Goal: Information Seeking & Learning: Learn about a topic

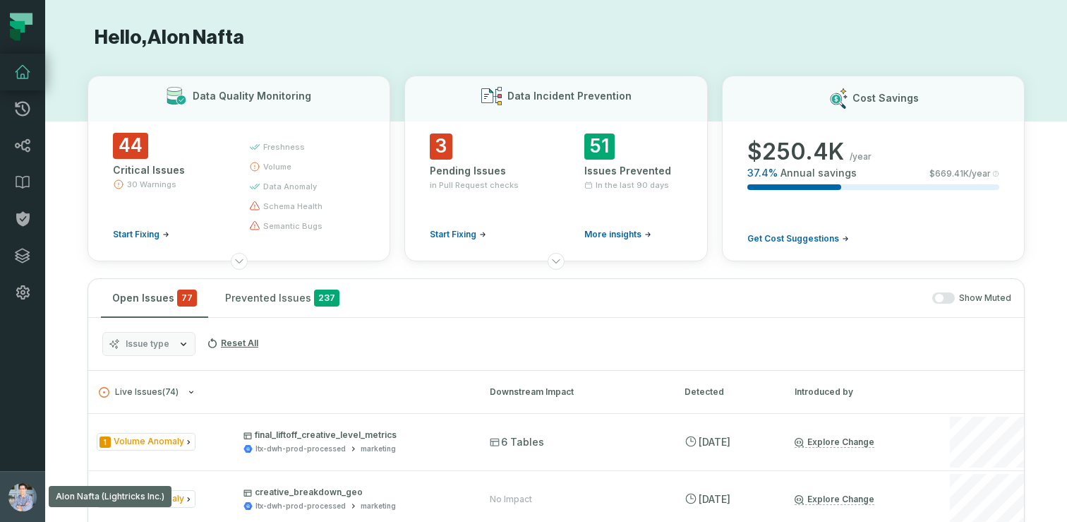
click at [24, 481] on button "Alon Nafta (Lightricks Inc.) alon@foundational.io" at bounding box center [22, 496] width 45 height 51
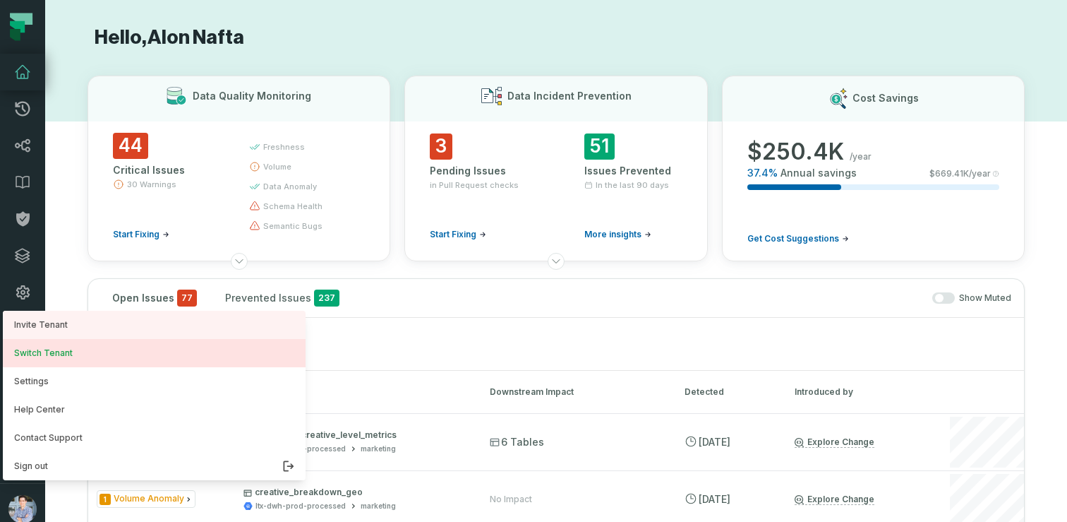
click at [59, 352] on button "Switch Tenant" at bounding box center [154, 353] width 303 height 28
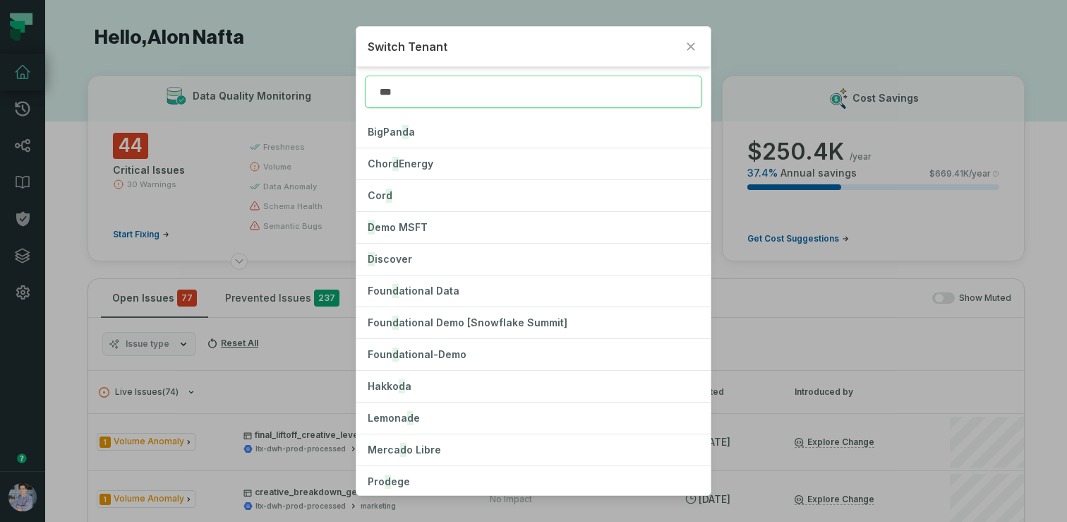
type input "****"
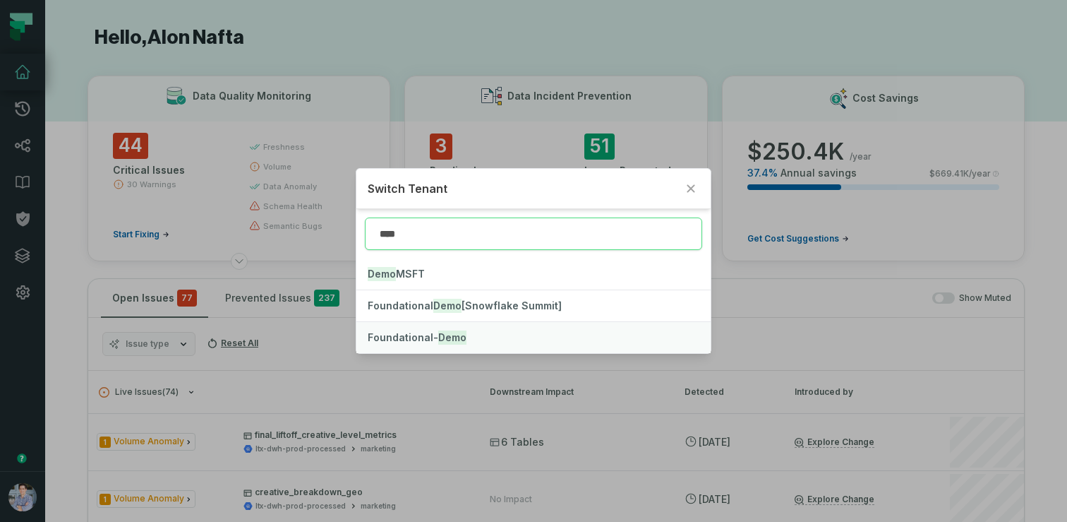
click at [438, 336] on mark "Demo" at bounding box center [452, 337] width 28 height 14
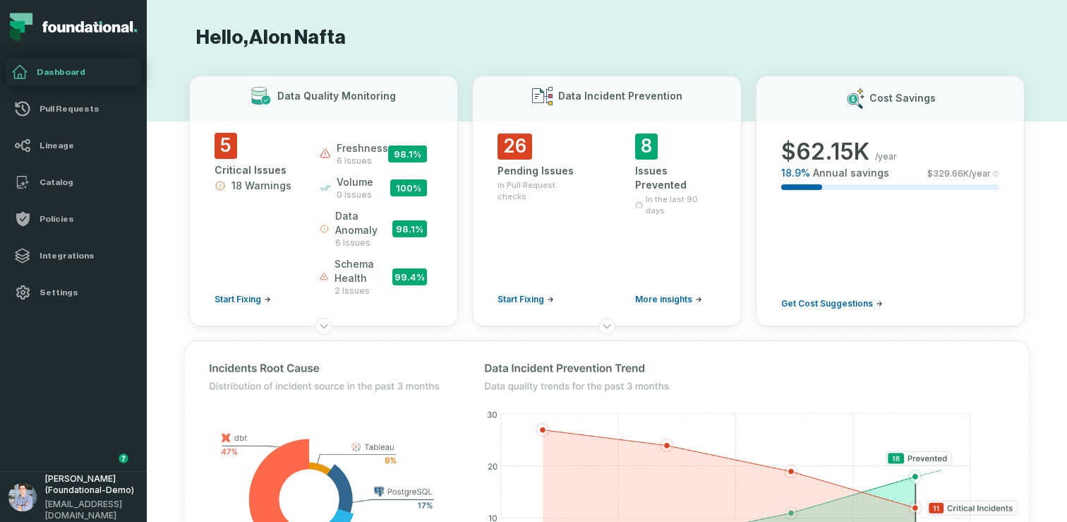
click at [49, 380] on button "button" at bounding box center [73, 391] width 147 height 160
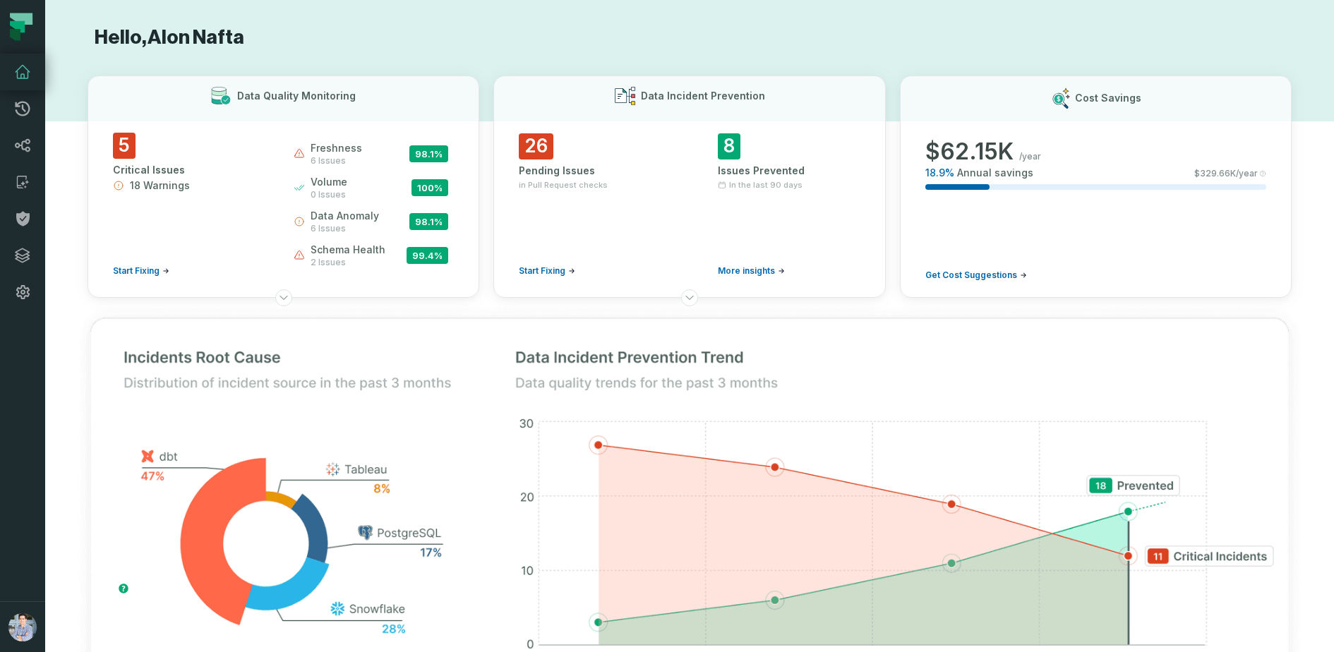
click at [62, 476] on img at bounding box center [689, 513] width 1261 height 450
click at [25, 251] on icon at bounding box center [23, 255] width 14 height 14
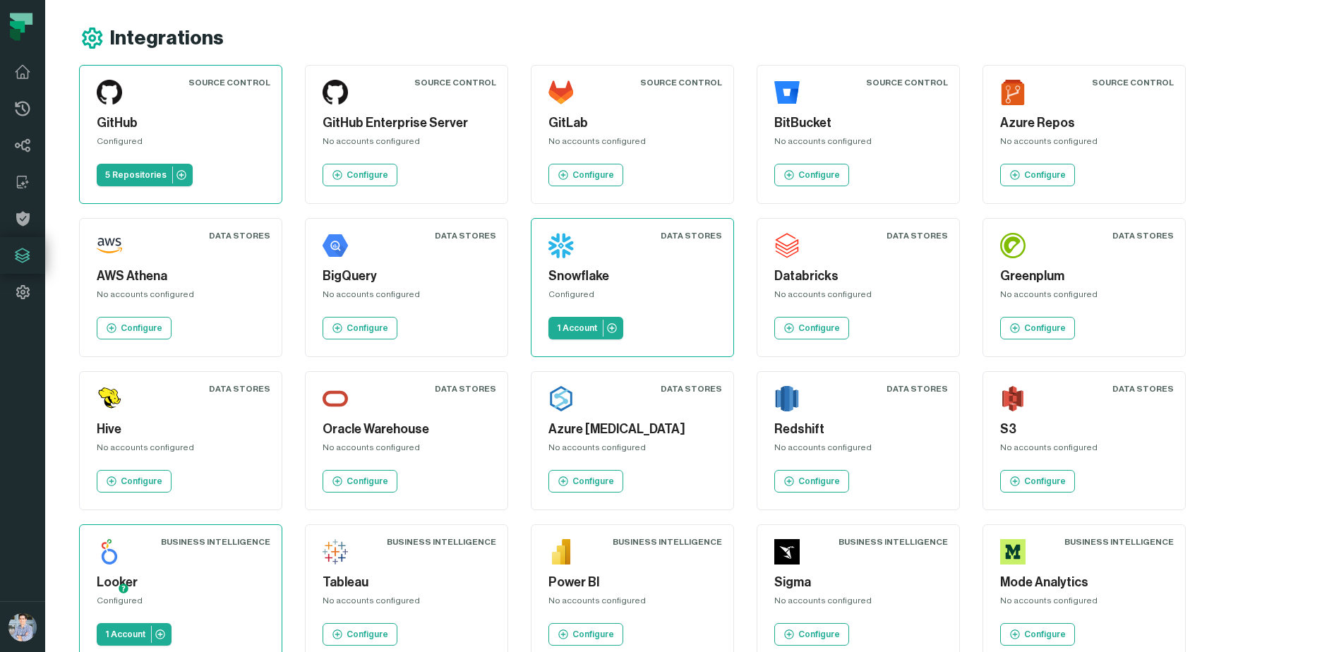
click at [483, 34] on div "Integrations" at bounding box center [706, 37] width 1255 height 25
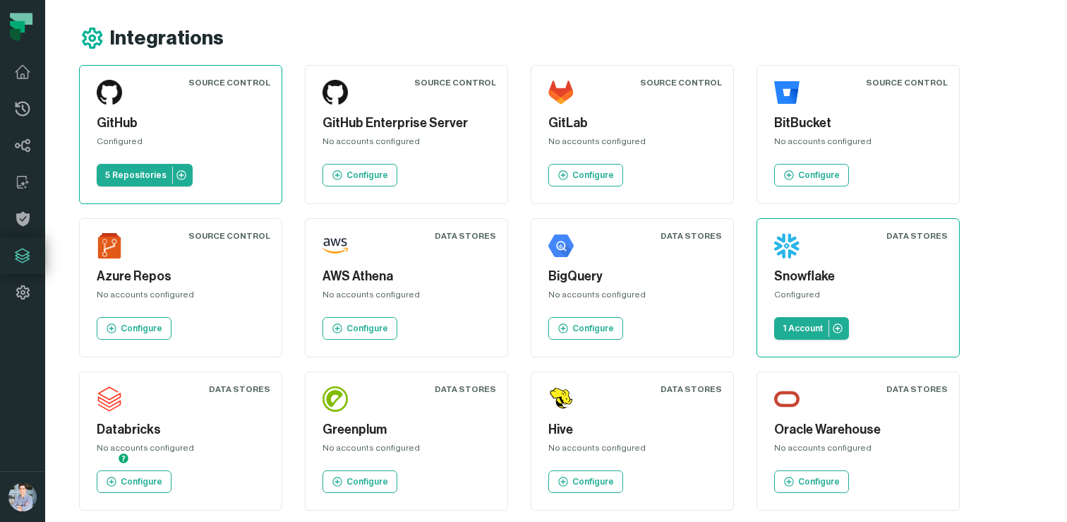
click at [25, 374] on button "button" at bounding box center [22, 391] width 45 height 160
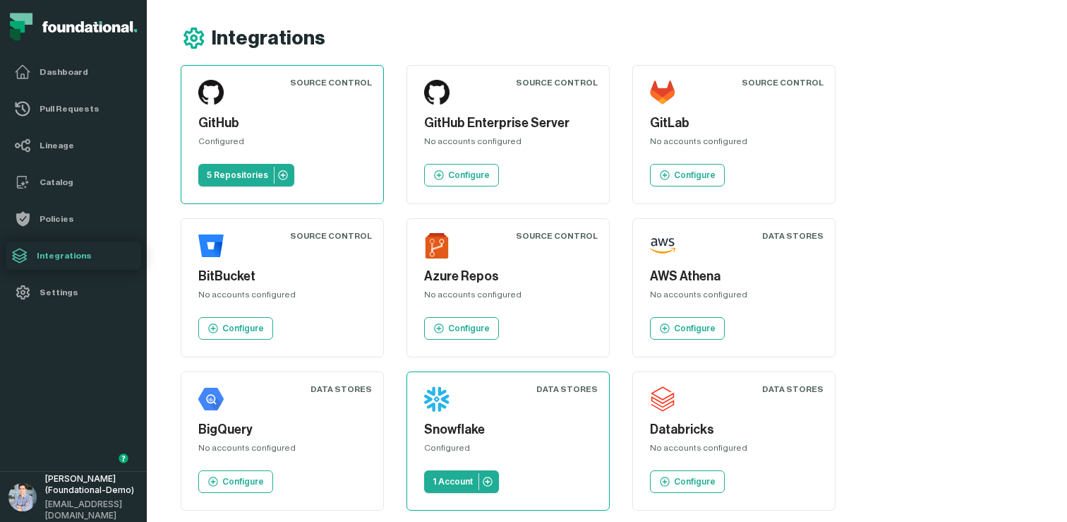
click at [25, 374] on button "button" at bounding box center [73, 391] width 147 height 160
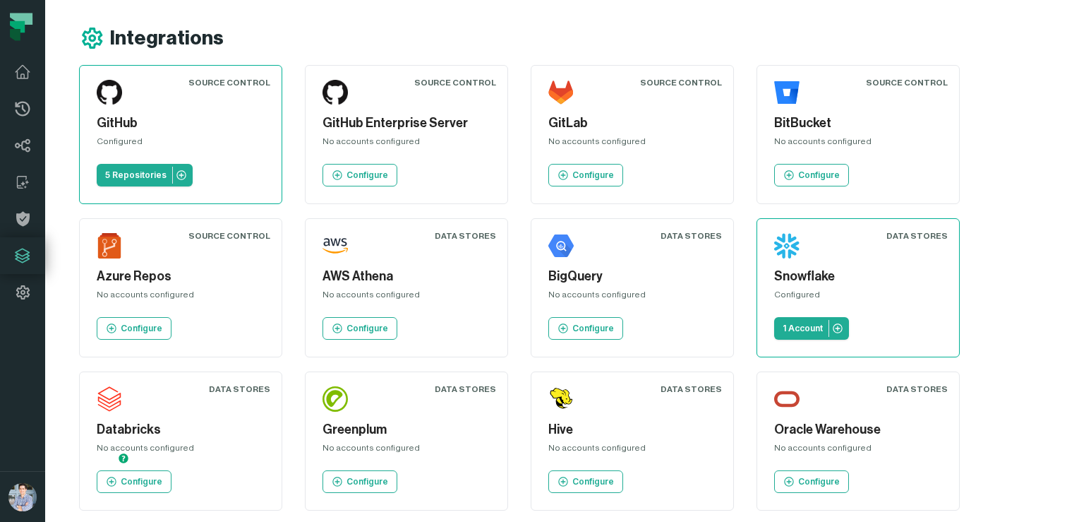
click at [17, 372] on button "button" at bounding box center [22, 391] width 45 height 160
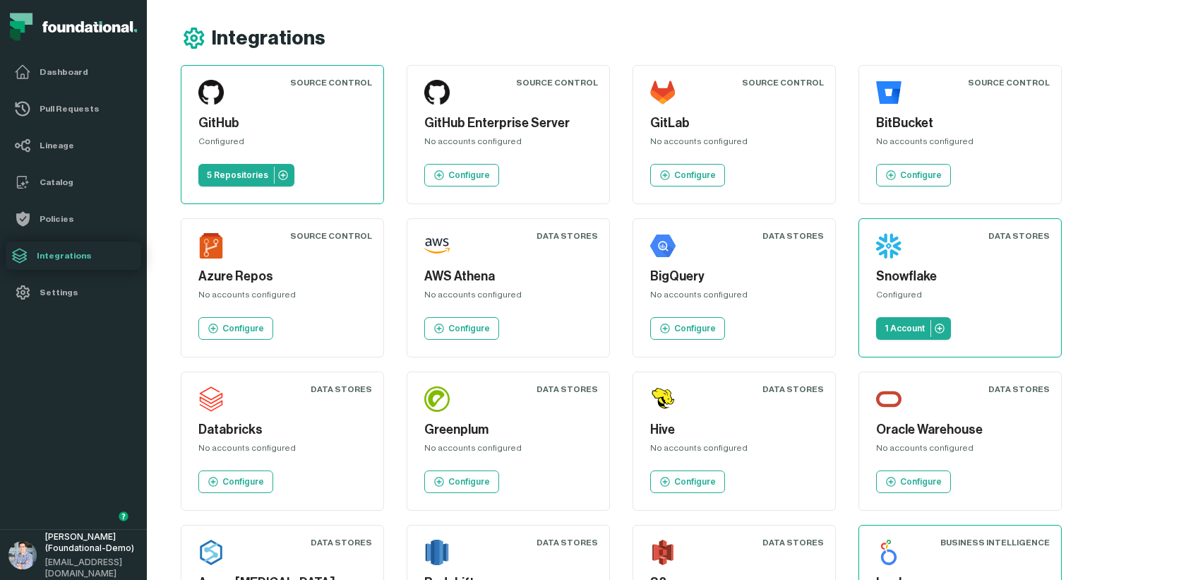
click at [76, 410] on button "button" at bounding box center [73, 420] width 147 height 218
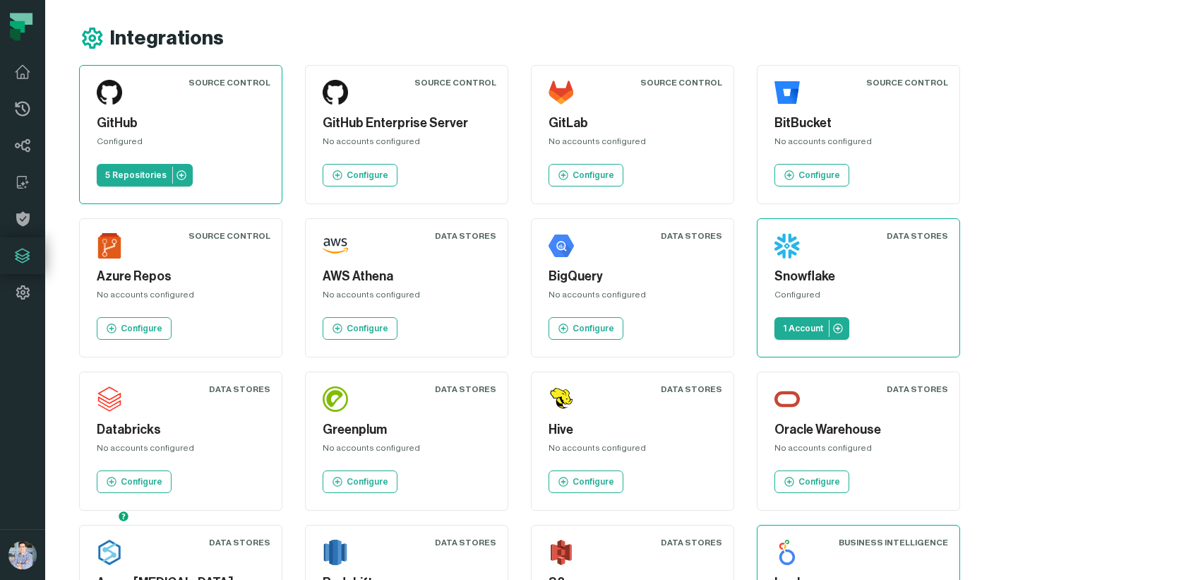
click at [23, 395] on button "button" at bounding box center [22, 420] width 45 height 218
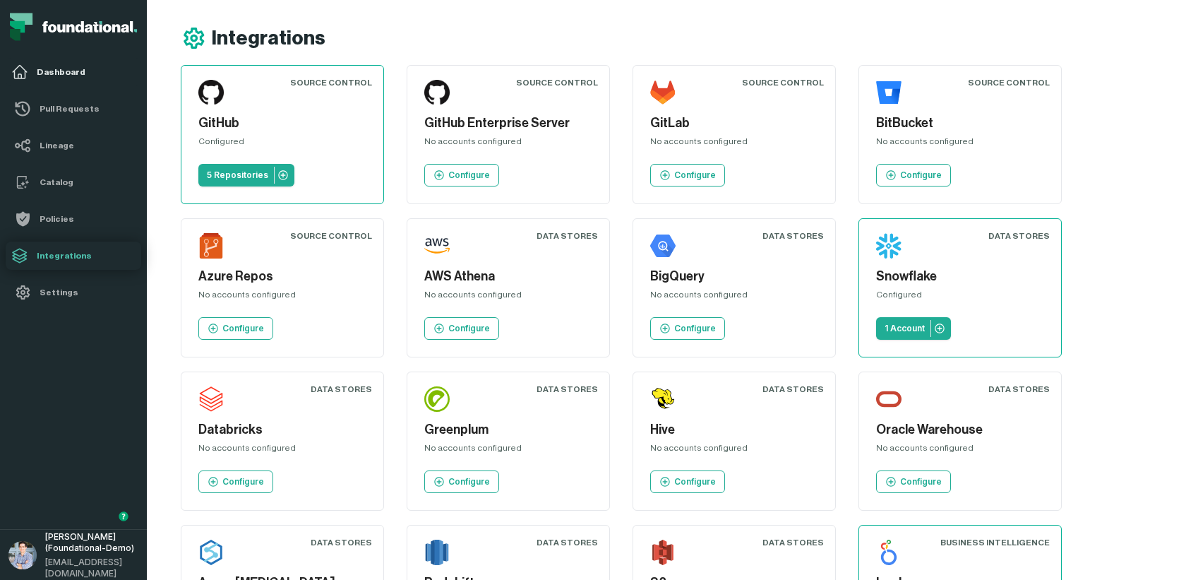
click at [49, 73] on h4 "Dashboard" at bounding box center [86, 71] width 99 height 11
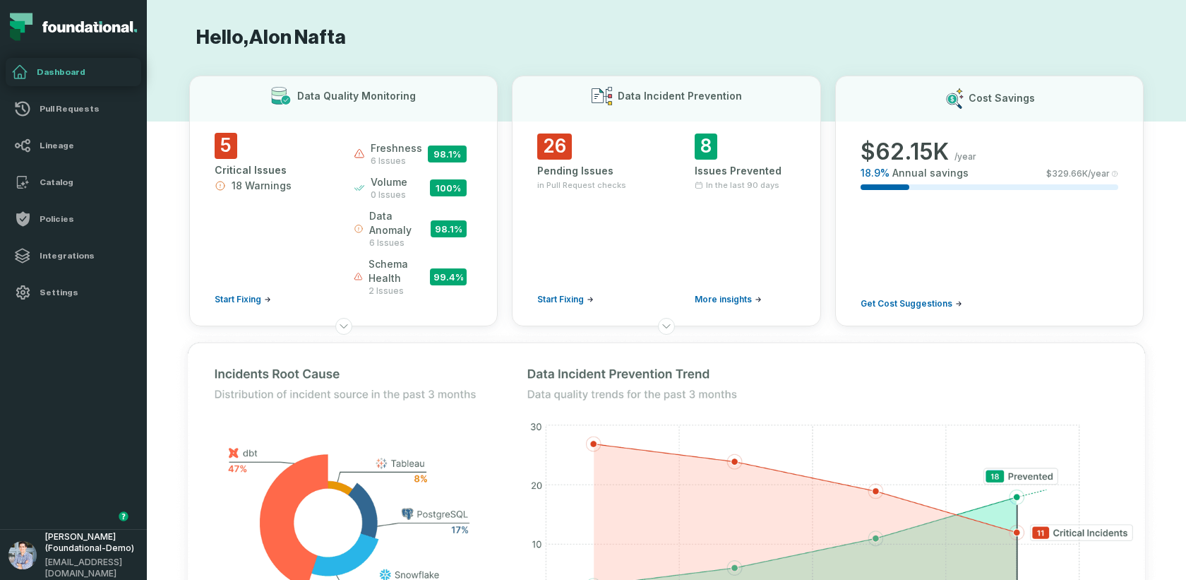
click at [61, 70] on h4 "Dashboard" at bounding box center [86, 71] width 99 height 11
click at [32, 385] on button "button" at bounding box center [73, 420] width 147 height 218
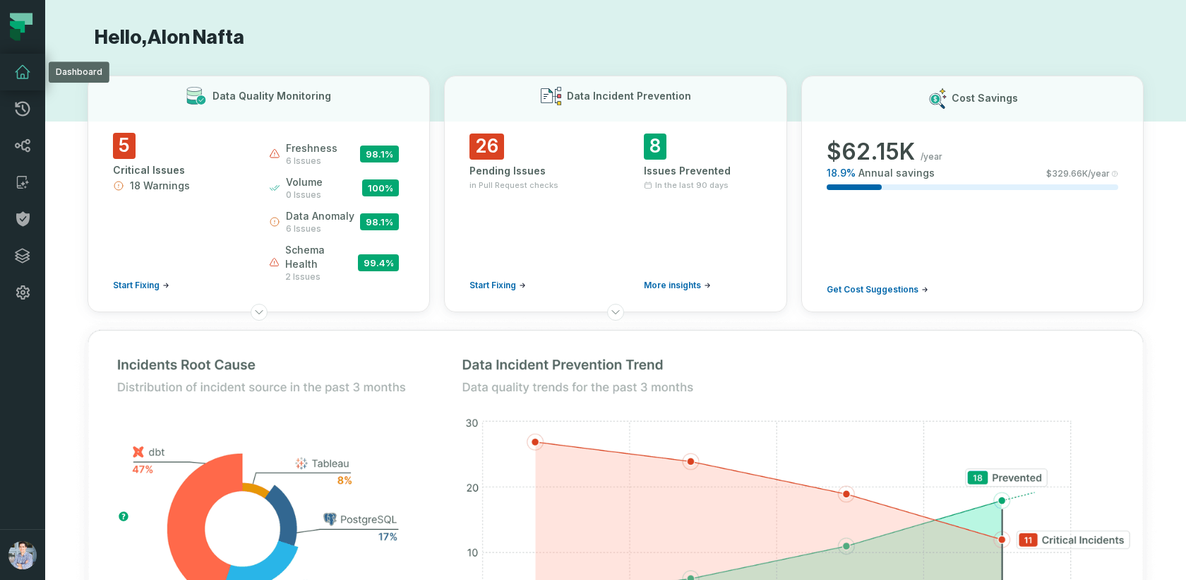
click at [24, 74] on icon at bounding box center [23, 72] width 14 height 13
click at [16, 329] on button "button" at bounding box center [22, 420] width 45 height 218
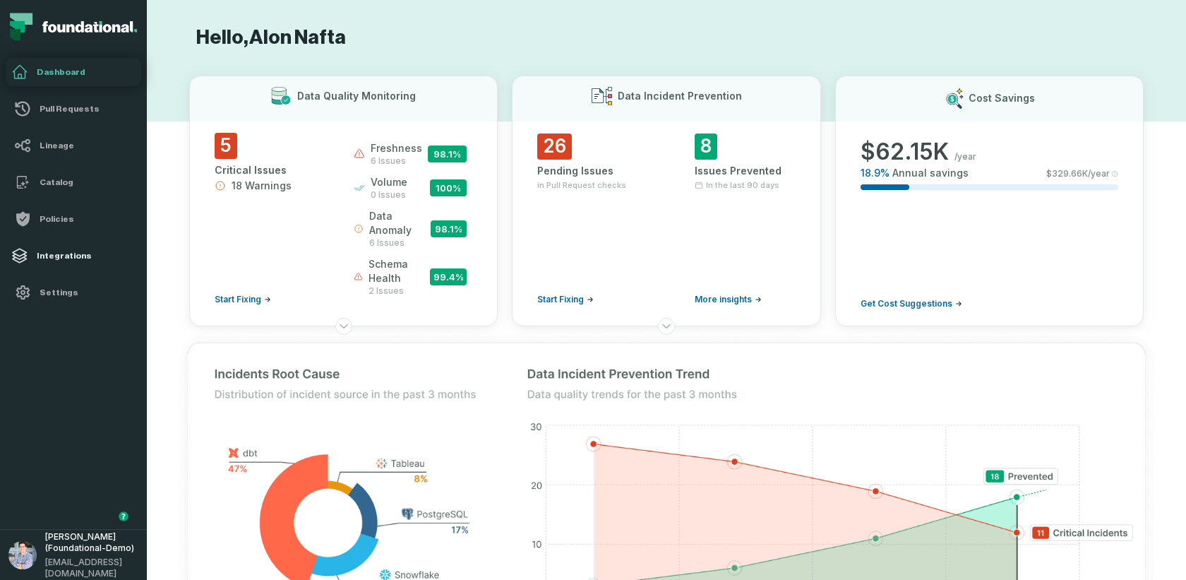
click at [52, 257] on h4 "Integrations" at bounding box center [86, 255] width 99 height 11
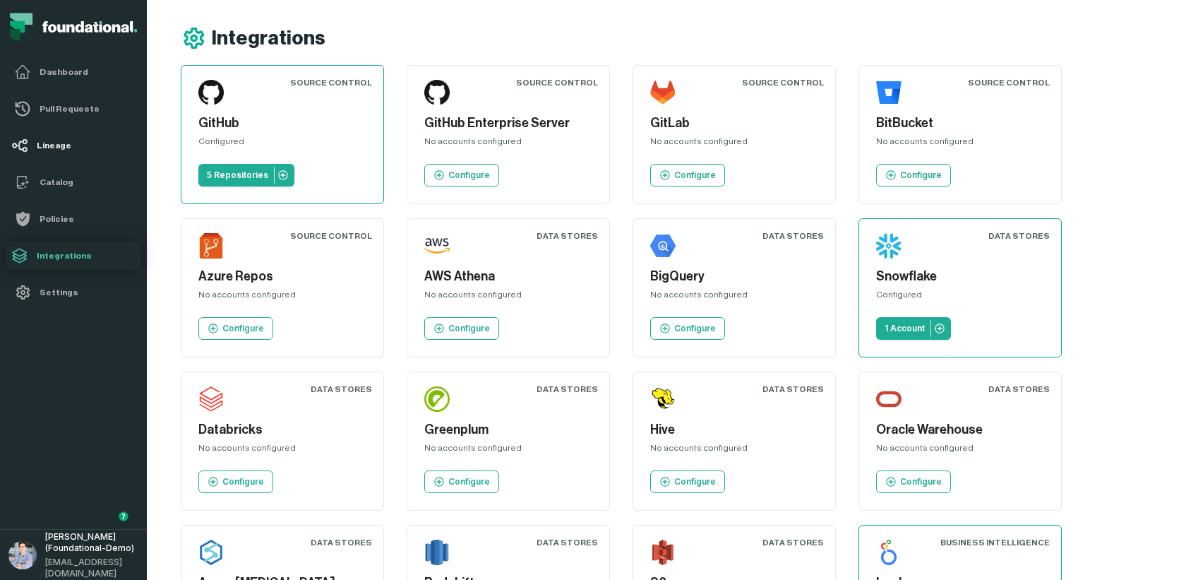
click at [64, 152] on link "Lineage" at bounding box center [74, 145] width 136 height 28
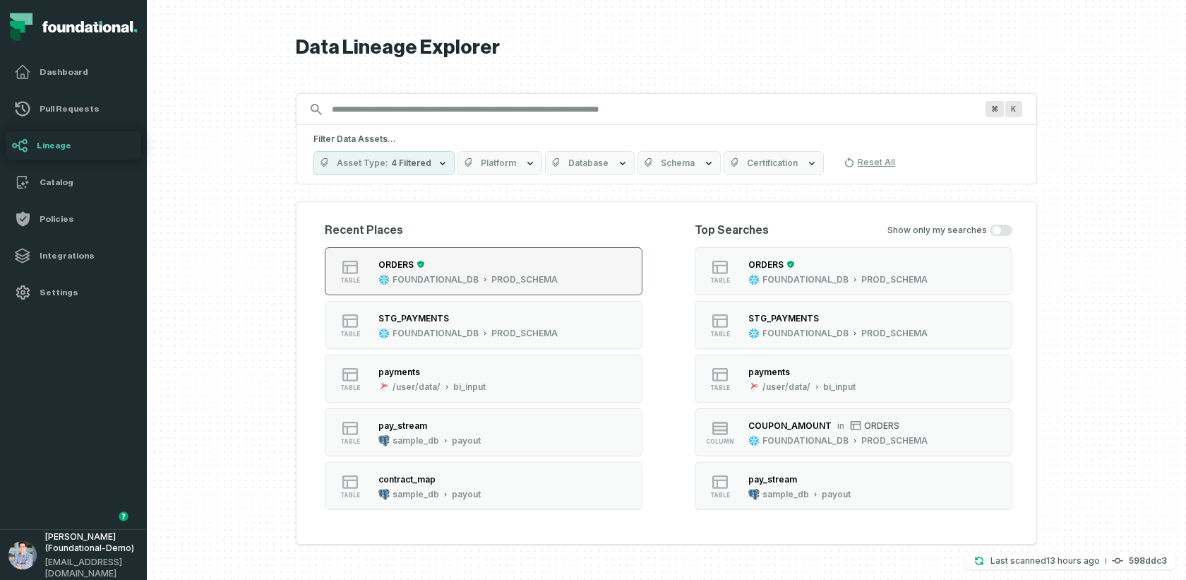
click at [502, 275] on div "PROD_SCHEMA" at bounding box center [524, 279] width 66 height 11
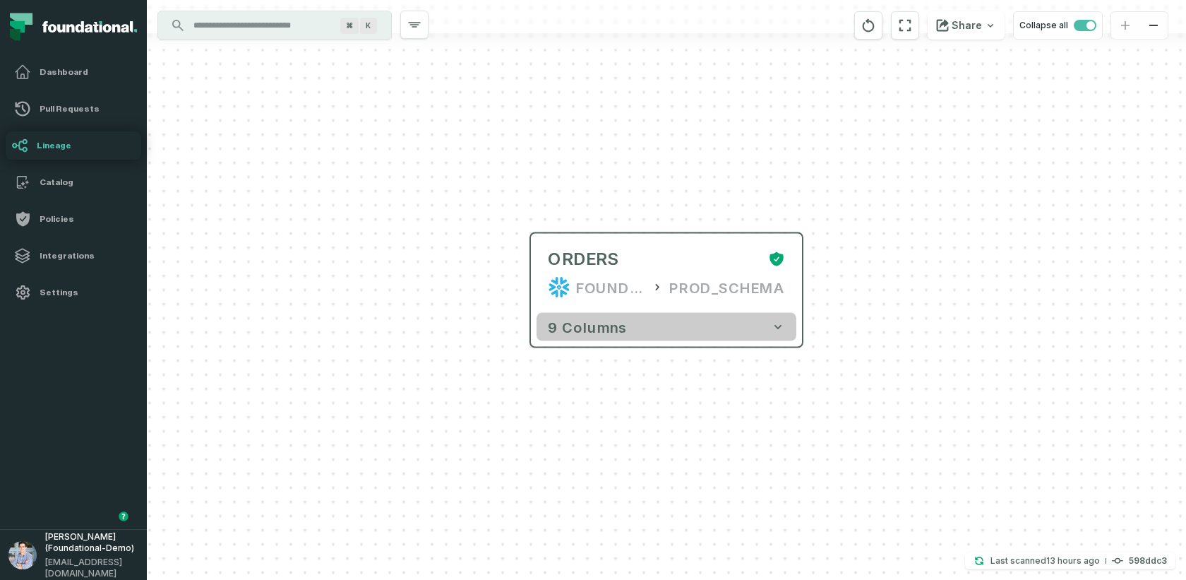
click at [641, 322] on button "9 columns" at bounding box center [666, 327] width 260 height 28
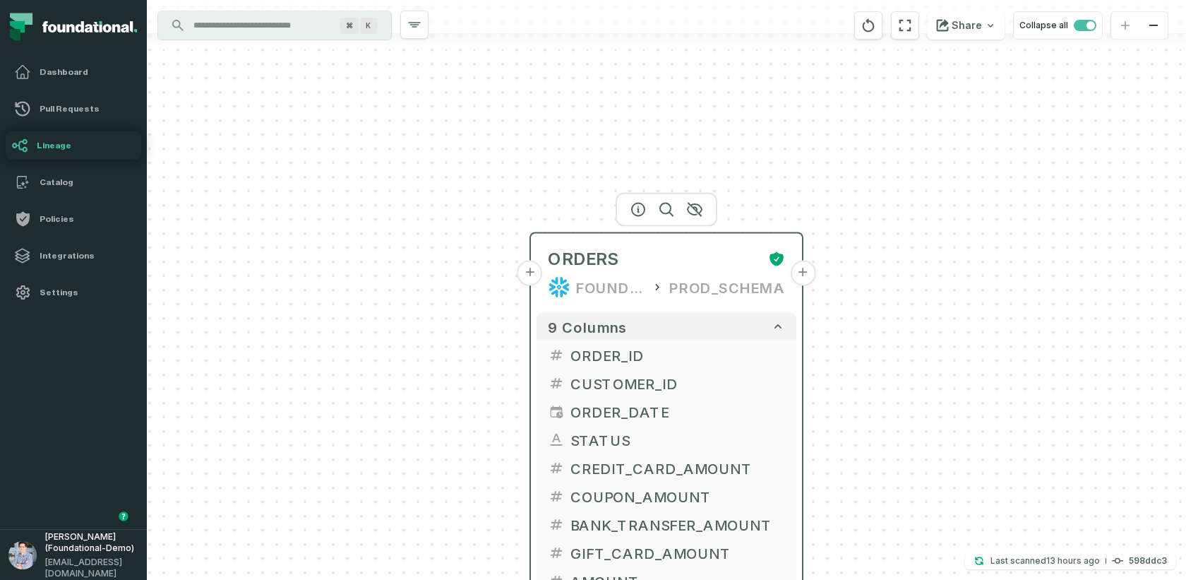
click at [532, 272] on button "+" at bounding box center [529, 272] width 25 height 25
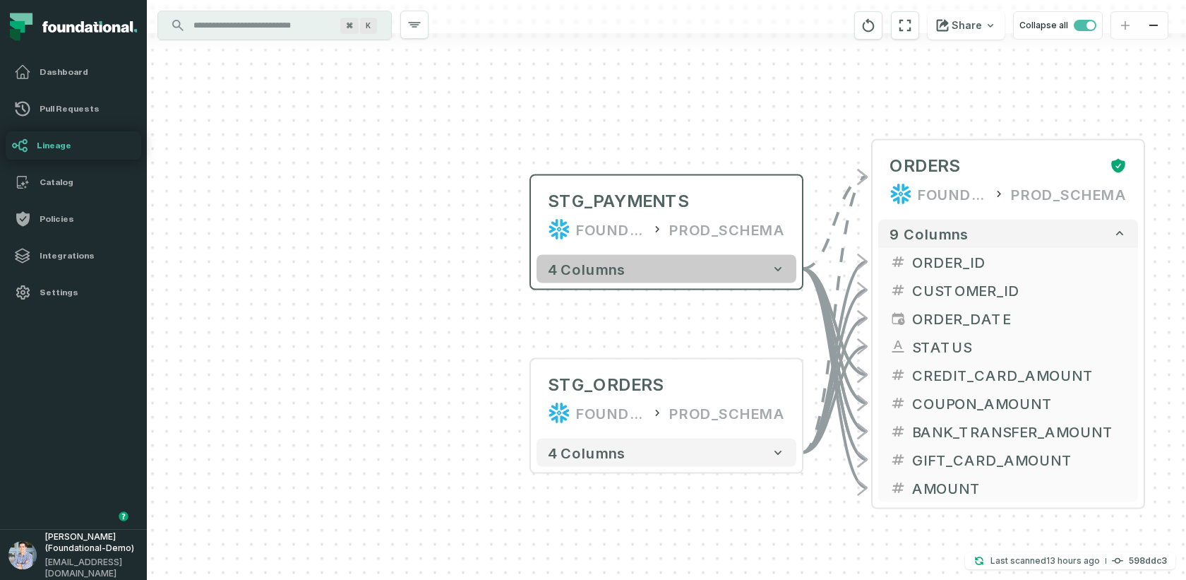
click at [585, 275] on span "4 columns" at bounding box center [587, 268] width 78 height 17
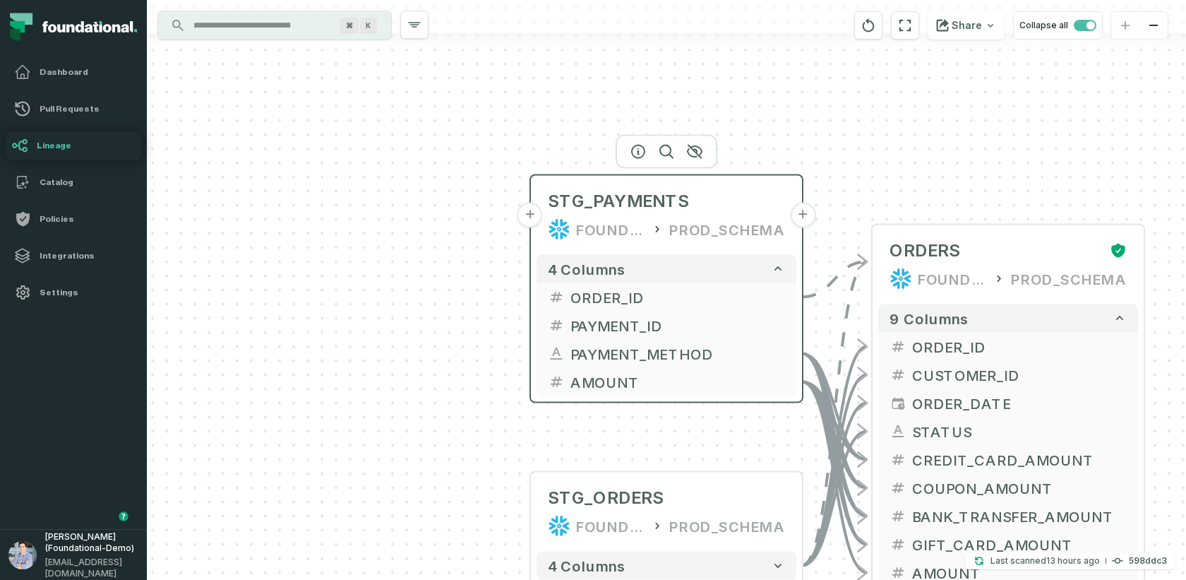
click at [533, 219] on button "+" at bounding box center [529, 215] width 25 height 25
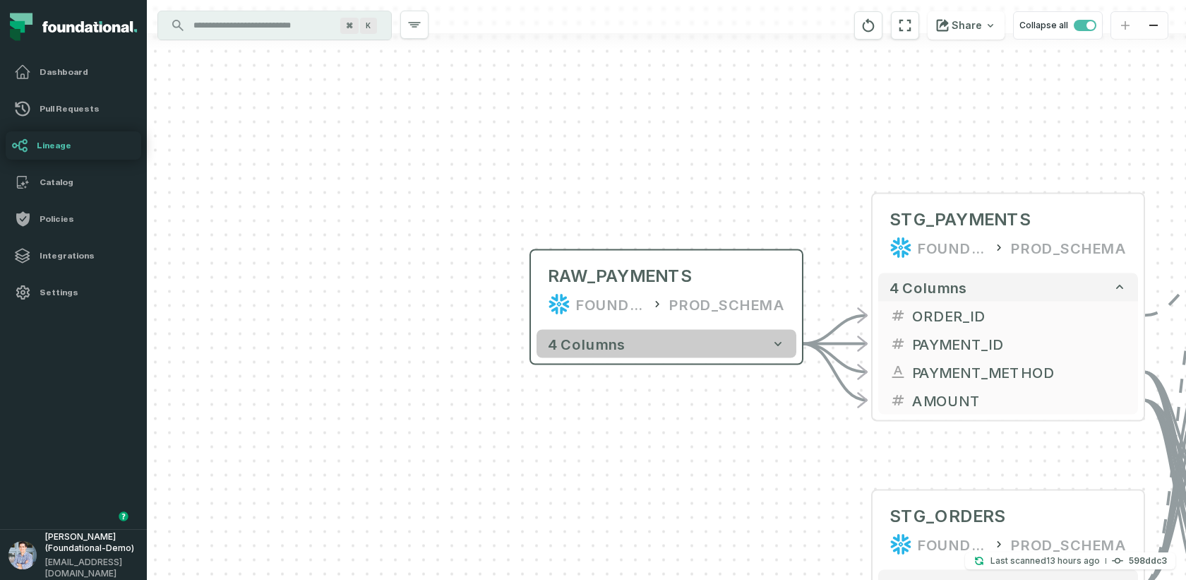
click at [685, 346] on button "4 columns" at bounding box center [666, 344] width 260 height 28
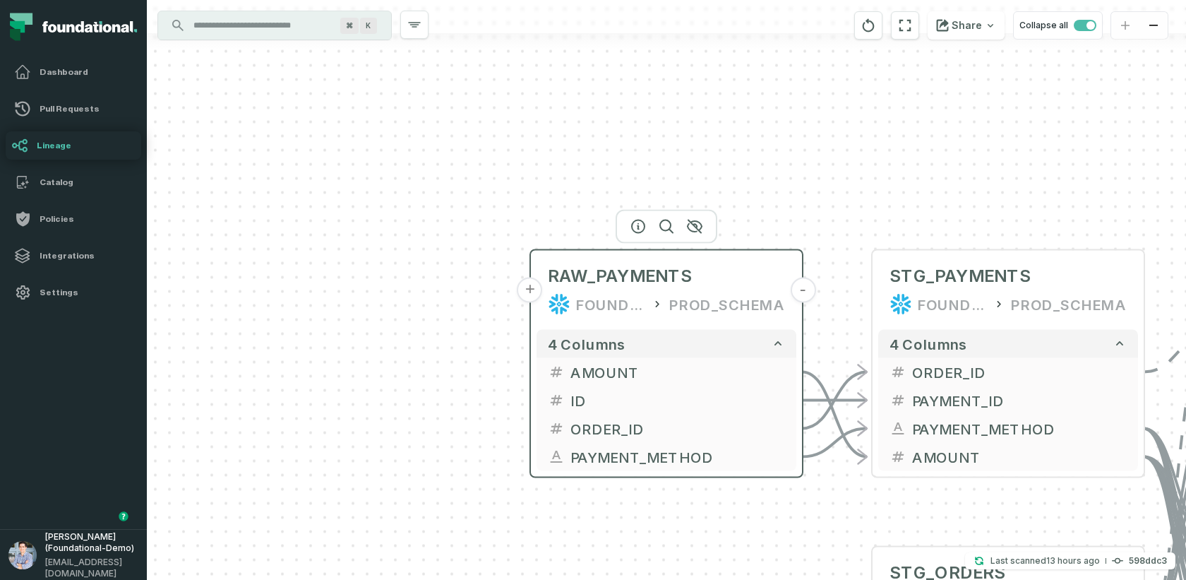
click at [527, 284] on button "+" at bounding box center [529, 289] width 25 height 25
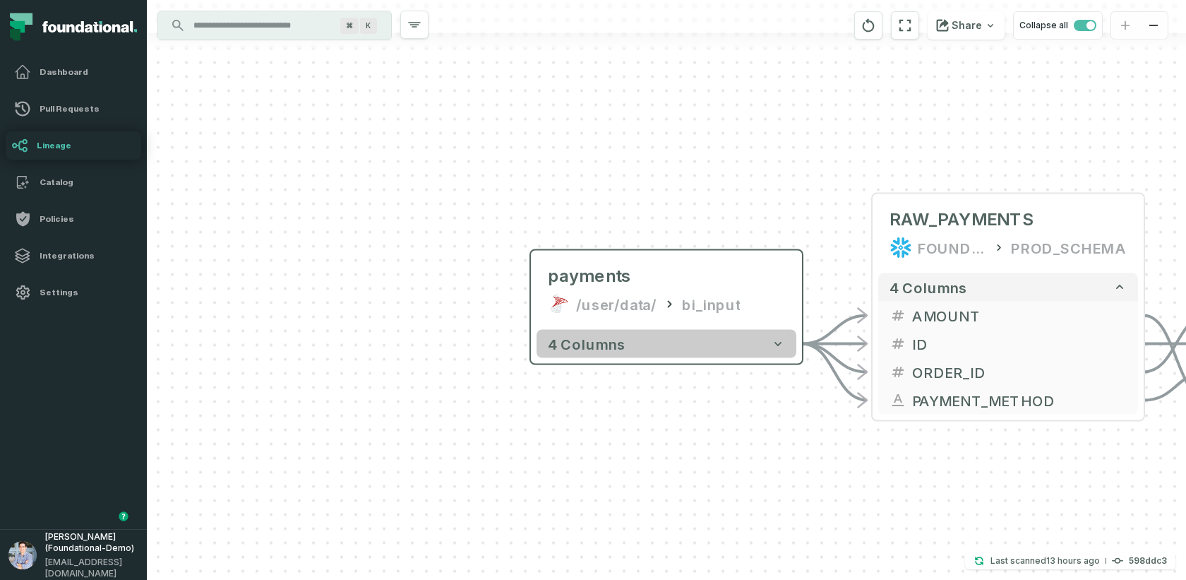
click at [652, 347] on button "4 columns" at bounding box center [666, 344] width 260 height 28
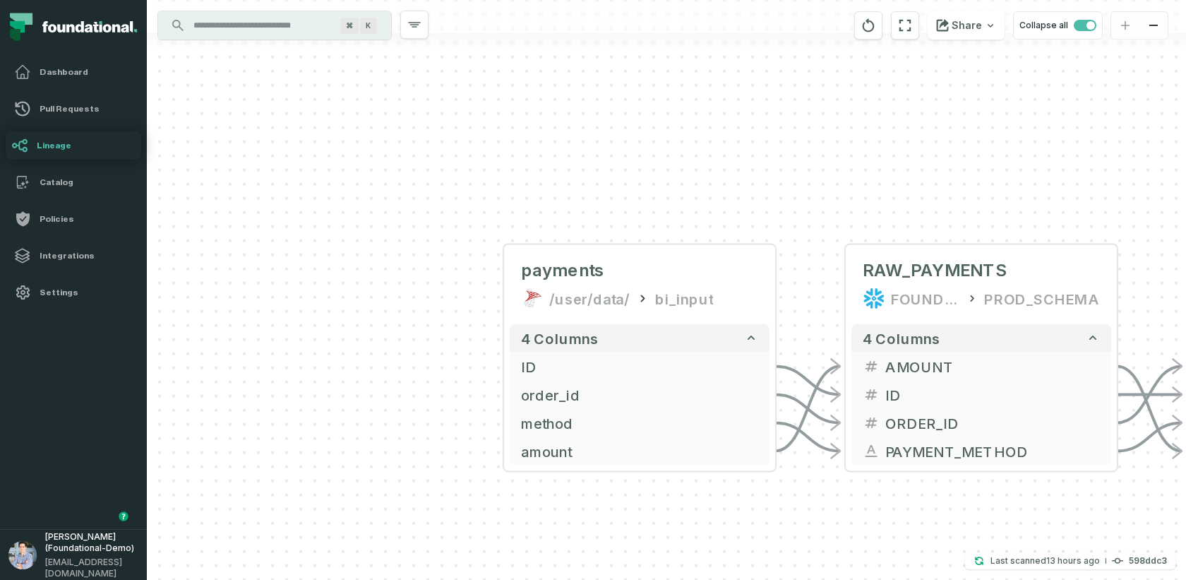
drag, startPoint x: 851, startPoint y: 193, endPoint x: 587, endPoint y: 79, distance: 287.1
click at [587, 79] on div "+ payments /user/data/ bi_input - 4 columns + ID - + order_id - + method - + am…" at bounding box center [666, 290] width 1039 height 580
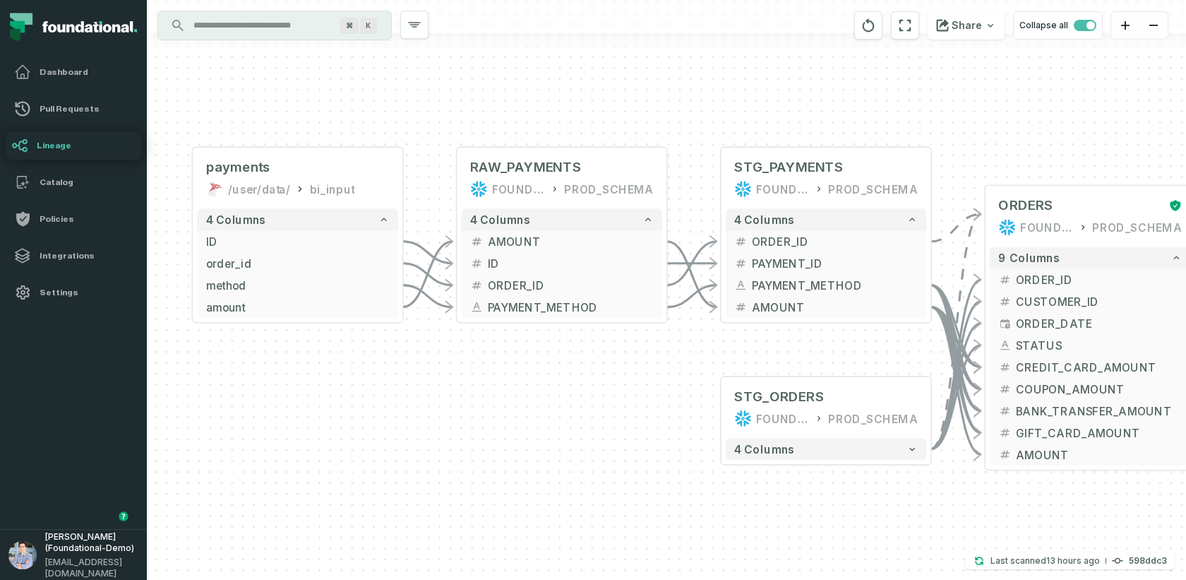
drag, startPoint x: 803, startPoint y: 497, endPoint x: 623, endPoint y: 428, distance: 192.8
click at [623, 428] on div "+ payments /user/data/ bi_input - 4 columns + ID - + order_id - + method - + am…" at bounding box center [666, 290] width 1039 height 580
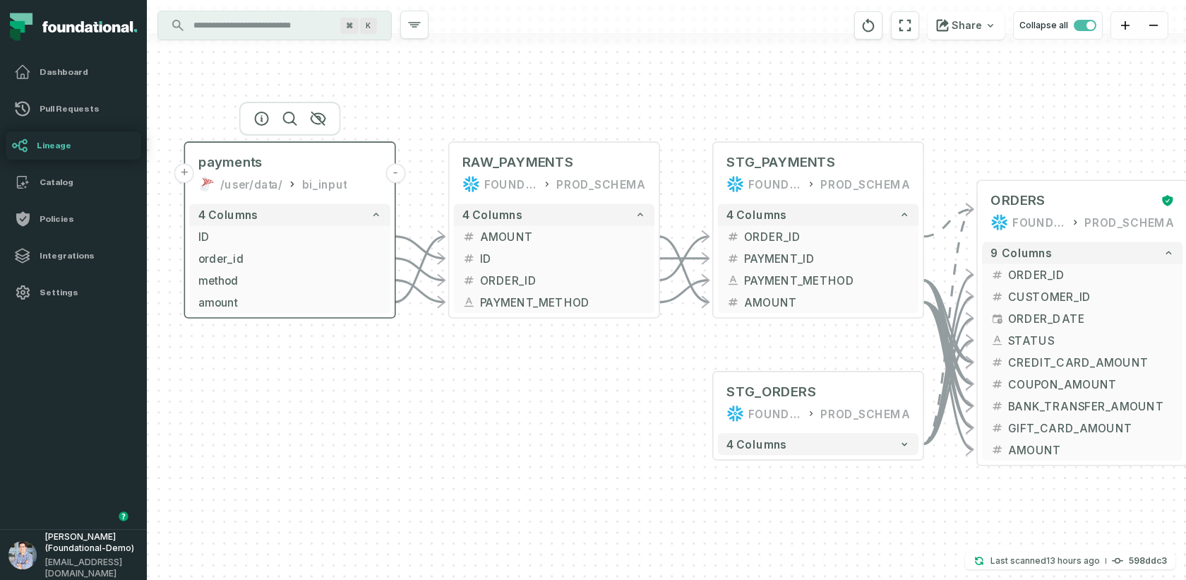
click at [252, 174] on div "payments /user/data/ bi_input" at bounding box center [289, 173] width 201 height 52
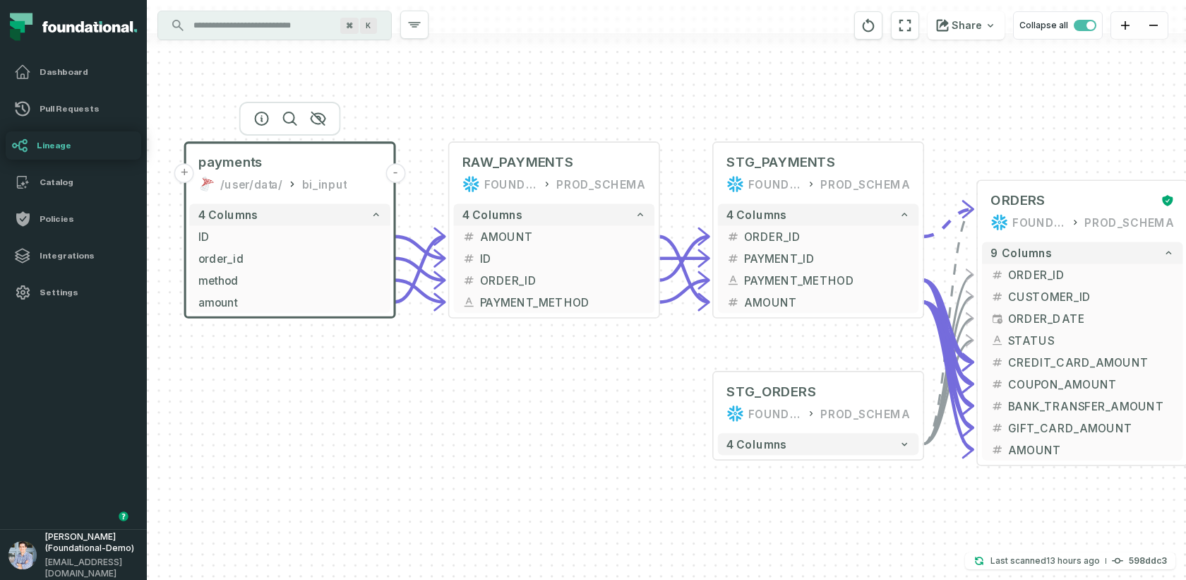
click at [264, 124] on div at bounding box center [290, 119] width 102 height 34
click at [263, 116] on icon "button" at bounding box center [261, 118] width 17 height 17
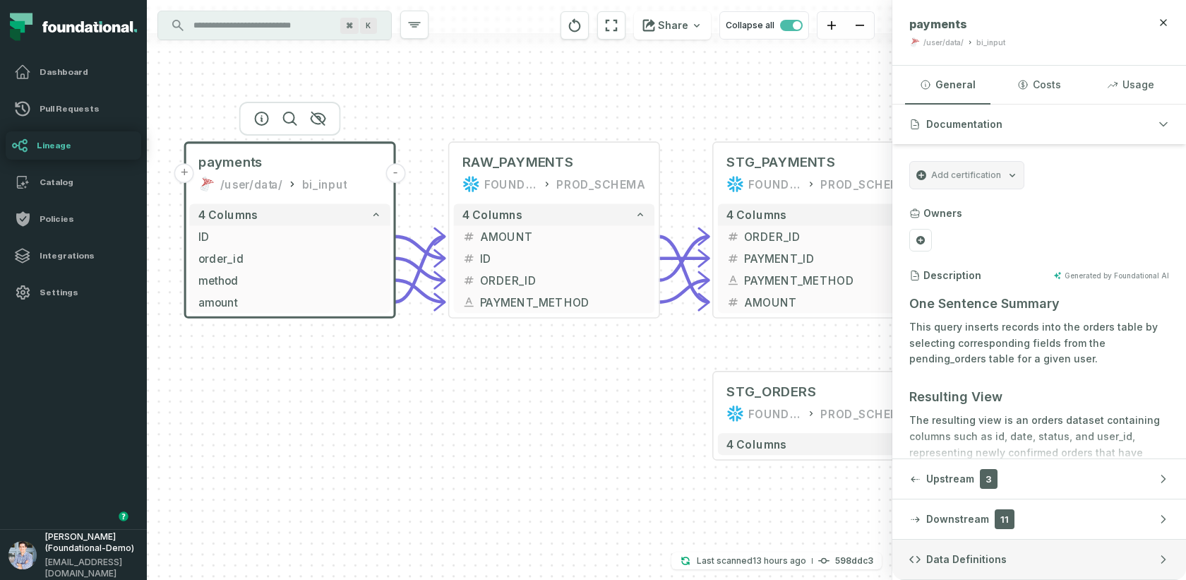
click at [968, 521] on span "Data Definitions" at bounding box center [966, 559] width 80 height 14
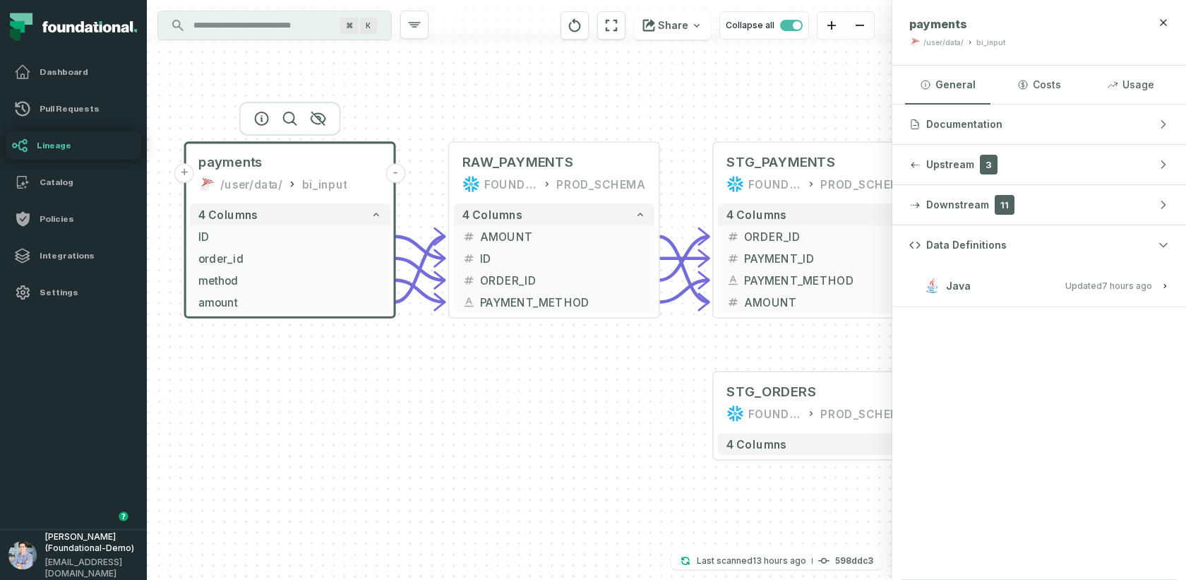
click at [952, 283] on span "Java" at bounding box center [958, 286] width 25 height 14
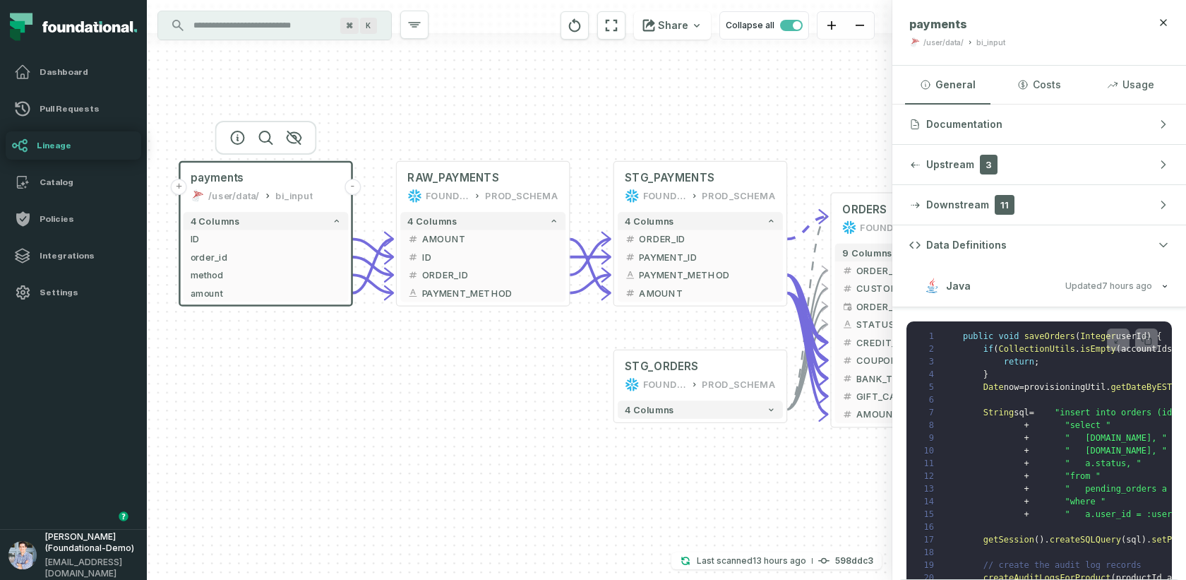
drag, startPoint x: 625, startPoint y: 404, endPoint x: 525, endPoint y: 385, distance: 101.9
click at [525, 385] on div "+ payments /user/data/ bi_input - 4 columns + ID - + order_id - + method - + am…" at bounding box center [519, 290] width 745 height 580
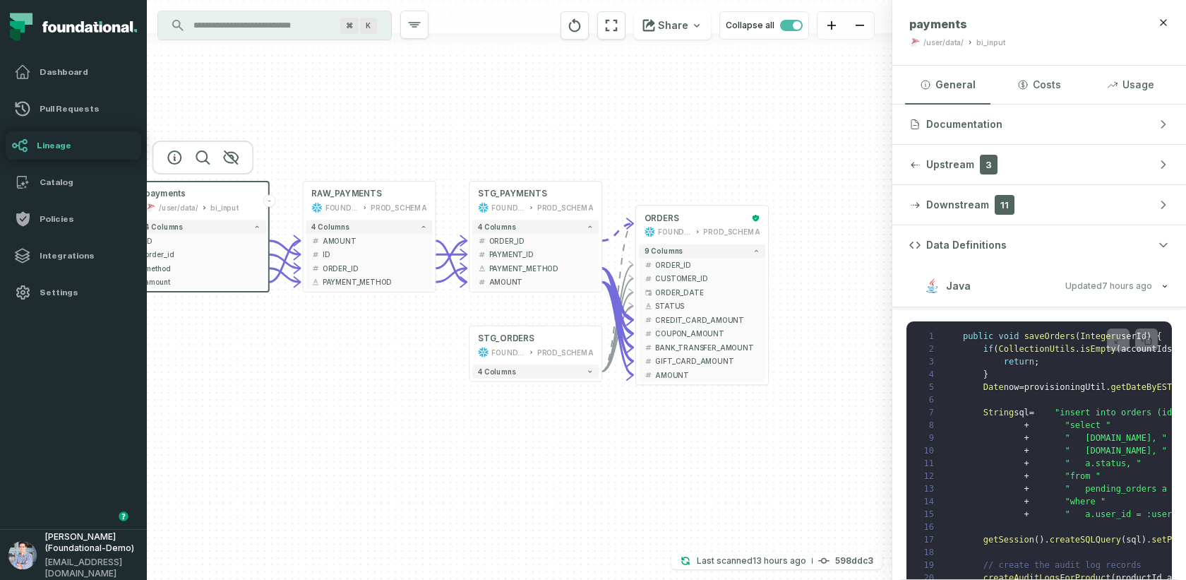
drag, startPoint x: 525, startPoint y: 385, endPoint x: 413, endPoint y: 356, distance: 116.1
click at [413, 356] on div "+ payments /user/data/ bi_input - 4 columns + ID - + order_id - + method - + am…" at bounding box center [519, 290] width 745 height 580
click at [762, 222] on button "+" at bounding box center [766, 223] width 13 height 13
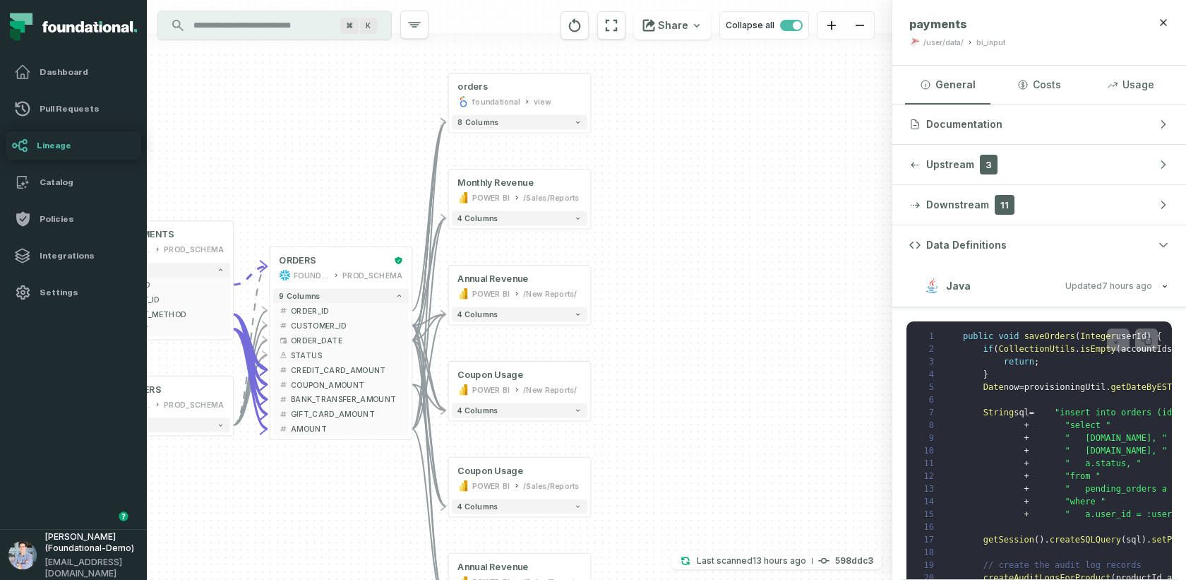
click at [799, 181] on div "+ orders foundational view + 8 columns + Monthly Revenue POWER BI /Sales/Report…" at bounding box center [519, 290] width 745 height 580
click at [971, 128] on span "Documentation" at bounding box center [964, 124] width 76 height 14
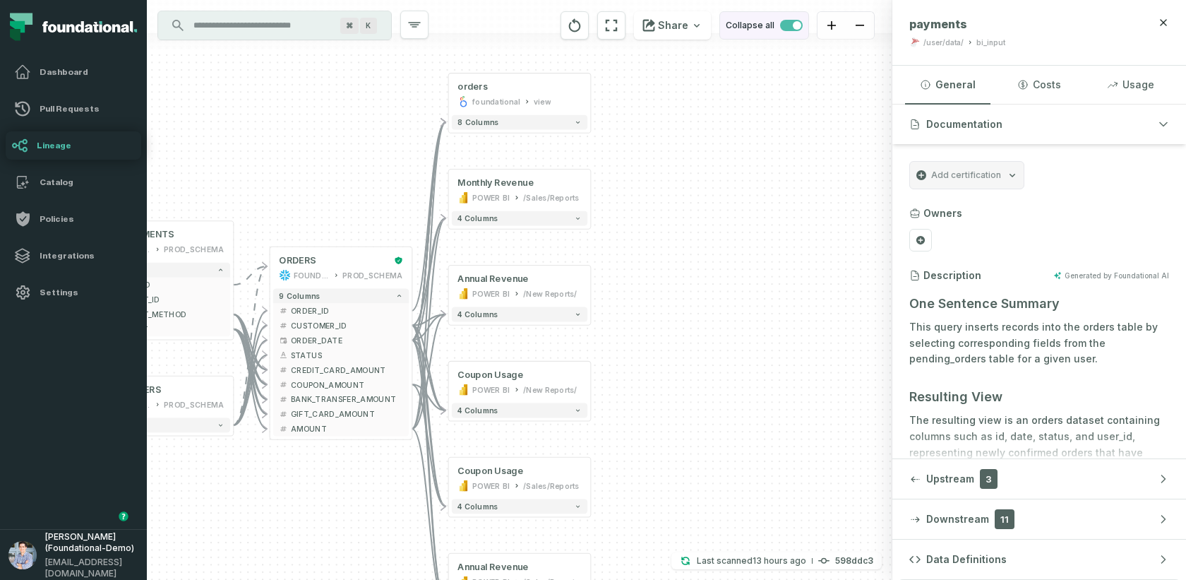
click at [788, 21] on span "button" at bounding box center [791, 25] width 23 height 11
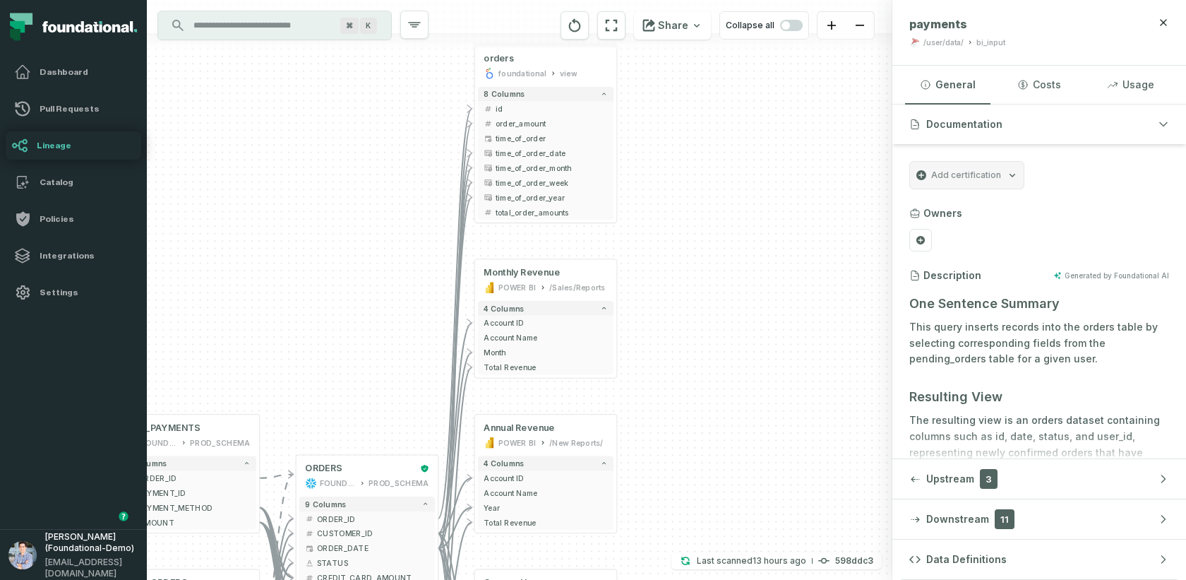
drag, startPoint x: 331, startPoint y: 352, endPoint x: 539, endPoint y: 182, distance: 267.9
click at [539, 182] on div "+ orders foundational view + 8 columns - id - order_amount + time_of_order - ti…" at bounding box center [519, 290] width 745 height 580
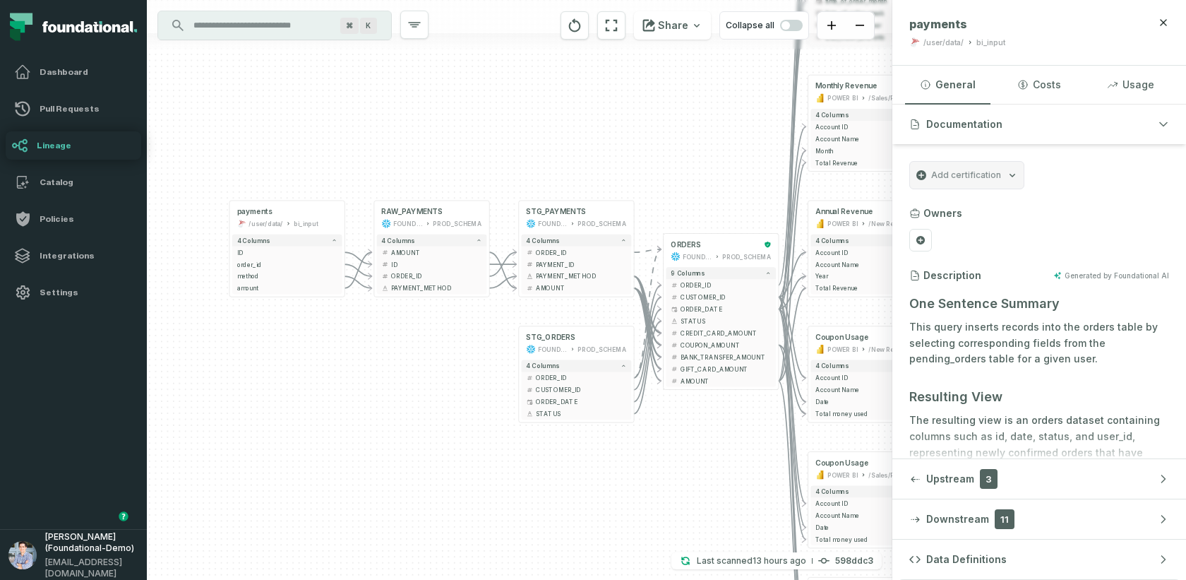
drag, startPoint x: 431, startPoint y: 230, endPoint x: 605, endPoint y: 174, distance: 183.3
click at [605, 174] on div "+ orders foundational view + 8 columns - id - order_amount + time_of_order - ti…" at bounding box center [519, 290] width 745 height 580
click at [570, 211] on span "STG_PAYMENTS" at bounding box center [556, 210] width 60 height 10
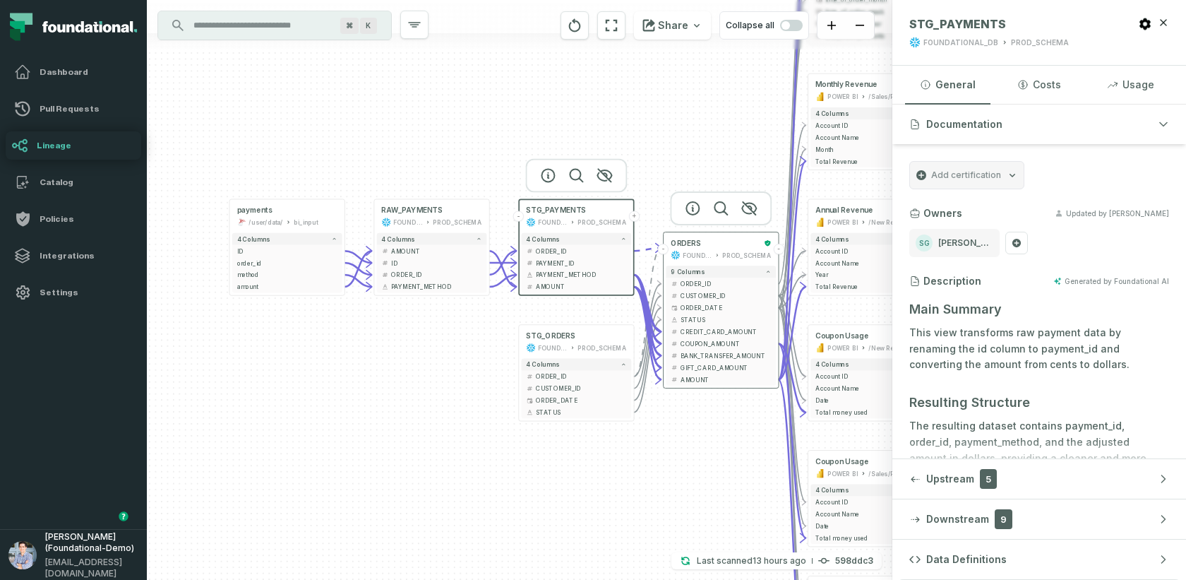
click at [704, 254] on div "FOUNDATIONAL_DB" at bounding box center [698, 255] width 30 height 10
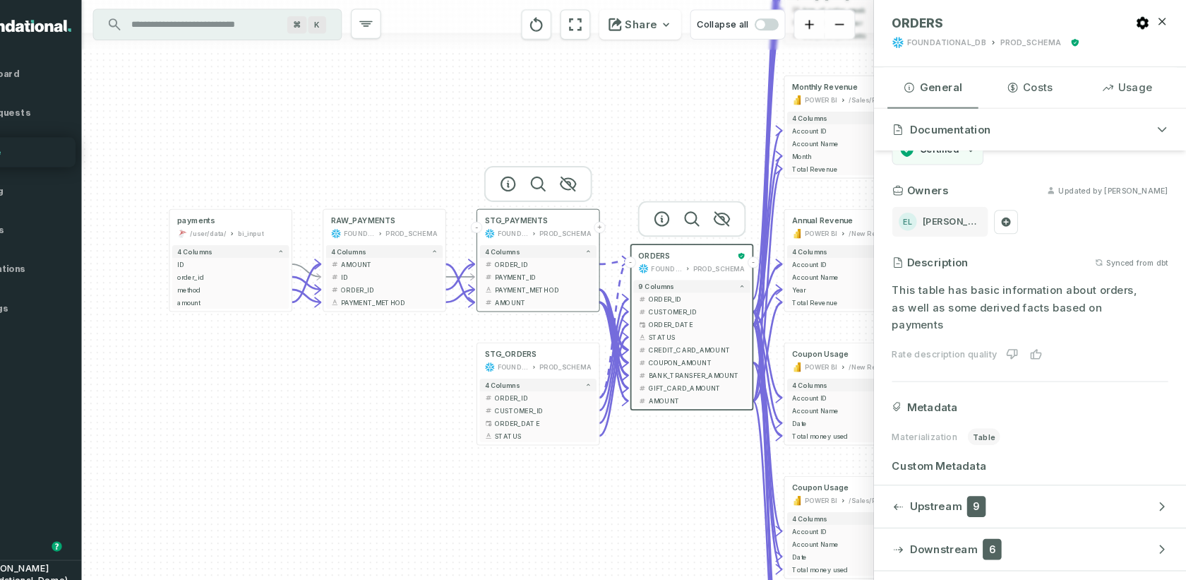
click at [580, 228] on div "STG_PAYMENTS FOUNDATIONAL_DB PROD_SCHEMA" at bounding box center [577, 216] width 110 height 29
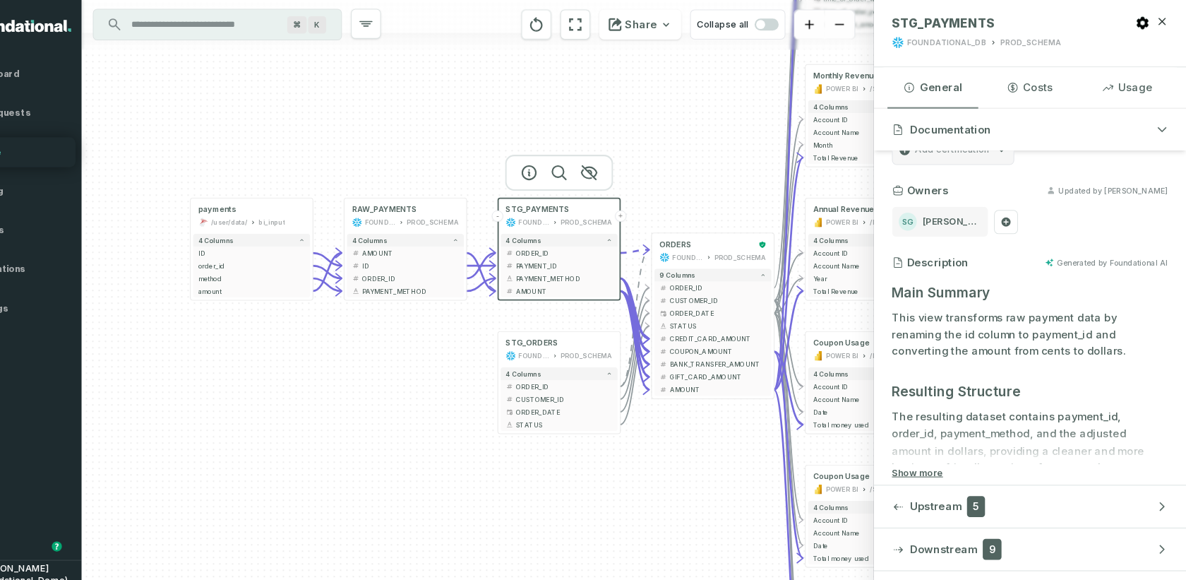
drag, startPoint x: 421, startPoint y: 359, endPoint x: 445, endPoint y: 346, distance: 27.2
click at [445, 346] on div "+ orders foundational view + 8 columns - id - order_amount + time_of_order - ti…" at bounding box center [519, 290] width 745 height 580
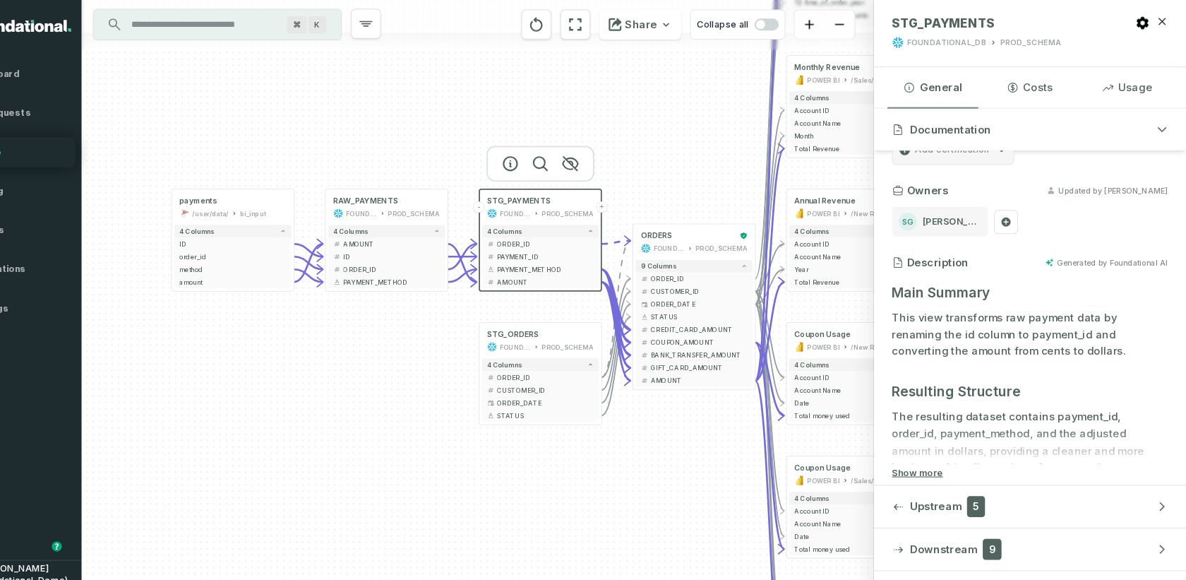
drag, startPoint x: 445, startPoint y: 346, endPoint x: 424, endPoint y: 340, distance: 22.8
click at [424, 340] on div "+ orders foundational view + 8 columns - id - order_amount + time_of_order - ti…" at bounding box center [519, 290] width 745 height 580
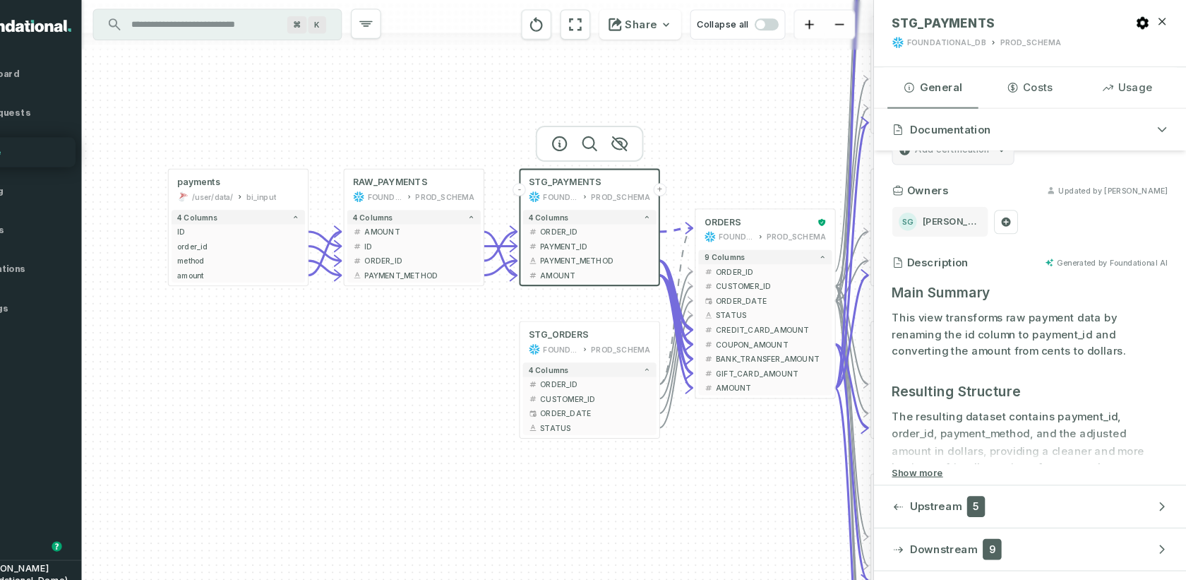
drag, startPoint x: 451, startPoint y: 355, endPoint x: 482, endPoint y: 352, distance: 31.2
click at [482, 352] on div "+ orders foundational view + 8 columns - id - order_amount + time_of_order - ti…" at bounding box center [519, 290] width 745 height 580
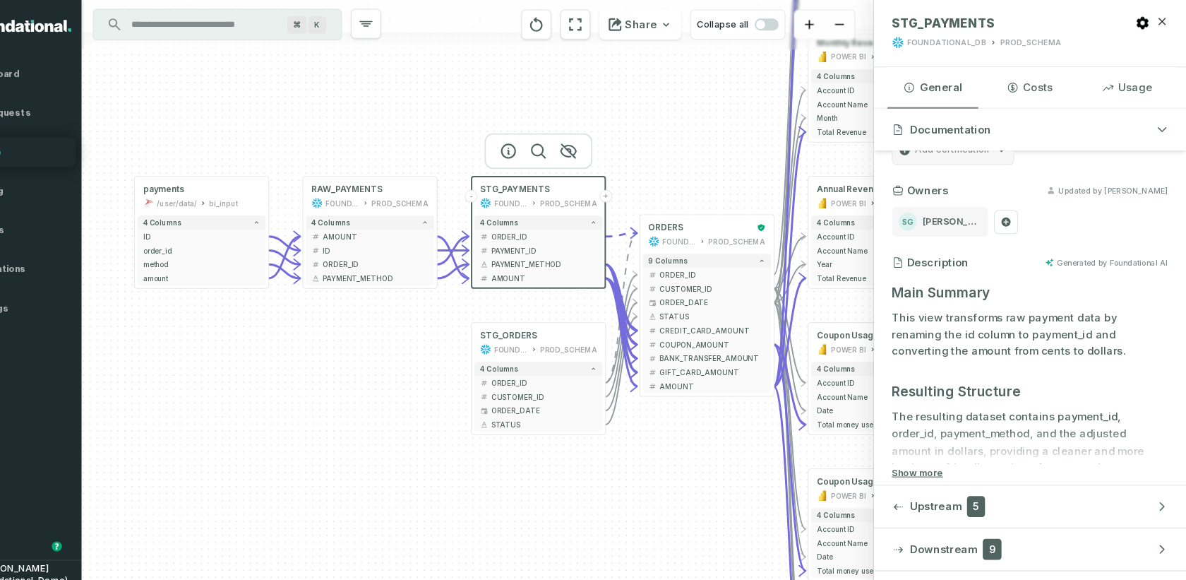
drag, startPoint x: 537, startPoint y: 330, endPoint x: 485, endPoint y: 330, distance: 52.2
click at [485, 330] on div "+ orders foundational view + 8 columns - id - order_amount + time_of_order - ti…" at bounding box center [519, 290] width 745 height 580
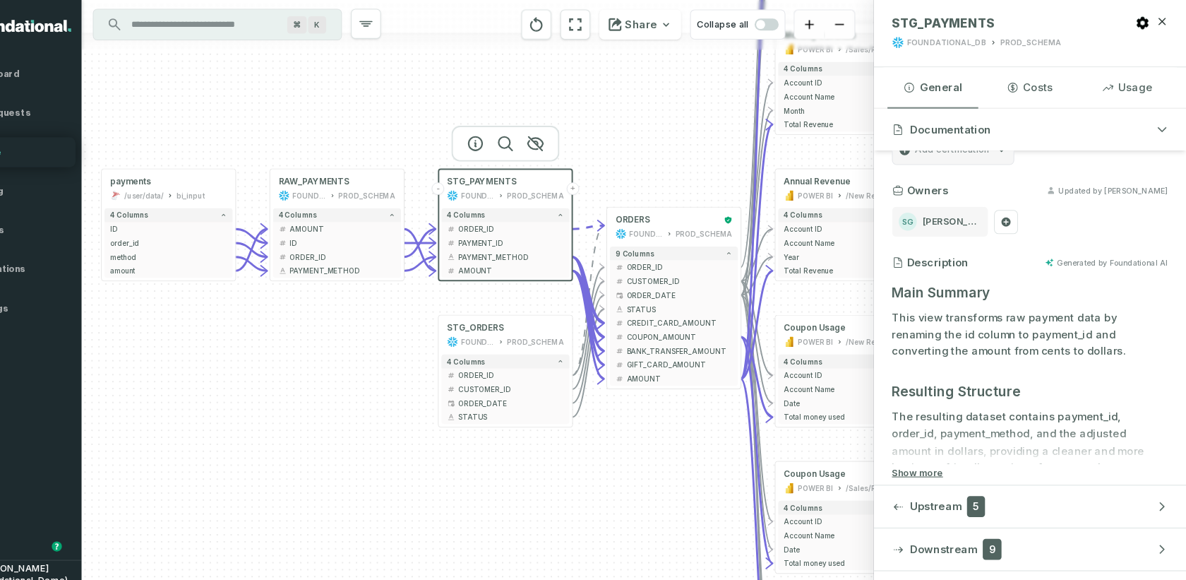
drag, startPoint x: 470, startPoint y: 355, endPoint x: 433, endPoint y: 342, distance: 39.1
click at [433, 342] on div "+ orders foundational view + 8 columns - id - order_amount + time_of_order - ti…" at bounding box center [519, 290] width 745 height 580
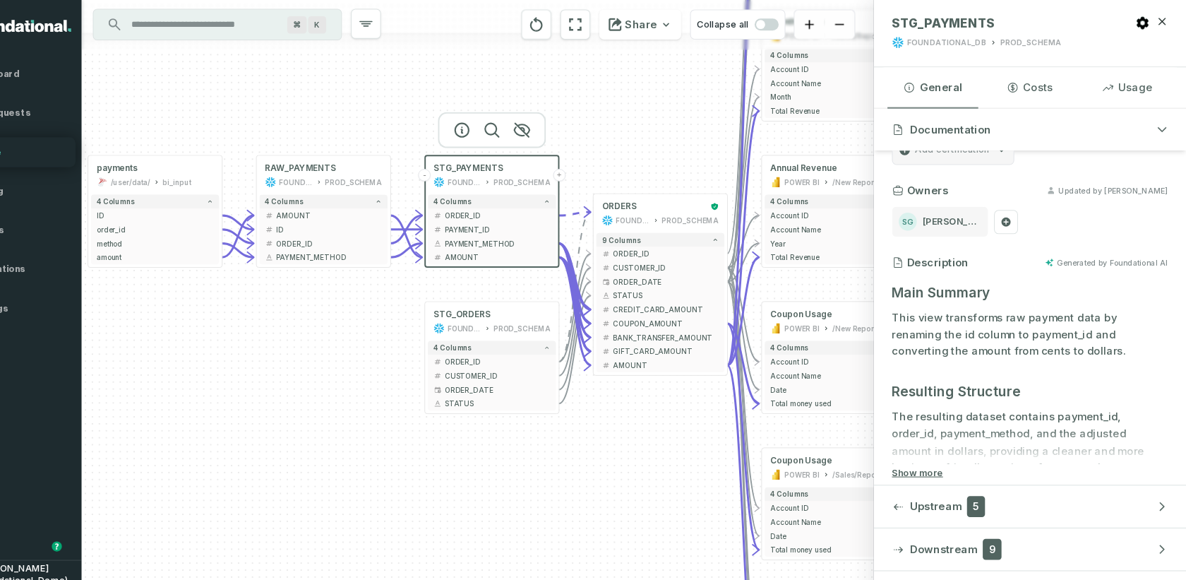
drag, startPoint x: 419, startPoint y: 280, endPoint x: 419, endPoint y: 263, distance: 17.7
click at [419, 263] on div "+ orders foundational view + 8 columns - id - order_amount + time_of_order - ti…" at bounding box center [519, 290] width 745 height 580
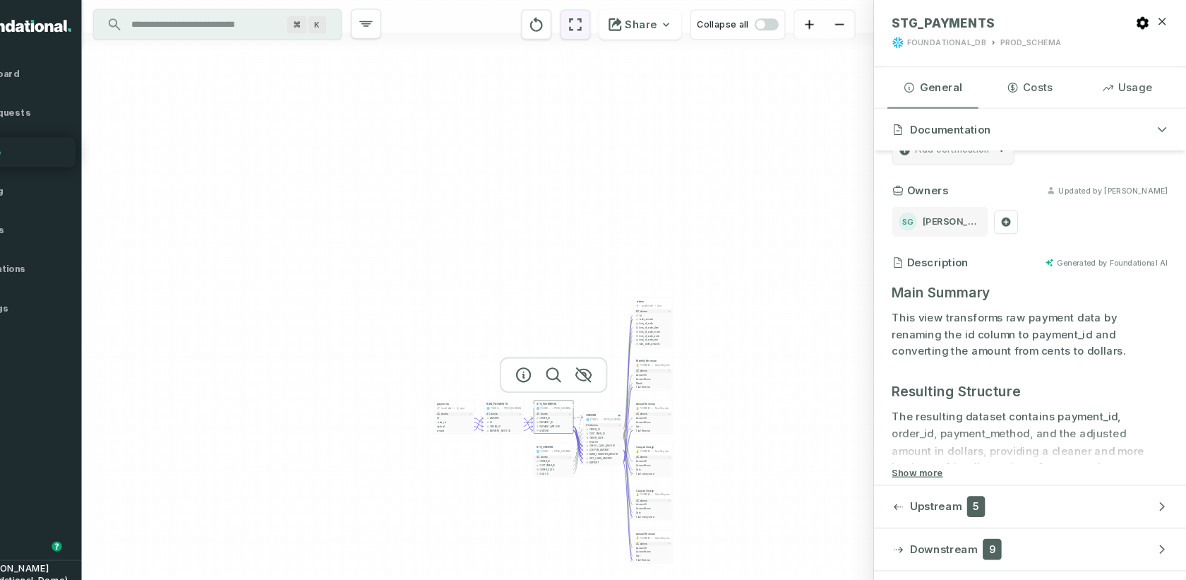
click at [619, 26] on icon "reset" at bounding box center [612, 25] width 16 height 17
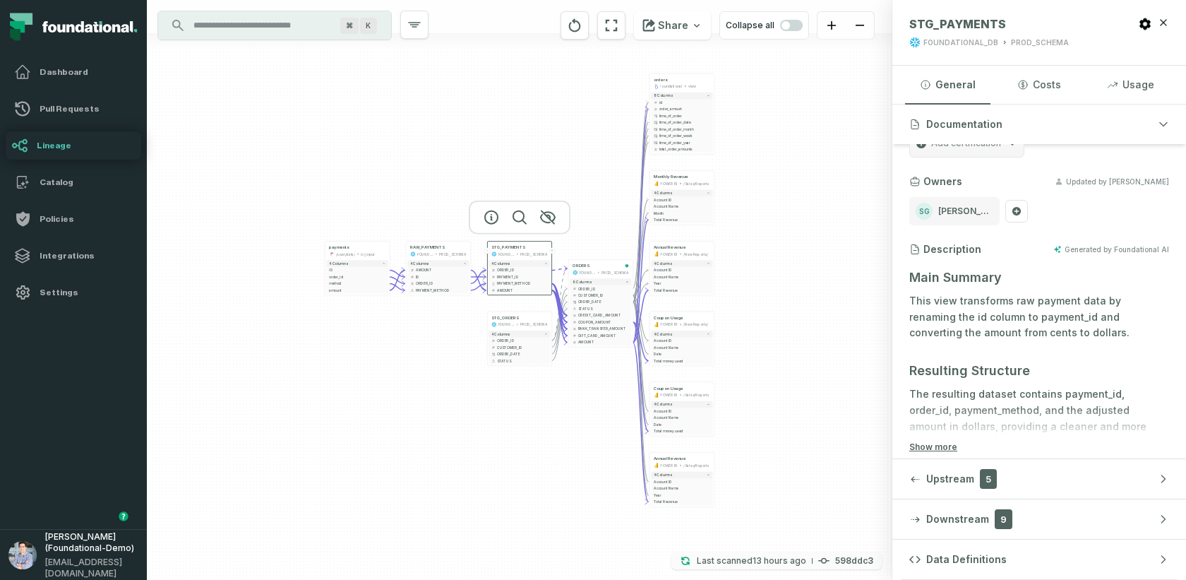
click at [713, 521] on p "Last scanned 10/14/2025, 6:17:36 PM" at bounding box center [751, 560] width 109 height 14
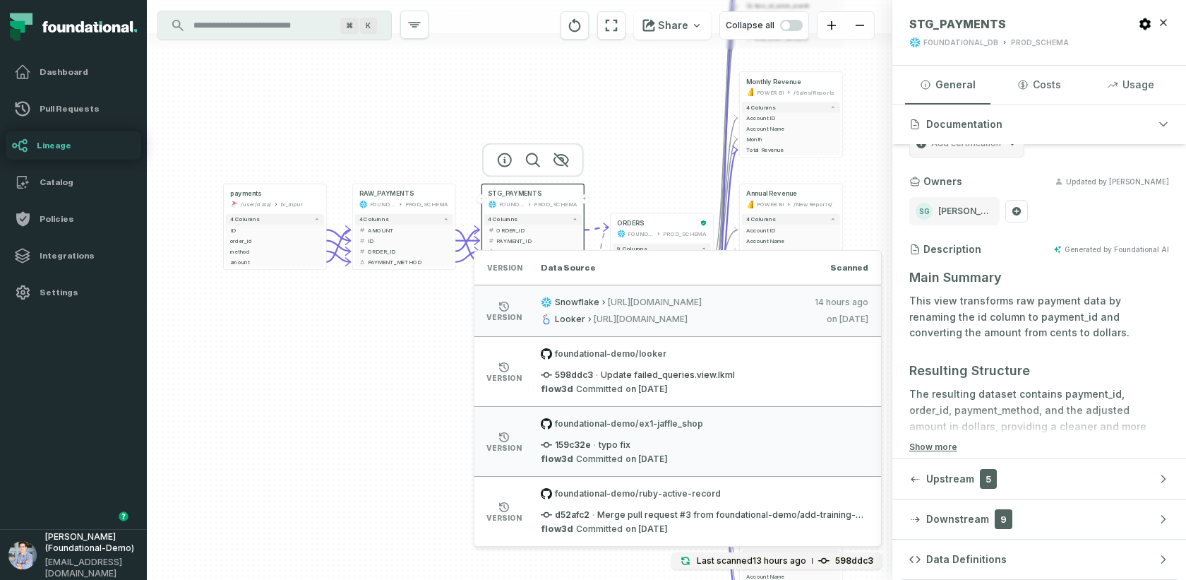
drag, startPoint x: 593, startPoint y: 213, endPoint x: 666, endPoint y: 147, distance: 99.0
click at [666, 147] on div "+ orders foundational view + 8 columns - id - order_amount + time_of_order - ti…" at bounding box center [519, 290] width 745 height 580
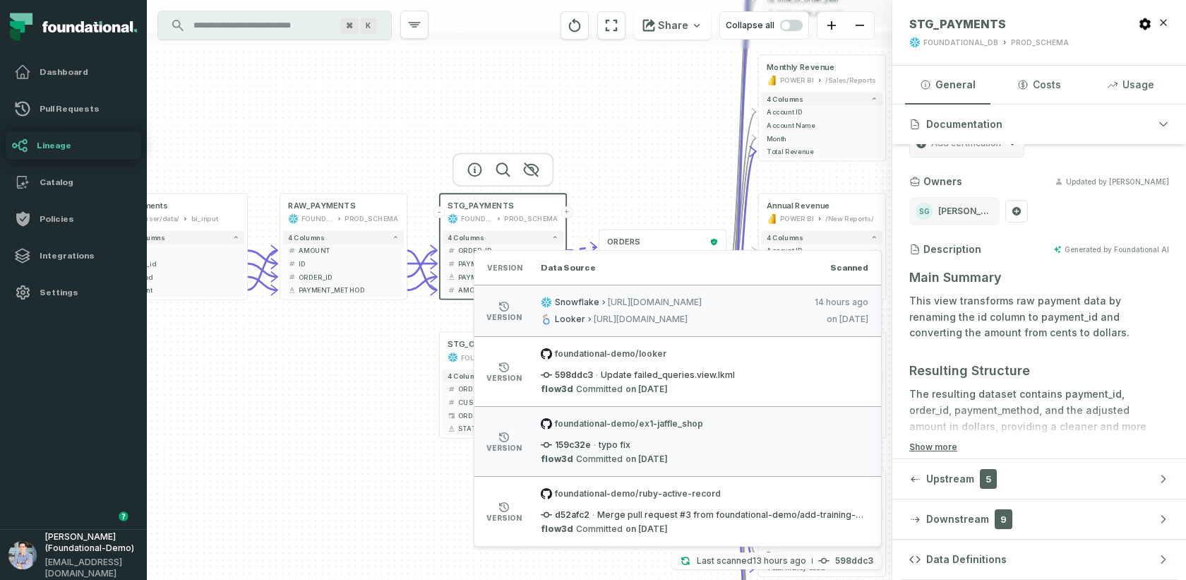
click at [720, 521] on p "Last scanned 10/14/2025, 6:17:36 PM" at bounding box center [751, 560] width 109 height 14
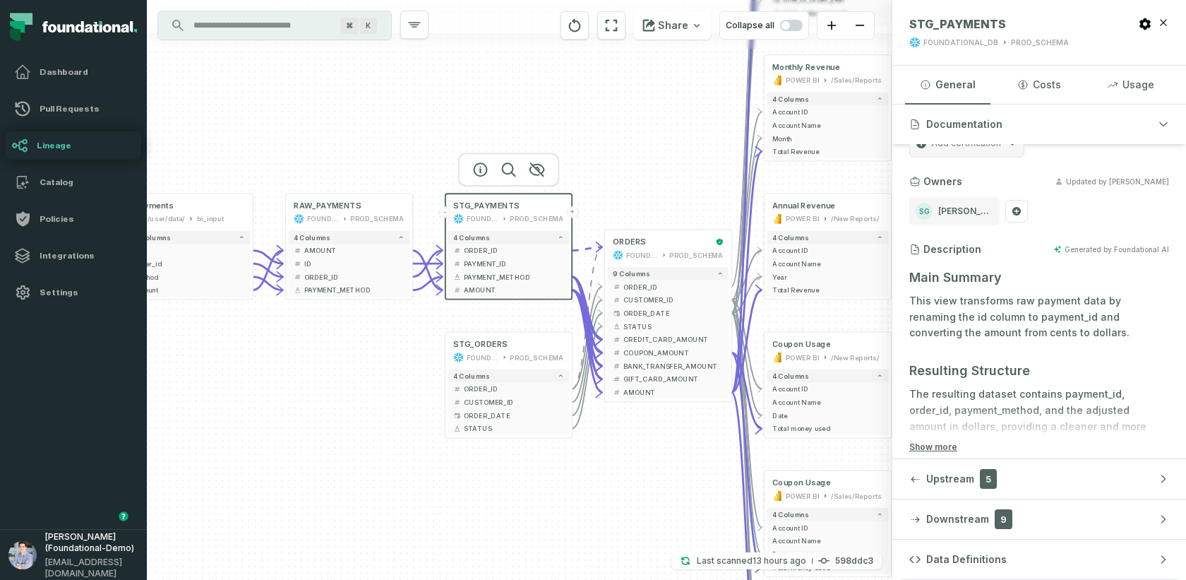
drag, startPoint x: 556, startPoint y: 494, endPoint x: 657, endPoint y: 484, distance: 101.4
click at [657, 484] on div "+ orders foundational view + 8 columns - id - order_amount + time_of_order - ti…" at bounding box center [519, 290] width 745 height 580
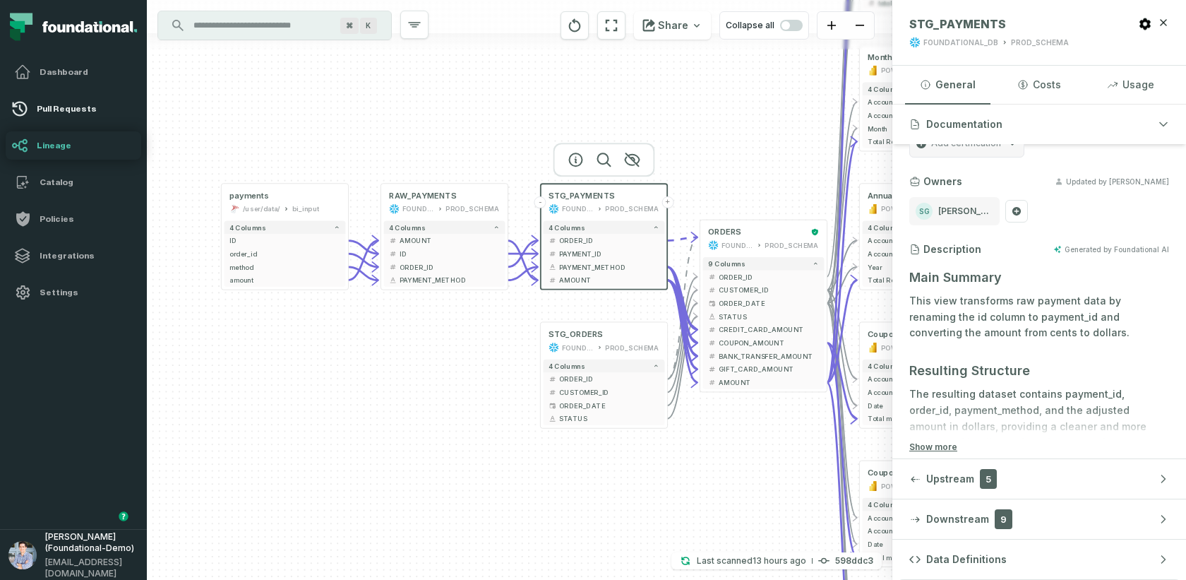
click at [66, 112] on h4 "Pull Requests" at bounding box center [86, 108] width 99 height 11
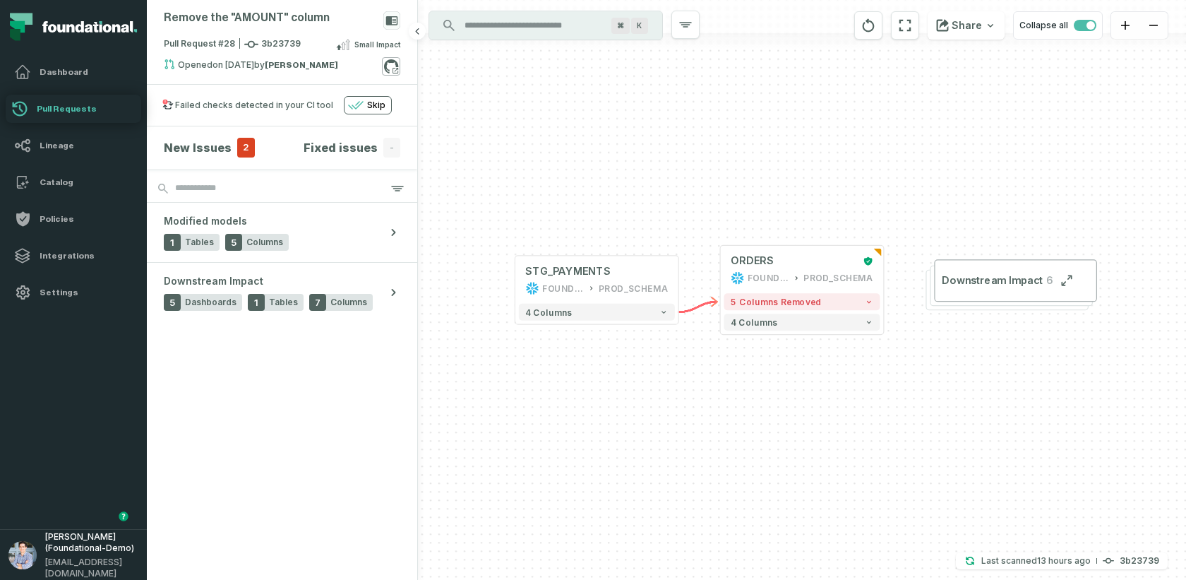
click at [390, 63] on icon at bounding box center [391, 66] width 18 height 18
click at [829, 304] on button "5 columns removed" at bounding box center [802, 301] width 156 height 17
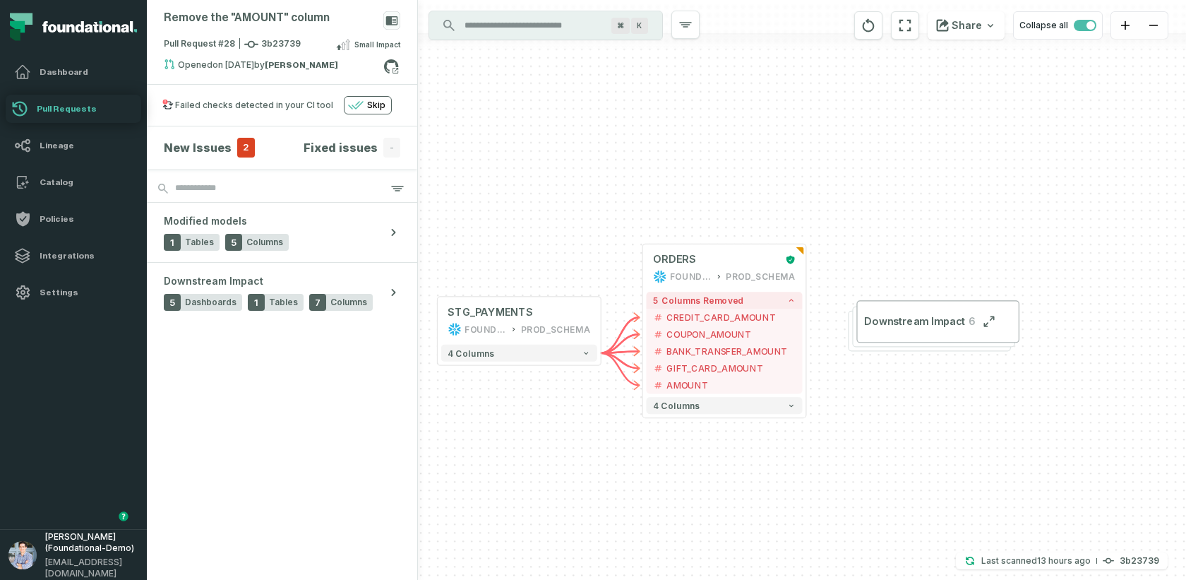
drag, startPoint x: 858, startPoint y: 474, endPoint x: 625, endPoint y: 463, distance: 232.5
click at [625, 463] on div "+ STG_PAYMENTS FOUNDATIONAL_DB PROD_SCHEMA + 4 columns + ORDERS FOUNDATIONAL_DB…" at bounding box center [802, 290] width 768 height 580
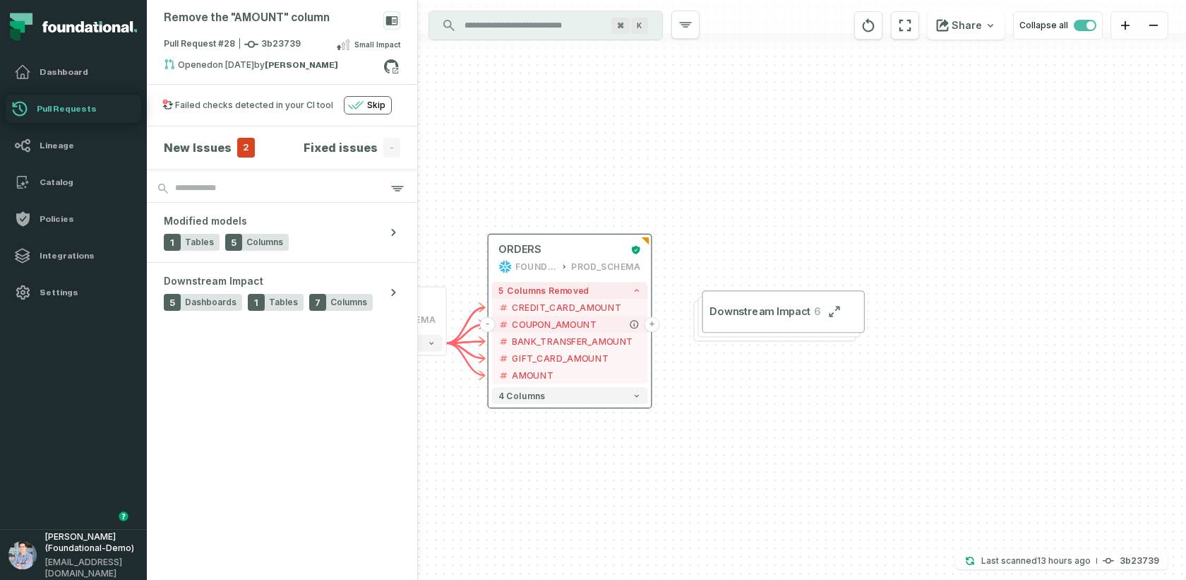
click at [654, 323] on button "+" at bounding box center [652, 325] width 16 height 16
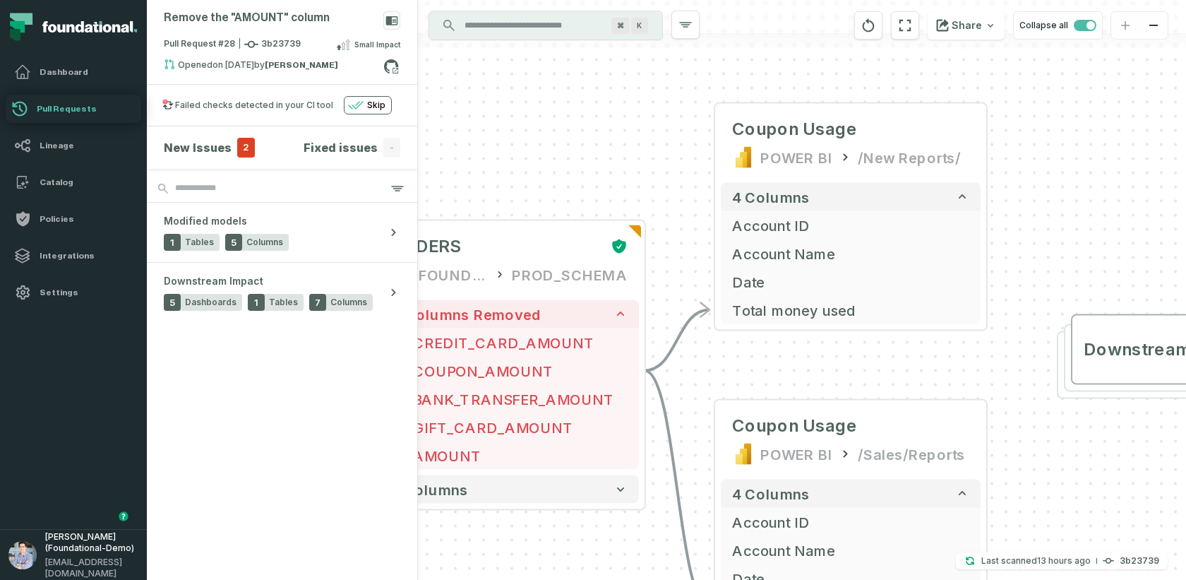
drag, startPoint x: 630, startPoint y: 453, endPoint x: 712, endPoint y: 349, distance: 132.7
click at [712, 349] on div "+ Coupon Usage POWER BI /New Reports/ 4 columns + Account ID + Account Name + D…" at bounding box center [802, 290] width 768 height 580
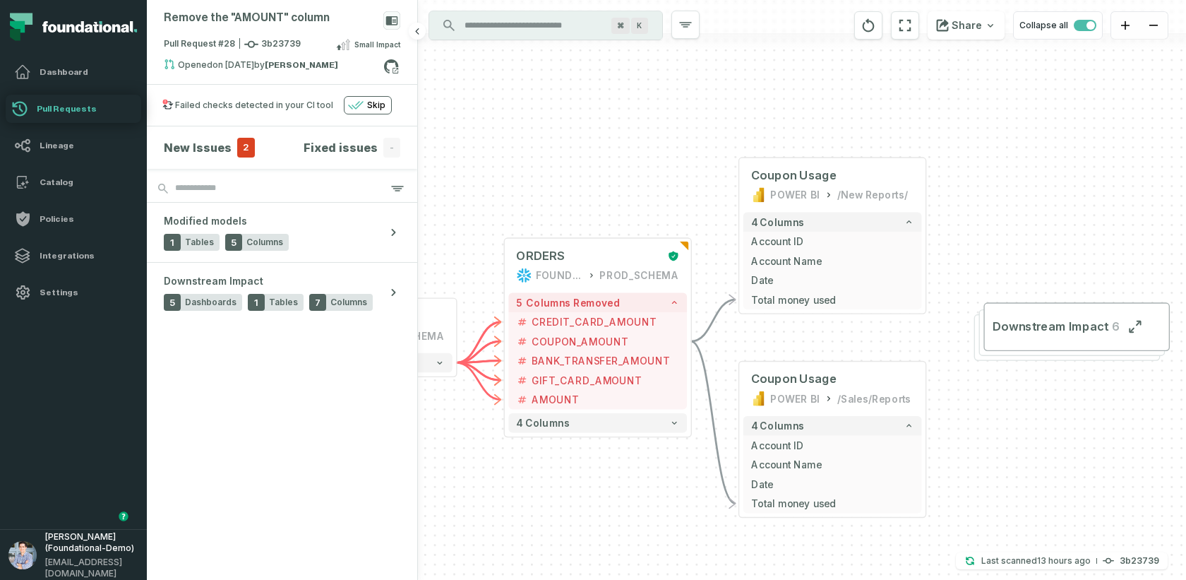
click at [216, 142] on h4 "New Issues" at bounding box center [198, 147] width 68 height 17
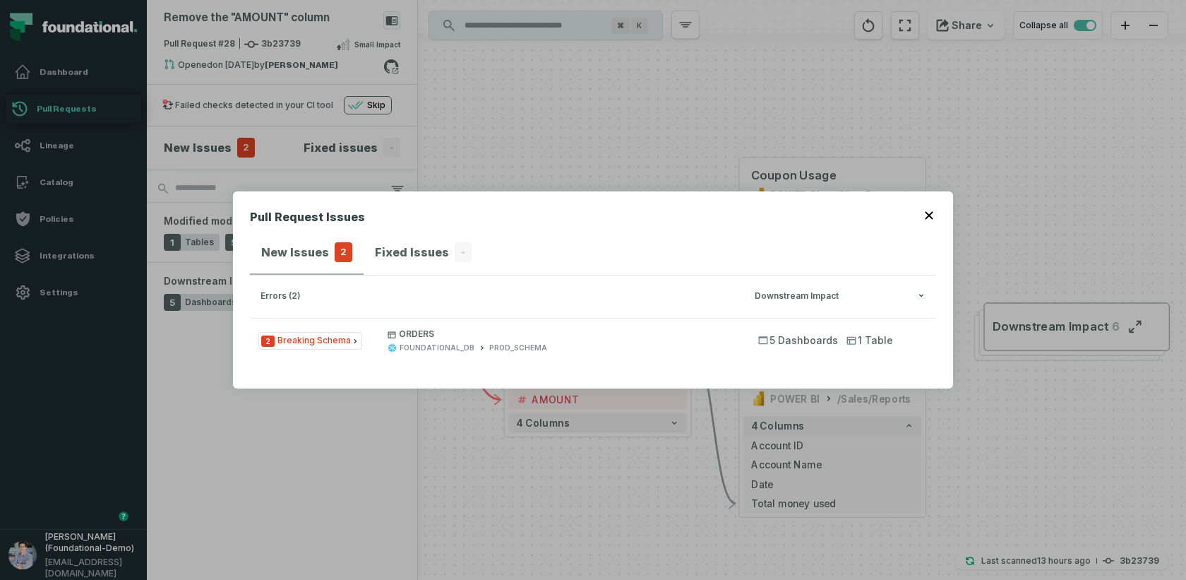
click at [933, 217] on button "button" at bounding box center [930, 213] width 11 height 11
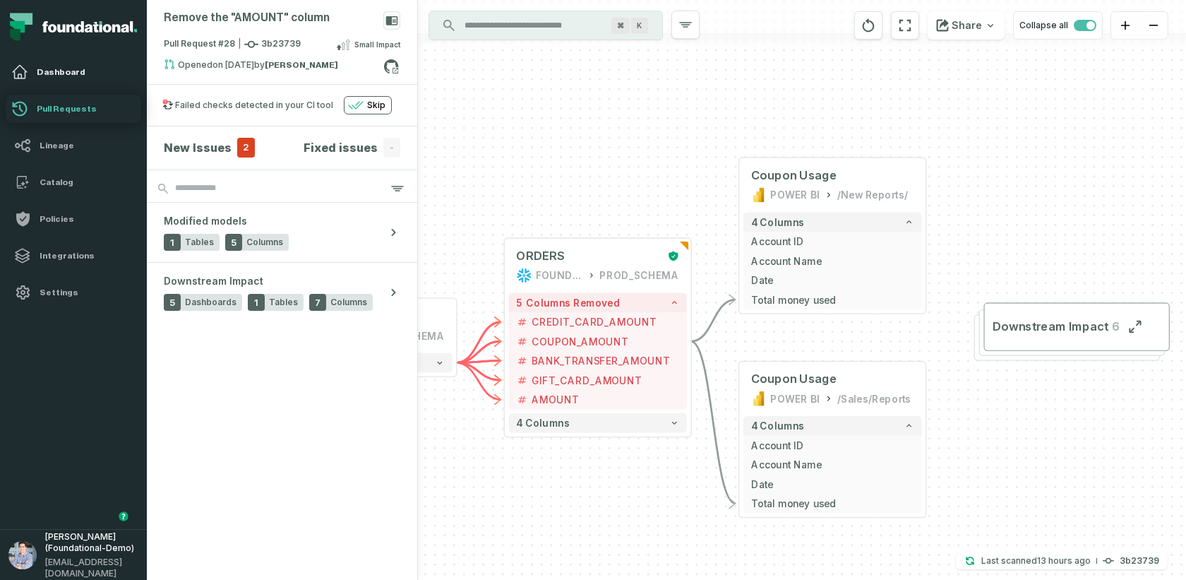
click at [41, 70] on h4 "Dashboard" at bounding box center [86, 71] width 99 height 11
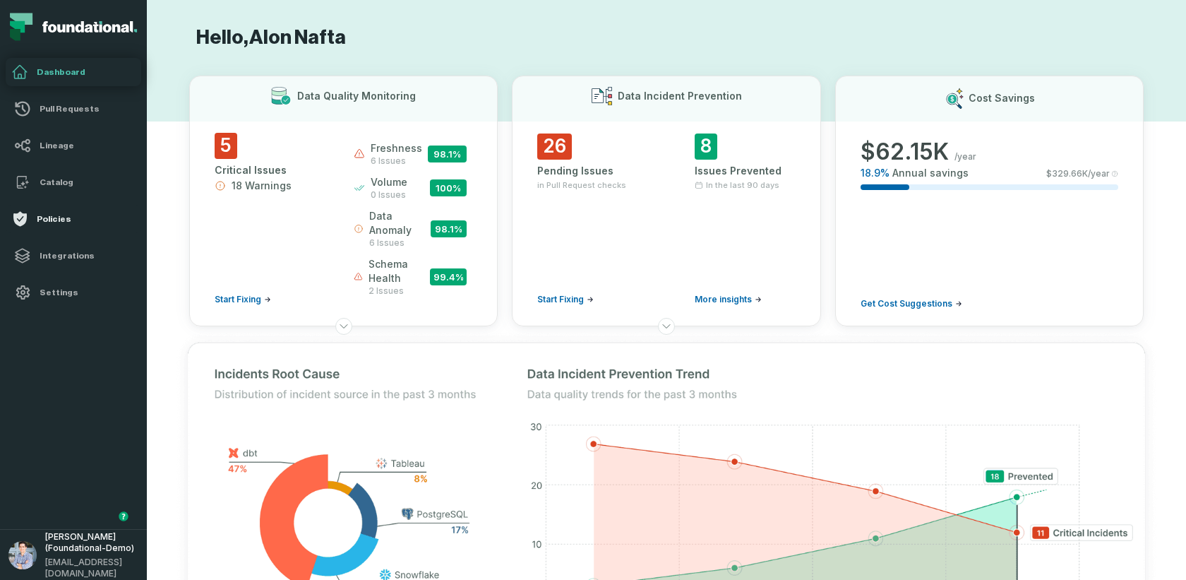
click at [54, 215] on h4 "Policies" at bounding box center [86, 218] width 99 height 11
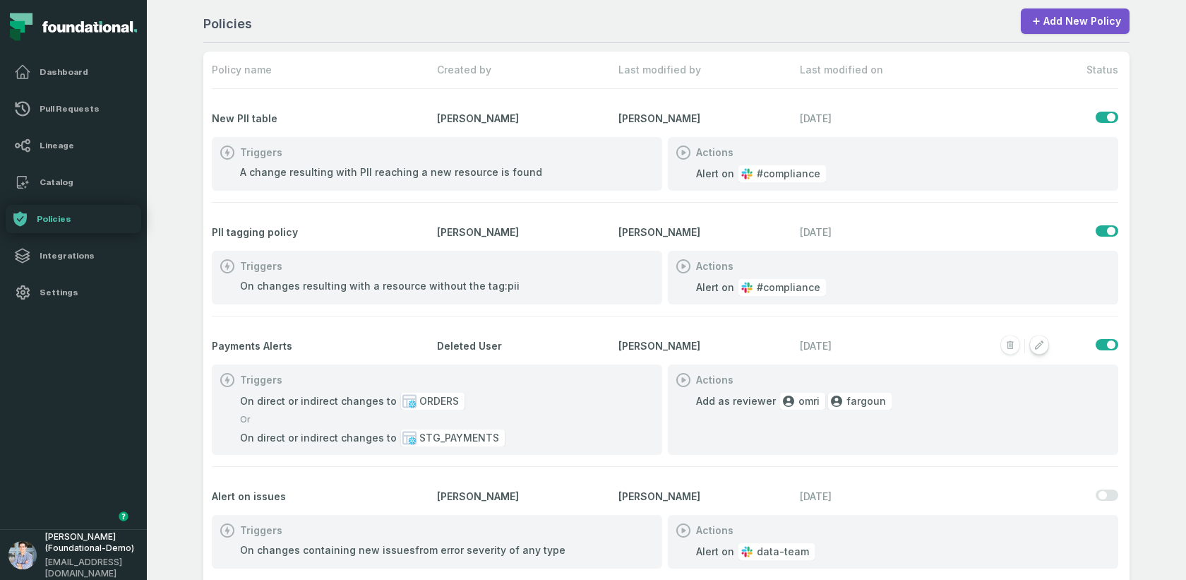
click at [1044, 344] on rect "button" at bounding box center [1039, 345] width 18 height 18
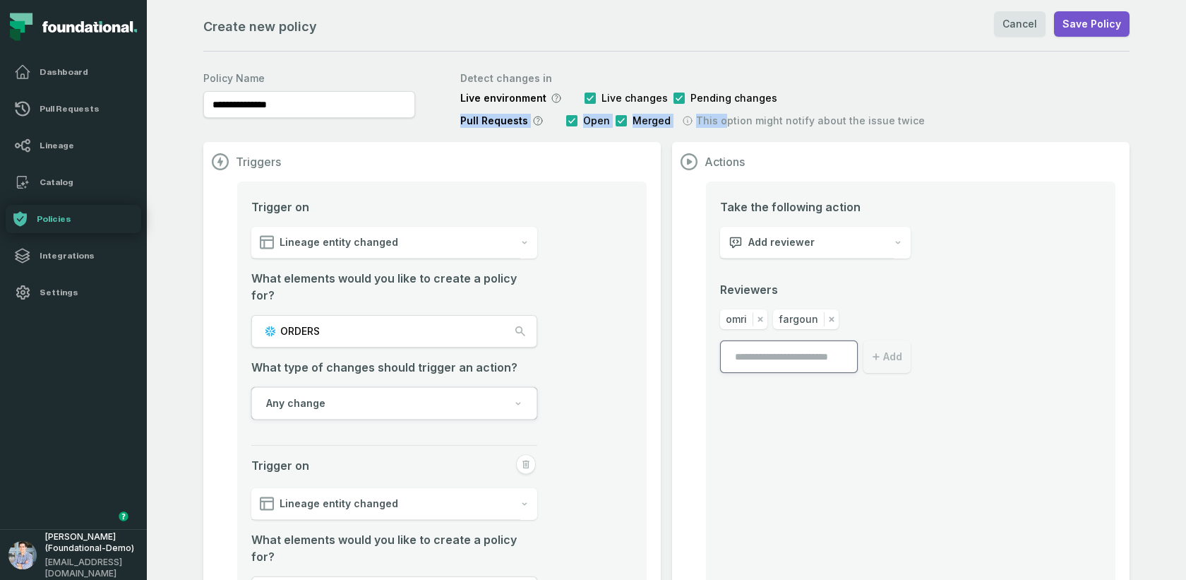
drag, startPoint x: 450, startPoint y: 122, endPoint x: 719, endPoint y: 117, distance: 268.3
click at [719, 117] on div "**********" at bounding box center [666, 97] width 926 height 62
click at [366, 315] on button "ORDERS" at bounding box center [394, 331] width 286 height 32
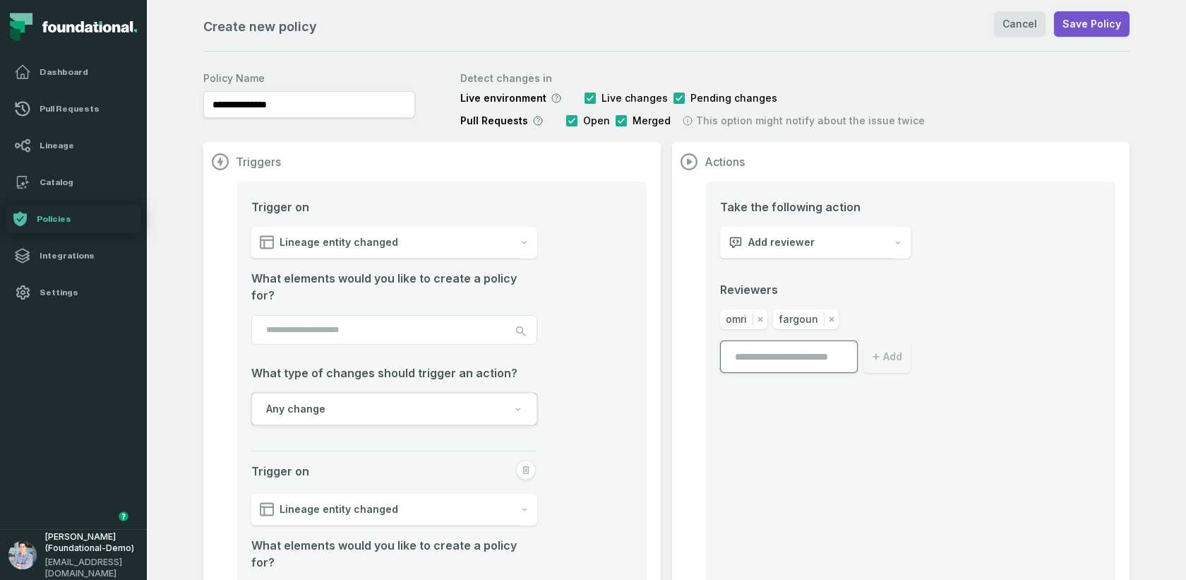
click at [373, 315] on input "search" at bounding box center [394, 330] width 286 height 30
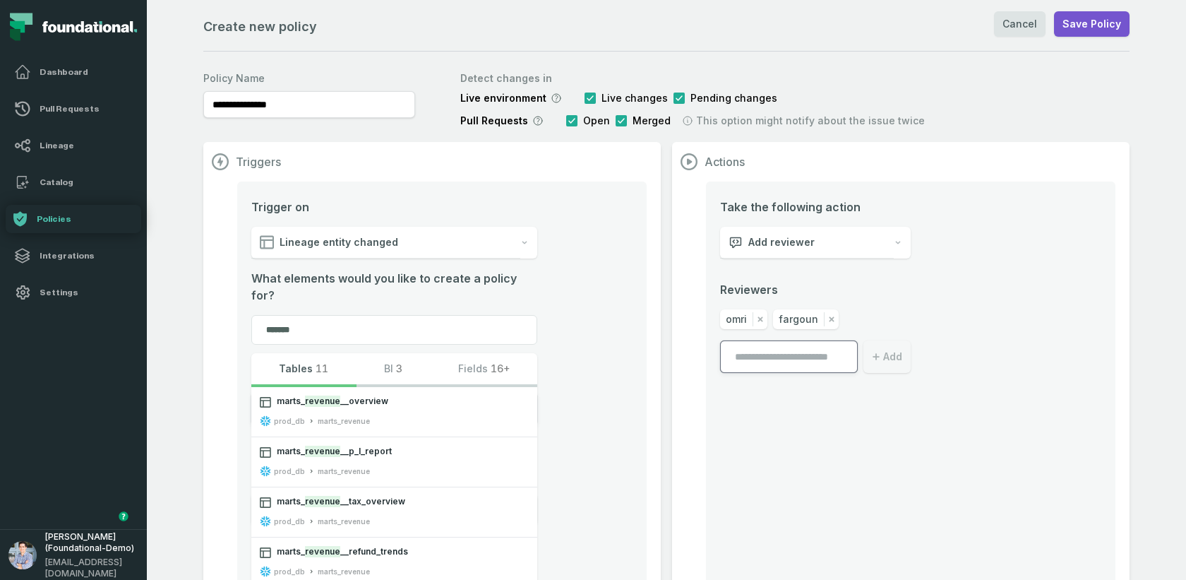
click at [395, 361] on button "BI 3" at bounding box center [393, 370] width 74 height 34
type input "*******"
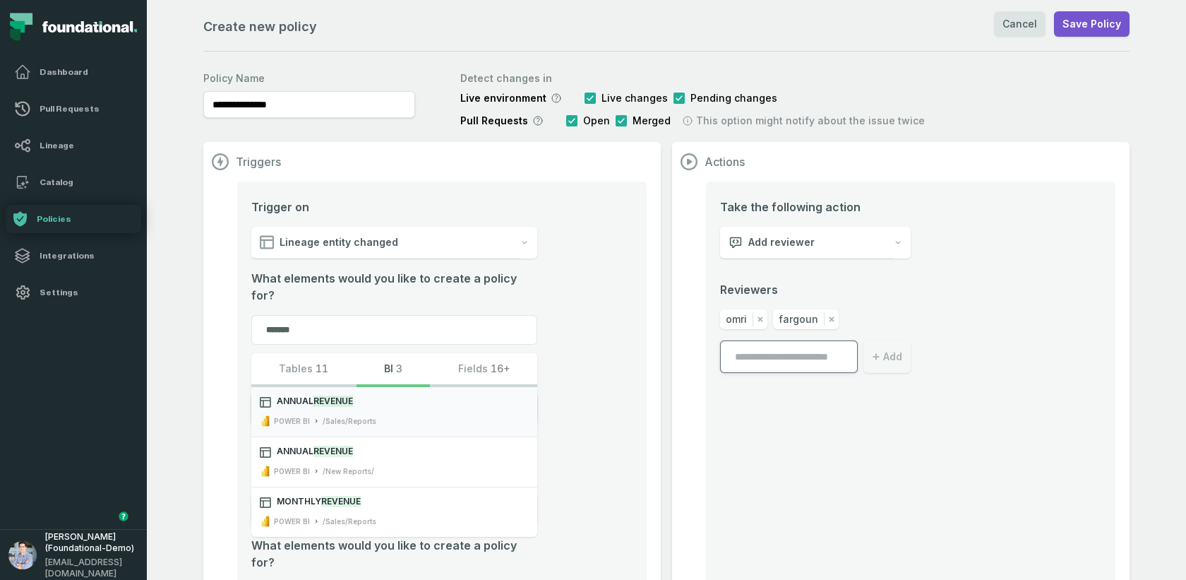
click at [336, 395] on mark "Revenue" at bounding box center [333, 400] width 40 height 11
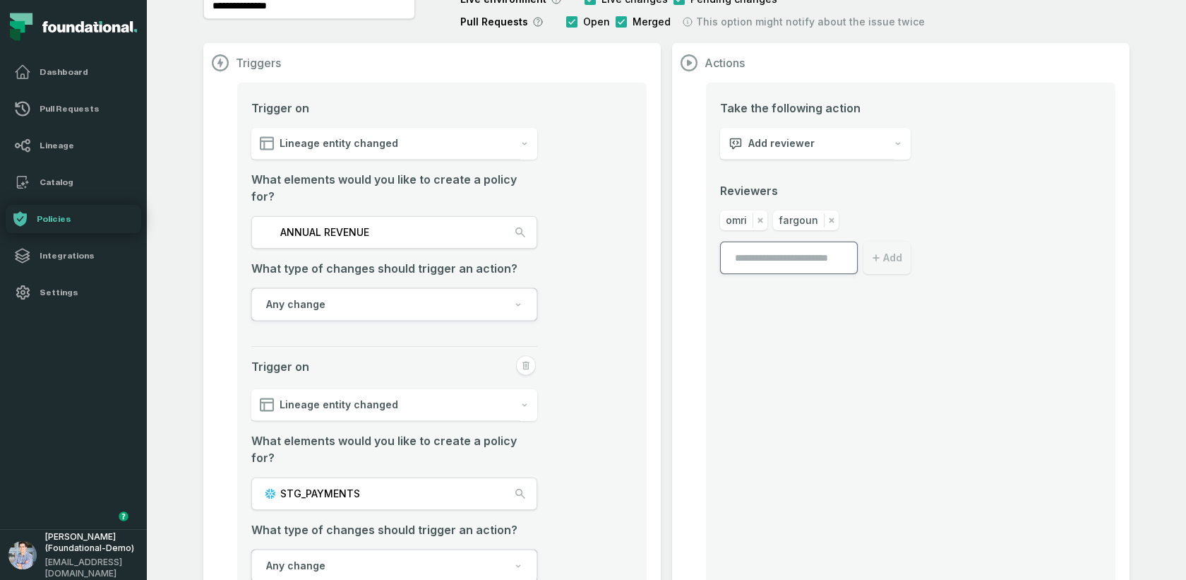
scroll to position [102, 0]
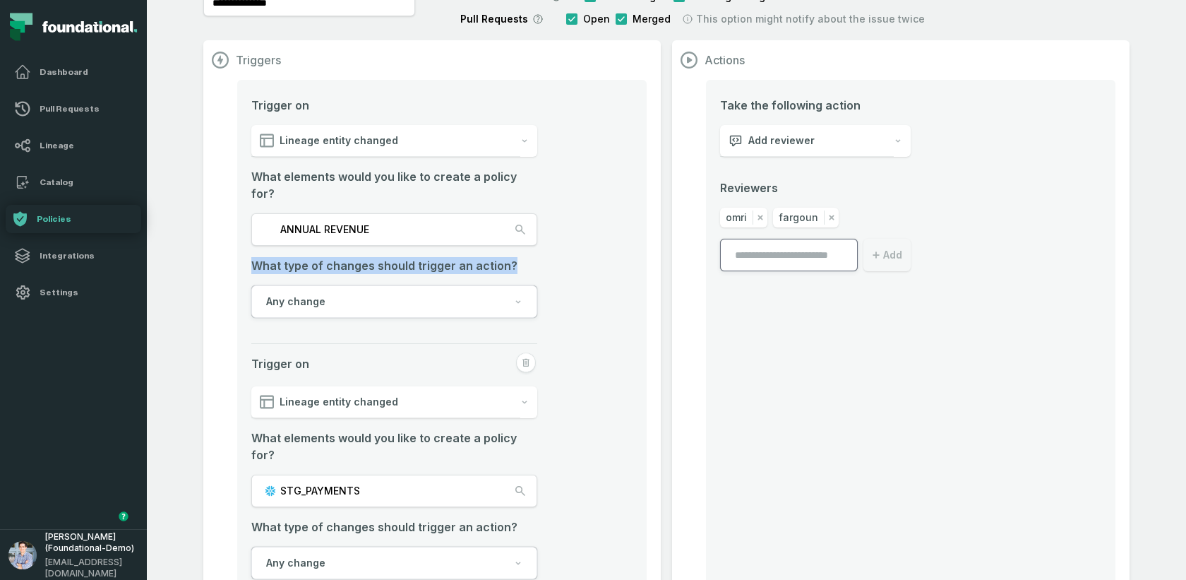
drag, startPoint x: 252, startPoint y: 251, endPoint x: 523, endPoint y: 248, distance: 271.1
click at [523, 257] on span "What type of changes should trigger an action?" at bounding box center [394, 265] width 286 height 17
click at [431, 285] on button "Any change" at bounding box center [394, 301] width 286 height 32
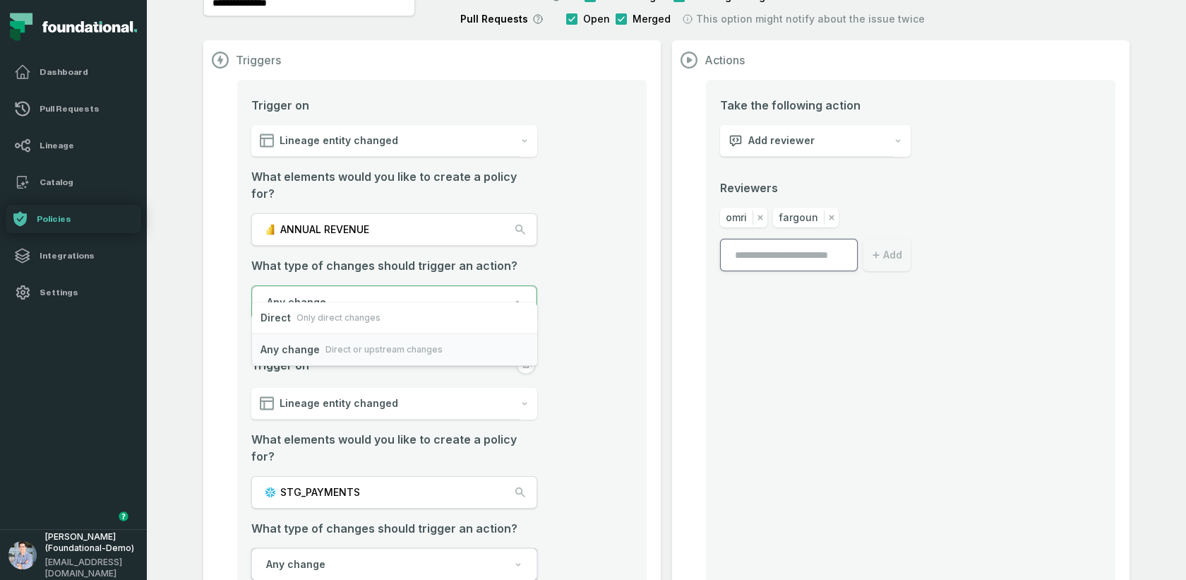
click at [395, 352] on span "Direct or upstream changes" at bounding box center [383, 349] width 117 height 14
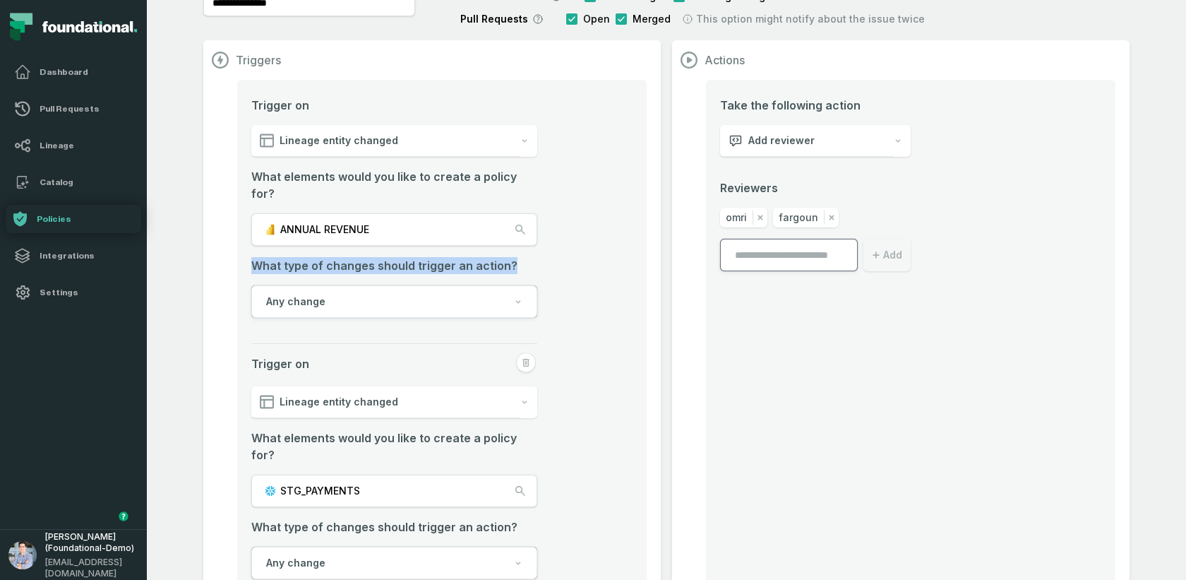
click at [823, 140] on div "Add reviewer" at bounding box center [807, 141] width 174 height 32
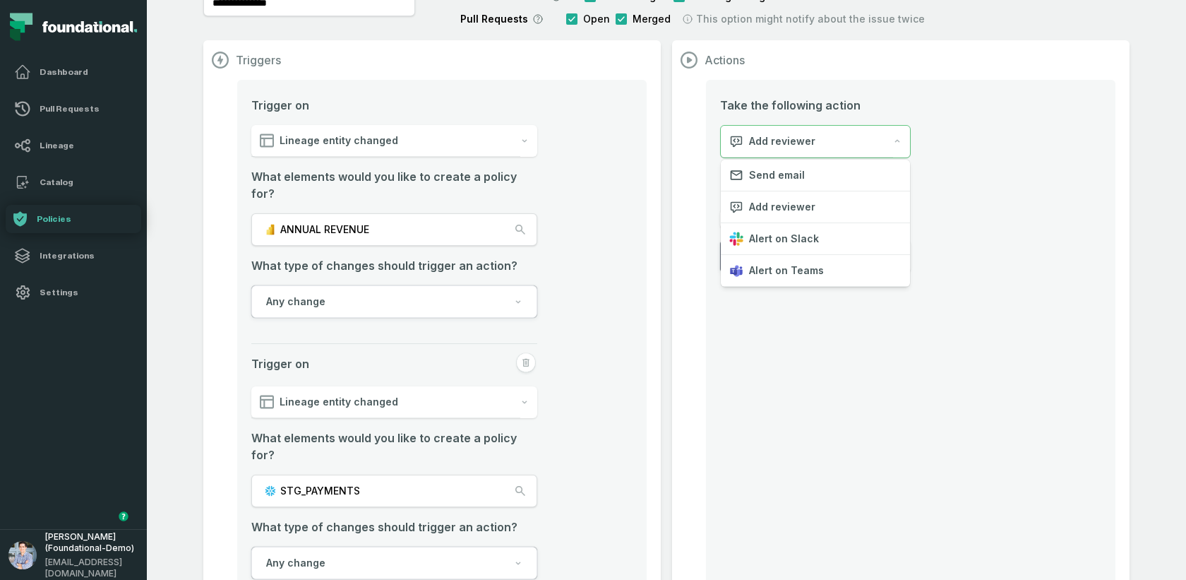
click at [725, 361] on div "Take the following action Add reviewer Reviewers omri fargoun Add" at bounding box center [910, 368] width 409 height 576
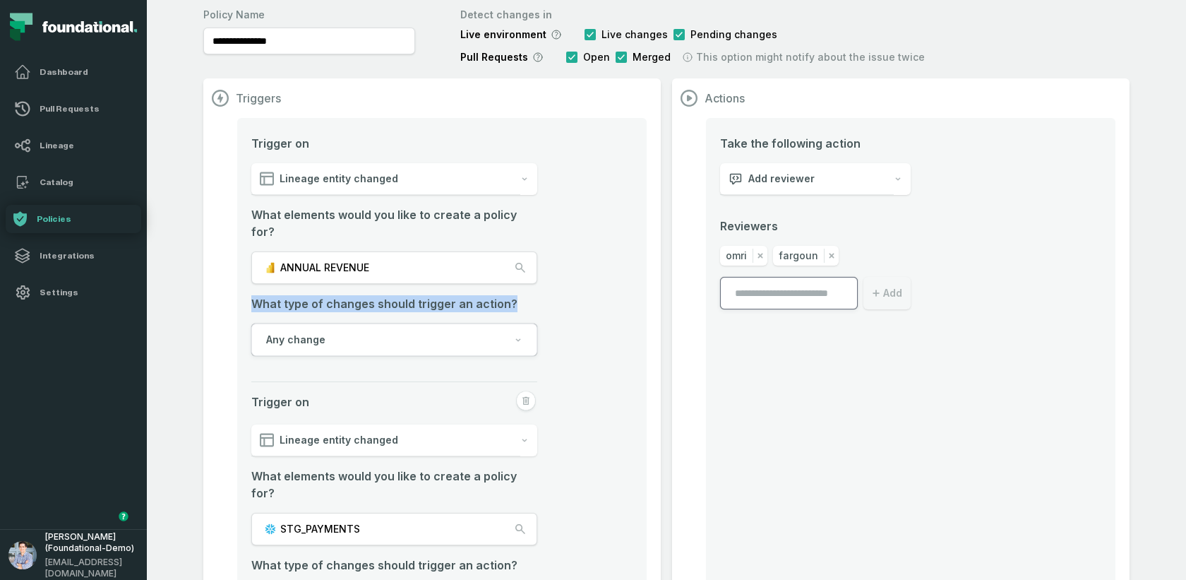
scroll to position [54, 0]
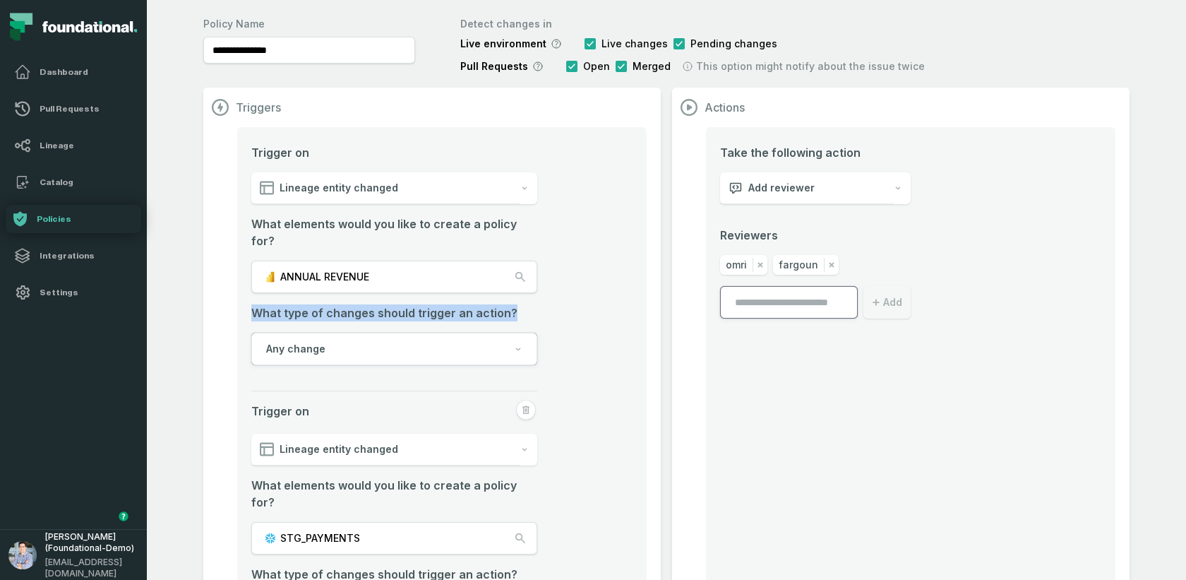
click at [672, 284] on section "Actions Take the following action Add reviewer Reviewers omri fargoun Add" at bounding box center [900, 403] width 457 height 630
click at [184, 203] on div "**********" at bounding box center [666, 339] width 1039 height 786
click at [73, 71] on h4 "Dashboard" at bounding box center [86, 71] width 99 height 11
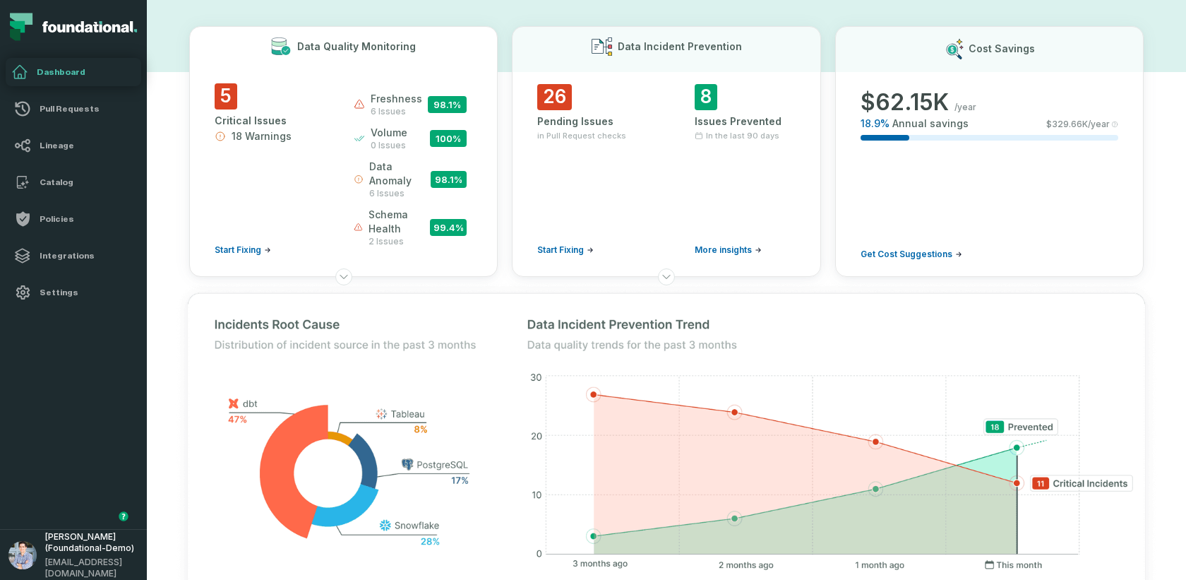
scroll to position [12, 0]
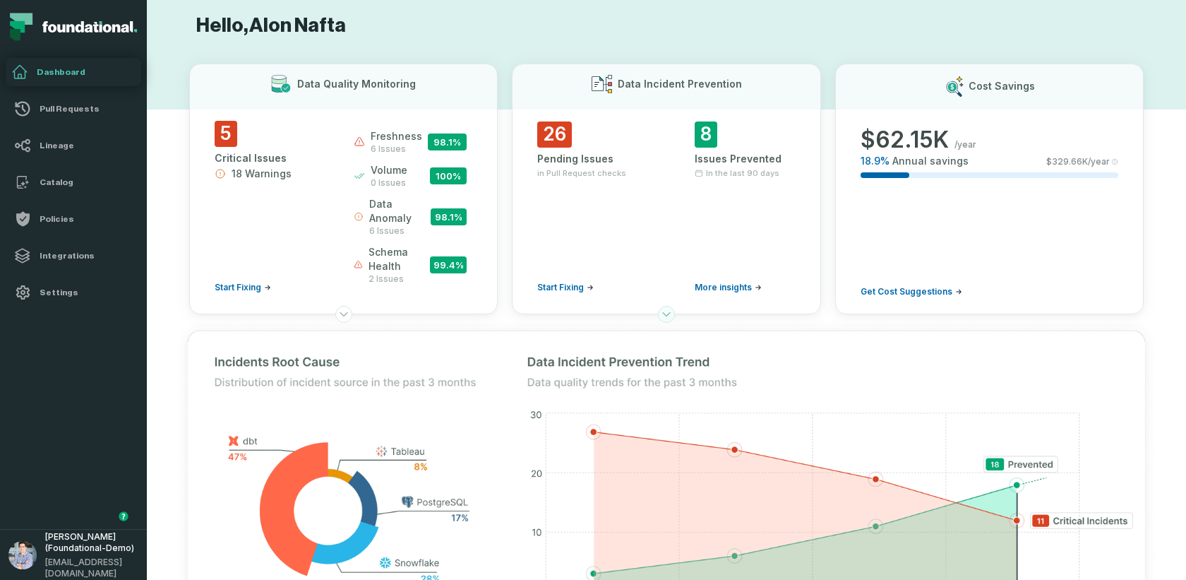
click at [666, 311] on icon at bounding box center [666, 313] width 11 height 11
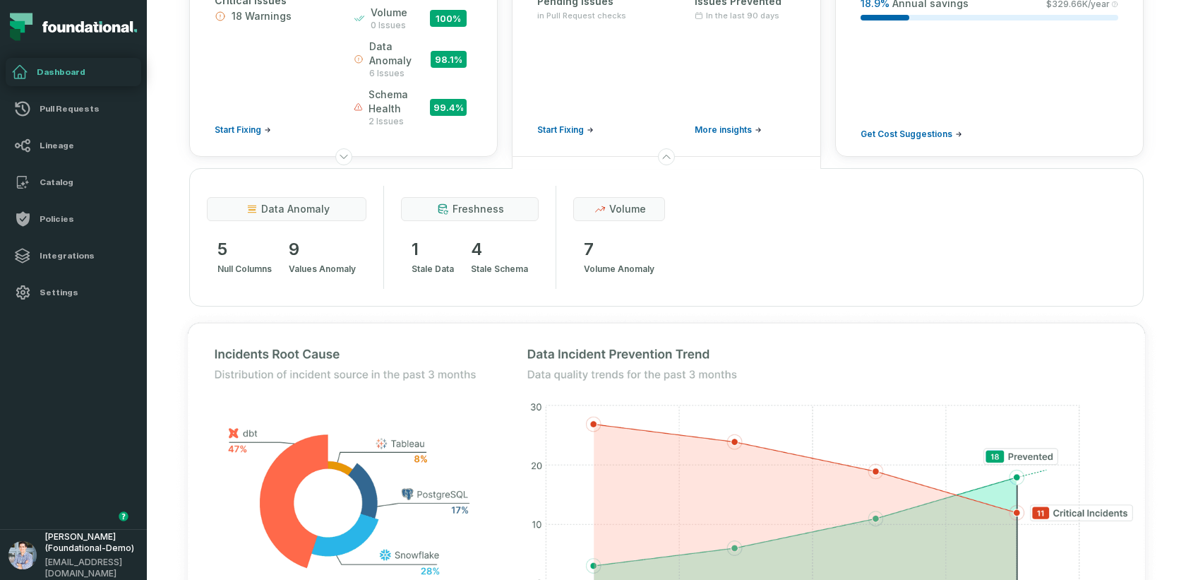
scroll to position [184, 0]
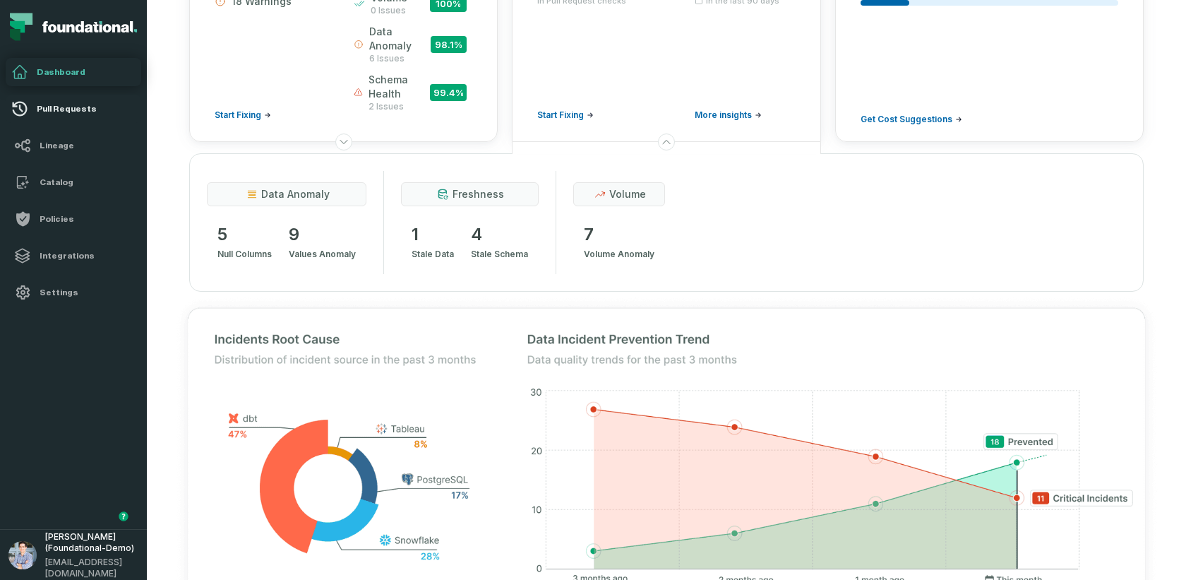
click at [60, 115] on link "Pull Requests" at bounding box center [74, 109] width 136 height 28
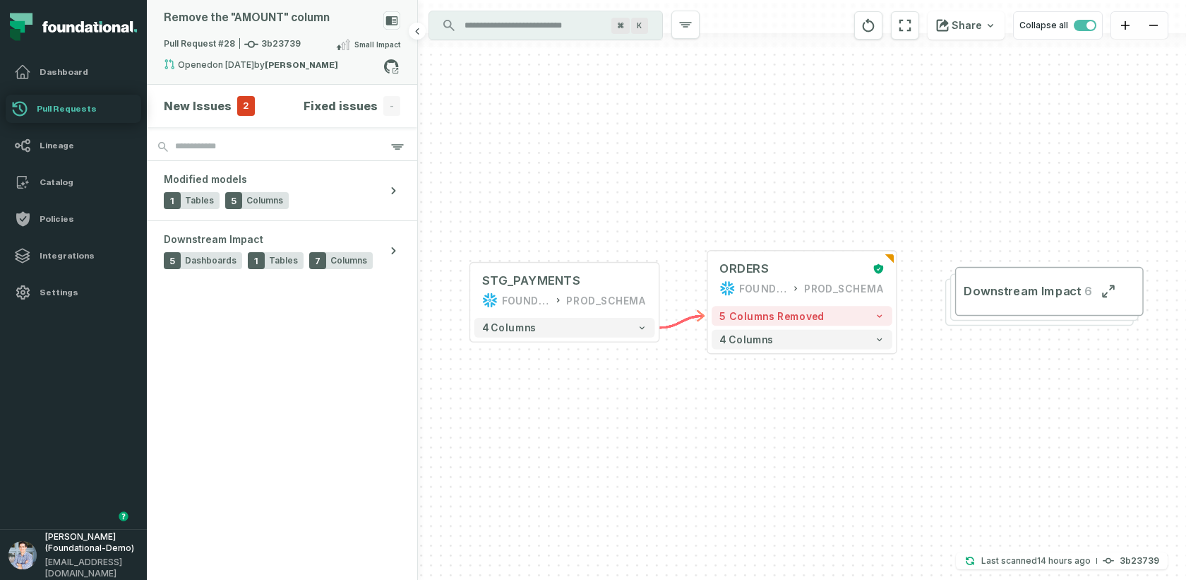
click at [291, 35] on div "Remove the "AMOUNT" column" at bounding box center [282, 23] width 236 height 25
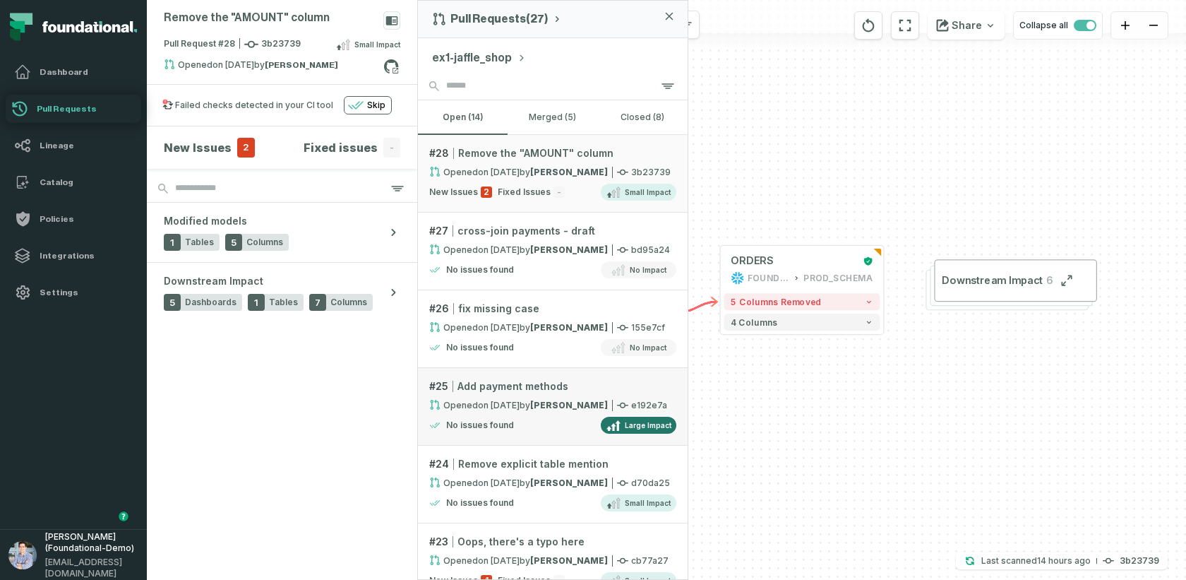
click at [548, 404] on strong "Omri Ildis" at bounding box center [569, 405] width 78 height 11
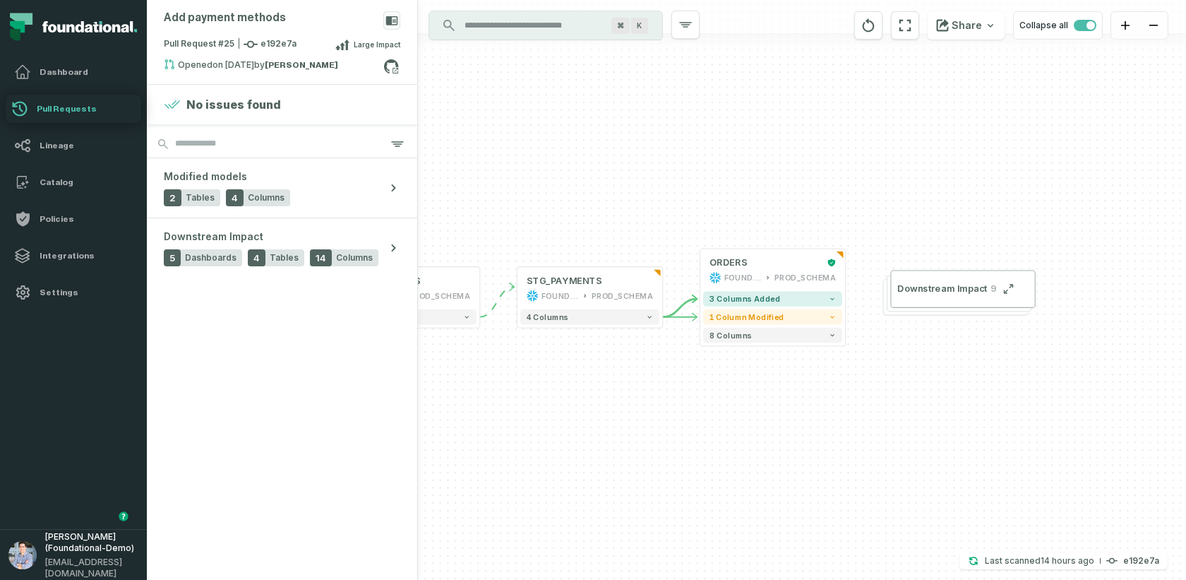
drag, startPoint x: 851, startPoint y: 426, endPoint x: 647, endPoint y: 423, distance: 204.7
click at [647, 423] on div "... RAW_PAYMENTS FOUNDATIONAL_DB PROD_SCHEMA ... 4 columns + STG_PAYMENTS FOUND…" at bounding box center [802, 290] width 768 height 580
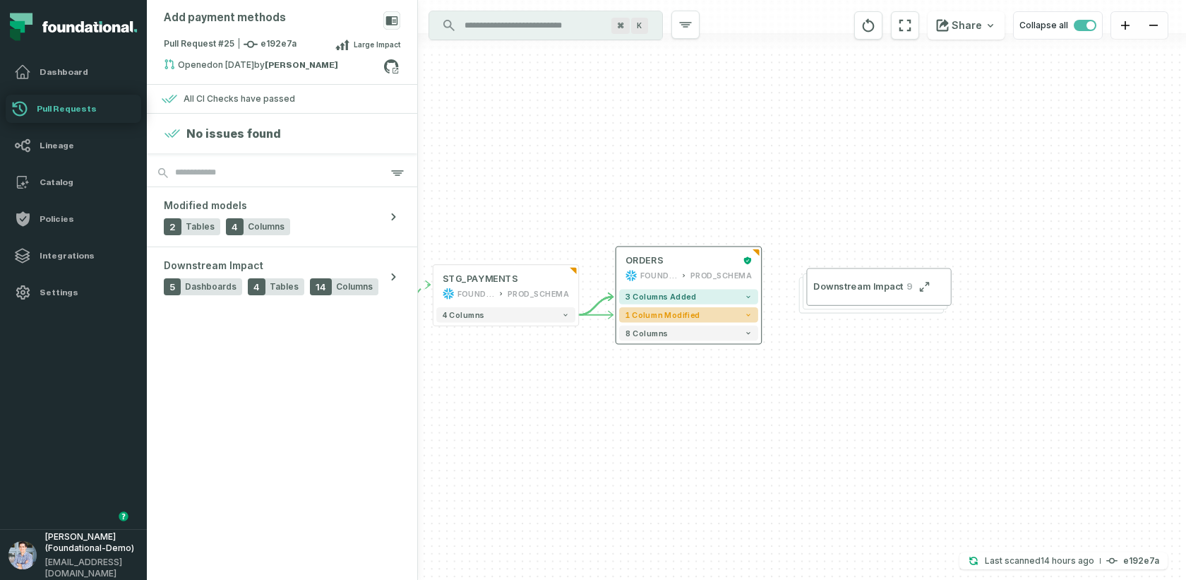
click at [705, 311] on button "1 column modified" at bounding box center [688, 314] width 139 height 15
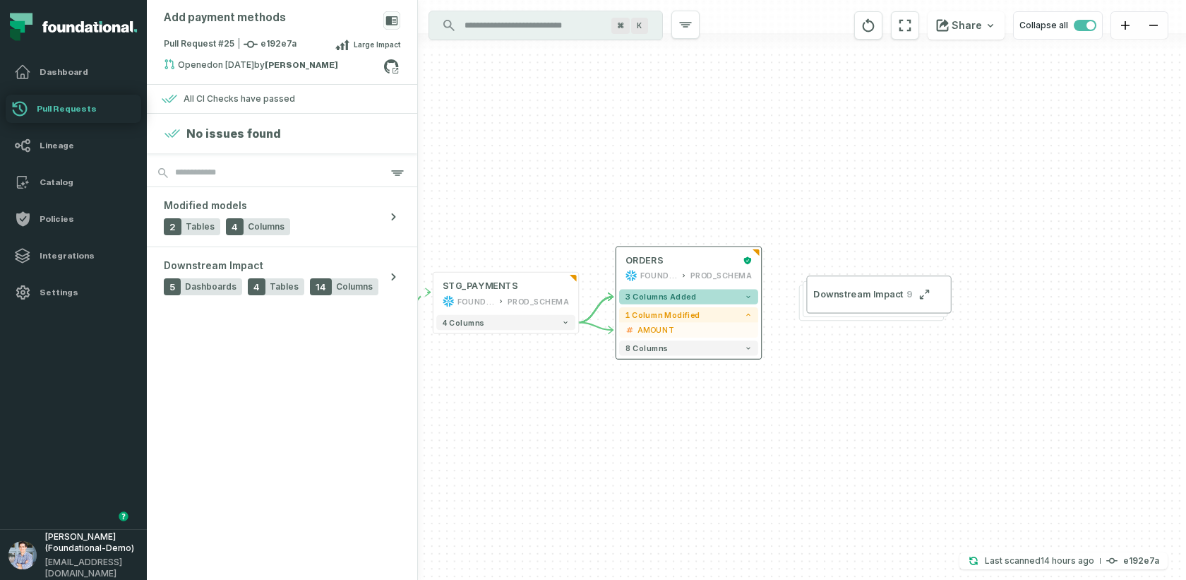
click at [721, 294] on button "3 columns added" at bounding box center [688, 296] width 139 height 15
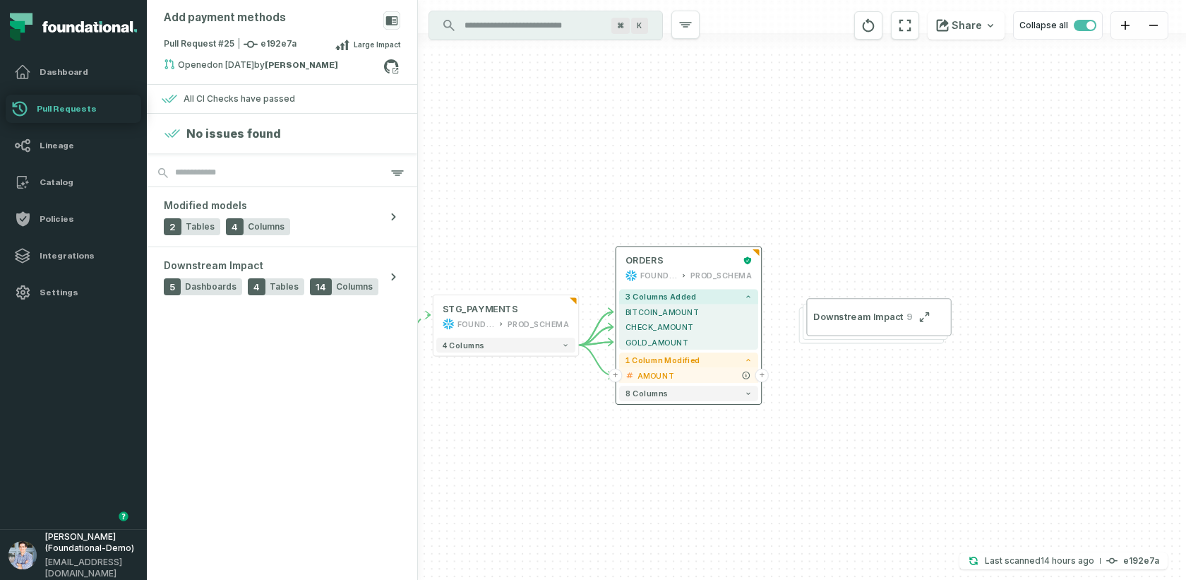
click at [763, 373] on button "+" at bounding box center [761, 374] width 13 height 13
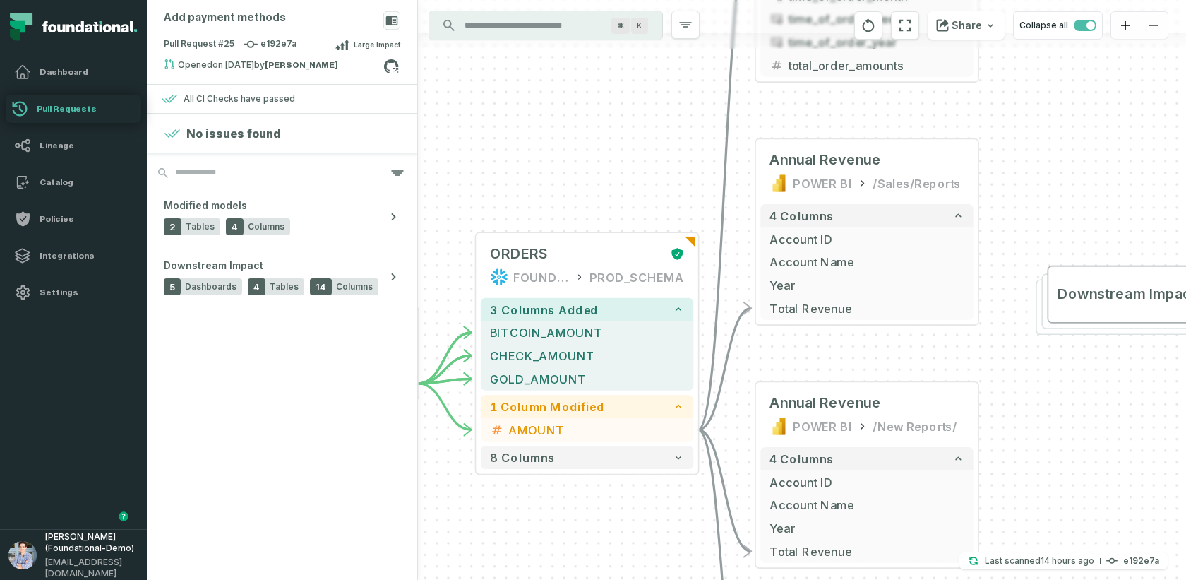
drag, startPoint x: 567, startPoint y: 417, endPoint x: 632, endPoint y: 148, distance: 277.4
click at [632, 148] on div "+ orders foundational view + 8 columns + id - order_amount + time_of_order + ti…" at bounding box center [802, 290] width 768 height 580
click at [392, 67] on icon at bounding box center [391, 66] width 18 height 18
click at [49, 68] on h4 "Dashboard" at bounding box center [86, 71] width 99 height 11
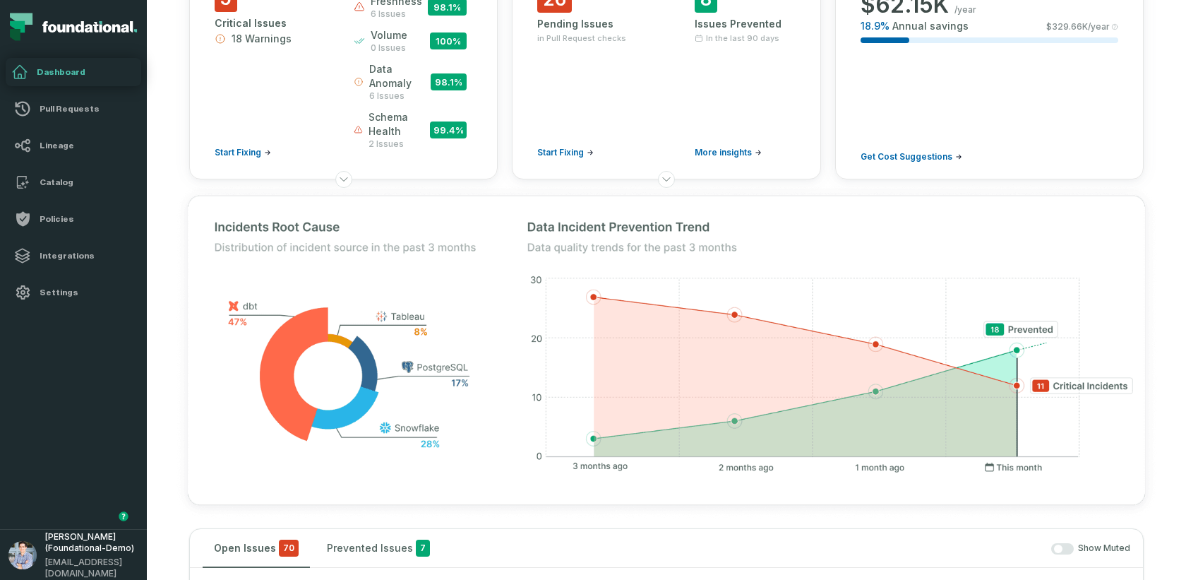
scroll to position [150, 0]
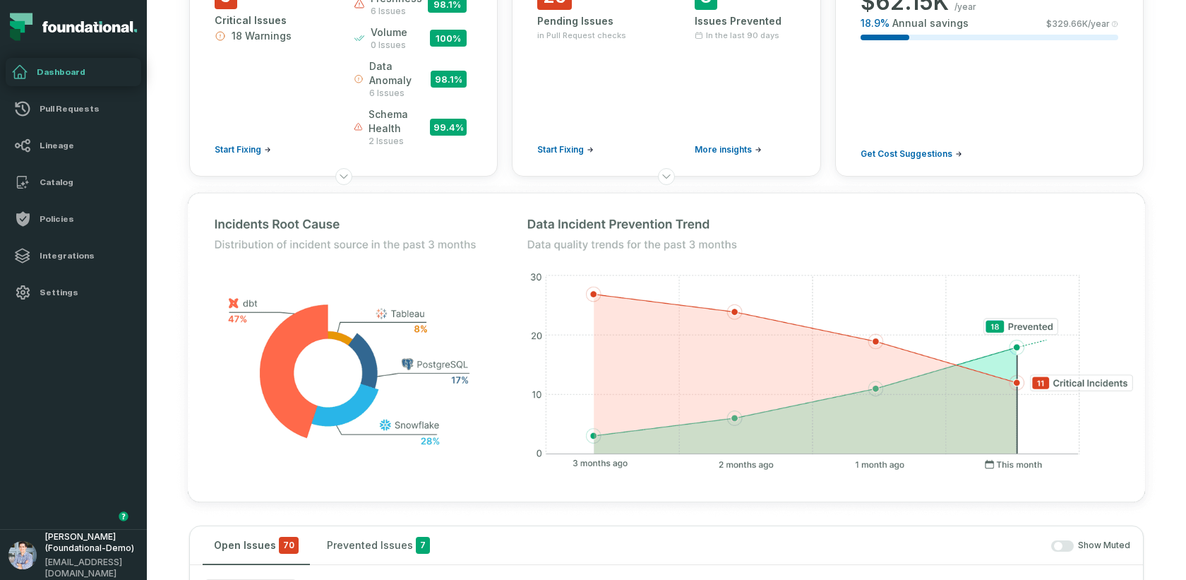
click at [486, 126] on button "Data Quality Monitoring 5 Critical Issues 18 Warnings Start Fixing freshness 6 …" at bounding box center [343, 51] width 308 height 251
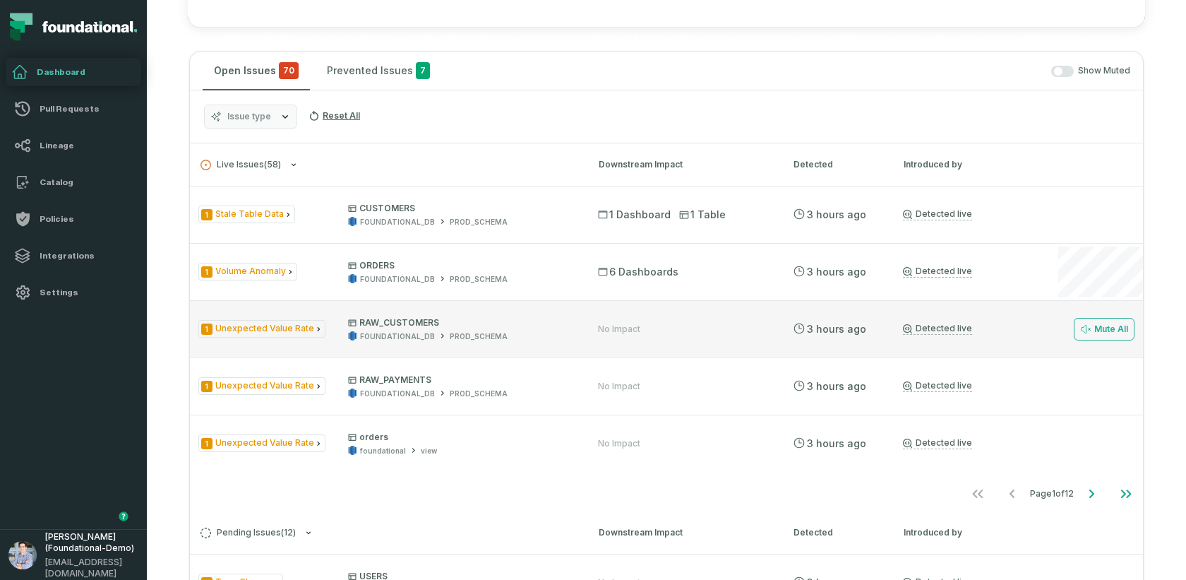
scroll to position [800, 0]
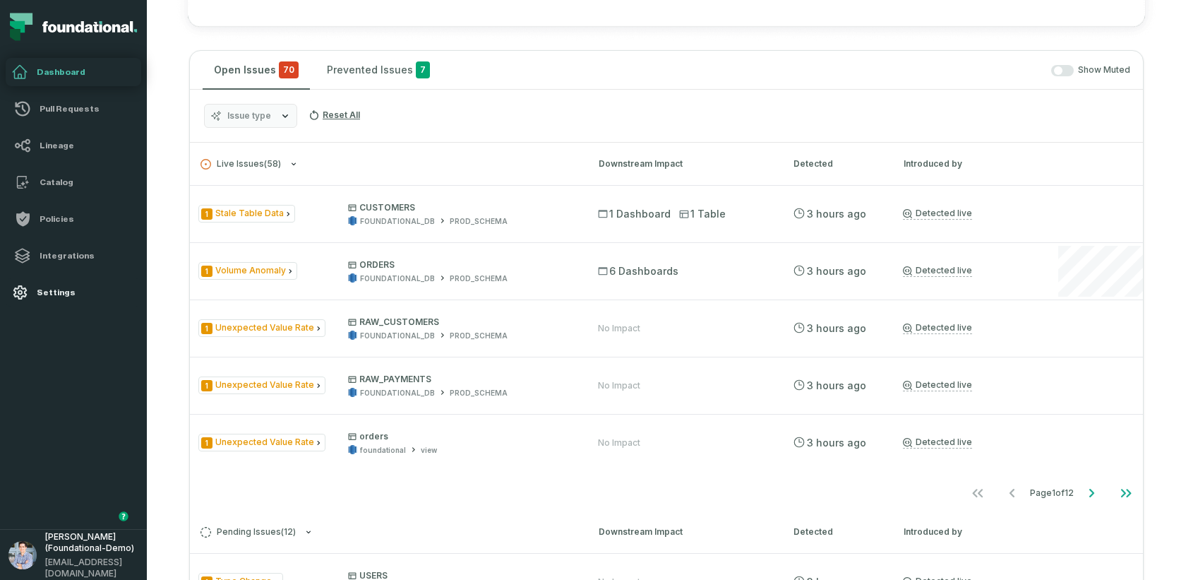
click at [56, 302] on link "Settings" at bounding box center [74, 292] width 136 height 28
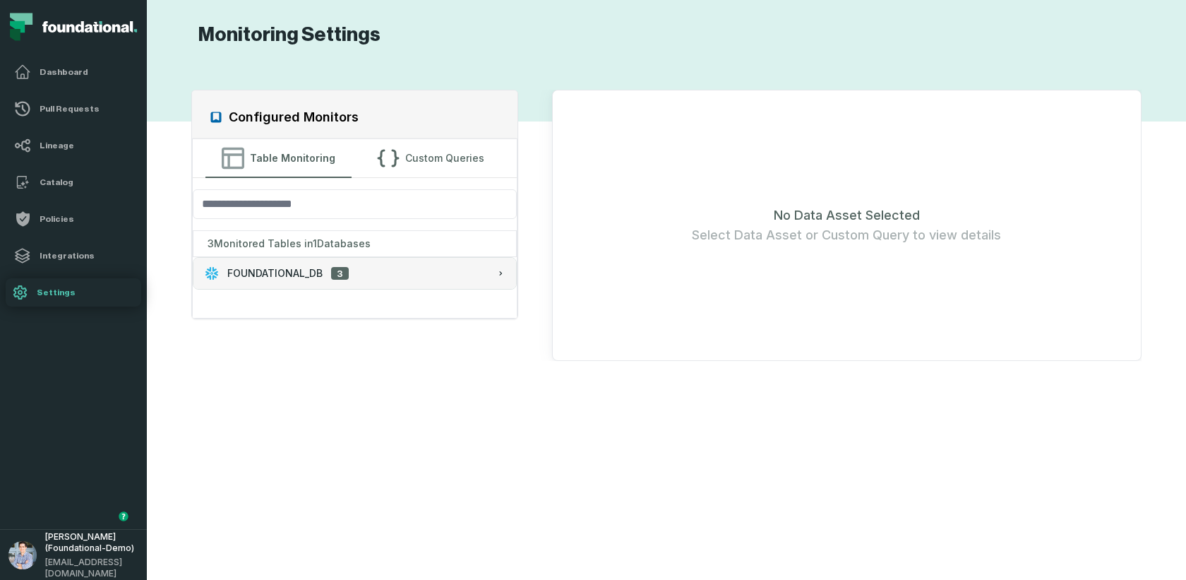
click at [409, 266] on div "FOUNDATIONAL_DB 3" at bounding box center [355, 273] width 300 height 14
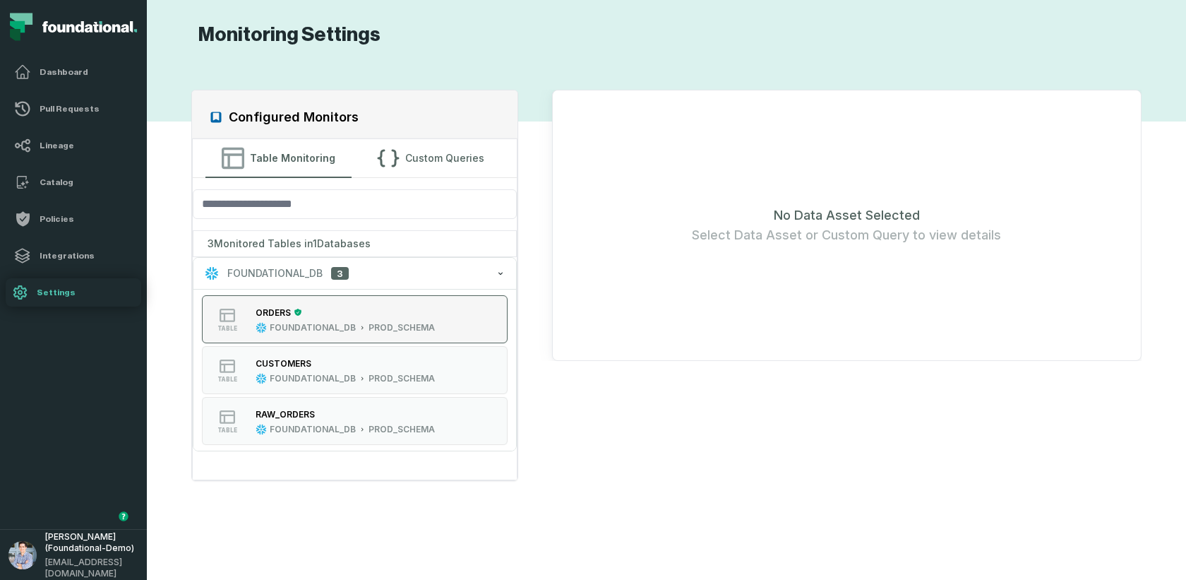
click at [381, 316] on div "ORDERS" at bounding box center [345, 312] width 179 height 14
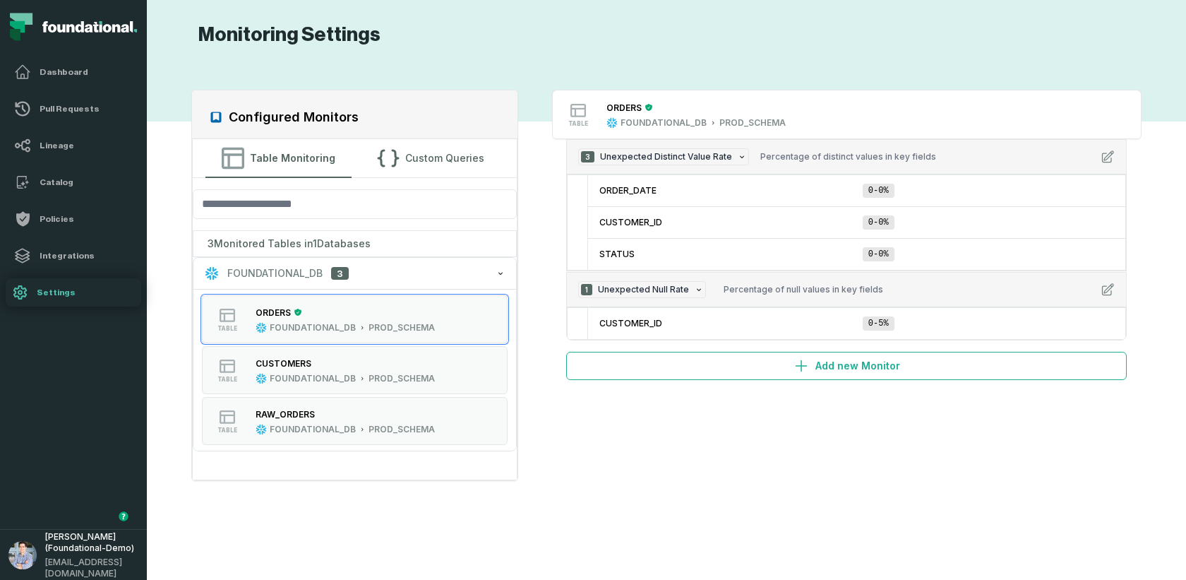
click at [575, 34] on div "Monitoring Settings" at bounding box center [666, 32] width 1011 height 30
click at [416, 157] on button "Custom Queries" at bounding box center [430, 158] width 146 height 38
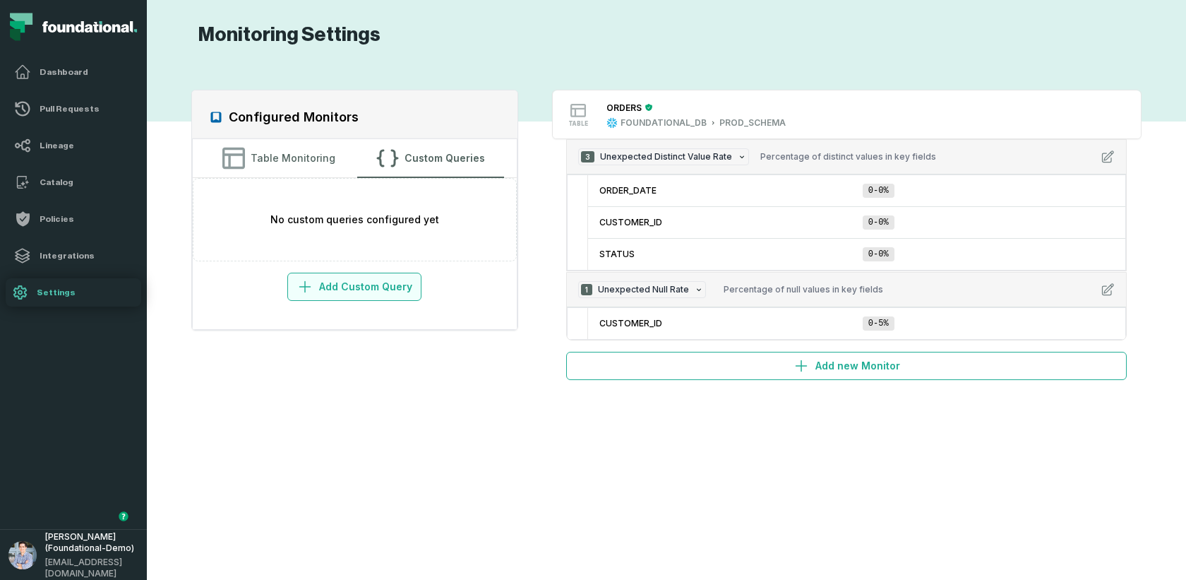
click at [335, 287] on button "Add Custom Query" at bounding box center [354, 286] width 134 height 28
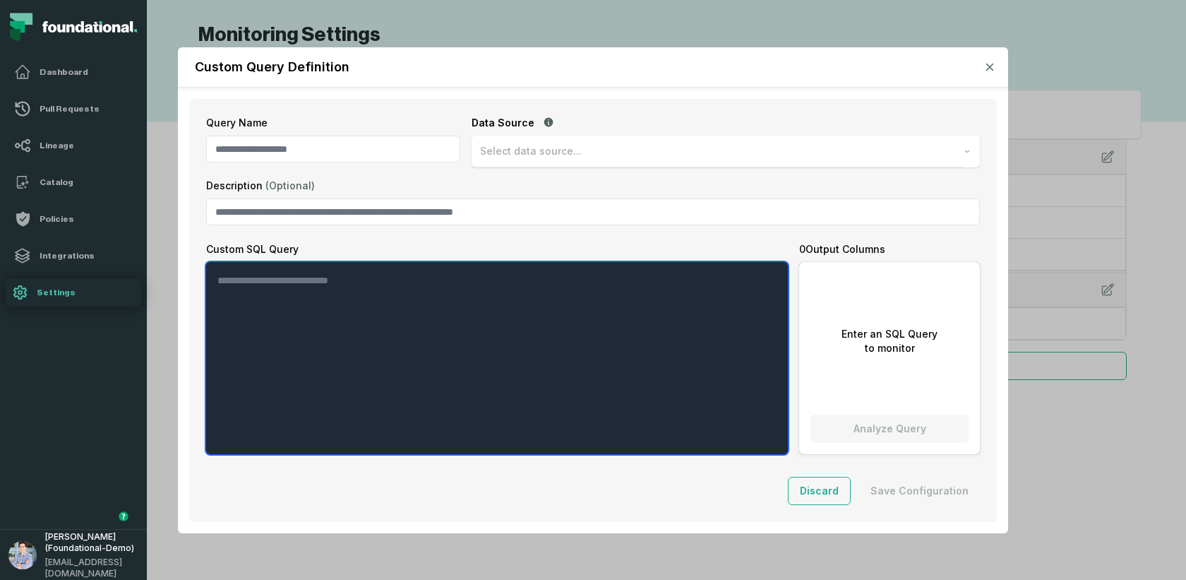
click at [292, 286] on textarea "Custom SQL Query" at bounding box center [497, 358] width 582 height 192
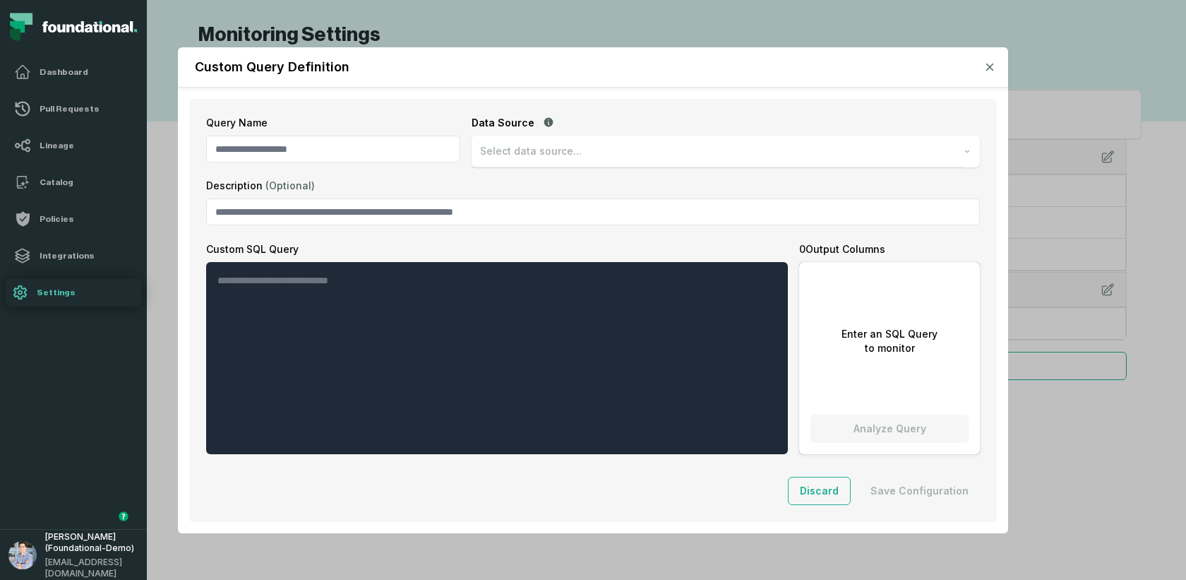
click at [988, 62] on button "button" at bounding box center [990, 67] width 14 height 14
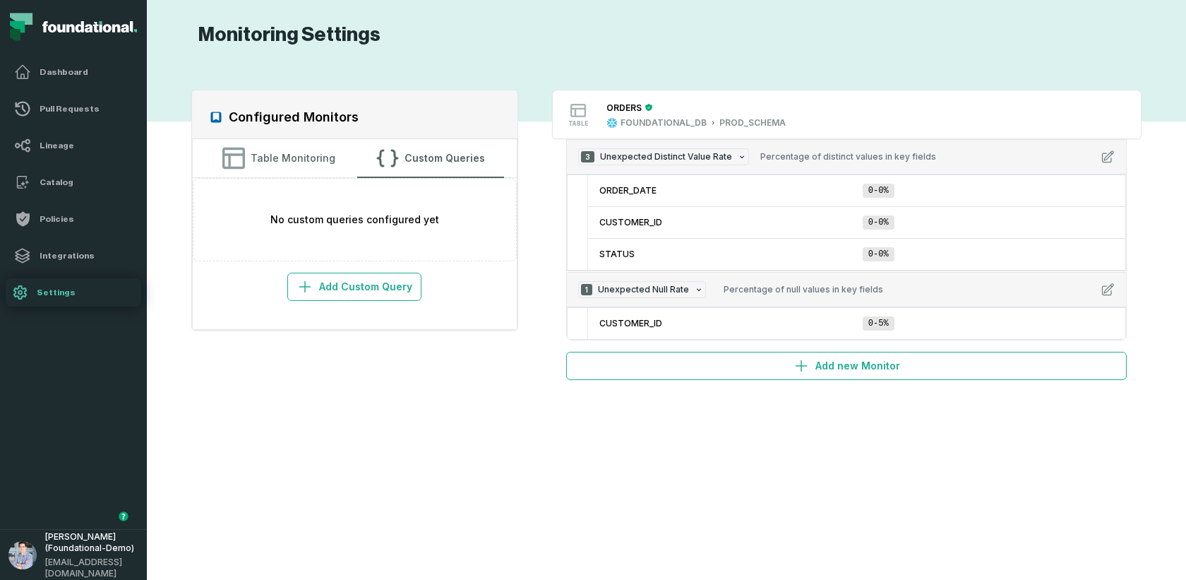
click at [424, 400] on div "Configured Monitors Table Monitoring Custom Queries No custom queries configure…" at bounding box center [666, 313] width 1011 height 498
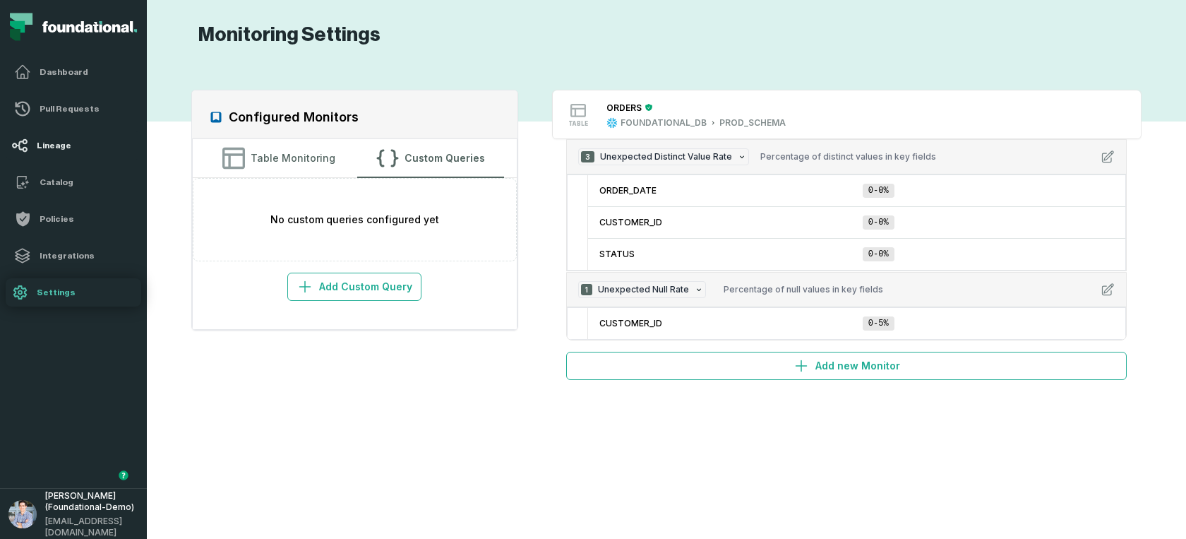
click at [68, 131] on link "Lineage" at bounding box center [74, 145] width 136 height 28
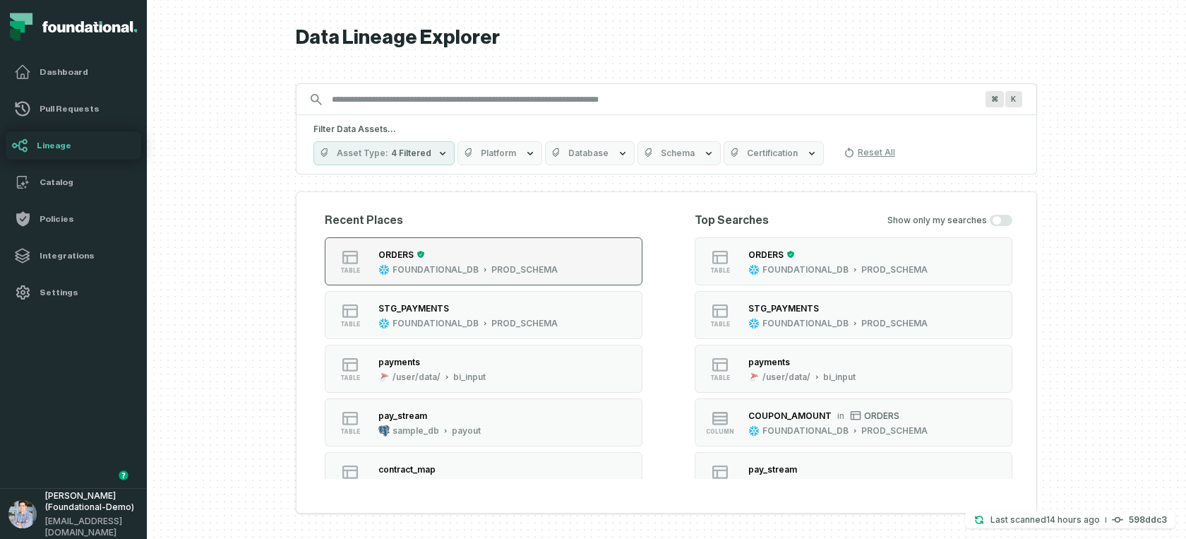
click at [481, 266] on icon "button" at bounding box center [484, 269] width 7 height 7
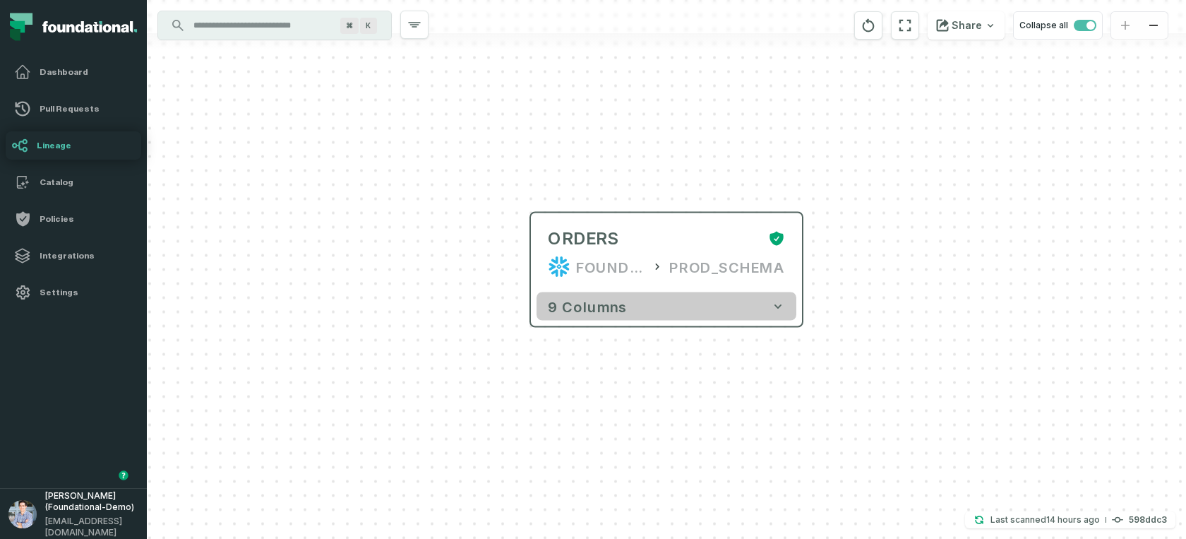
click at [624, 315] on button "9 columns" at bounding box center [666, 306] width 260 height 28
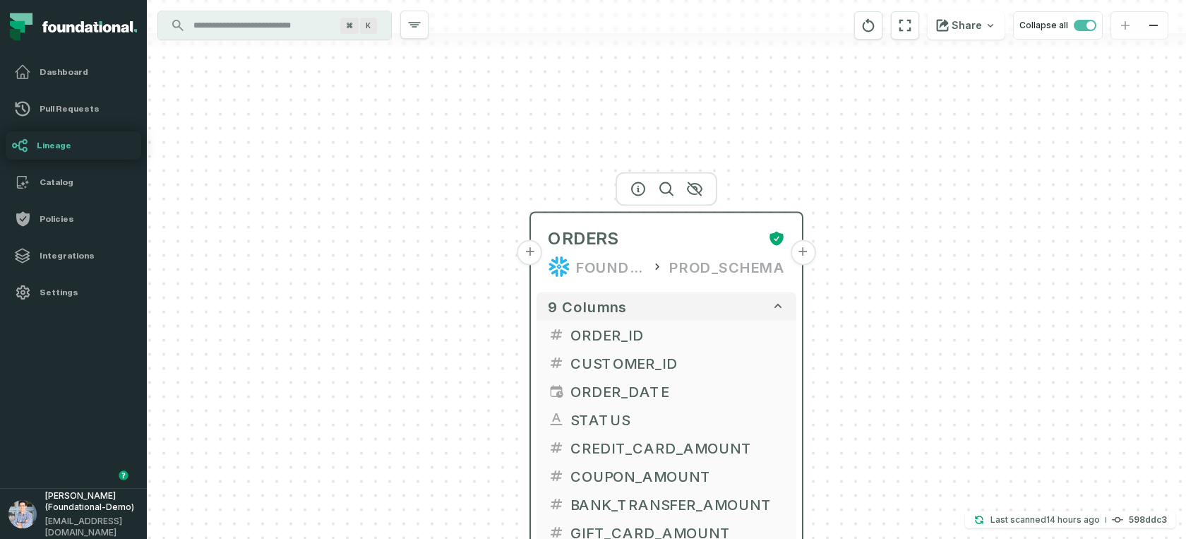
click at [534, 255] on button "+" at bounding box center [529, 252] width 25 height 25
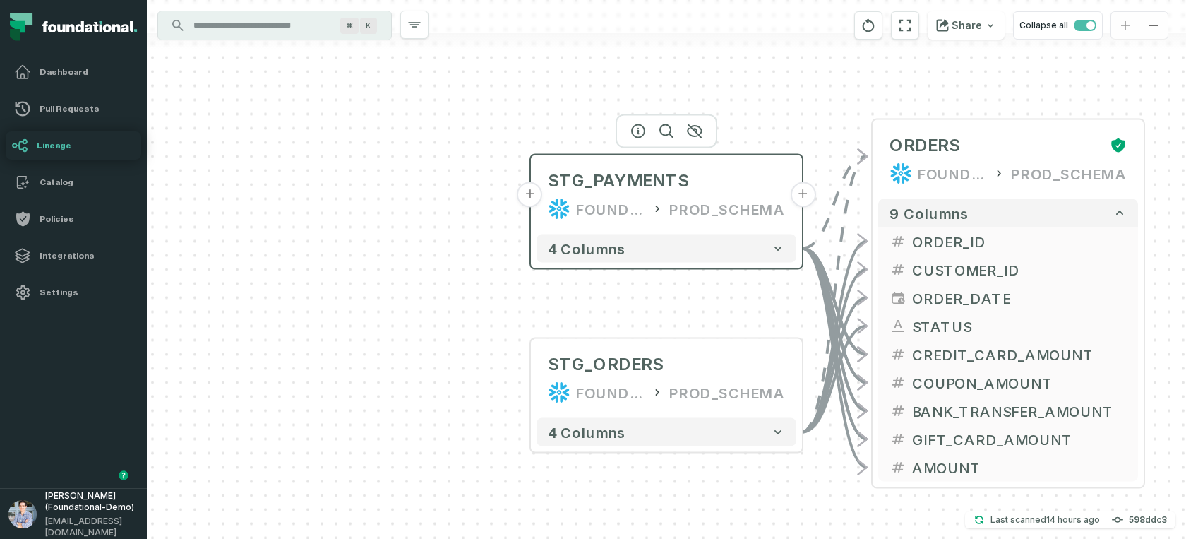
click at [537, 194] on button "+" at bounding box center [529, 194] width 25 height 25
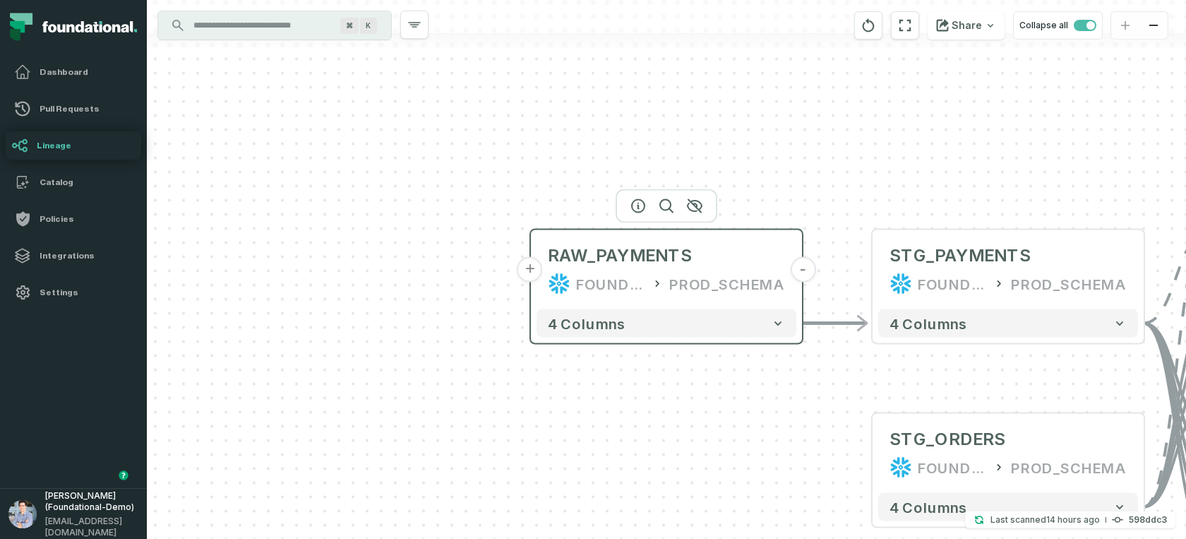
click at [534, 273] on button "+" at bounding box center [529, 269] width 25 height 25
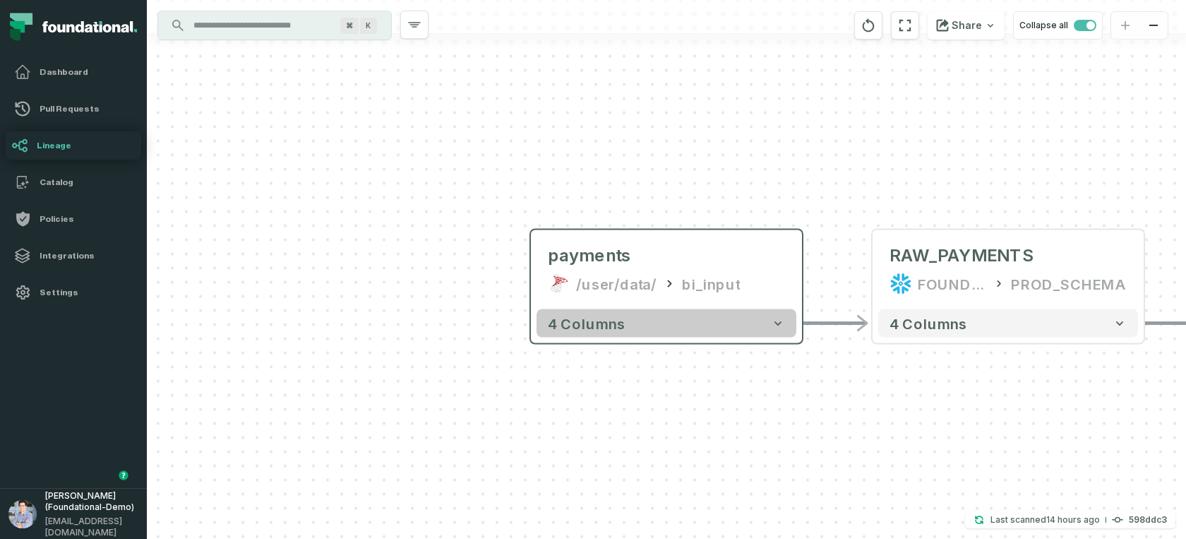
click at [634, 329] on button "4 columns" at bounding box center [666, 323] width 260 height 28
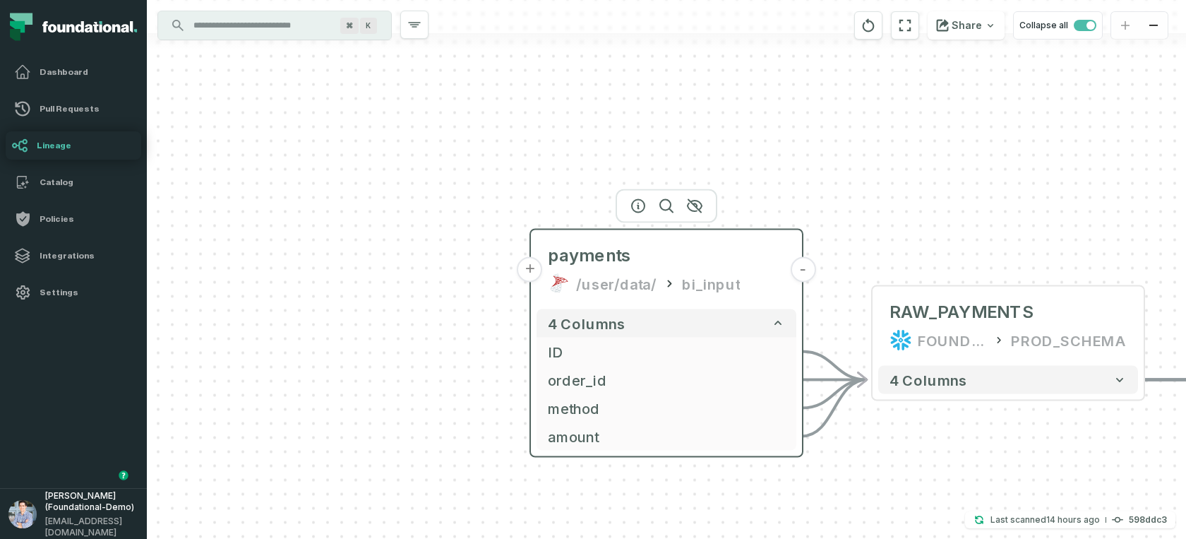
click at [535, 272] on button "+" at bounding box center [529, 269] width 25 height 25
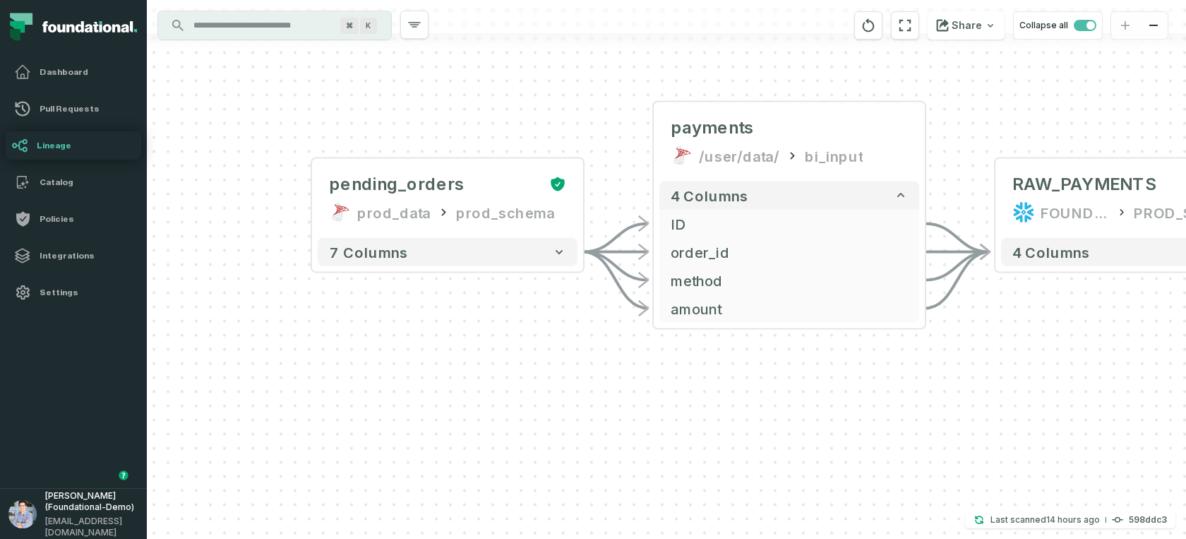
drag, startPoint x: 813, startPoint y: 464, endPoint x: 438, endPoint y: 362, distance: 388.5
click at [438, 362] on div "+ pending_orders prod_data prod_schema + 7 columns - payments /user/data/ bi_in…" at bounding box center [666, 269] width 1039 height 539
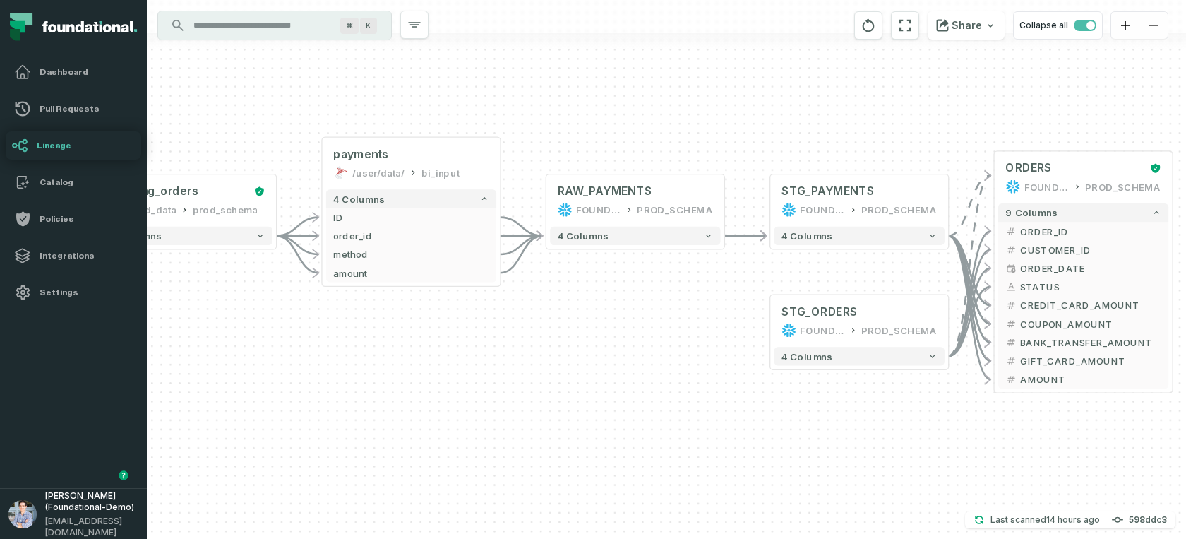
drag, startPoint x: 865, startPoint y: 388, endPoint x: 598, endPoint y: 347, distance: 270.1
click at [598, 347] on div "+ pending_orders prod_data prod_schema + 7 columns - payments /user/data/ bi_in…" at bounding box center [666, 269] width 1039 height 539
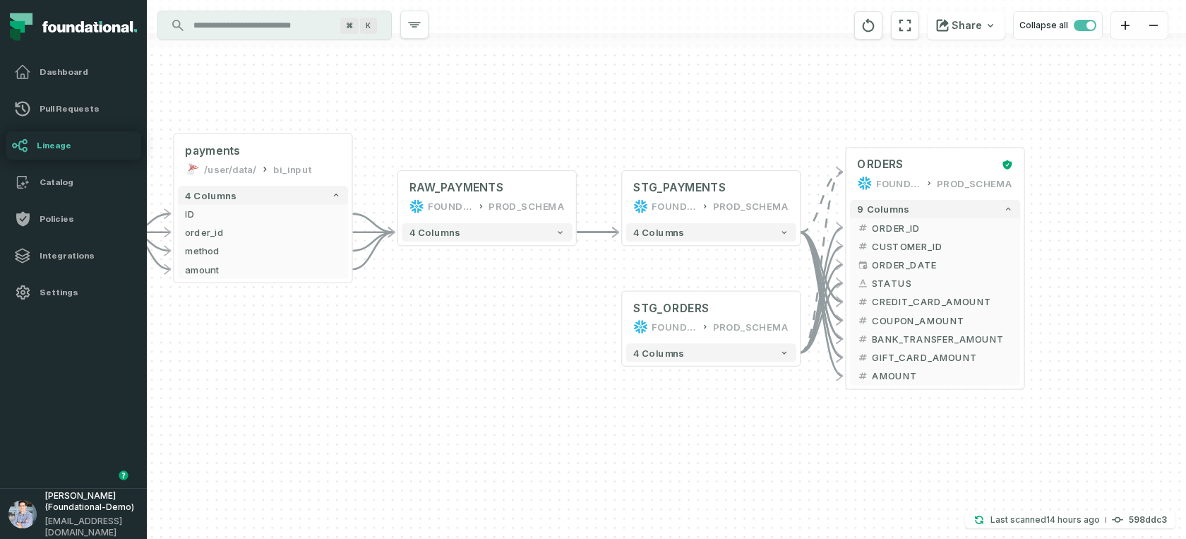
drag, startPoint x: 649, startPoint y: 330, endPoint x: 383, endPoint y: 334, distance: 266.2
click at [383, 334] on div "+ pending_orders prod_data prod_schema + 7 columns - payments /user/data/ bi_in…" at bounding box center [666, 269] width 1039 height 539
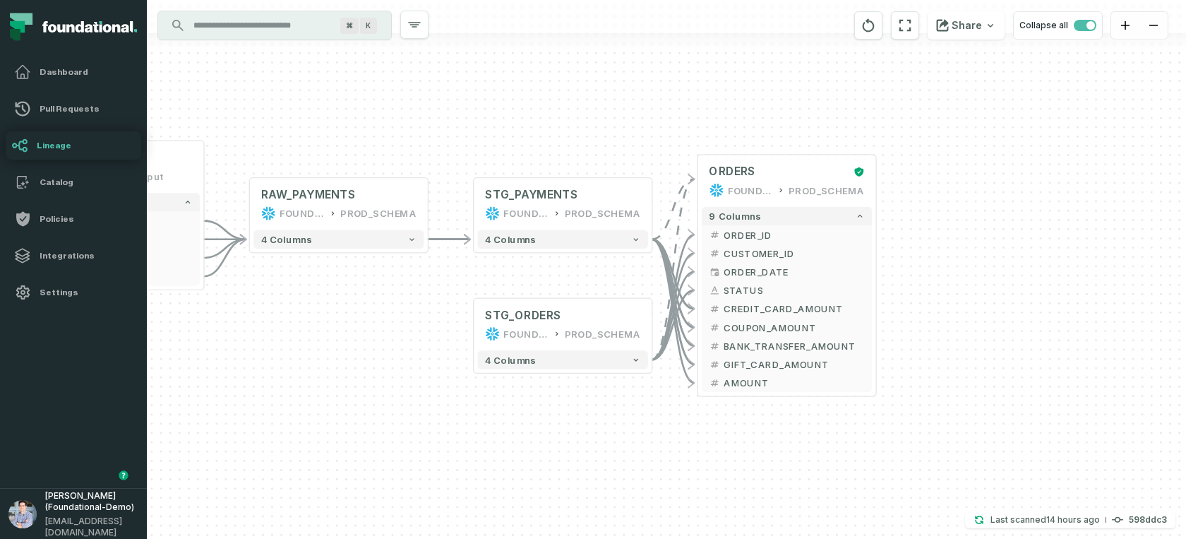
drag, startPoint x: 784, startPoint y: 429, endPoint x: 623, endPoint y: 396, distance: 165.0
click at [623, 396] on div "+ pending_orders prod_data prod_schema + 7 columns - payments /user/data/ bi_in…" at bounding box center [666, 269] width 1039 height 539
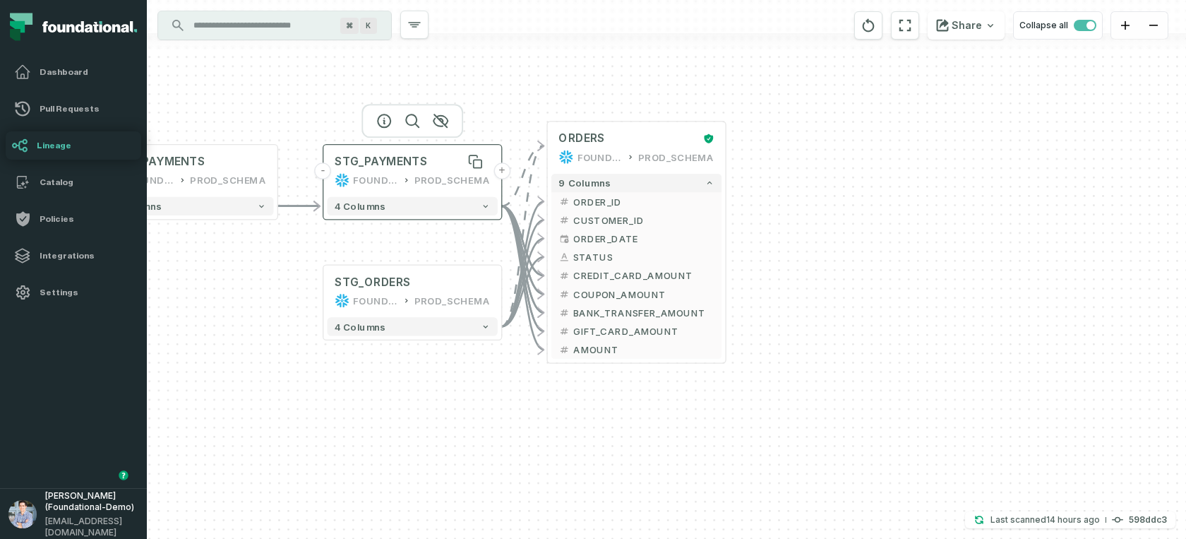
click at [415, 162] on div "STG_PAYMENTS" at bounding box center [381, 161] width 92 height 15
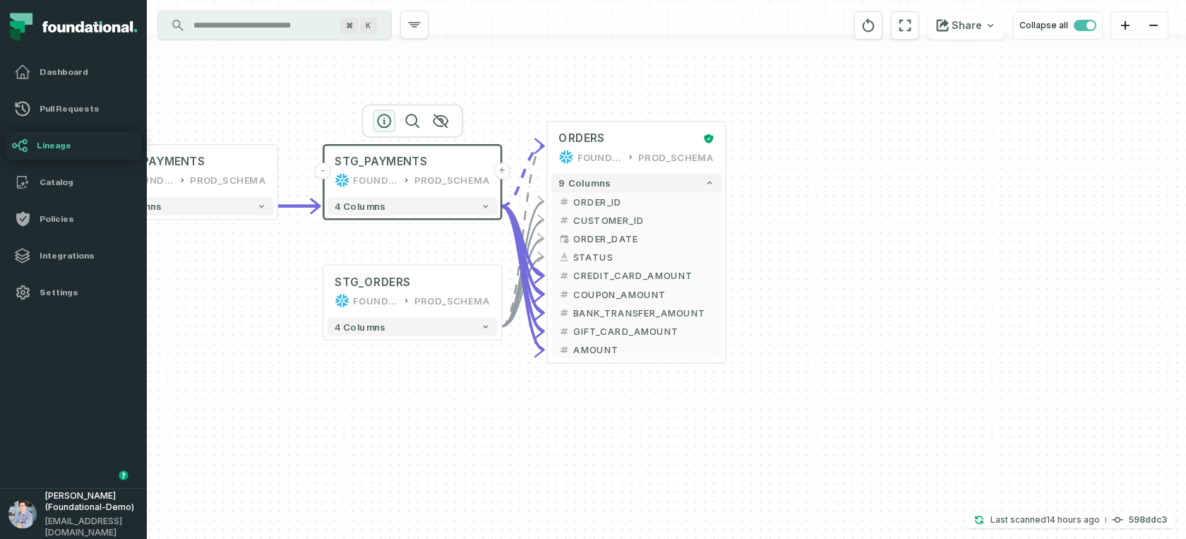
click at [383, 118] on icon "button" at bounding box center [384, 120] width 17 height 17
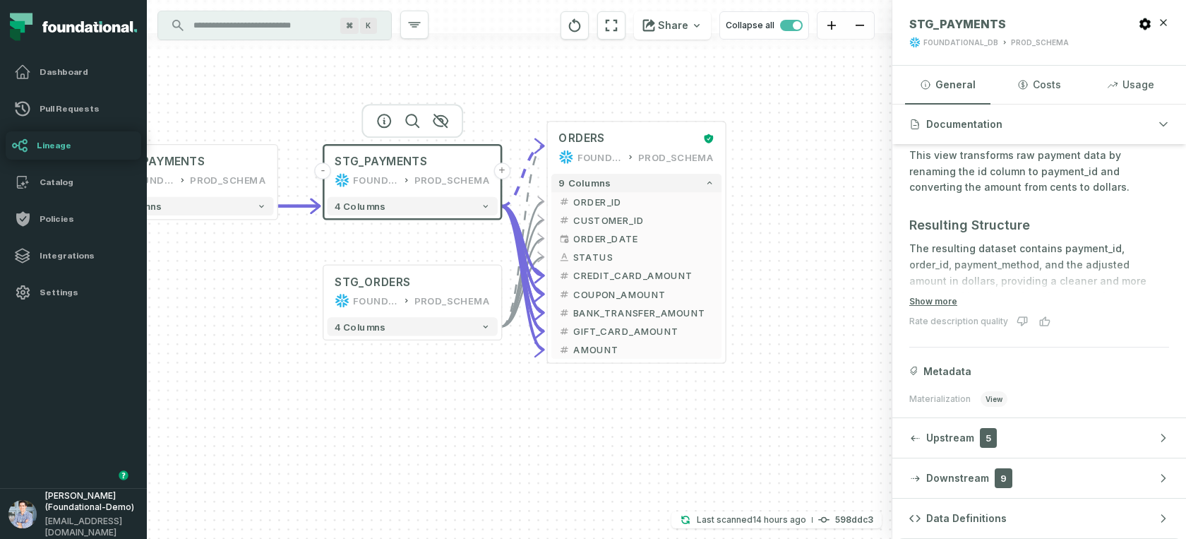
scroll to position [217, 0]
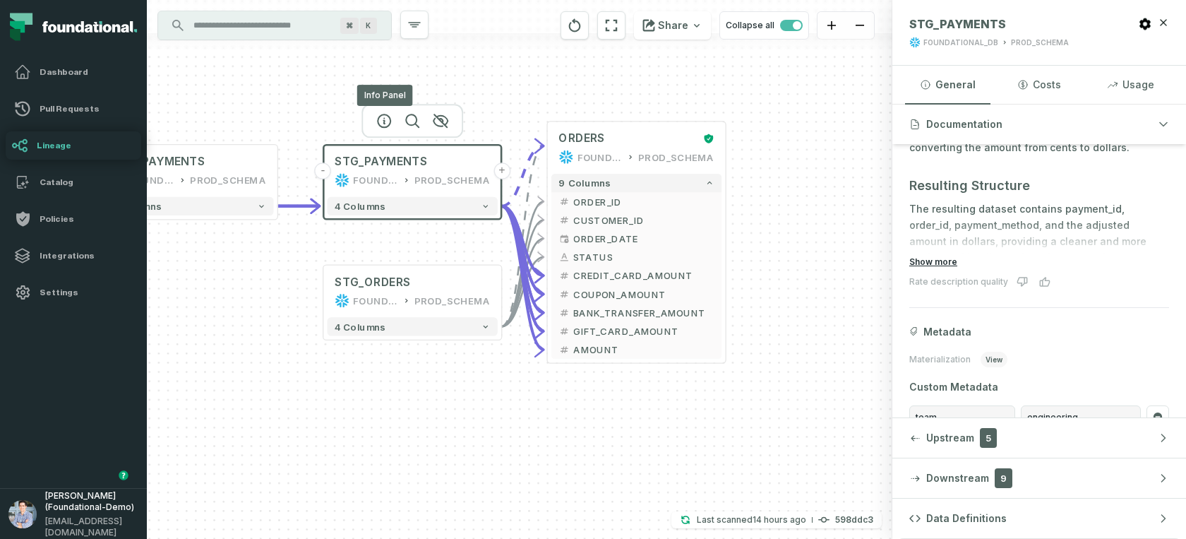
click at [935, 259] on button "Show more" at bounding box center [933, 261] width 48 height 11
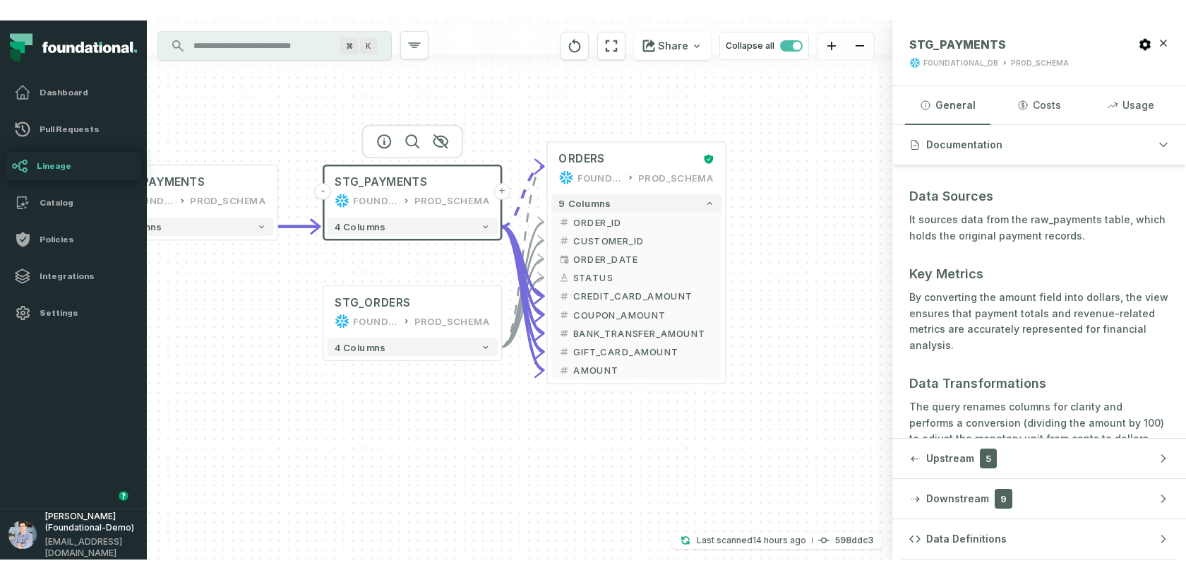
scroll to position [421, 0]
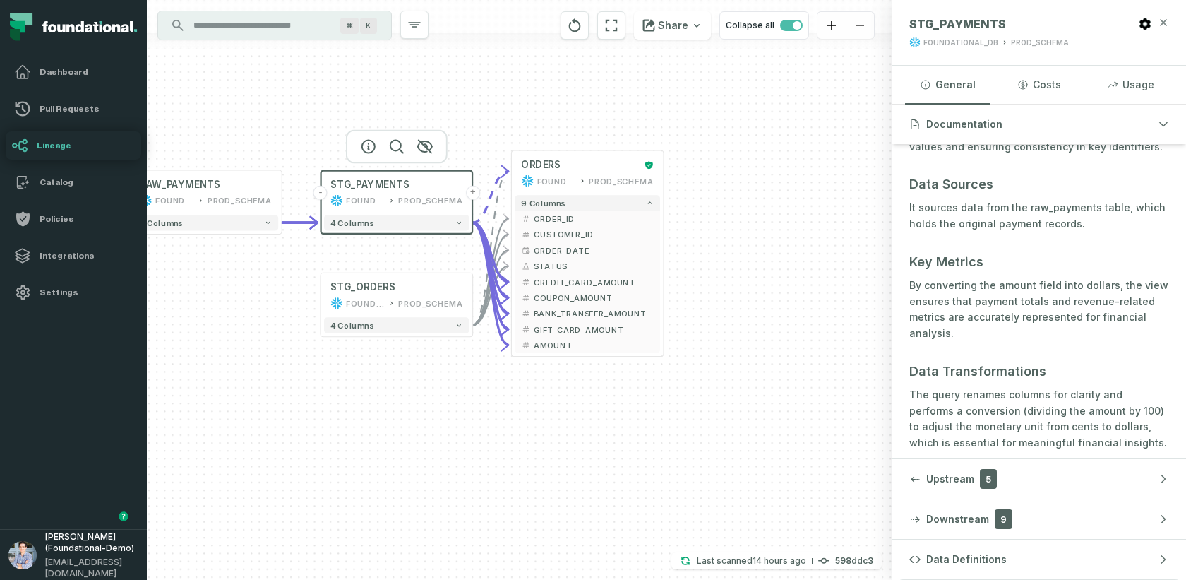
click at [1067, 27] on icon "button" at bounding box center [1163, 22] width 11 height 11
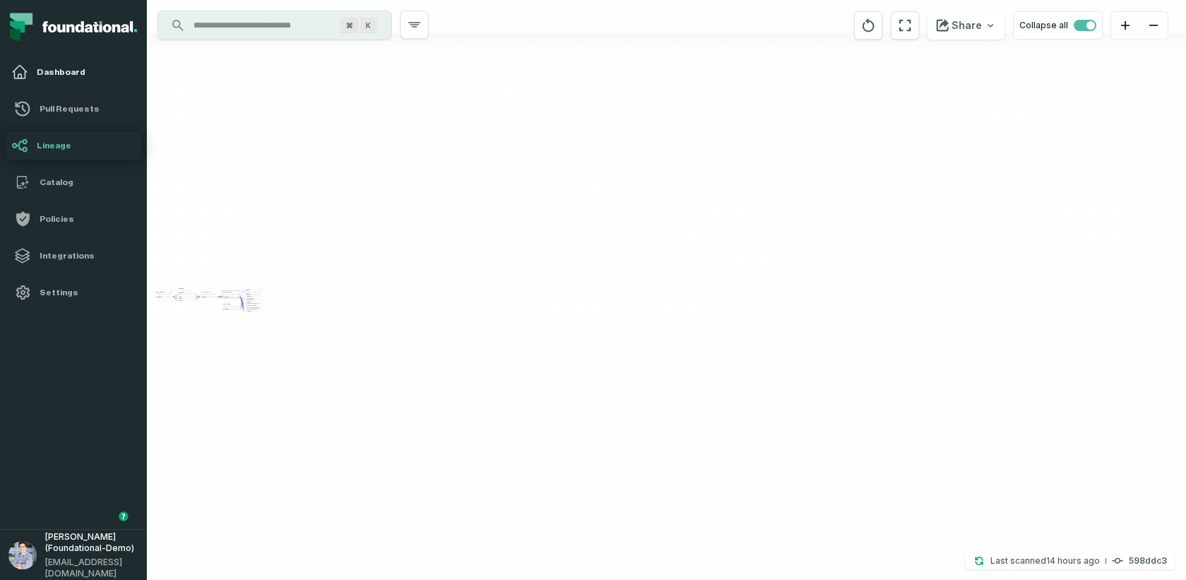
click at [83, 65] on link "Dashboard" at bounding box center [74, 72] width 136 height 28
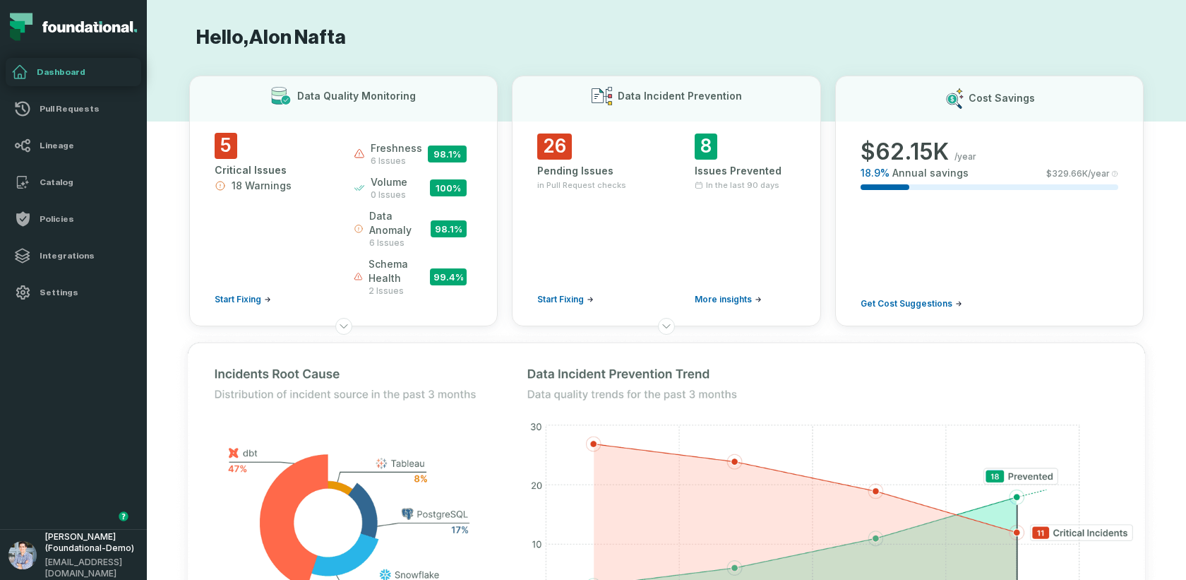
click at [75, 250] on h4 "Integrations" at bounding box center [86, 255] width 99 height 11
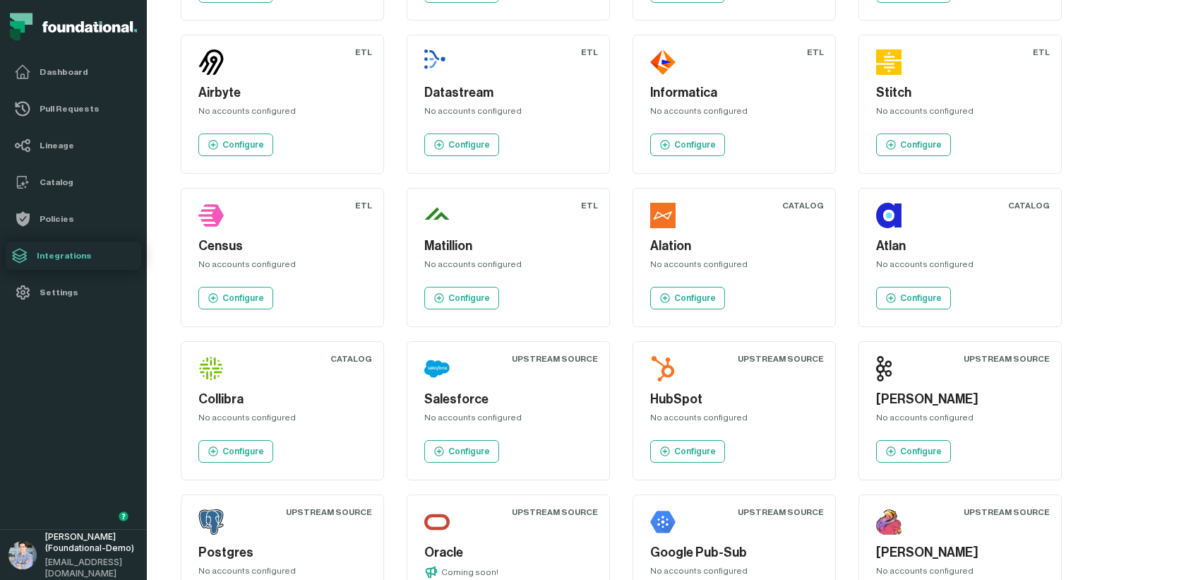
scroll to position [1103, 0]
click at [37, 161] on li "Lineage" at bounding box center [73, 145] width 147 height 37
click at [43, 157] on link "Lineage" at bounding box center [74, 145] width 136 height 28
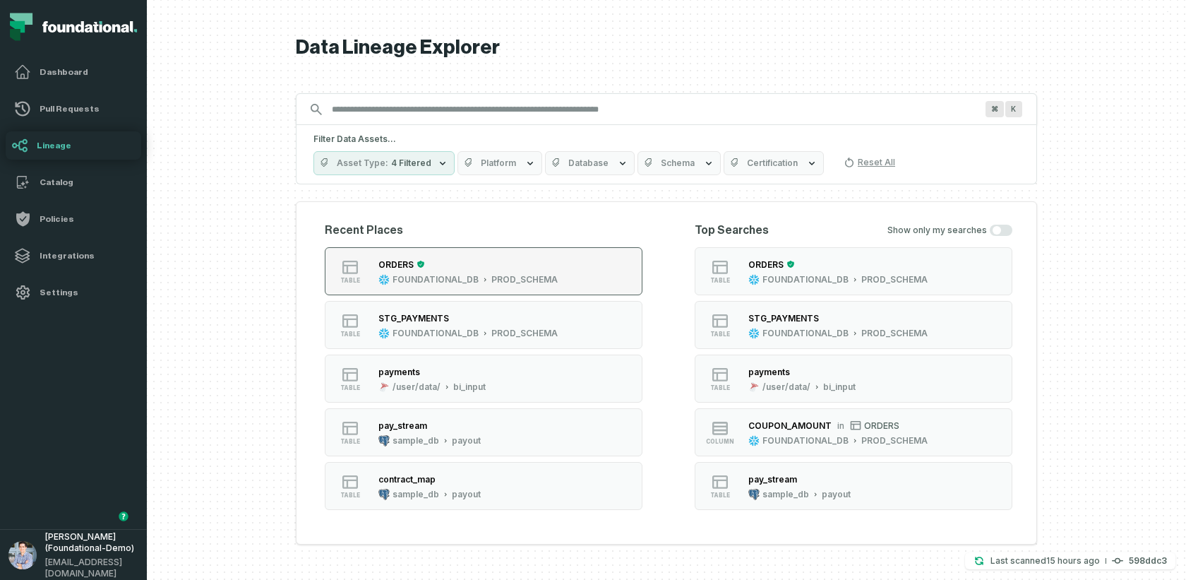
click at [520, 263] on div "ORDERS" at bounding box center [467, 264] width 179 height 14
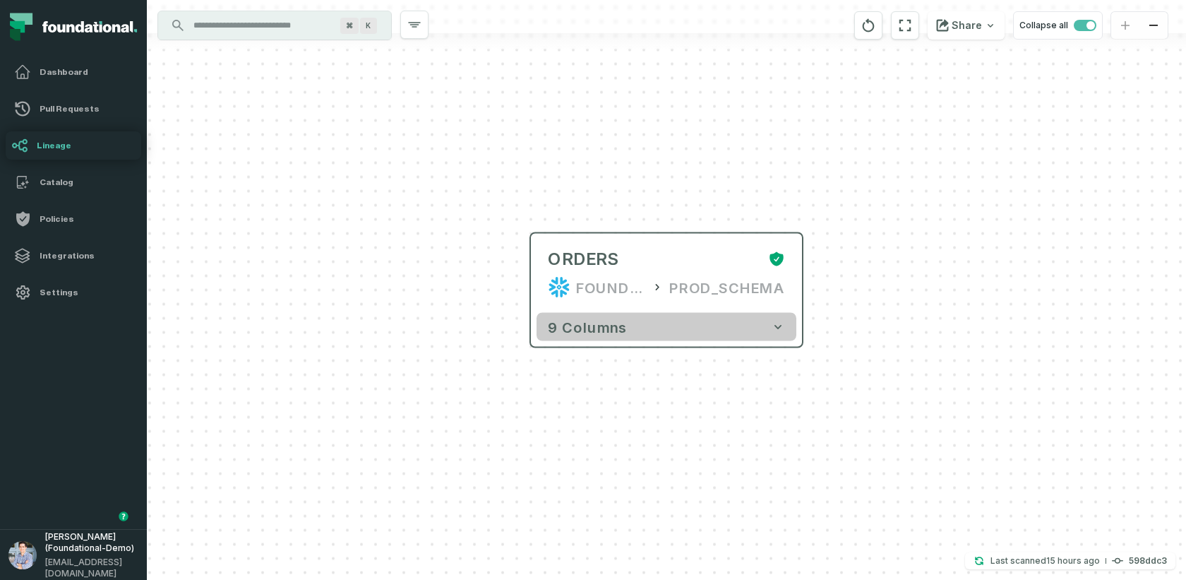
click at [620, 319] on span "9 columns" at bounding box center [587, 326] width 79 height 17
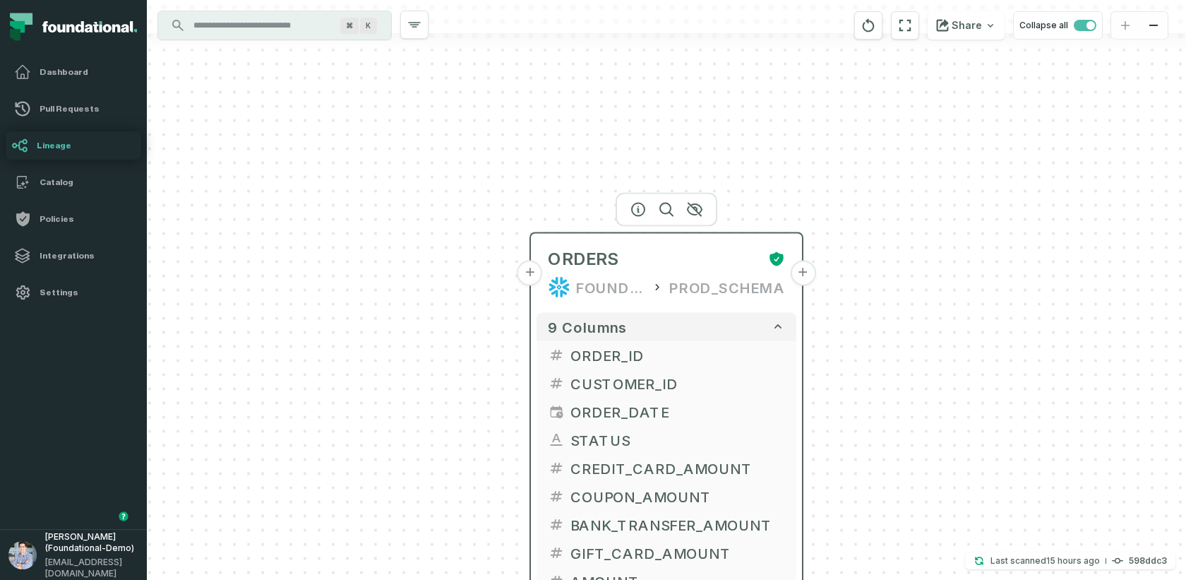
click at [531, 274] on button "+" at bounding box center [529, 272] width 25 height 25
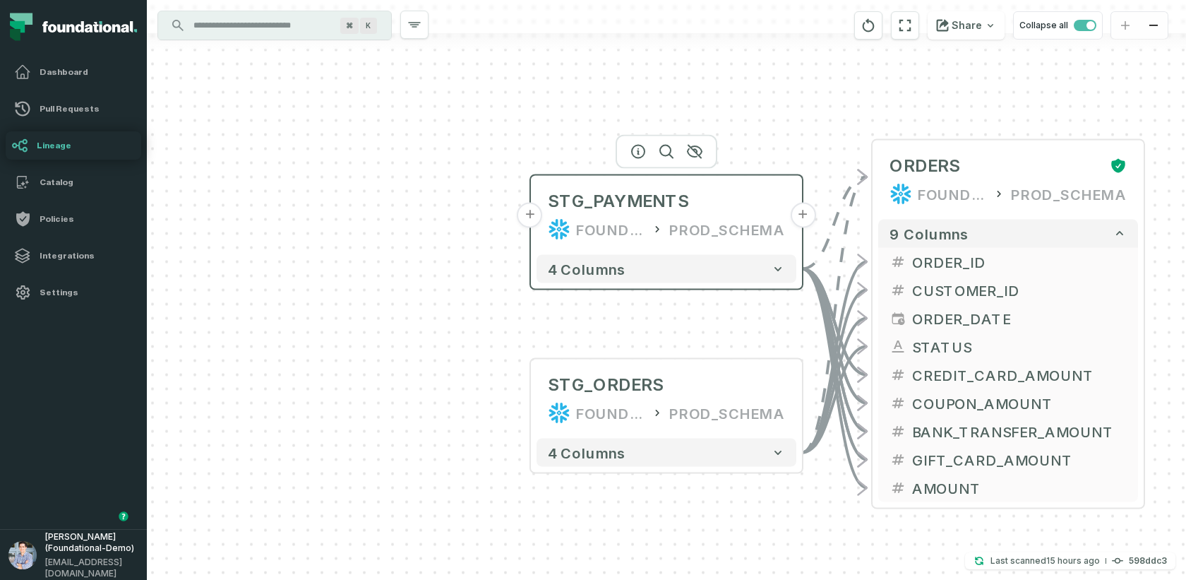
click at [533, 214] on button "+" at bounding box center [529, 215] width 25 height 25
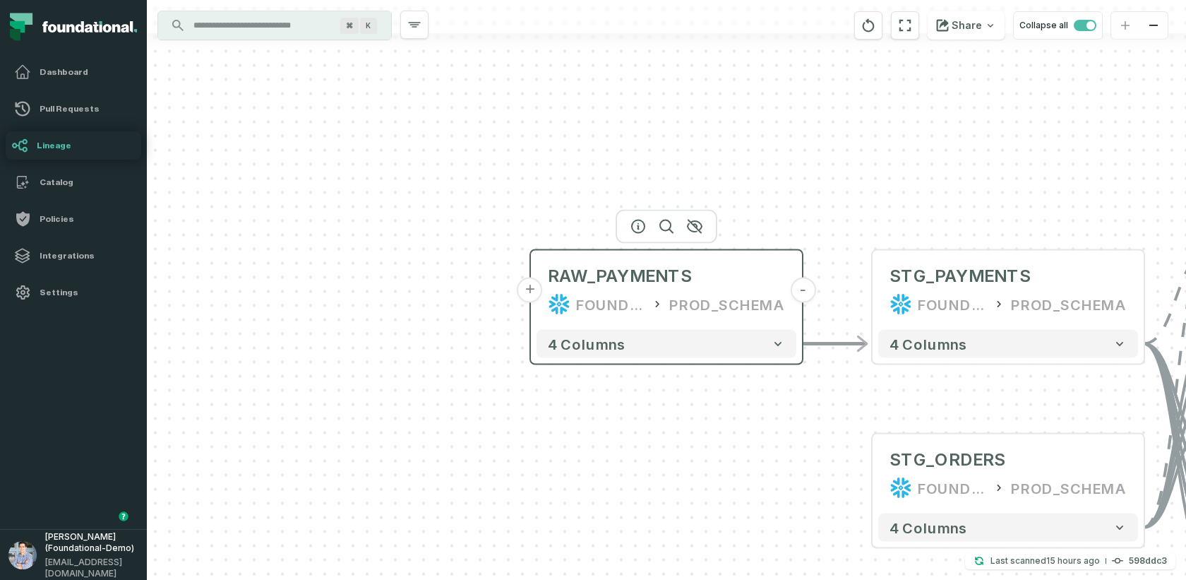
click at [532, 287] on button "+" at bounding box center [529, 289] width 25 height 25
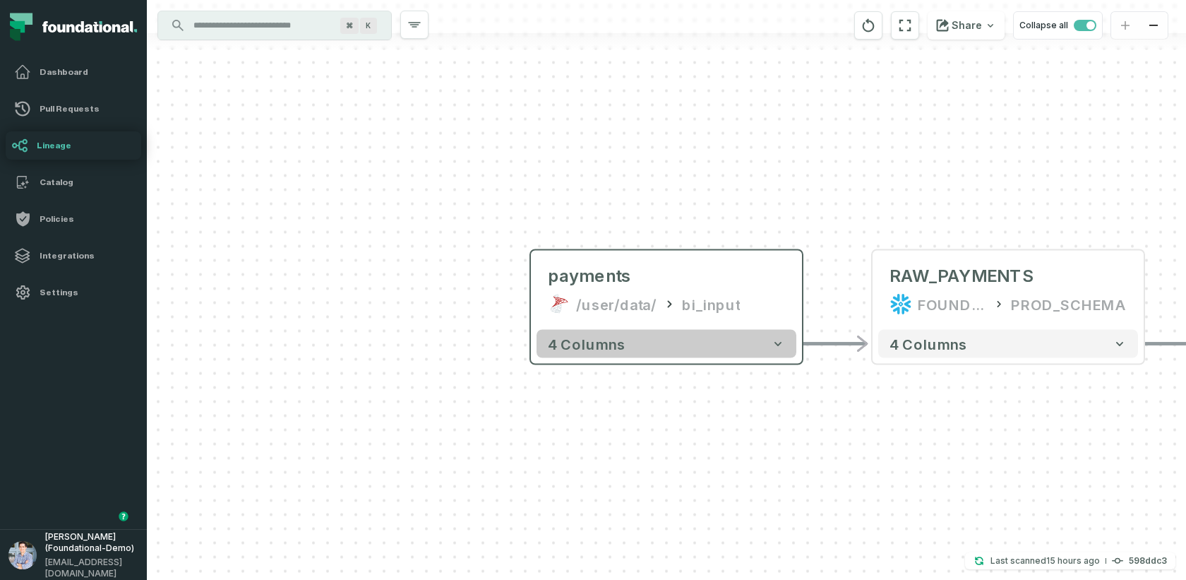
click at [604, 344] on span "4 columns" at bounding box center [587, 343] width 78 height 17
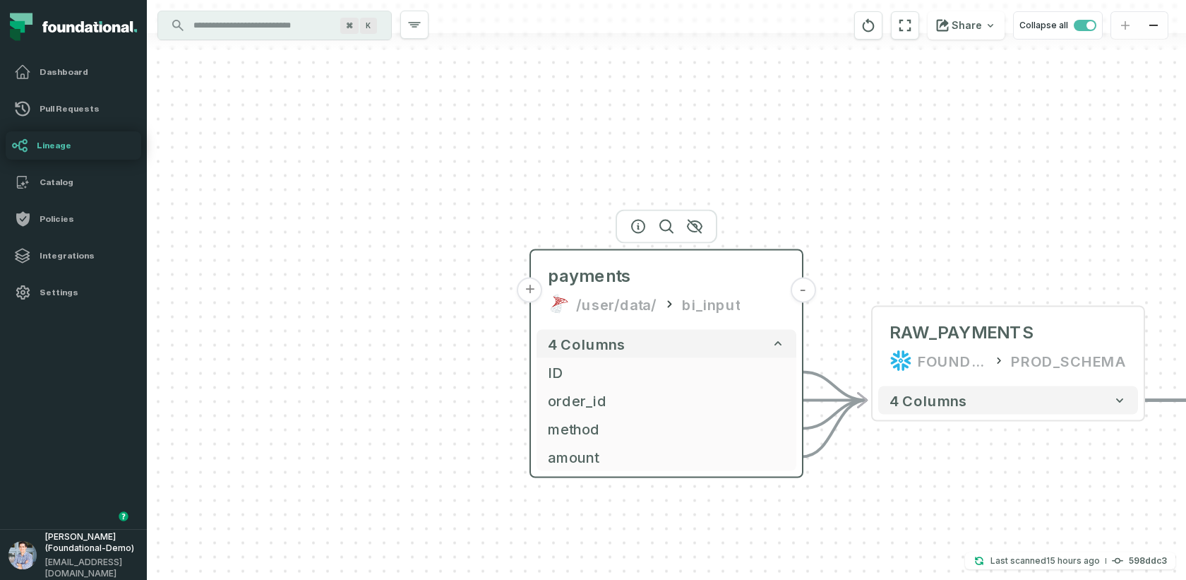
click at [534, 294] on button "+" at bounding box center [529, 289] width 25 height 25
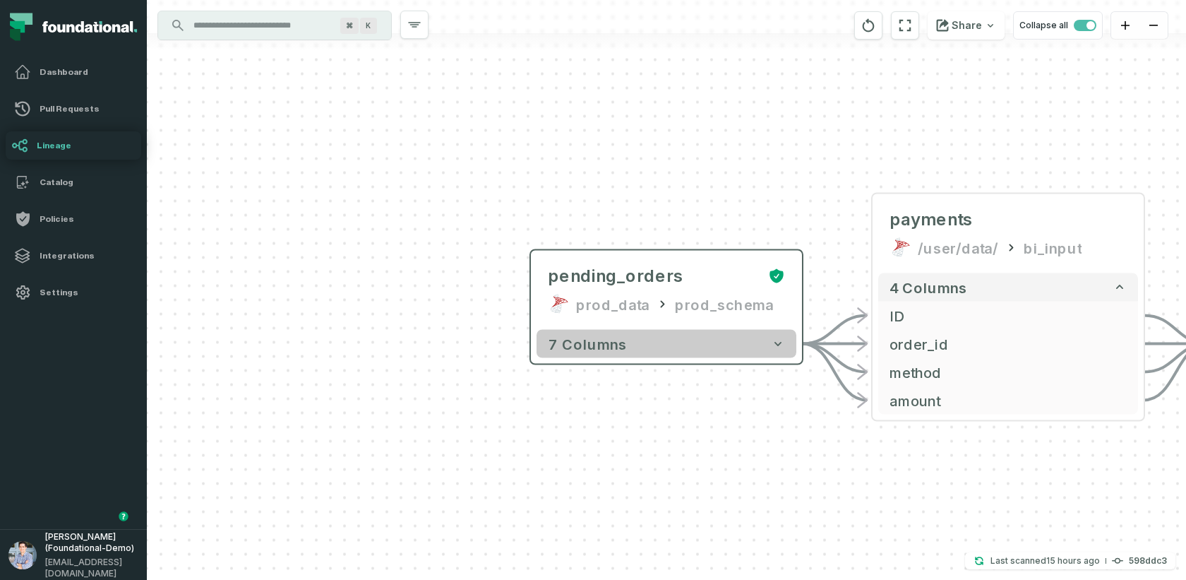
click at [644, 350] on button "7 columns" at bounding box center [666, 344] width 260 height 28
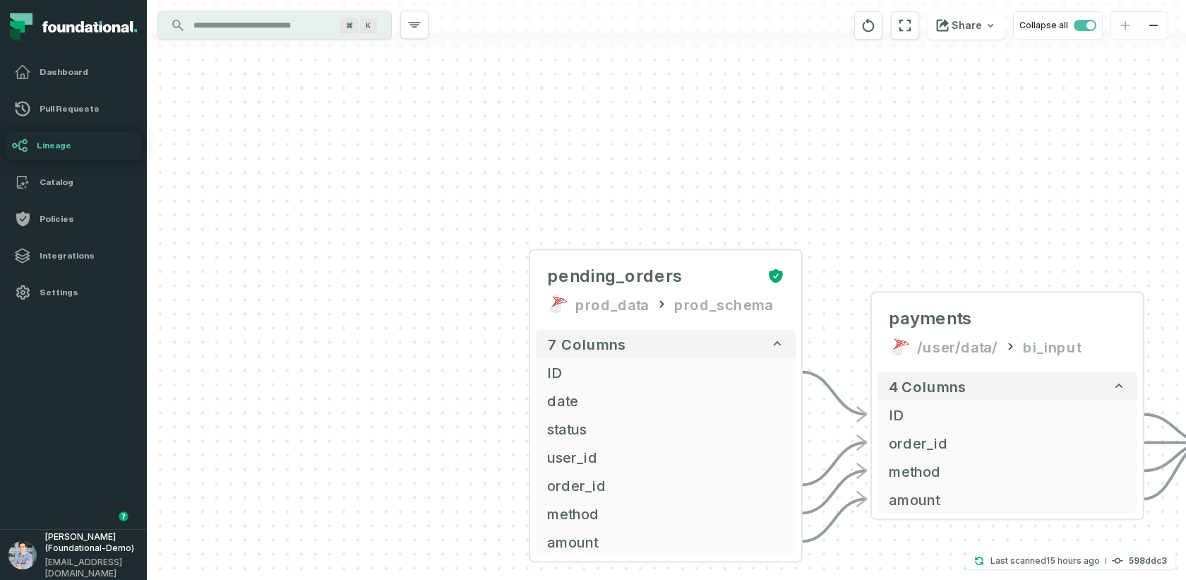
drag, startPoint x: 863, startPoint y: 194, endPoint x: 676, endPoint y: 173, distance: 188.3
click at [676, 173] on div "+ pending_orders prod_data prod_schema + 7 columns + ID + + date + + status + +…" at bounding box center [666, 290] width 1039 height 580
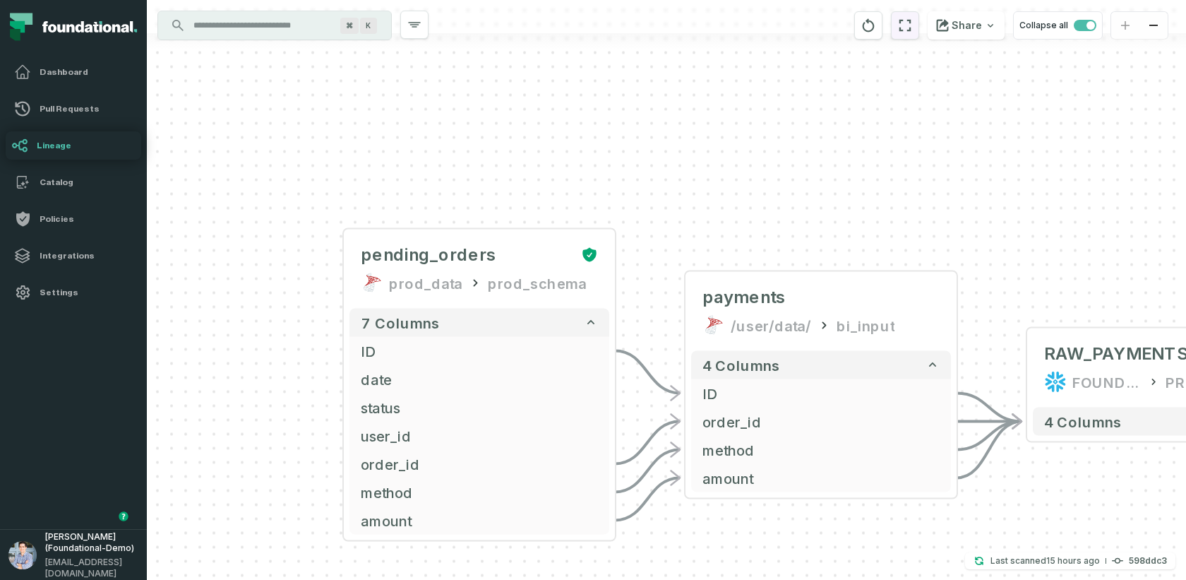
click at [913, 26] on icon "reset" at bounding box center [905, 25] width 16 height 17
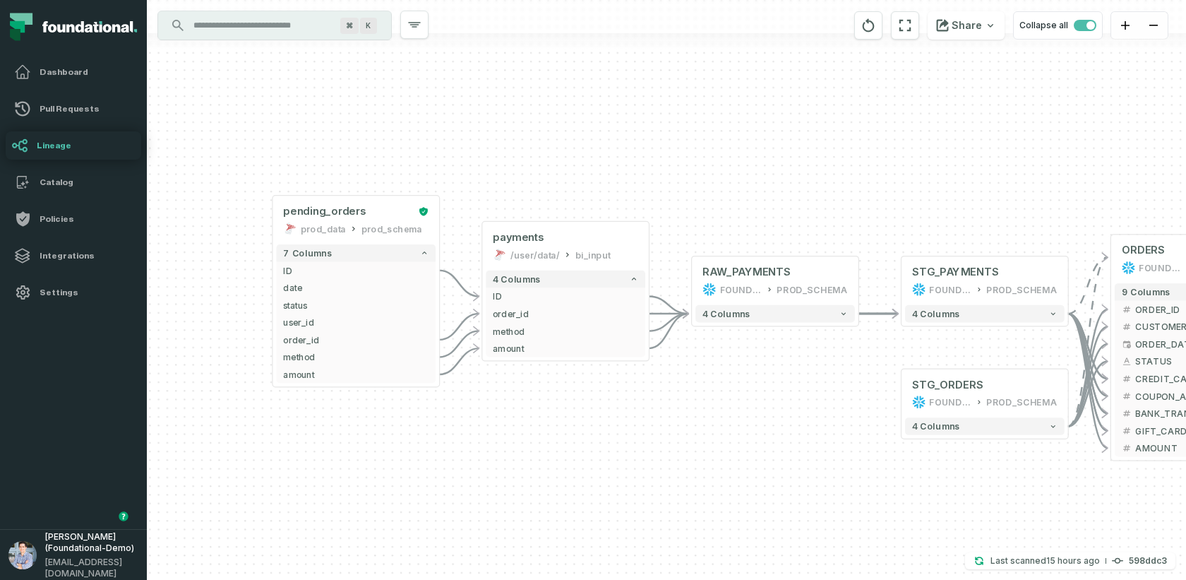
drag, startPoint x: 599, startPoint y: 376, endPoint x: 740, endPoint y: 382, distance: 141.3
click at [740, 382] on div "+ pending_orders prod_data prod_schema + 7 columns + ID + + date + + status + +…" at bounding box center [666, 290] width 1039 height 580
click at [568, 241] on div "payments" at bounding box center [570, 236] width 145 height 14
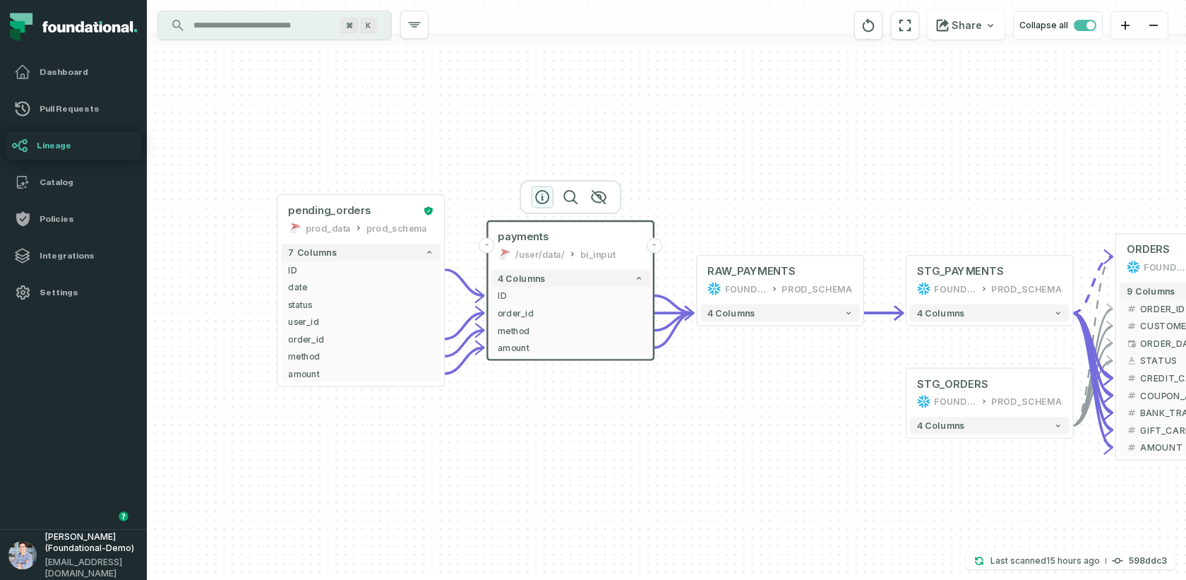
click at [550, 200] on icon "button" at bounding box center [542, 196] width 17 height 17
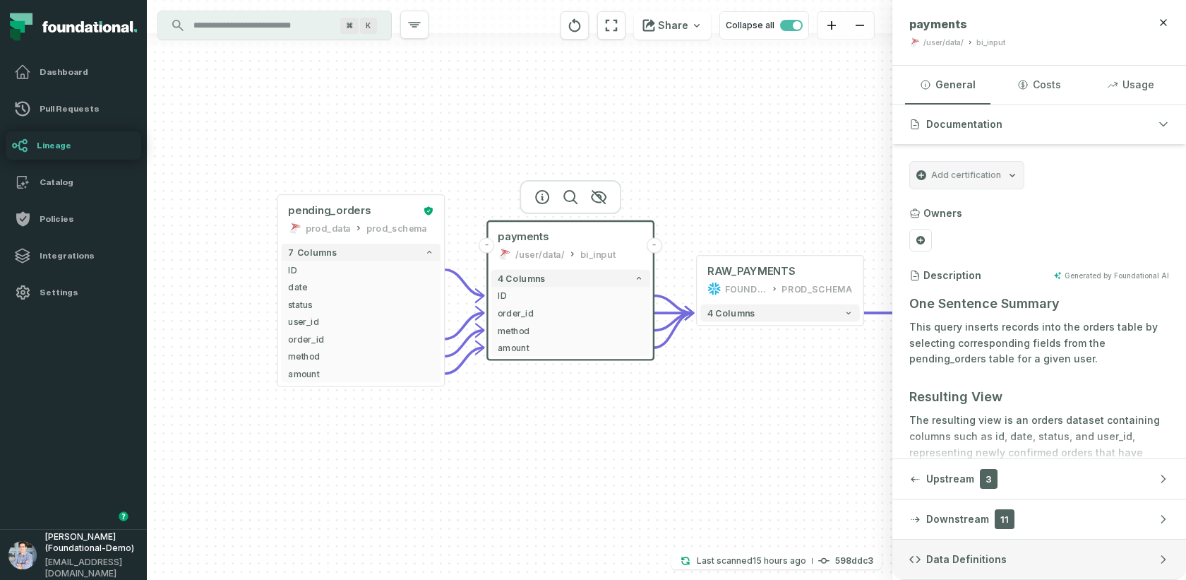
click at [1021, 521] on button "Data Definitions" at bounding box center [1039, 559] width 294 height 40
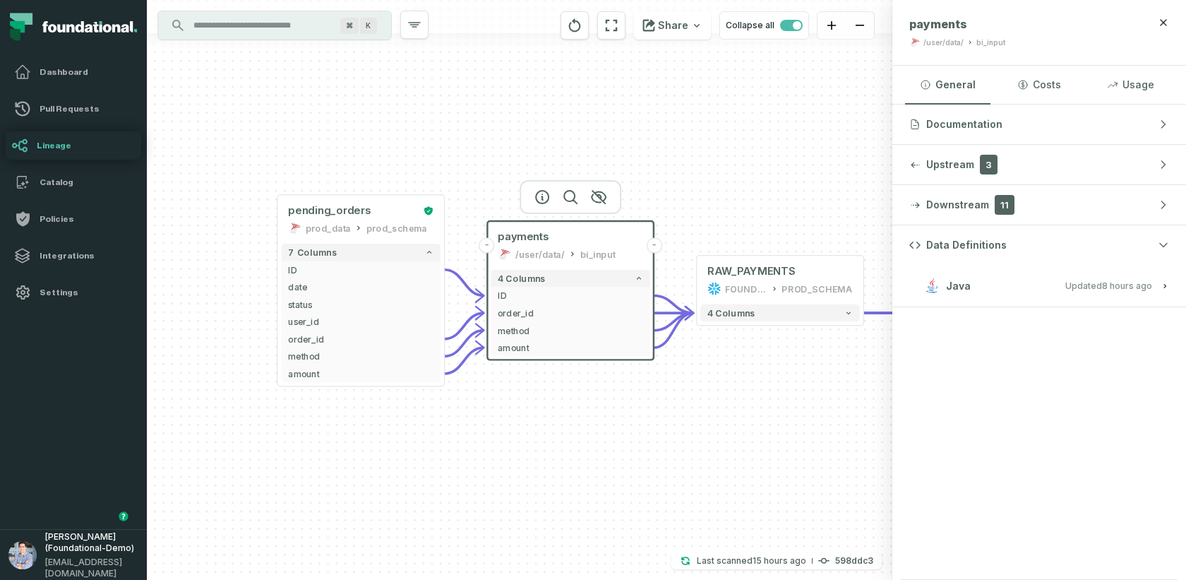
click at [1005, 290] on button "Java Updated 10/15/2025, 1:02:43 AM" at bounding box center [1039, 285] width 260 height 19
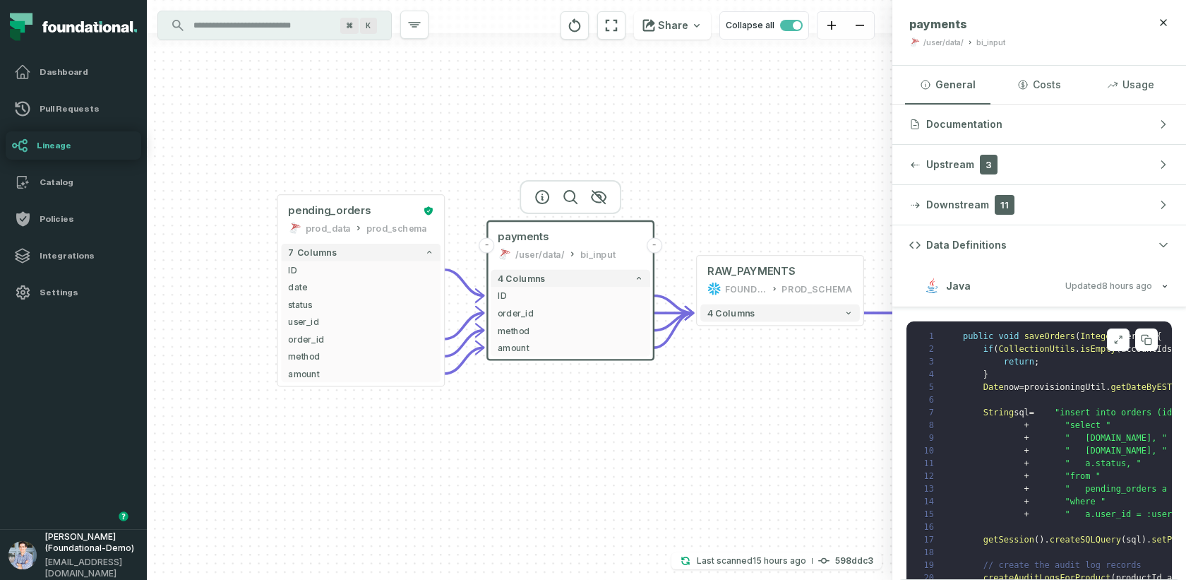
click at [1067, 340] on icon at bounding box center [1116, 341] width 3 height 3
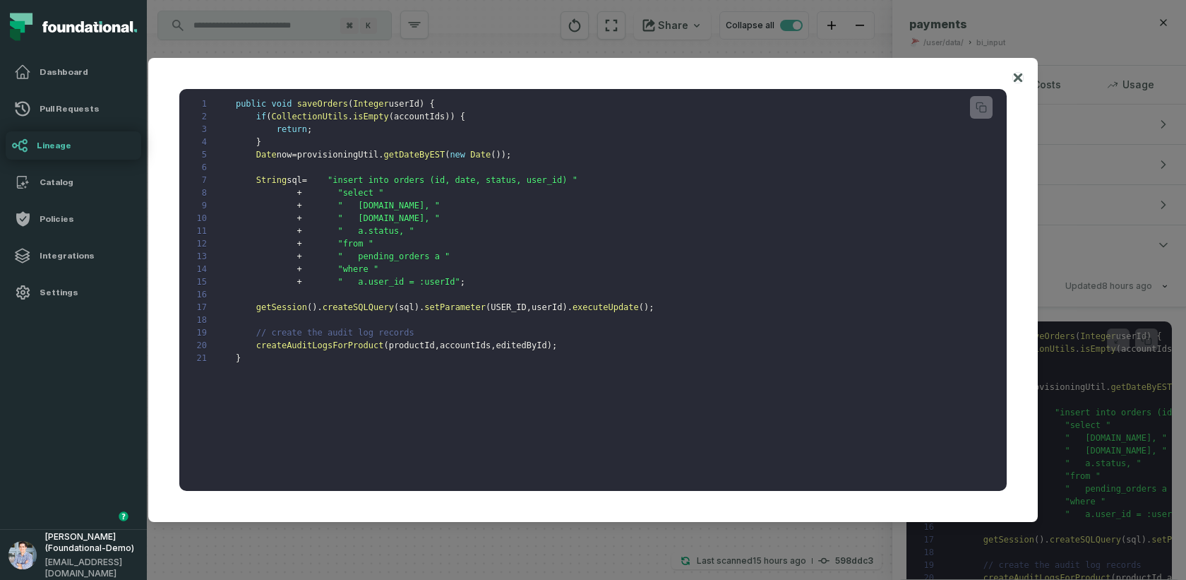
click at [1023, 72] on icon at bounding box center [1018, 77] width 10 height 17
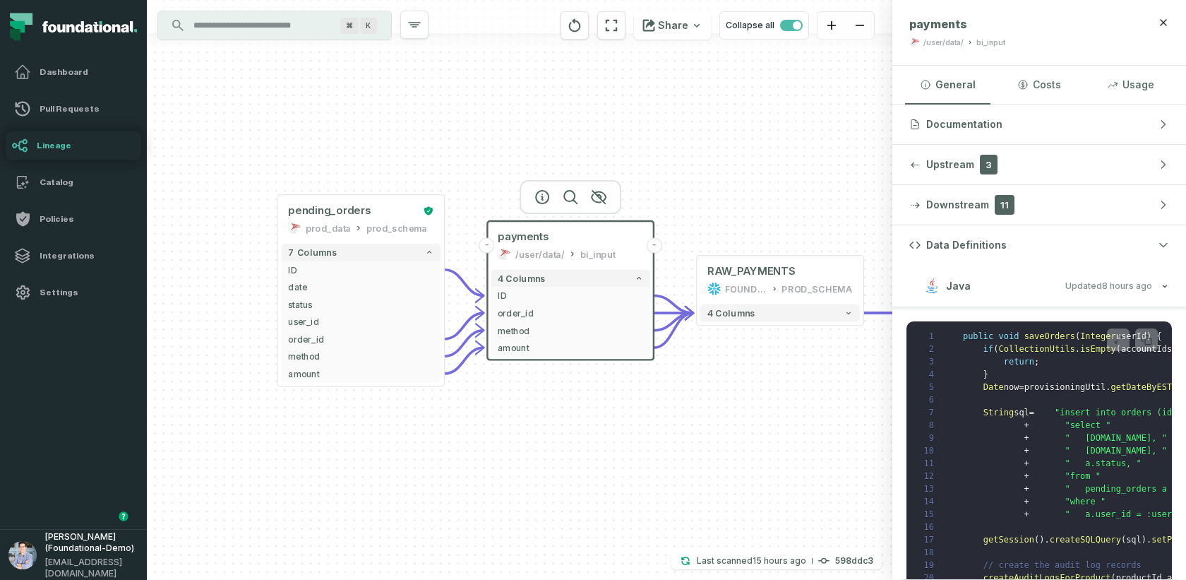
click at [307, 32] on input "Discovery Provider cmdk menu" at bounding box center [262, 25] width 154 height 23
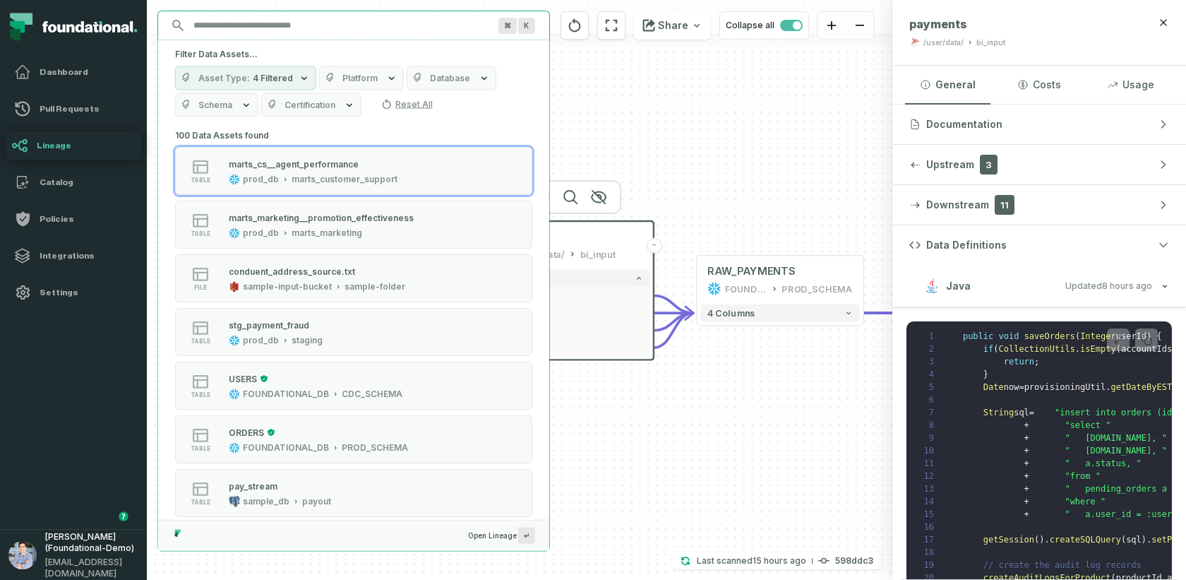
click at [353, 85] on button "Platform" at bounding box center [361, 78] width 85 height 24
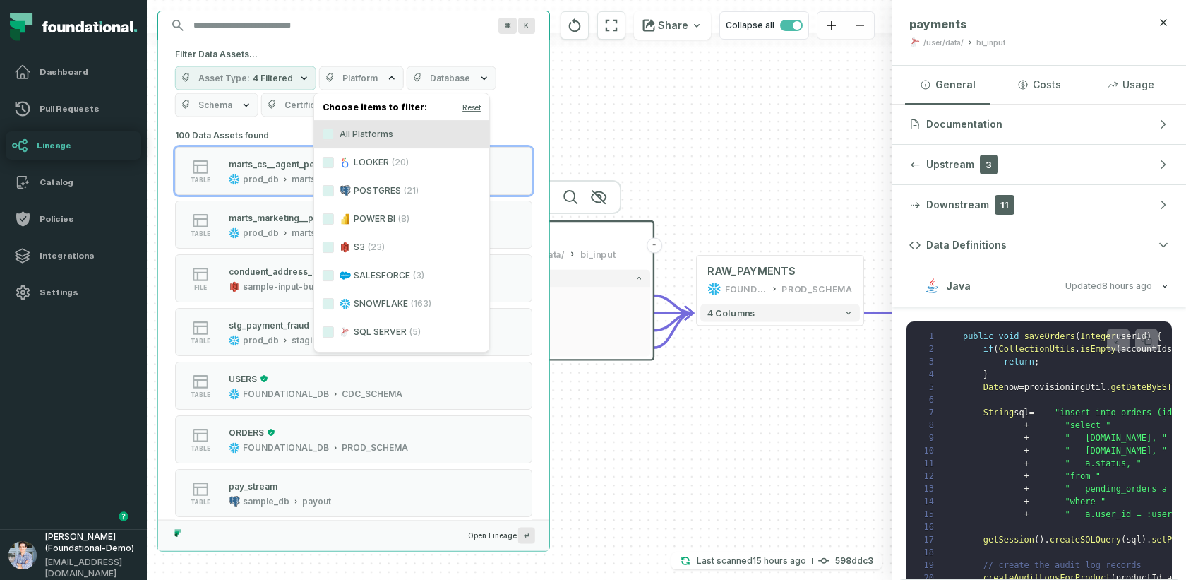
click at [376, 196] on label "POSTGRES (21)" at bounding box center [401, 190] width 175 height 28
click at [334, 196] on button "POSTGRES (21)" at bounding box center [328, 190] width 11 height 11
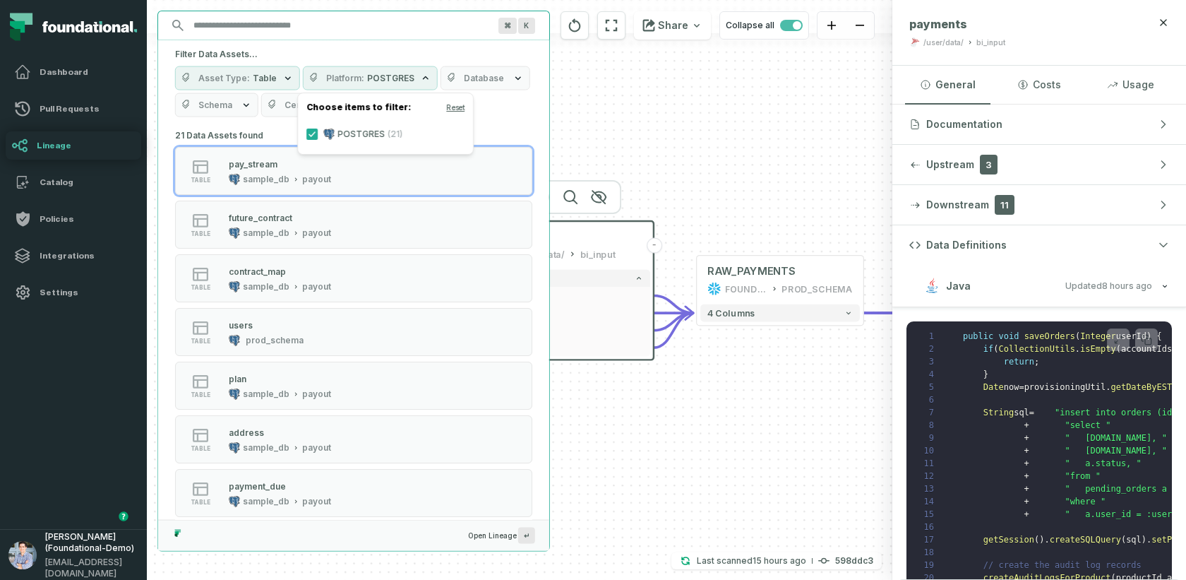
click at [383, 75] on span "POSTGRES" at bounding box center [390, 78] width 47 height 11
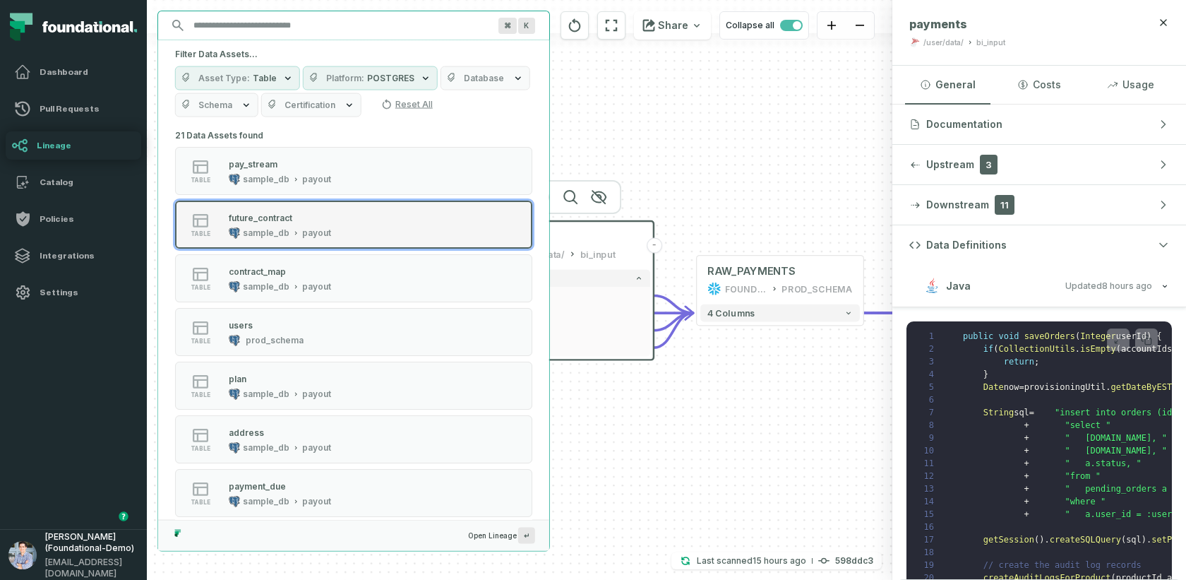
click at [262, 217] on div "future_contract" at bounding box center [261, 217] width 64 height 11
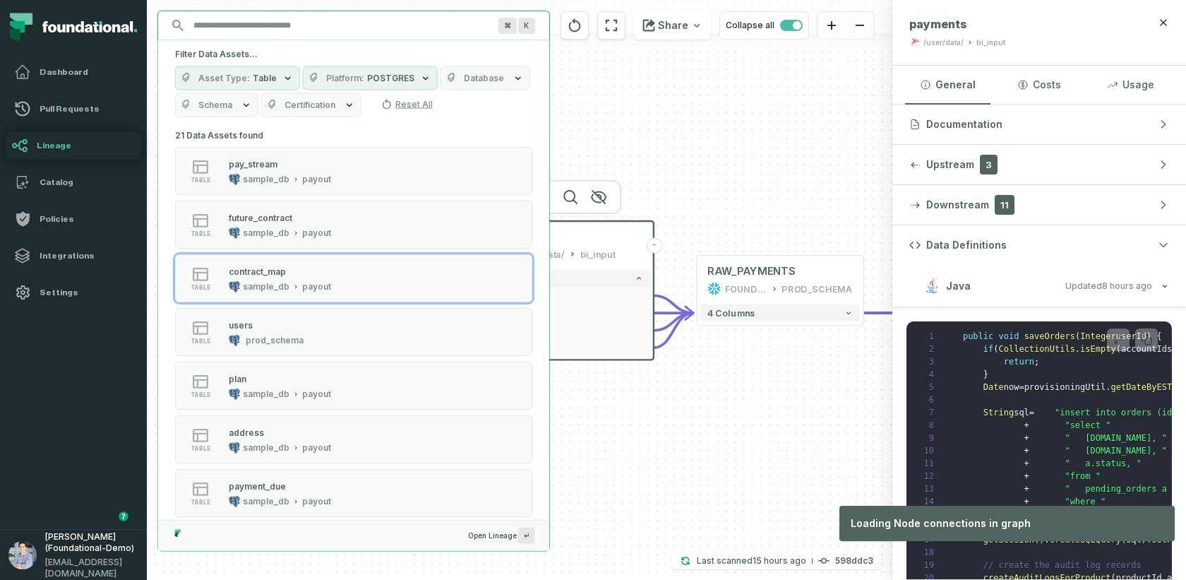
click at [615, 416] on div "+ pending_orders prod_data prod_schema + 7 columns + ID + + date + + status + +…" at bounding box center [519, 290] width 745 height 580
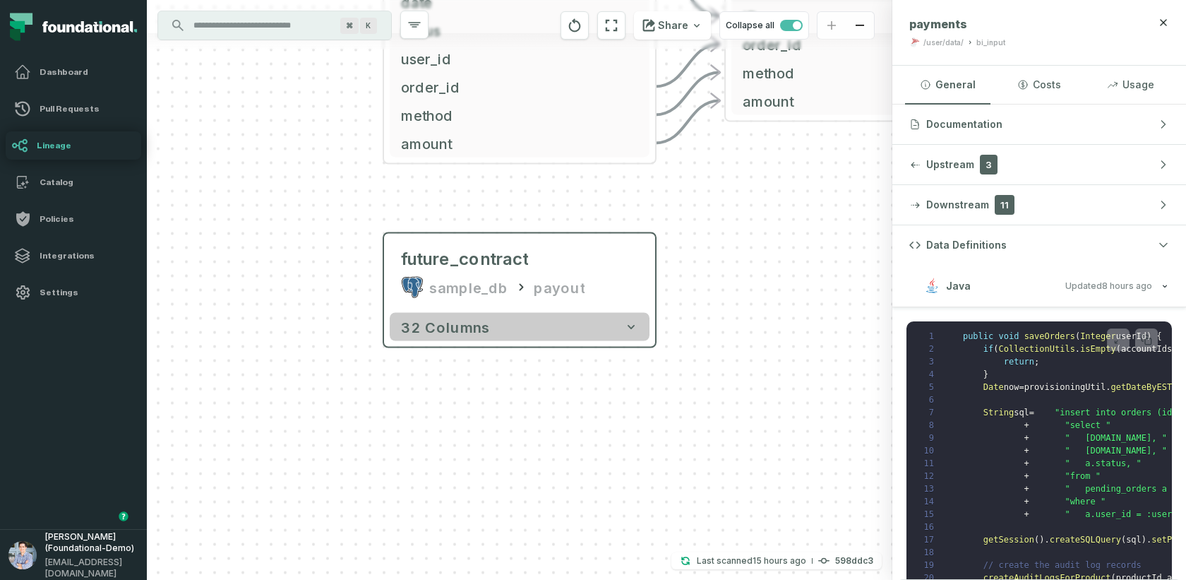
click at [534, 322] on button "32 columns" at bounding box center [520, 327] width 260 height 28
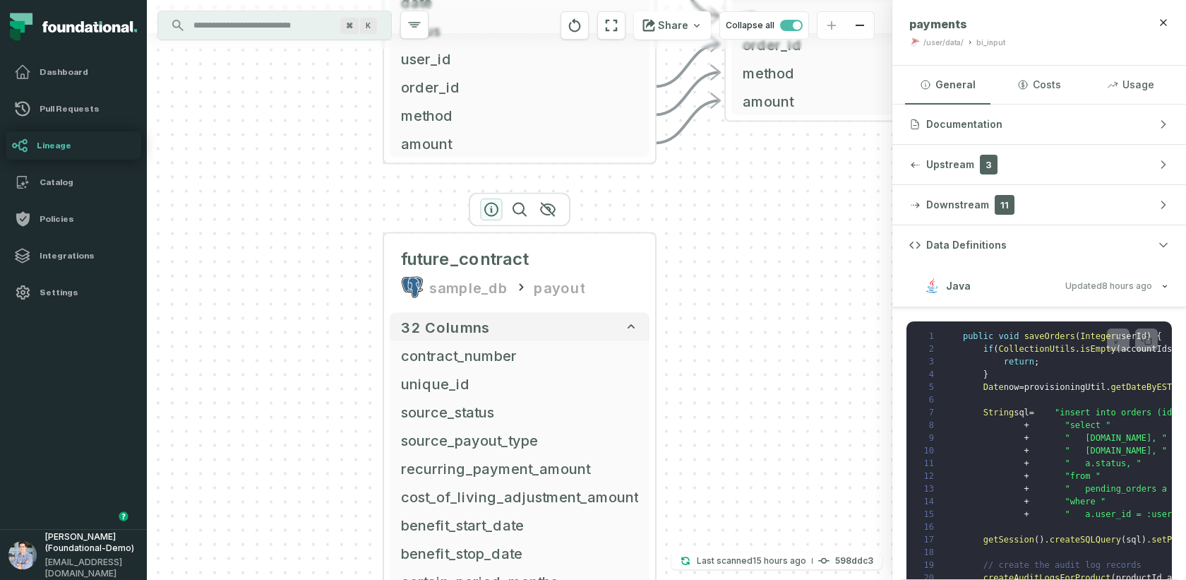
click at [486, 212] on icon "button" at bounding box center [491, 209] width 17 height 17
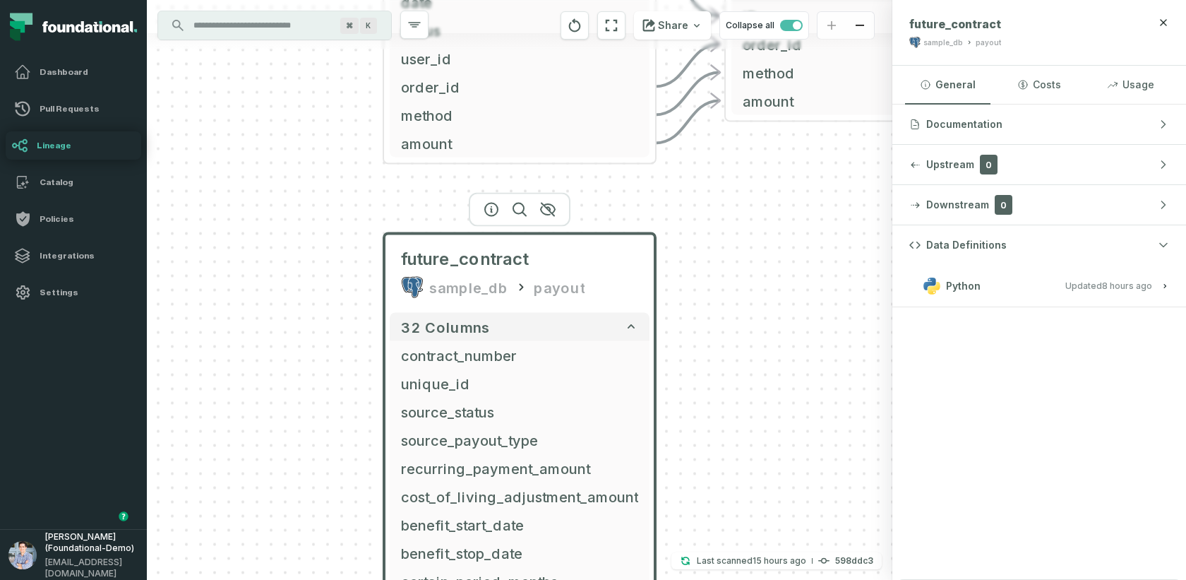
click at [1067, 286] on relative-time "10/15/2025, 1:03:03 AM" at bounding box center [1127, 285] width 50 height 11
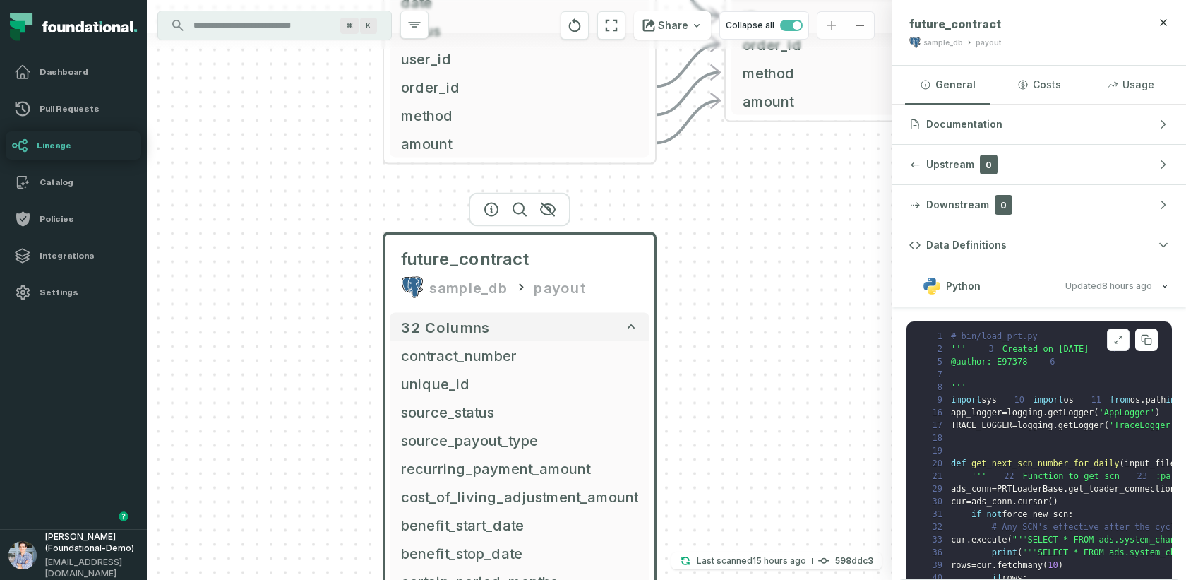
click at [1067, 336] on icon at bounding box center [1118, 339] width 10 height 11
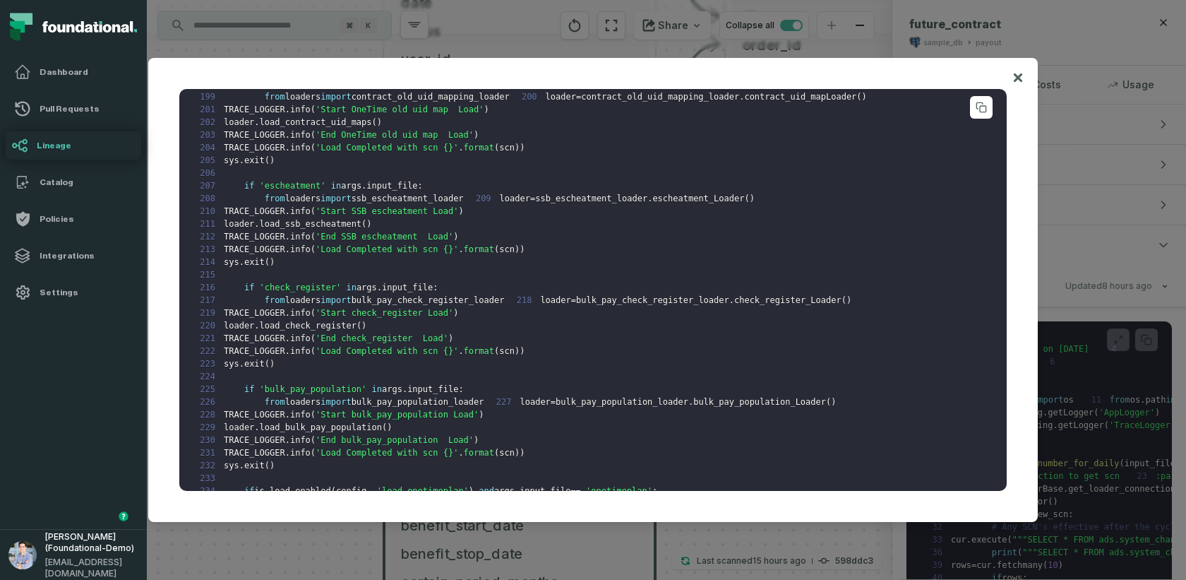
scroll to position [1879, 0]
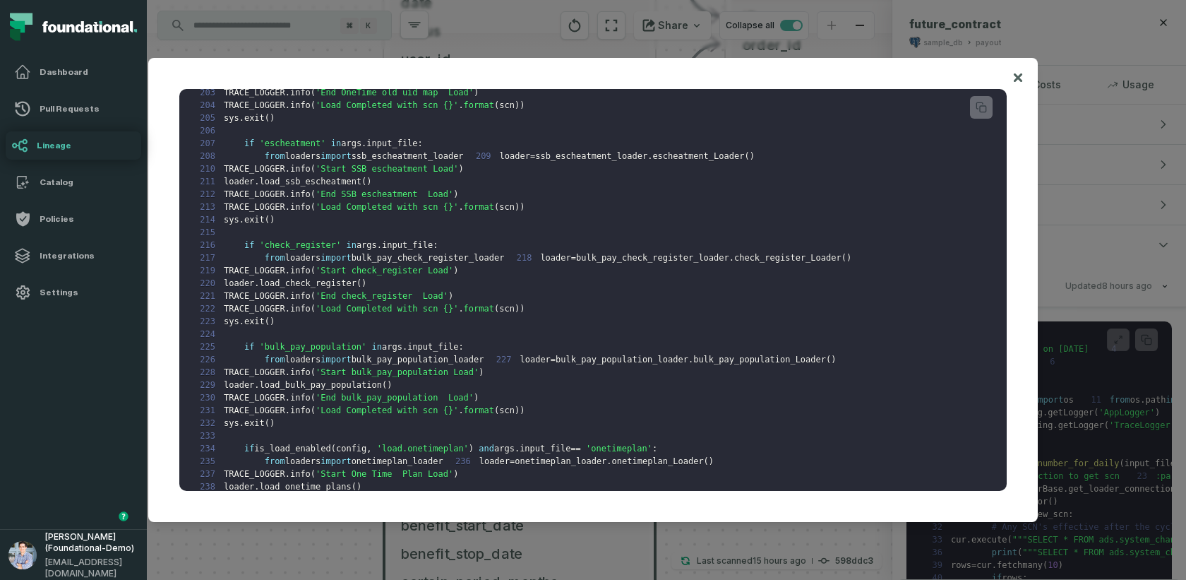
click at [1011, 78] on div "1 # bin/load_prt.py 2 ''' 3 Created on Sep 3, 2016 4 5 @author: E97378 6 7 8 ''…" at bounding box center [593, 290] width 856 height 430
click at [1017, 78] on icon at bounding box center [1018, 77] width 8 height 8
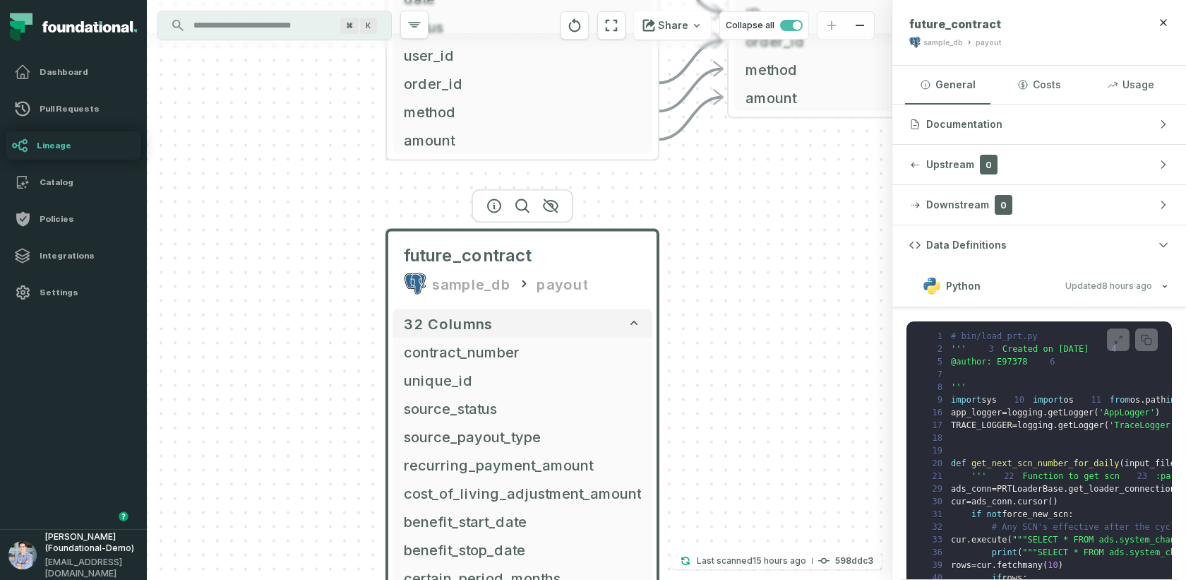
drag, startPoint x: 709, startPoint y: 374, endPoint x: 614, endPoint y: 330, distance: 104.2
click at [614, 330] on div "+ pending_orders prod_data prod_schema + 7 columns + ID + + date + + status + +…" at bounding box center [519, 290] width 745 height 580
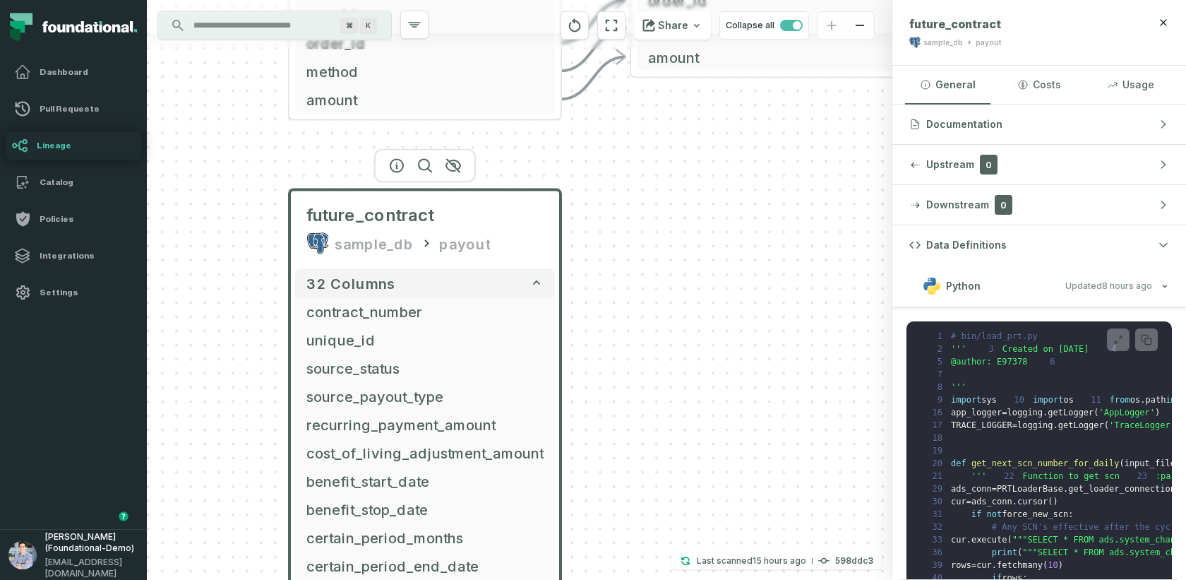
click at [271, 30] on input "Discovery Provider cmdk menu" at bounding box center [262, 25] width 154 height 23
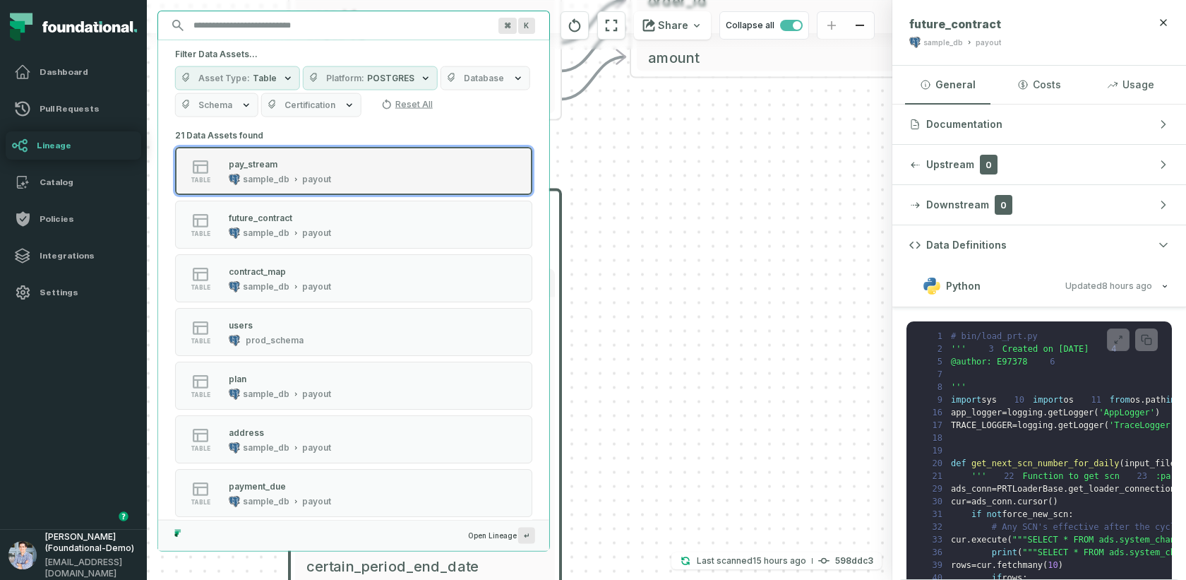
click at [272, 186] on button "table pay_stream sample_db payout" at bounding box center [353, 171] width 357 height 48
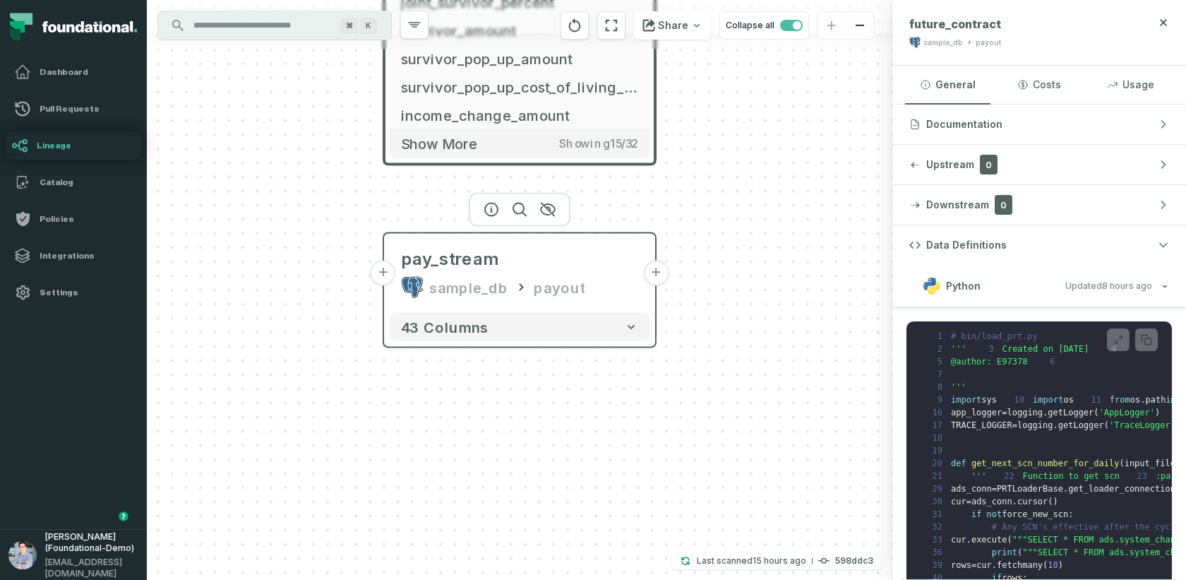
click at [383, 277] on button "+" at bounding box center [383, 272] width 25 height 25
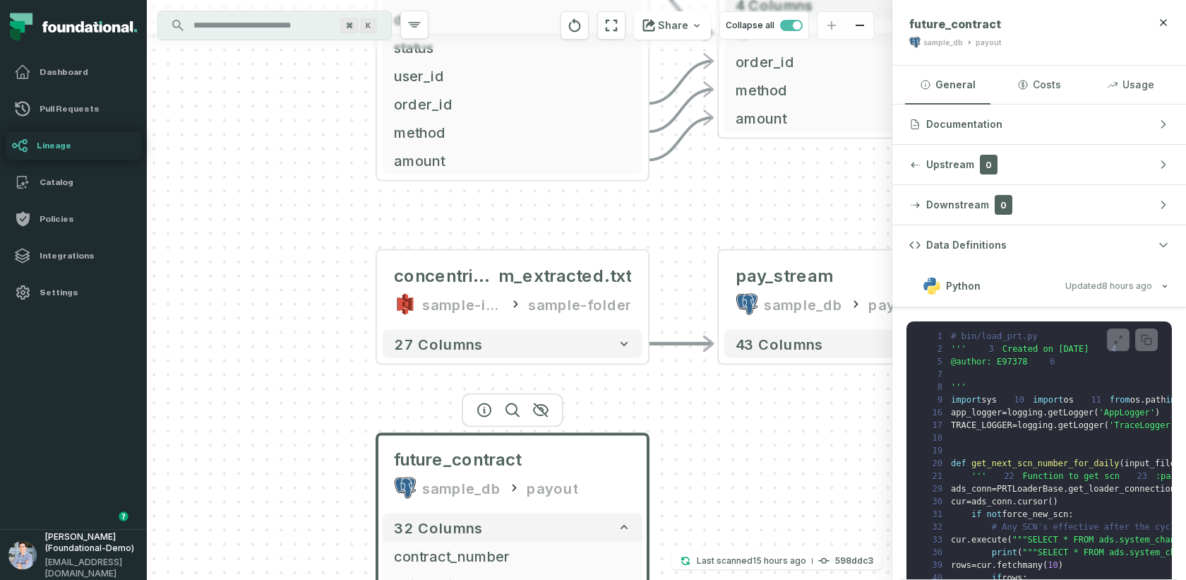
drag, startPoint x: 757, startPoint y: 428, endPoint x: 332, endPoint y: 375, distance: 428.3
click at [332, 375] on div "+ concentrix_pay_strea m_extracted.txt sample-input-bucket sample-folder - 27 c…" at bounding box center [519, 290] width 745 height 580
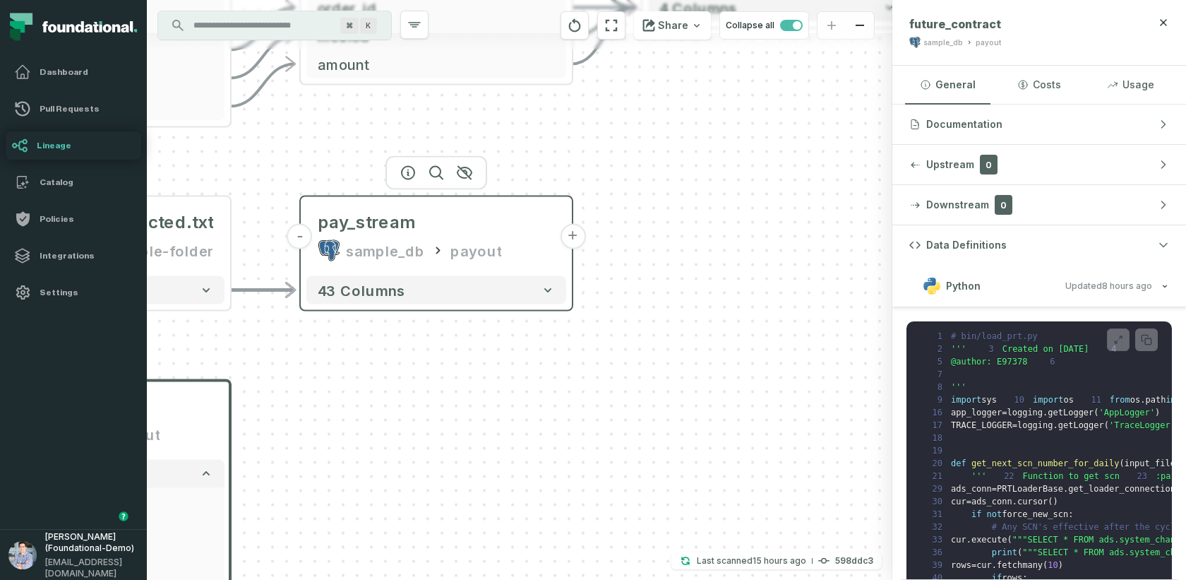
click at [573, 240] on button "+" at bounding box center [572, 236] width 25 height 25
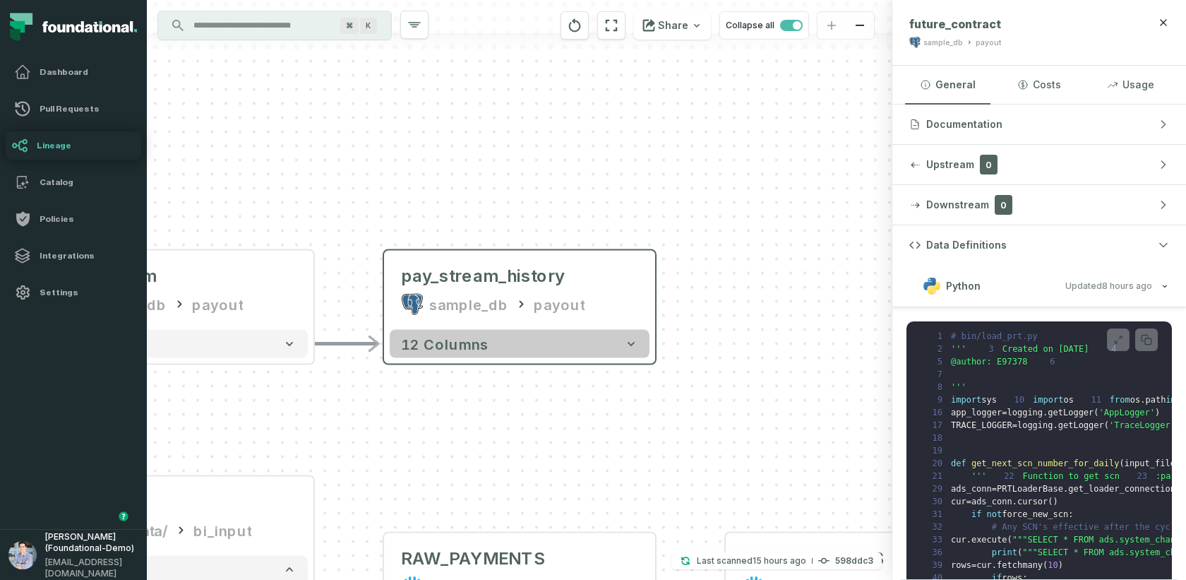
click at [549, 340] on button "12 columns" at bounding box center [520, 344] width 260 height 28
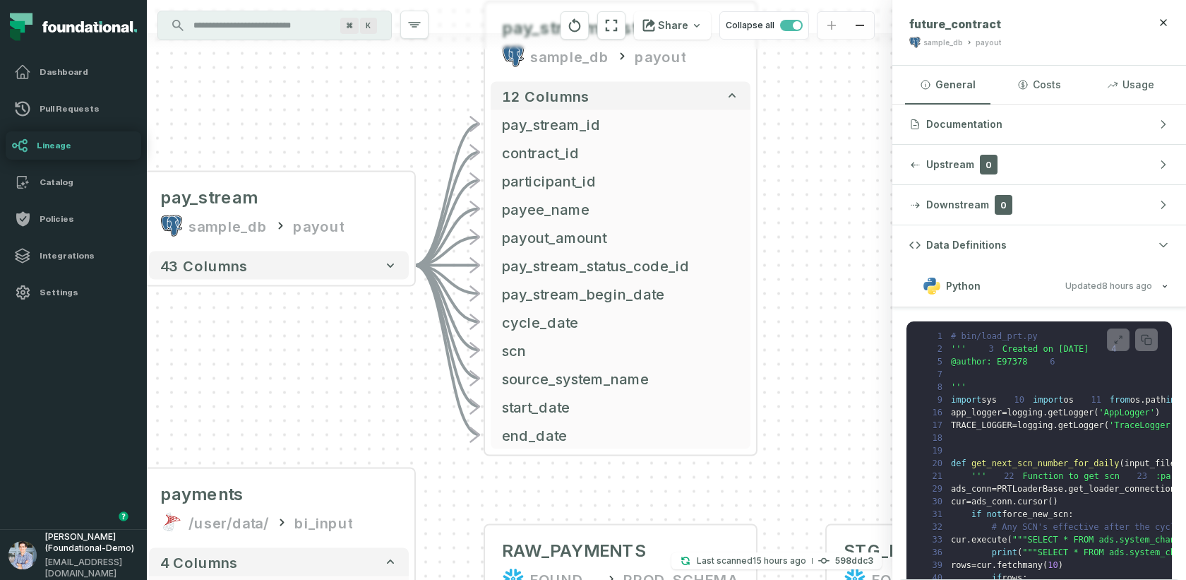
drag, startPoint x: 299, startPoint y: 400, endPoint x: 407, endPoint y: 133, distance: 287.9
click at [407, 133] on div "- pay_stream_history sample_db payout 12 columns - pay_stream_id - contract_id …" at bounding box center [519, 290] width 745 height 580
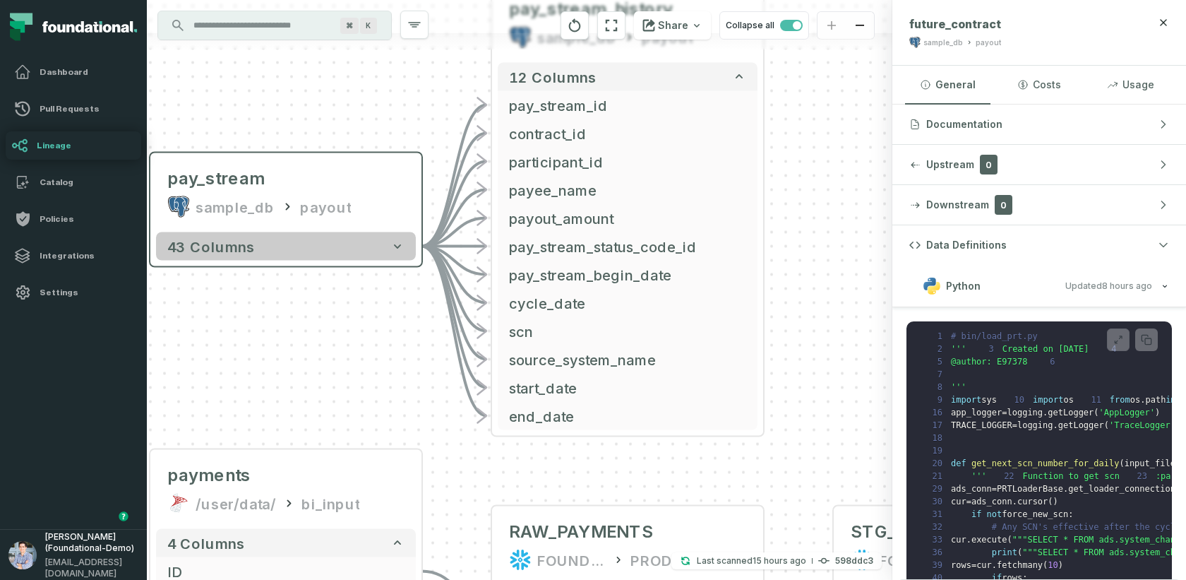
click at [354, 242] on button "43 columns" at bounding box center [286, 246] width 260 height 28
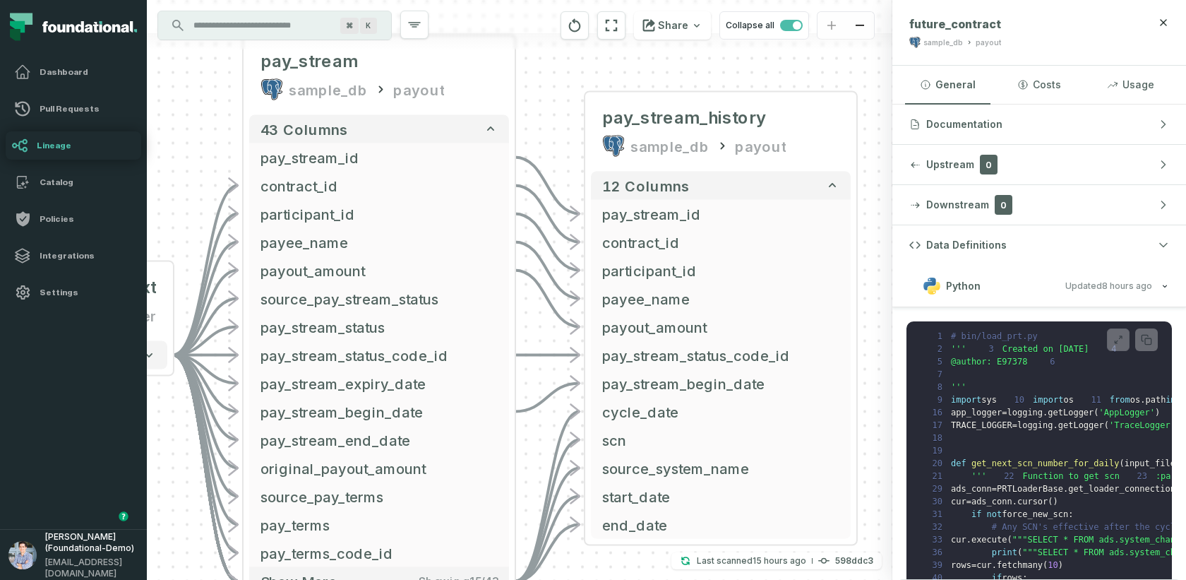
drag, startPoint x: 453, startPoint y: 179, endPoint x: 548, endPoint y: 55, distance: 156.0
click at [548, 55] on div "- pay_stream_history sample_db payout 12 columns - pay_stream_id - contract_id …" at bounding box center [519, 290] width 745 height 580
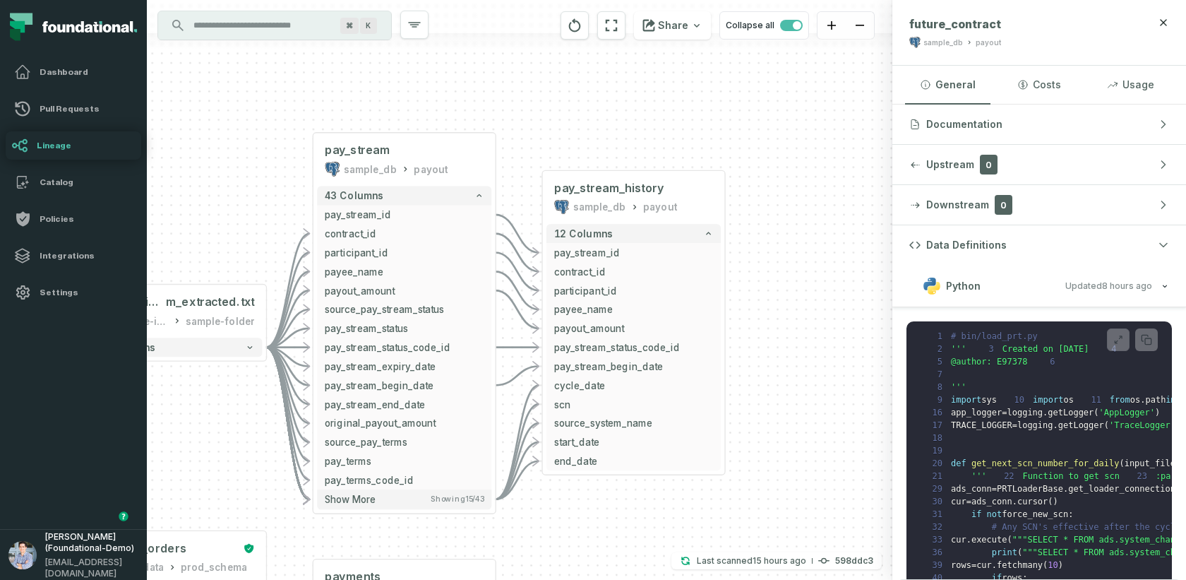
drag, startPoint x: 698, startPoint y: 550, endPoint x: 566, endPoint y: 503, distance: 140.2
click at [566, 503] on div "- pay_stream_history sample_db payout 12 columns - pay_stream_id - contract_id …" at bounding box center [519, 290] width 745 height 580
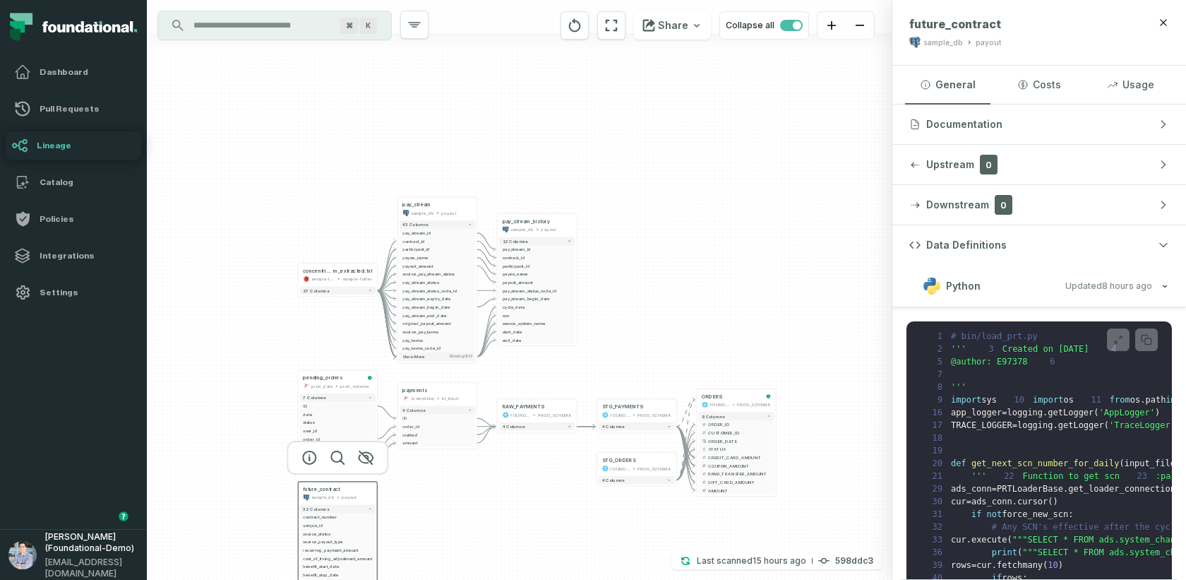
drag, startPoint x: 646, startPoint y: 407, endPoint x: 629, endPoint y: 350, distance: 59.0
click at [629, 350] on div "- pay_stream_history sample_db payout 12 columns - pay_stream_id - contract_id …" at bounding box center [519, 290] width 745 height 580
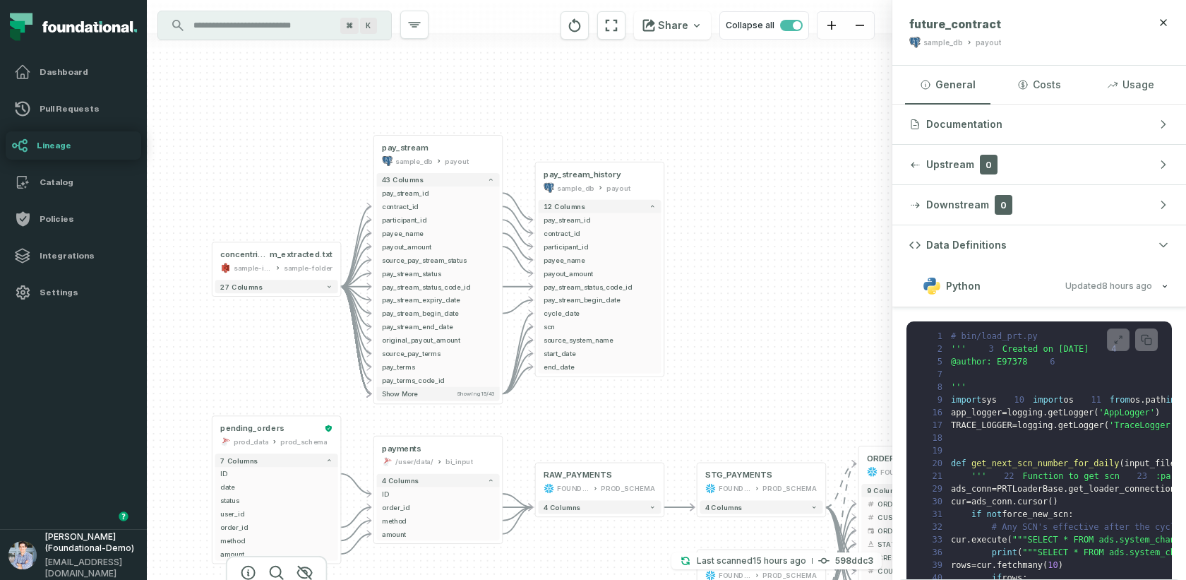
drag, startPoint x: 688, startPoint y: 407, endPoint x: 603, endPoint y: 406, distance: 84.7
click at [603, 406] on div "- pay_stream_history sample_db payout 12 columns - pay_stream_id - contract_id …" at bounding box center [519, 290] width 745 height 580
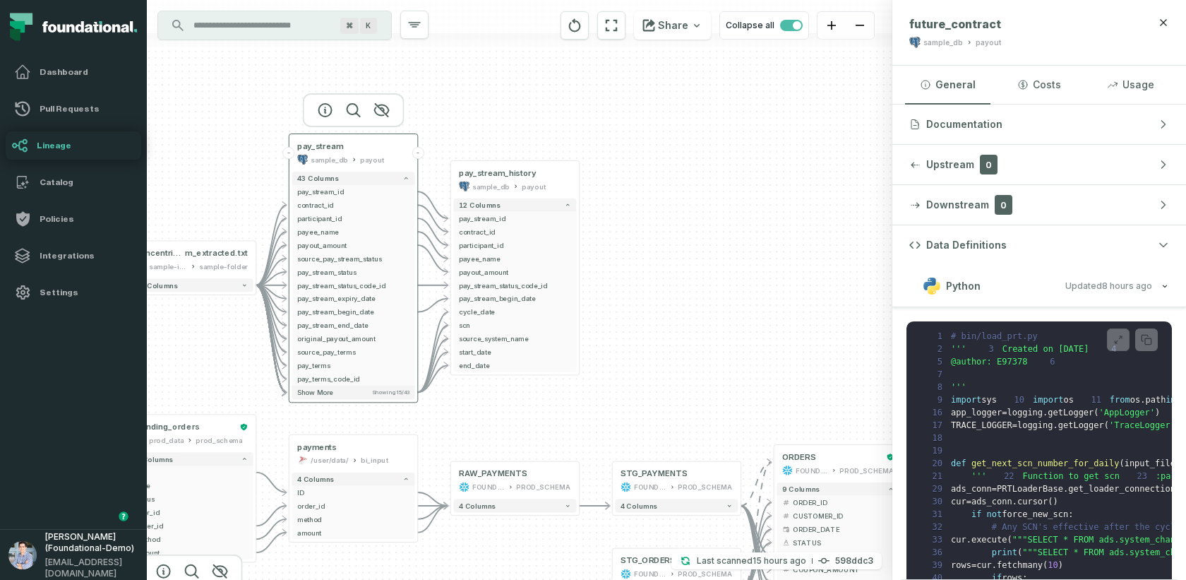
click at [347, 152] on div "pay_stream sample_db payout" at bounding box center [353, 153] width 123 height 32
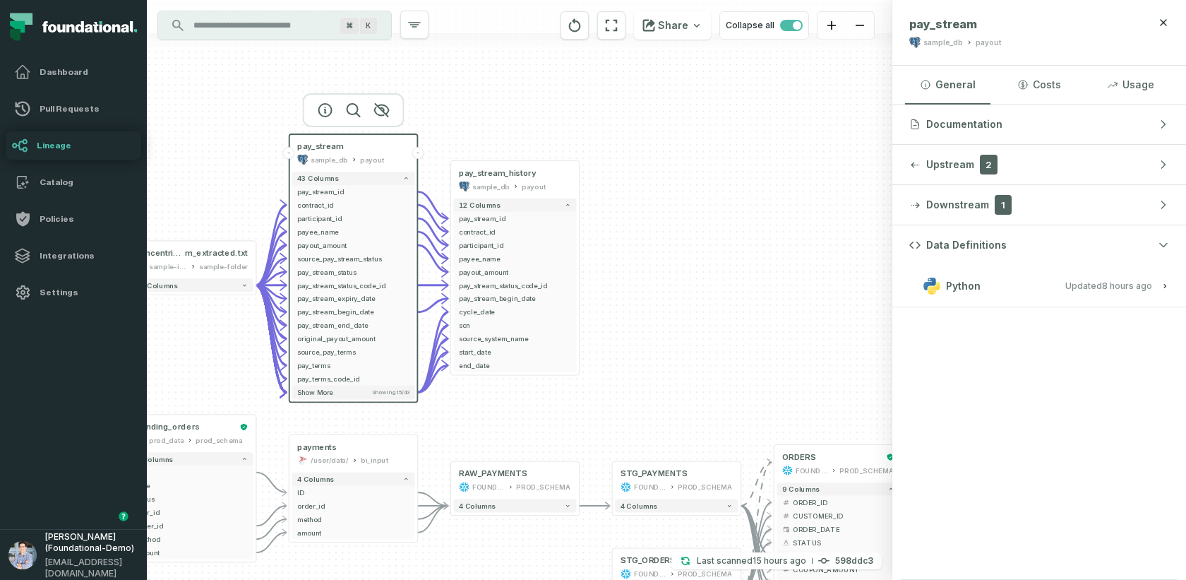
click at [1067, 284] on span "Updated 10/15/2025, 1:03:03 AM" at bounding box center [1108, 285] width 87 height 11
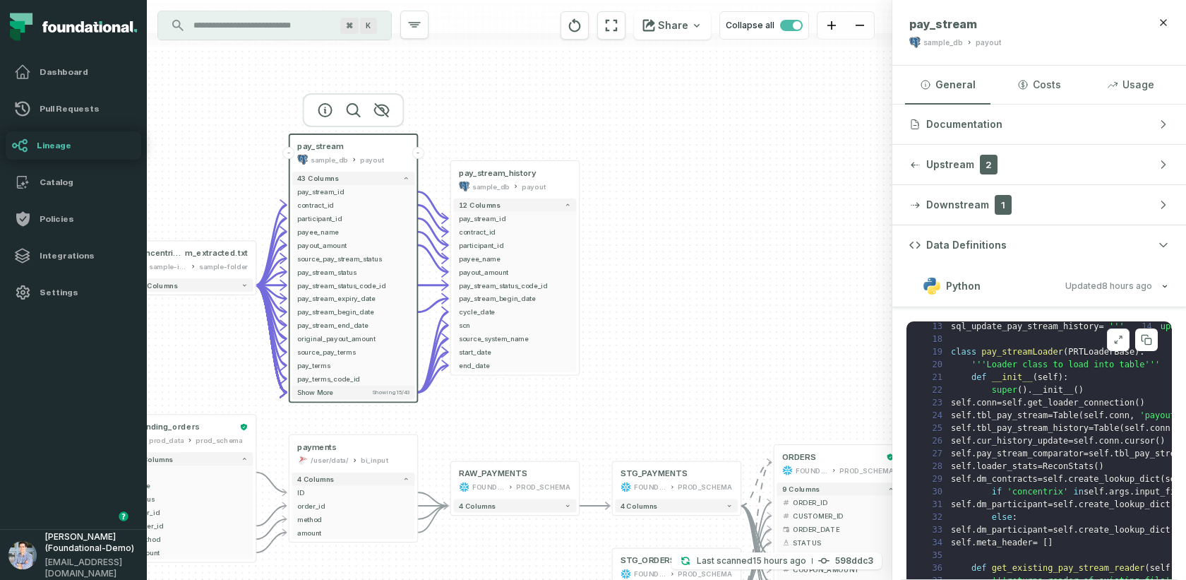
scroll to position [78, 0]
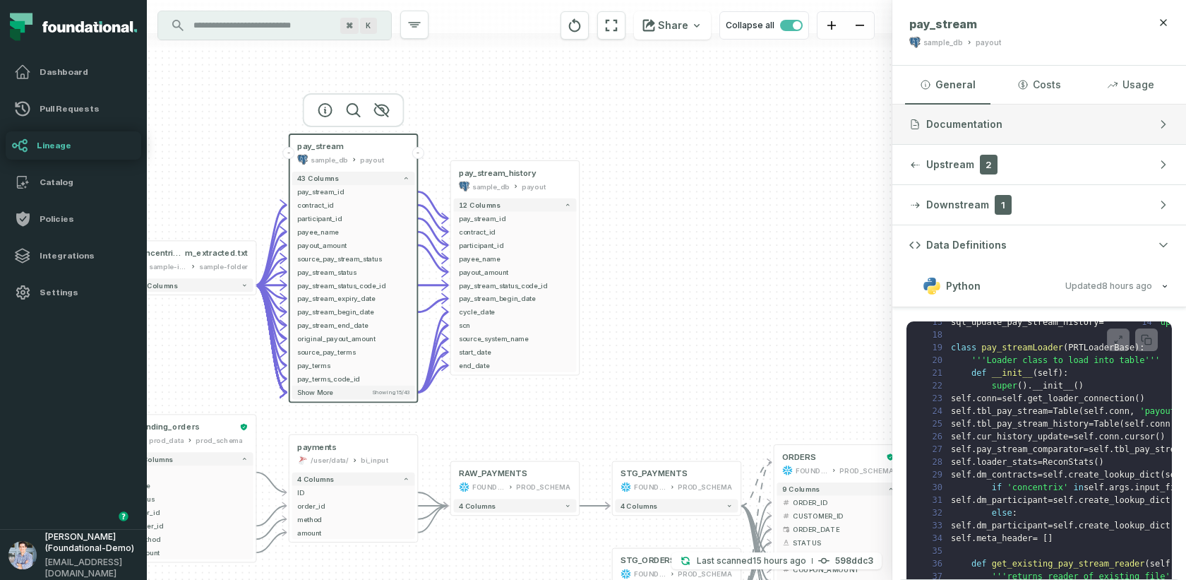
click at [1067, 136] on button "Documentation" at bounding box center [1039, 124] width 294 height 40
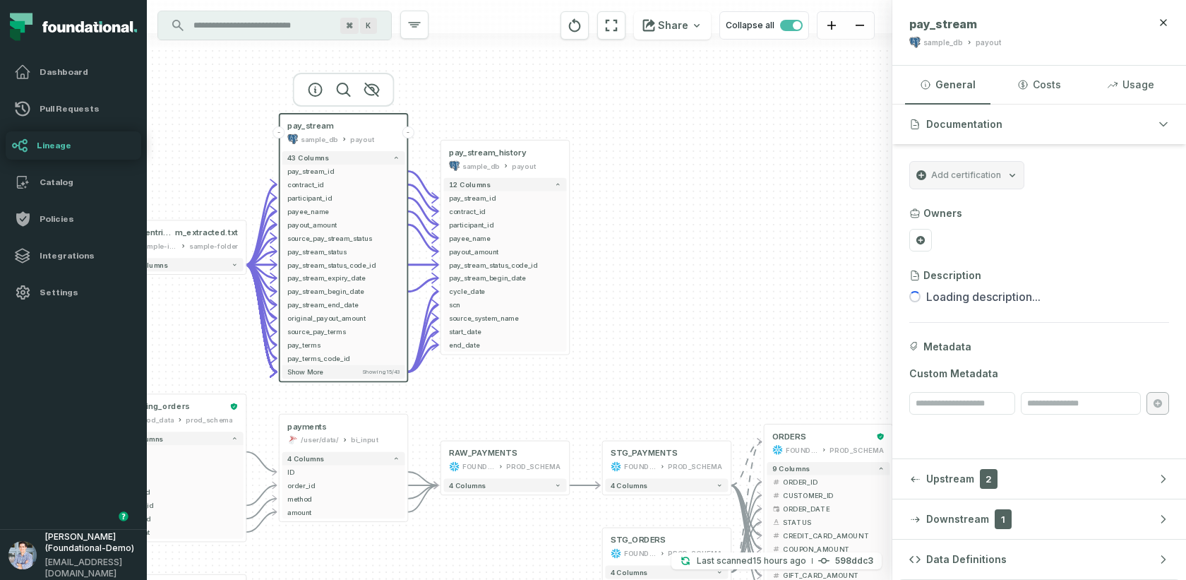
drag, startPoint x: 692, startPoint y: 385, endPoint x: 584, endPoint y: 282, distance: 149.3
click at [584, 282] on div "- pay_stream_history sample_db payout 12 columns - pay_stream_id - contract_id …" at bounding box center [519, 290] width 745 height 580
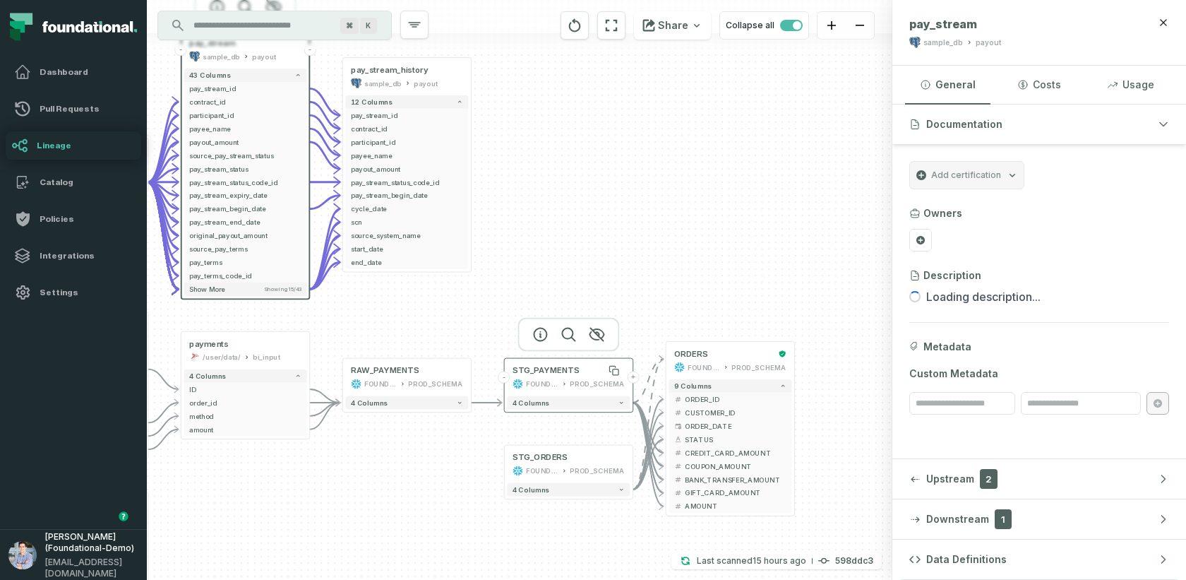
click at [571, 372] on div "STG_PAYMENTS" at bounding box center [545, 370] width 67 height 11
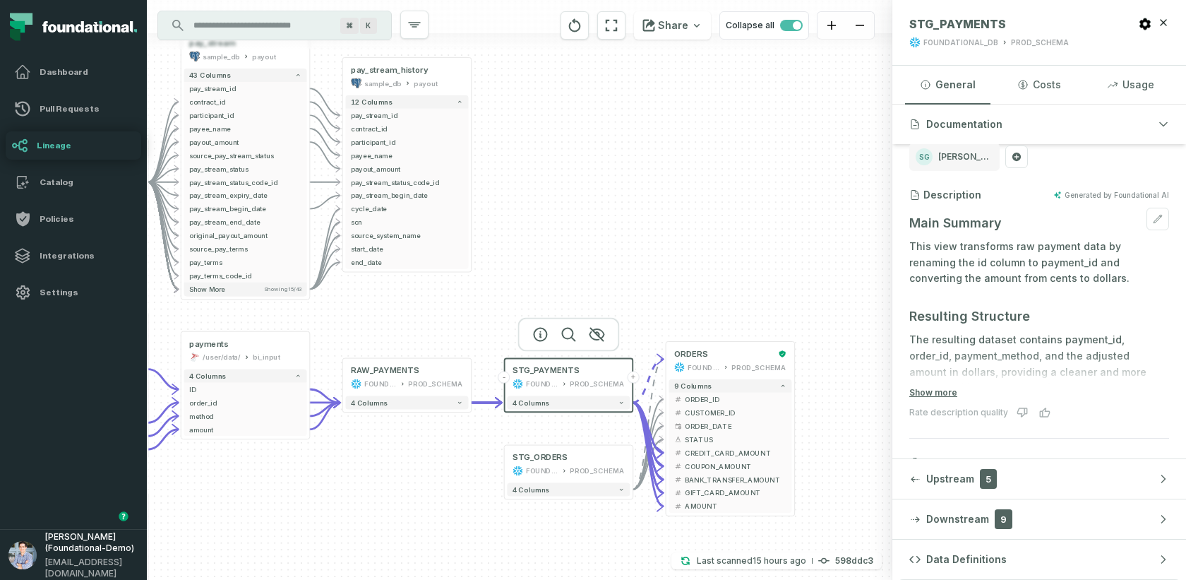
scroll to position [116, 0]
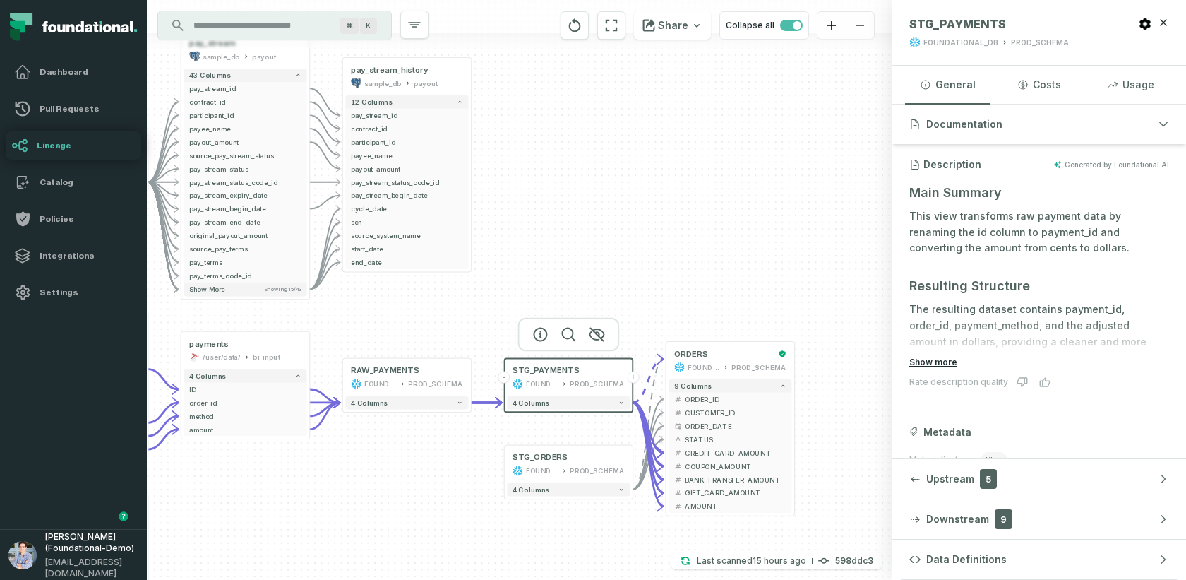
click at [934, 358] on button "Show more" at bounding box center [933, 361] width 48 height 11
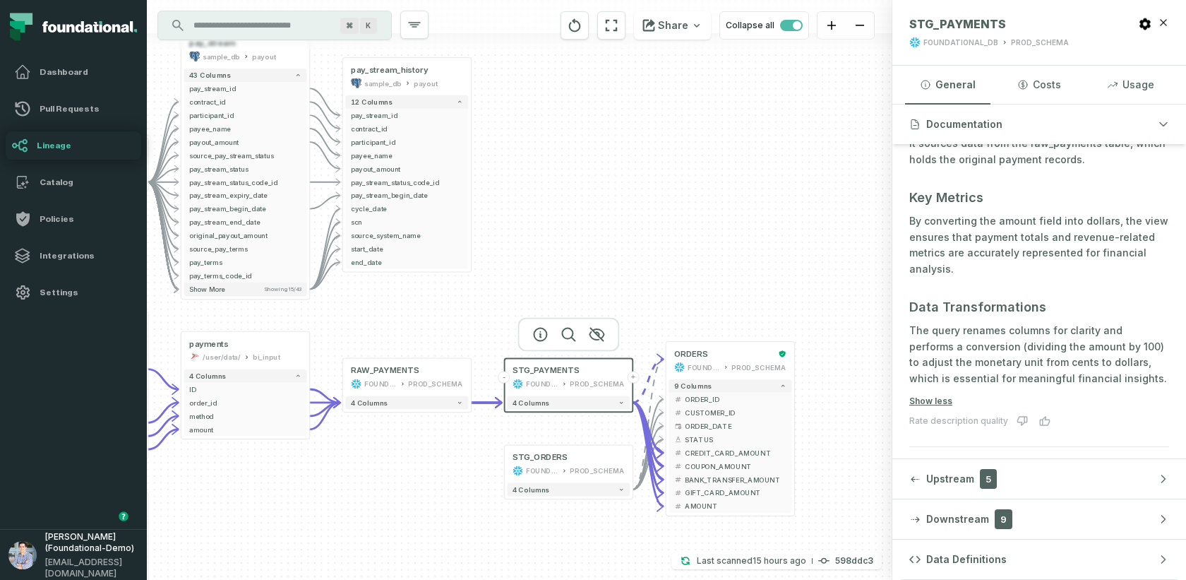
scroll to position [563, 0]
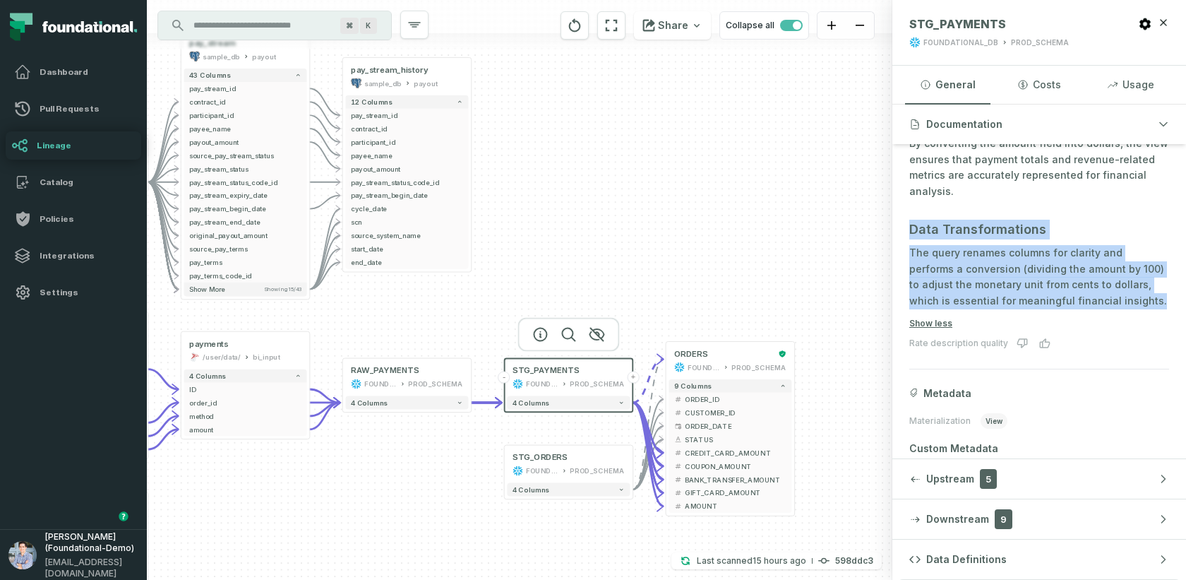
drag, startPoint x: 907, startPoint y: 226, endPoint x: 1108, endPoint y: 311, distance: 217.6
click at [1067, 311] on section "Add certification Owners Updated by Shay Gafniel SG Shay Gafniel Description Ge…" at bounding box center [1039, 59] width 294 height 956
click at [1003, 264] on p "The query renames columns for clarity and performs a conversion (dividing the a…" at bounding box center [1039, 277] width 260 height 64
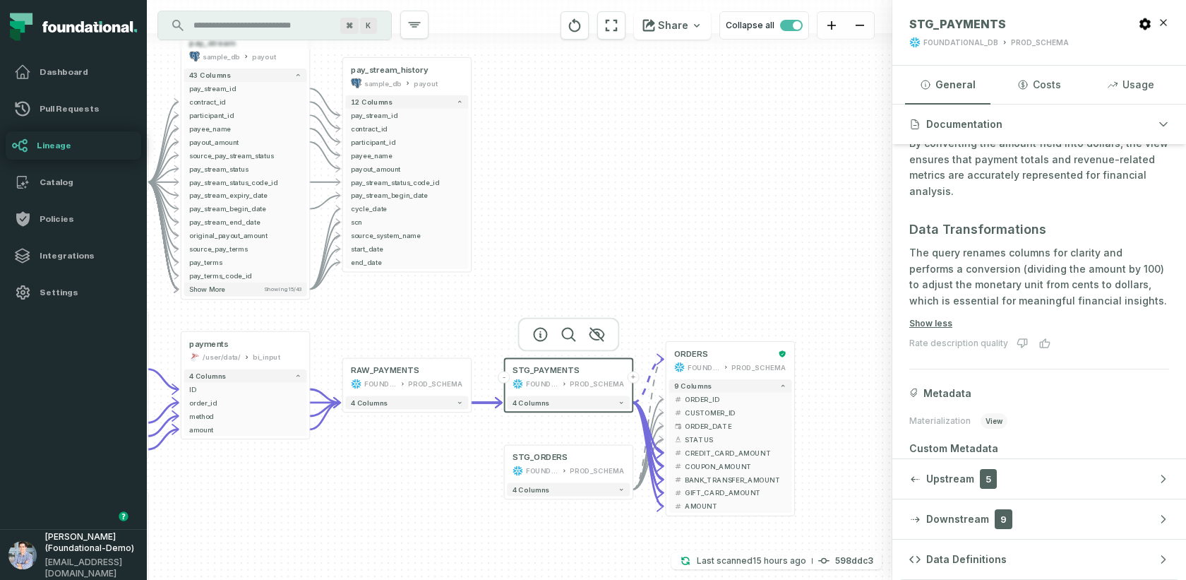
click at [1003, 264] on p "The query renames columns for clarity and performs a conversion (dividing the a…" at bounding box center [1039, 277] width 260 height 64
drag, startPoint x: 1096, startPoint y: 267, endPoint x: 968, endPoint y: 265, distance: 128.5
click at [968, 265] on p "The query renames columns for clarity and performs a conversion (dividing the a…" at bounding box center [1039, 277] width 260 height 64
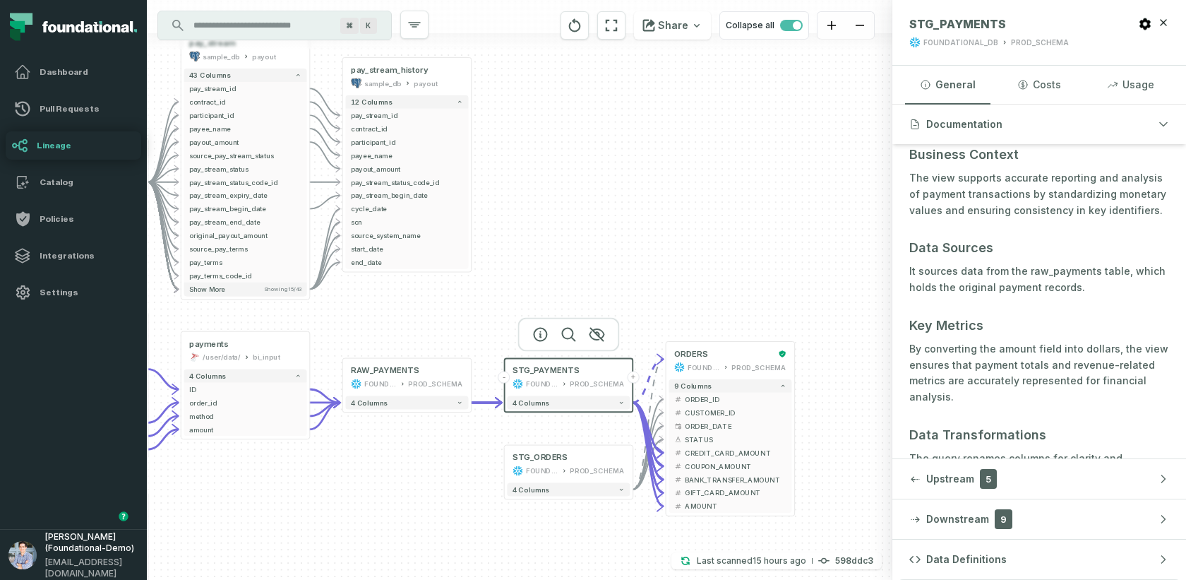
scroll to position [354, 0]
click at [590, 402] on button "4 columns" at bounding box center [568, 402] width 123 height 13
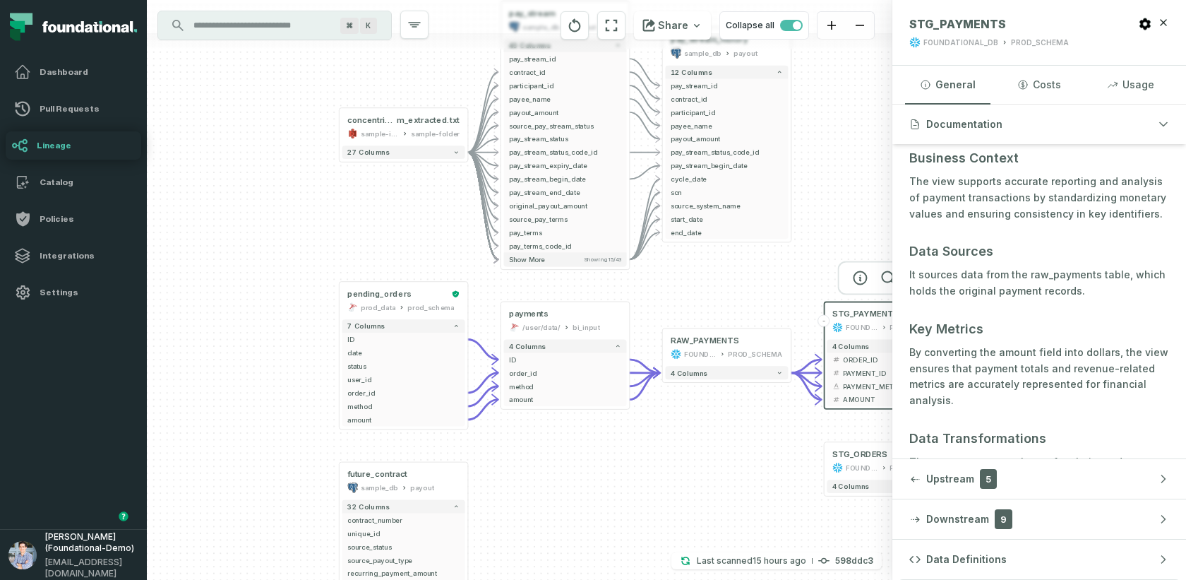
drag, startPoint x: 404, startPoint y: 470, endPoint x: 721, endPoint y: 414, distance: 322.6
click at [721, 414] on div "- pay_stream_history sample_db payout 12 columns - pay_stream_id - contract_id …" at bounding box center [519, 290] width 745 height 580
click at [556, 320] on div "payments /user/data/ bi_input" at bounding box center [563, 320] width 123 height 32
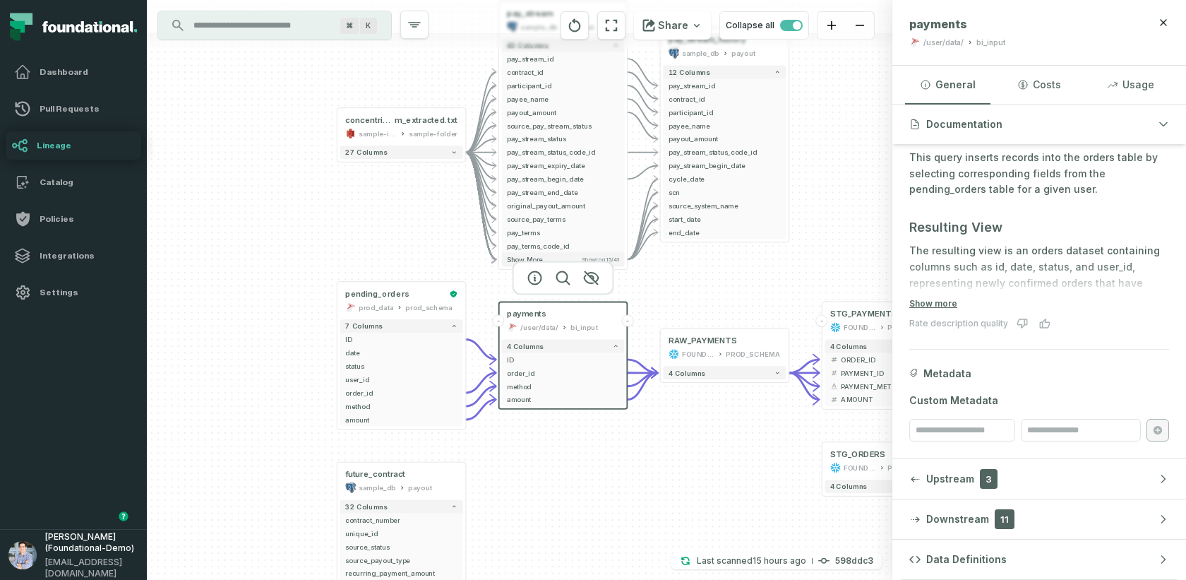
scroll to position [167, 0]
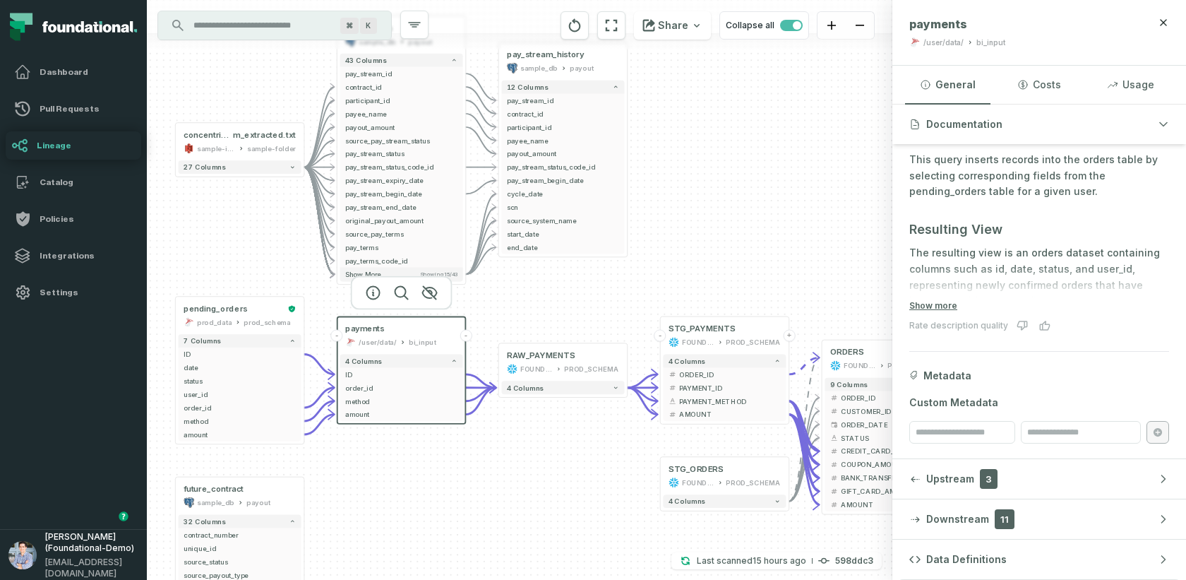
drag, startPoint x: 769, startPoint y: 442, endPoint x: 606, endPoint y: 456, distance: 163.0
click at [606, 456] on div "- pay_stream_history sample_db payout 12 columns - pay_stream_id - contract_id …" at bounding box center [519, 290] width 745 height 580
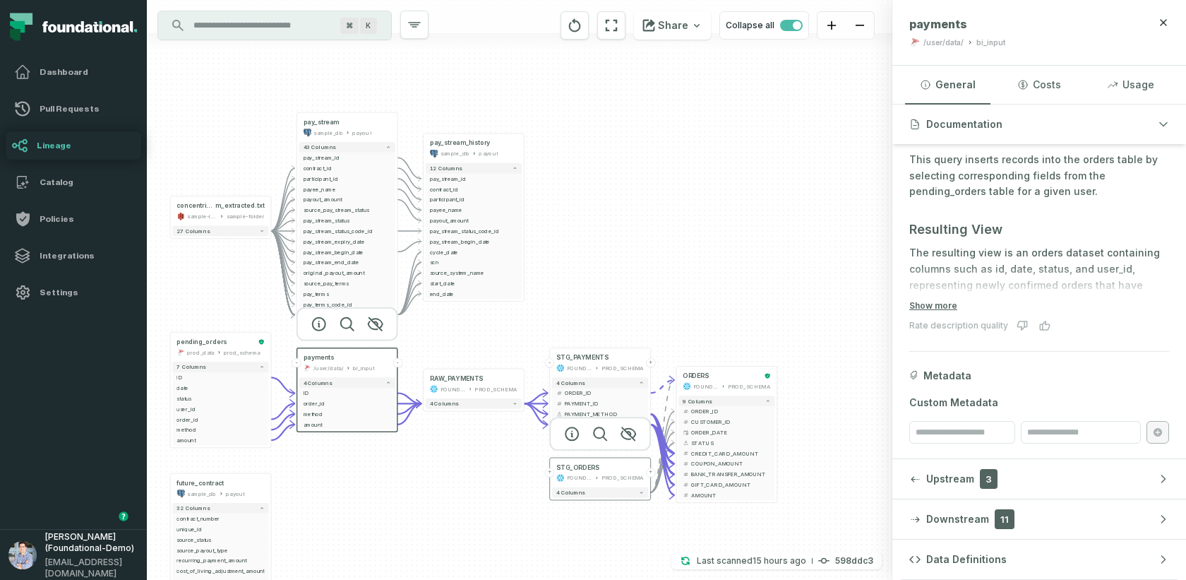
drag, startPoint x: 669, startPoint y: 481, endPoint x: 567, endPoint y: 481, distance: 102.4
click at [567, 481] on div "FOUNDATIONAL_DB" at bounding box center [579, 478] width 25 height 8
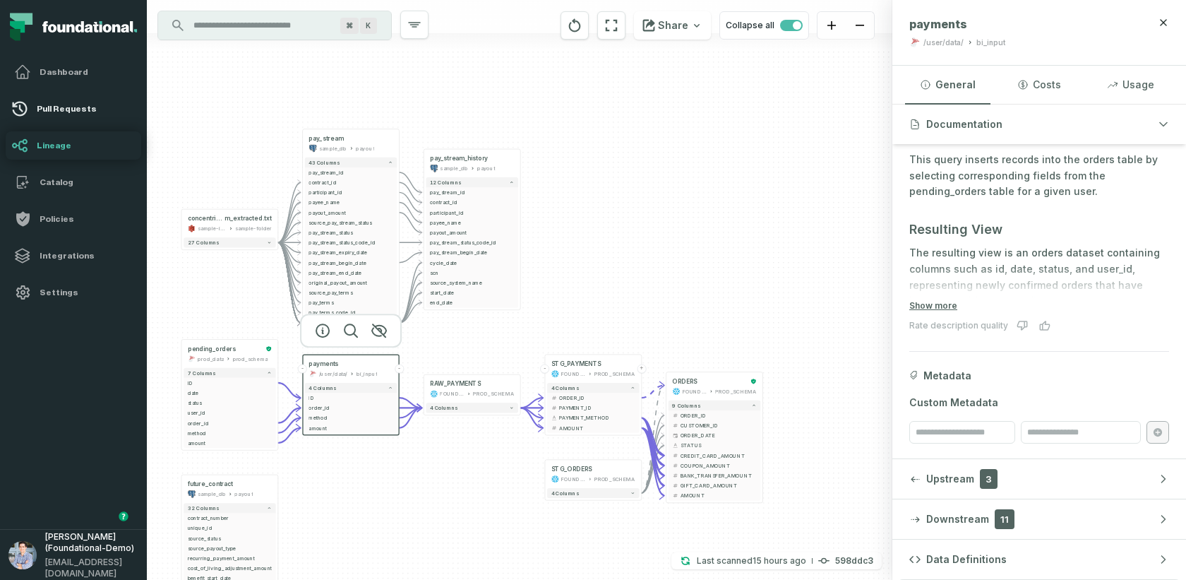
click at [60, 102] on link "Pull Requests" at bounding box center [74, 109] width 136 height 28
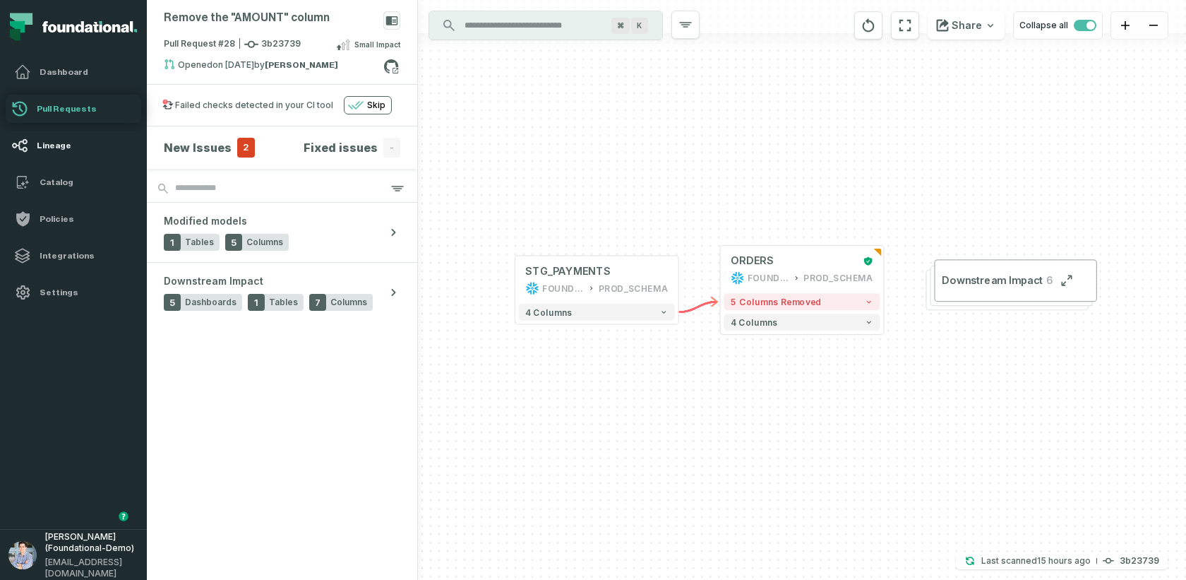
click at [100, 140] on h4 "Lineage" at bounding box center [86, 145] width 99 height 11
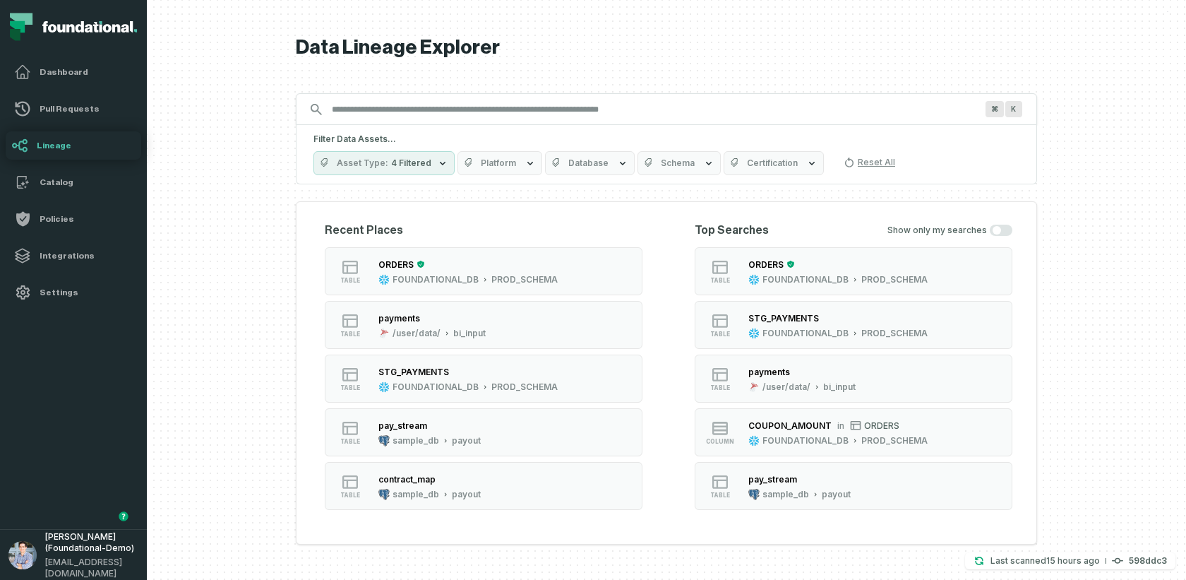
click at [497, 162] on span "Platform" at bounding box center [498, 162] width 35 height 11
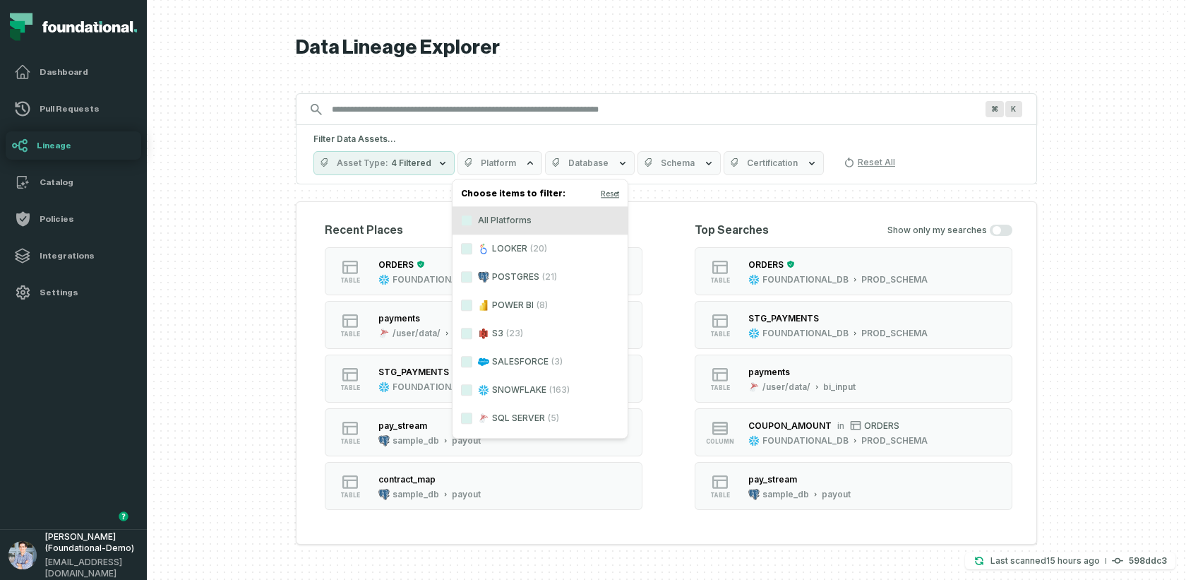
click at [282, 179] on div at bounding box center [666, 290] width 1039 height 580
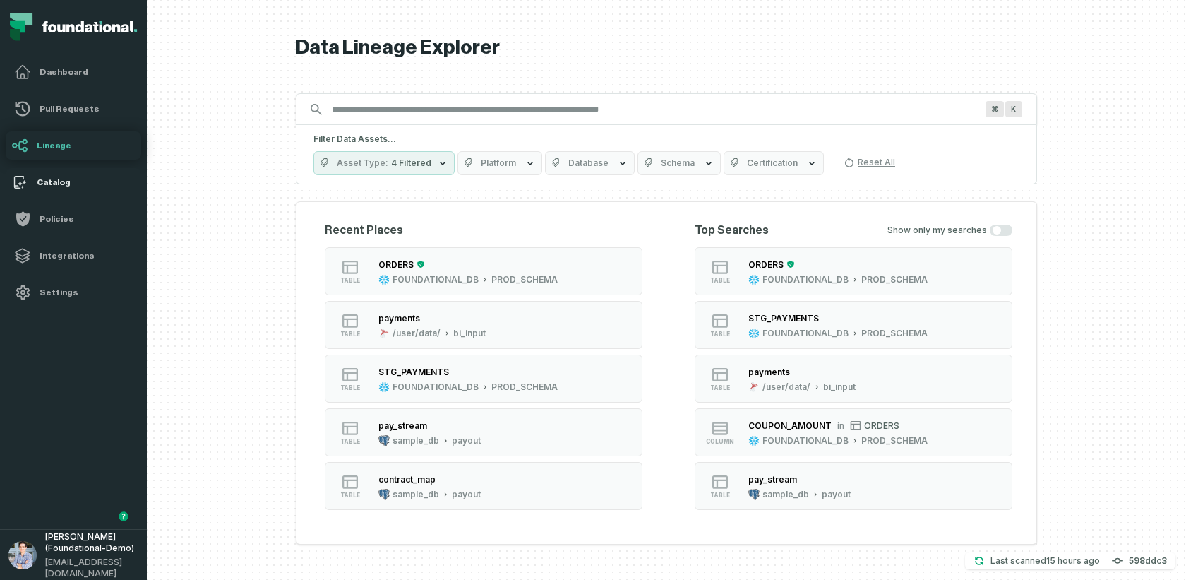
click at [61, 180] on h4 "Catalog" at bounding box center [86, 181] width 99 height 11
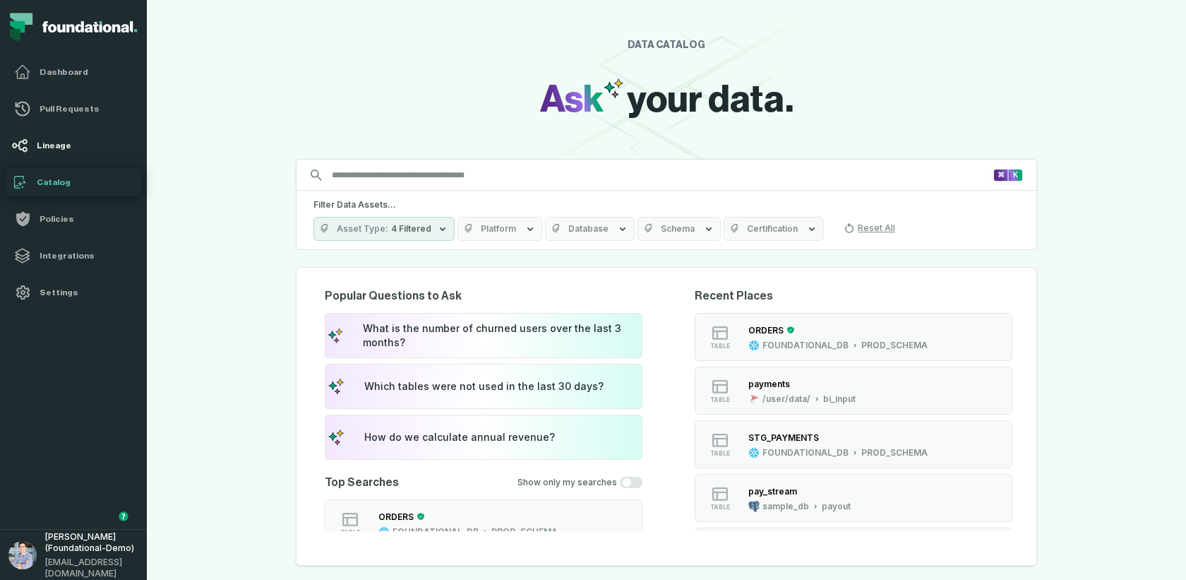
click at [39, 137] on link "Lineage" at bounding box center [74, 145] width 136 height 28
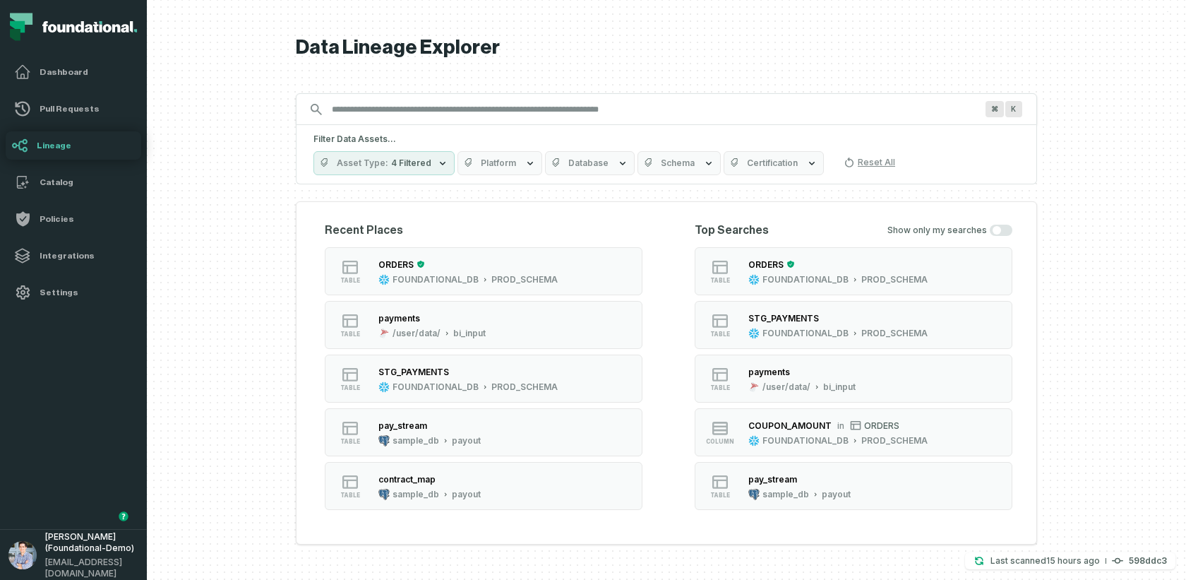
click at [500, 107] on input "Discovery Provider cmdk menu" at bounding box center [653, 109] width 661 height 23
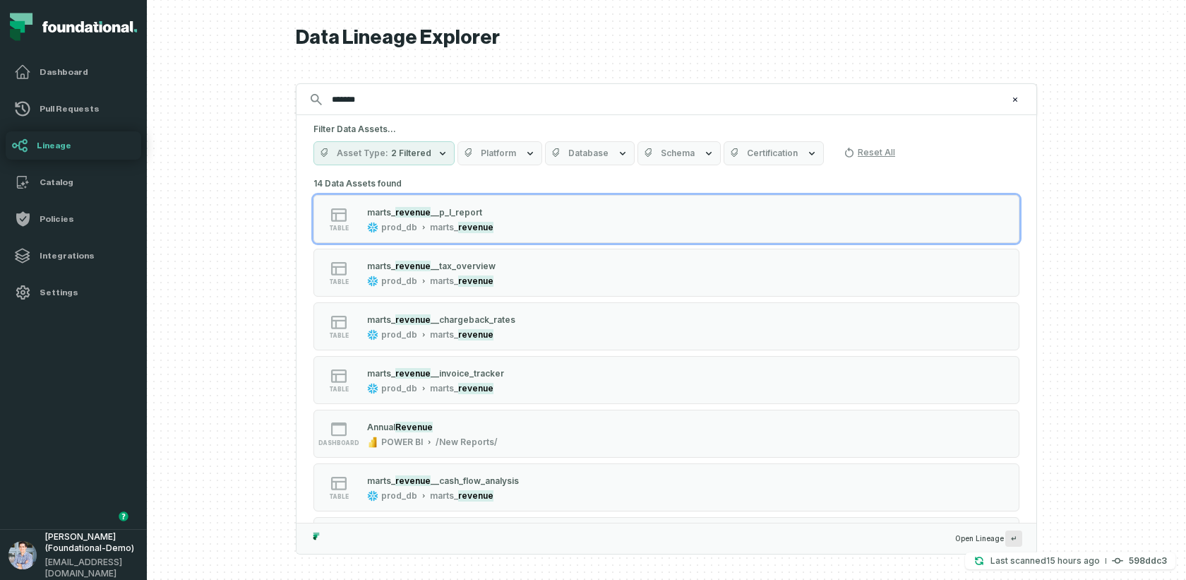
type input "*******"
click at [256, 119] on div at bounding box center [666, 290] width 1039 height 580
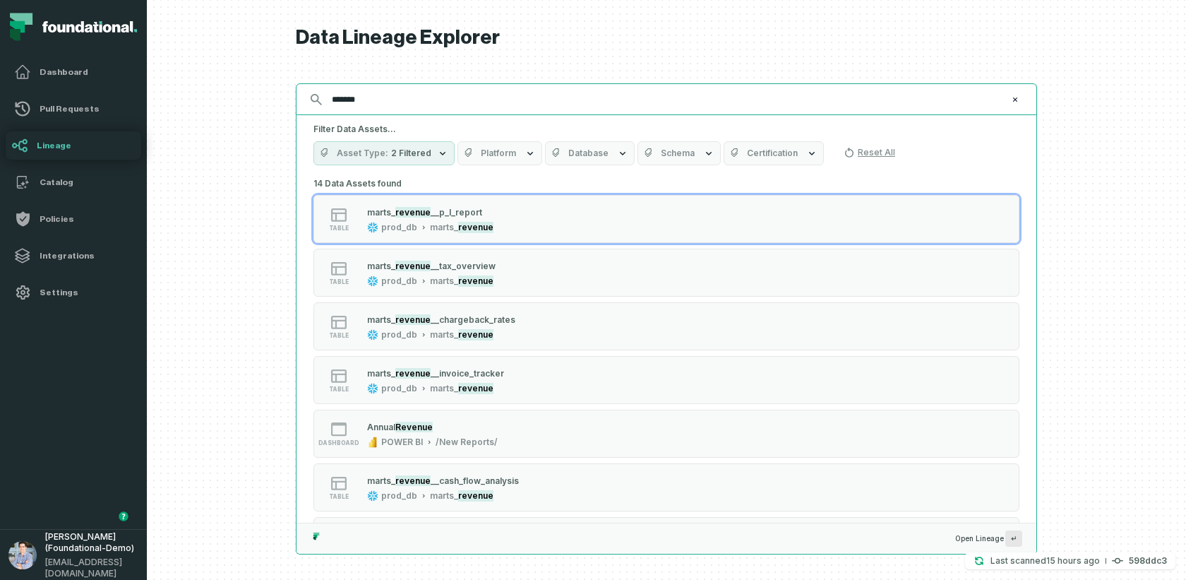
click at [336, 95] on input "*******" at bounding box center [664, 99] width 683 height 23
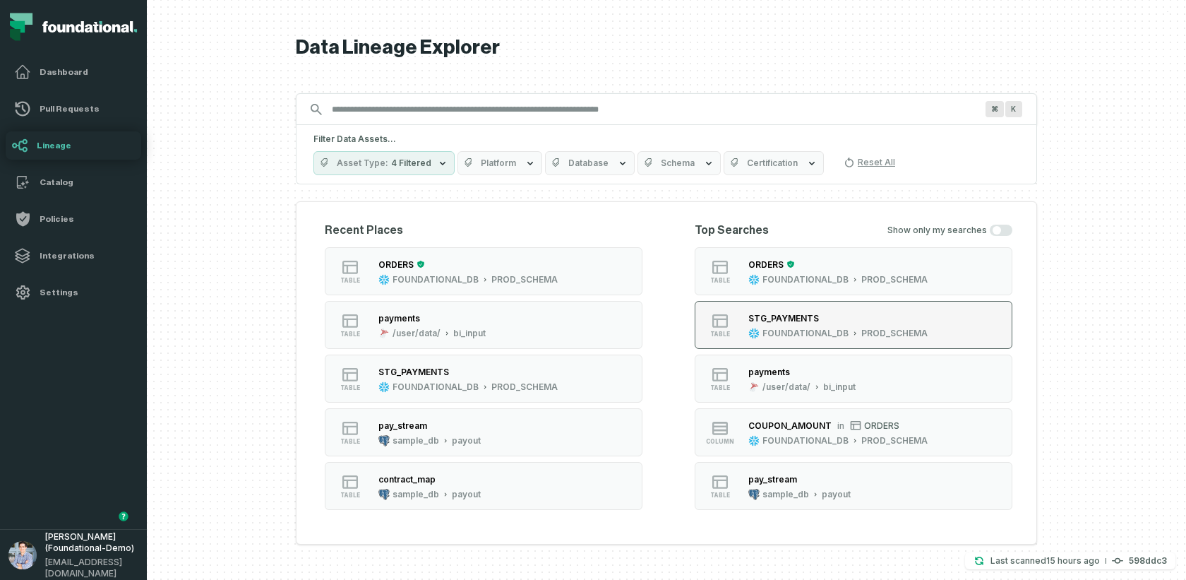
click at [820, 317] on div "STG_PAYMENTS" at bounding box center [837, 318] width 179 height 14
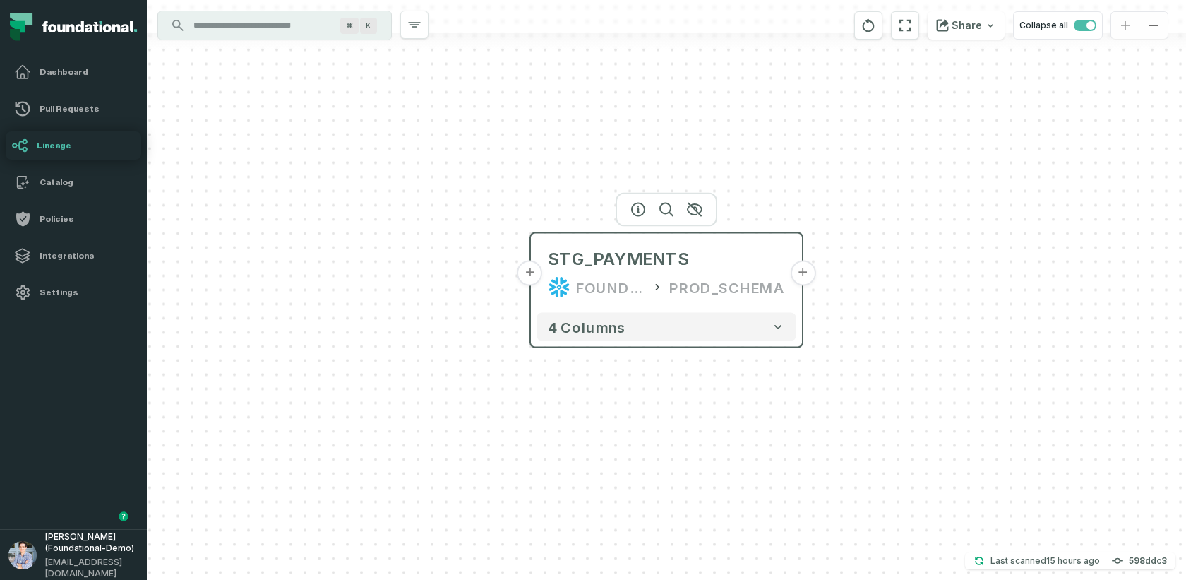
click at [800, 269] on button "+" at bounding box center [802, 272] width 25 height 25
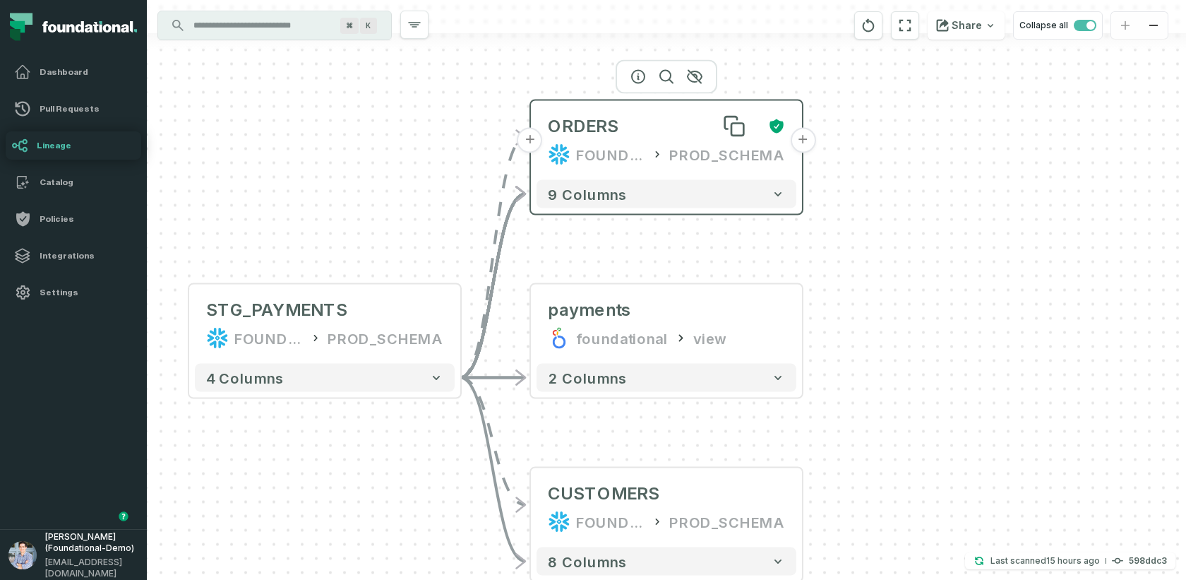
click at [632, 129] on div "ORDERS" at bounding box center [652, 126] width 209 height 23
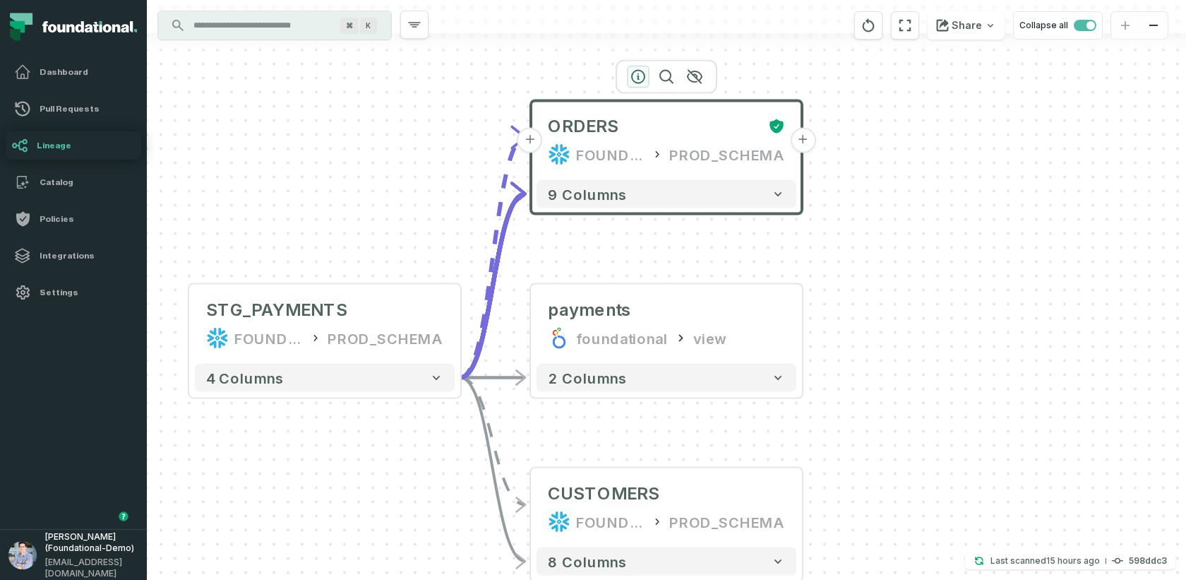
click at [644, 76] on icon "button" at bounding box center [638, 77] width 13 height 13
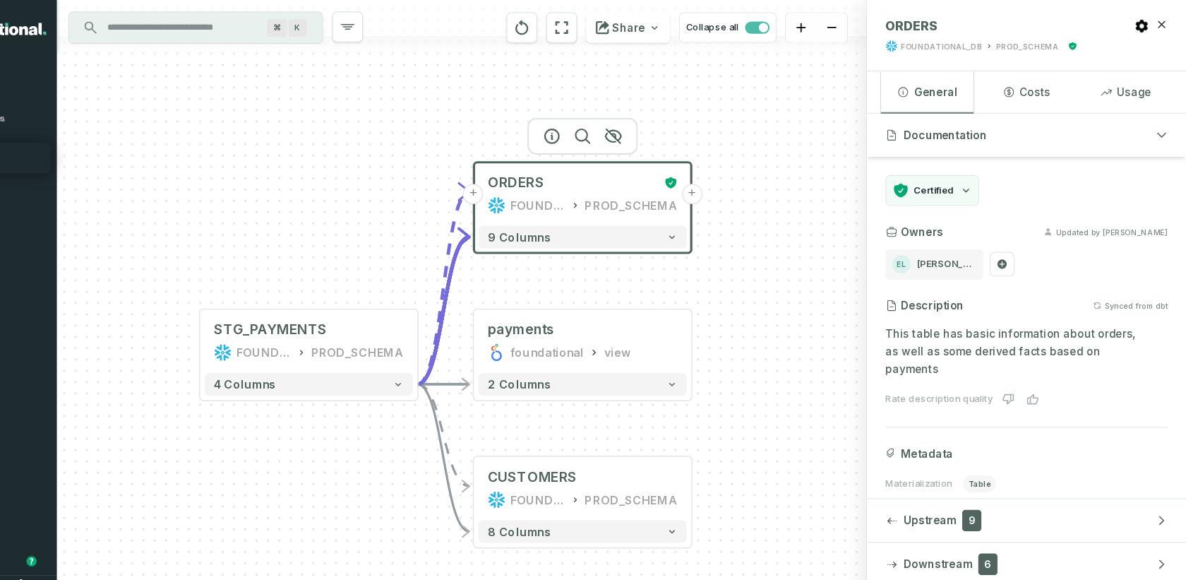
drag, startPoint x: 418, startPoint y: 417, endPoint x: 390, endPoint y: 401, distance: 32.0
click at [390, 401] on div "+ ORDERS FOUNDATIONAL_DB PROD_SCHEMA + 9 columns - payments foundational view 2…" at bounding box center [519, 290] width 745 height 580
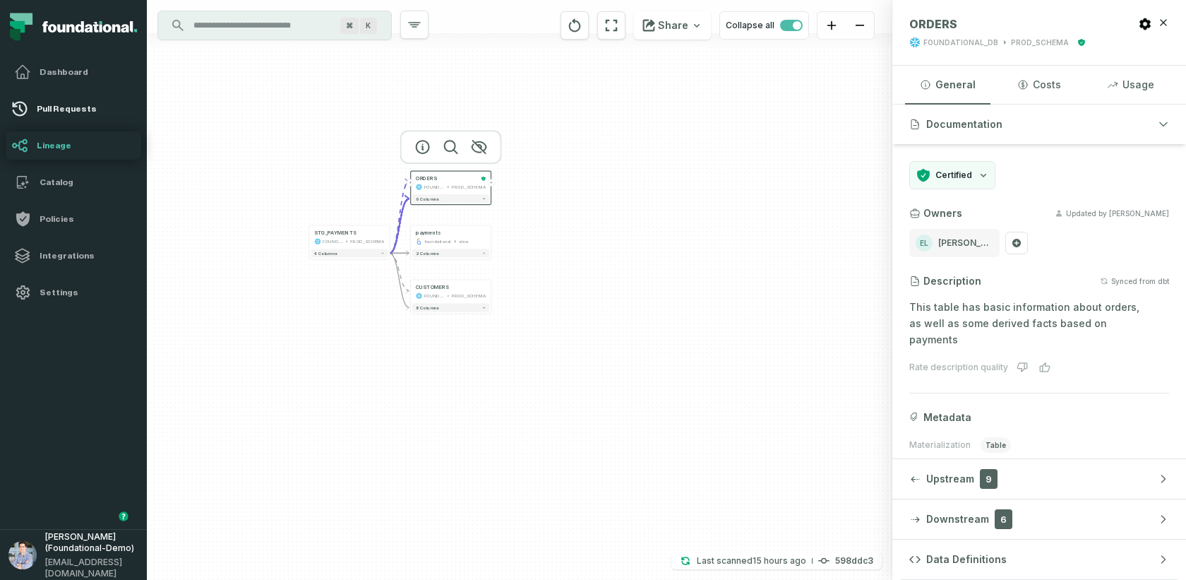
click at [61, 114] on link "Pull Requests" at bounding box center [74, 109] width 136 height 28
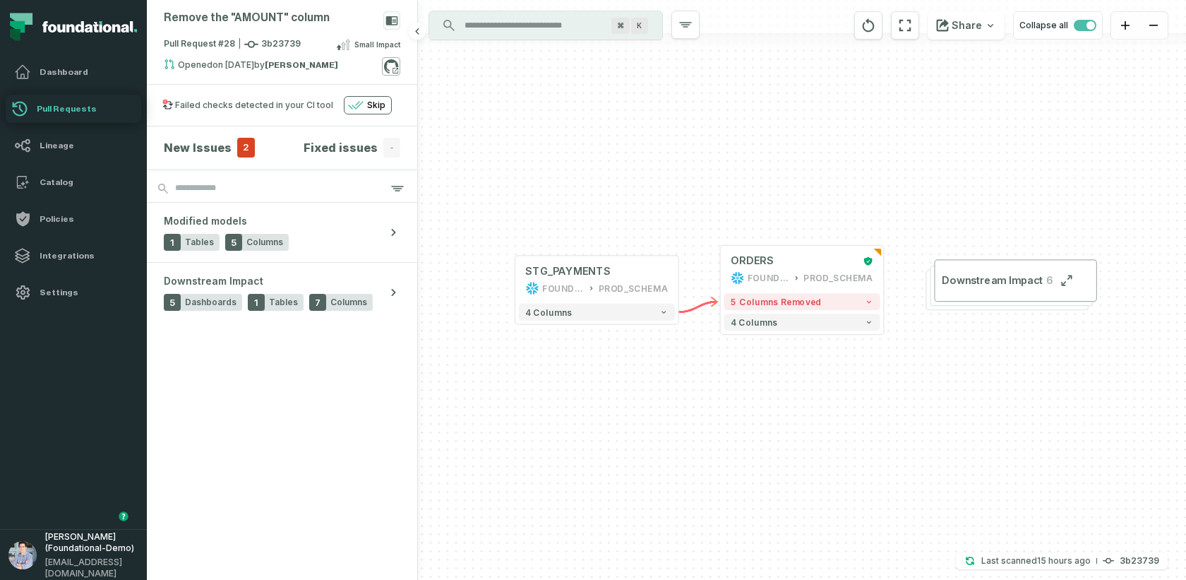
click at [389, 66] on icon at bounding box center [391, 66] width 18 height 18
click at [844, 328] on button "4 columns" at bounding box center [802, 321] width 156 height 17
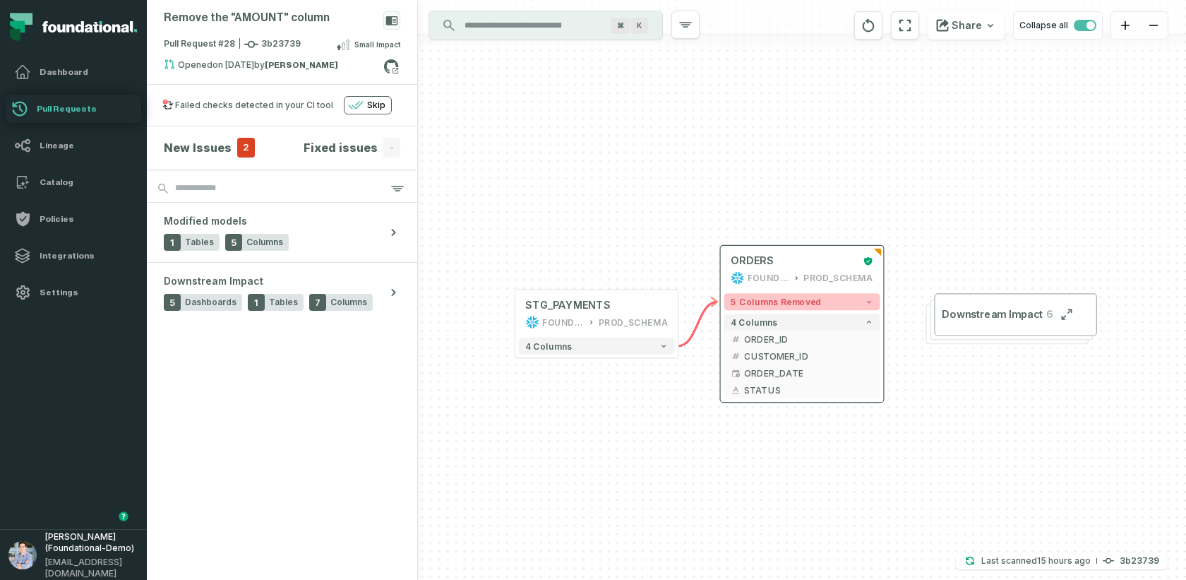
click at [838, 298] on button "5 columns removed" at bounding box center [802, 301] width 156 height 17
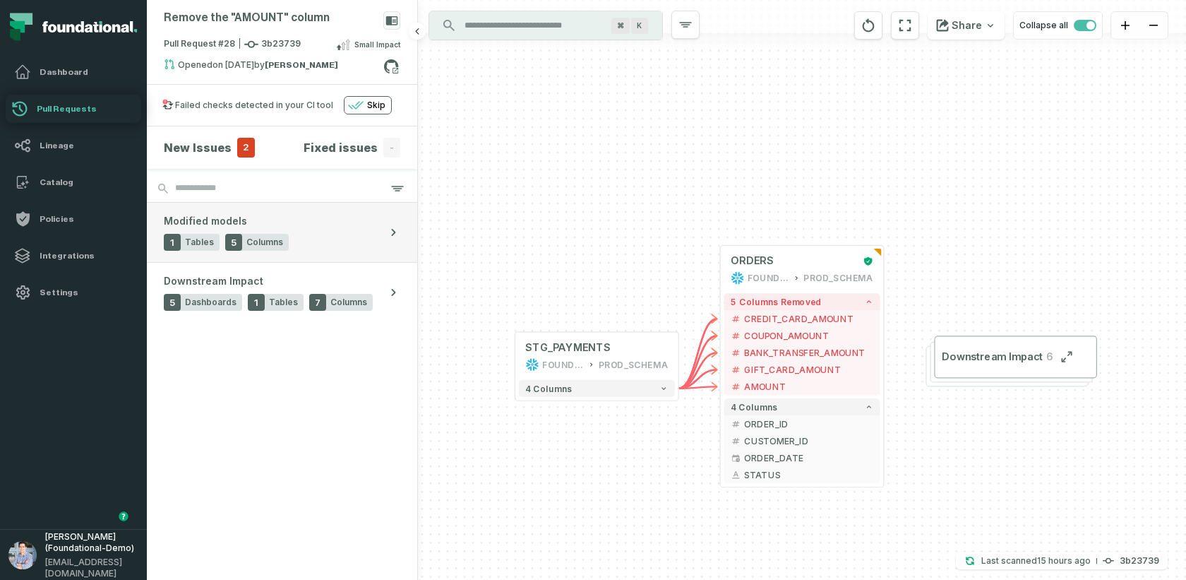
click at [227, 223] on span "Modified models" at bounding box center [205, 221] width 83 height 14
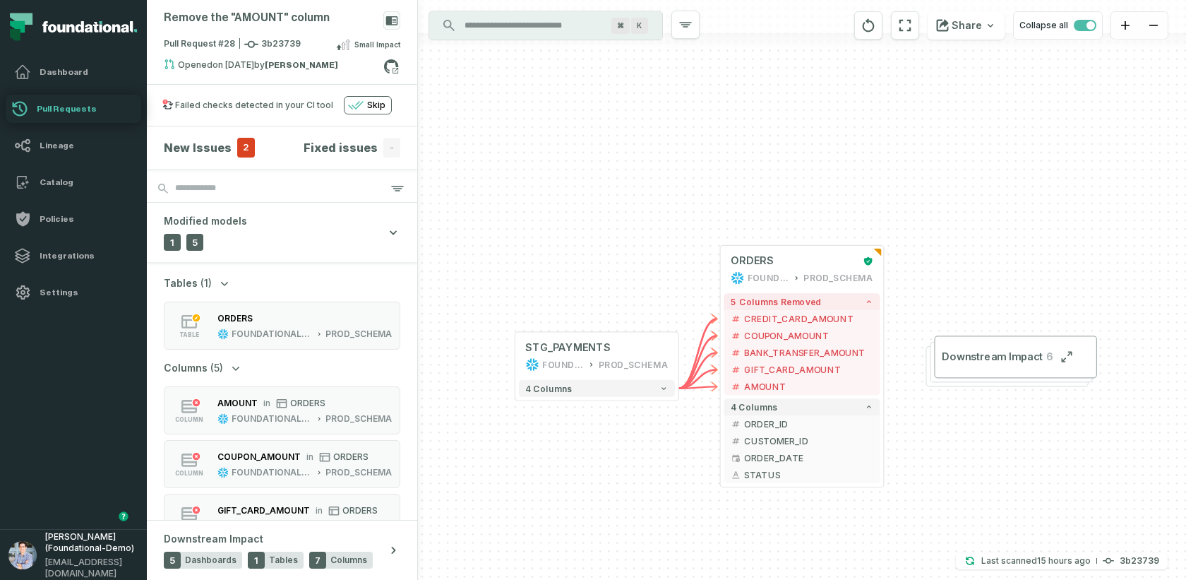
drag, startPoint x: 647, startPoint y: 471, endPoint x: 625, endPoint y: 457, distance: 26.6
click at [625, 457] on div "+ ORDERS FOUNDATIONAL_DB PROD_SCHEMA + 5 columns removed - CREDIT_CARD_AMOUNT -…" at bounding box center [802, 290] width 768 height 580
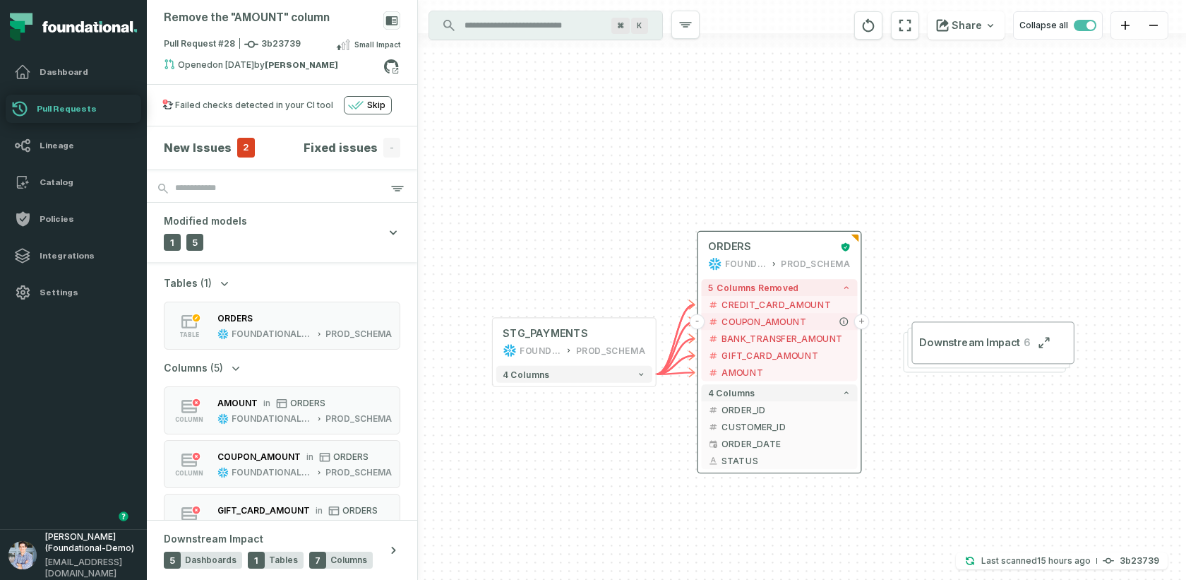
click at [863, 318] on button "+" at bounding box center [862, 322] width 16 height 16
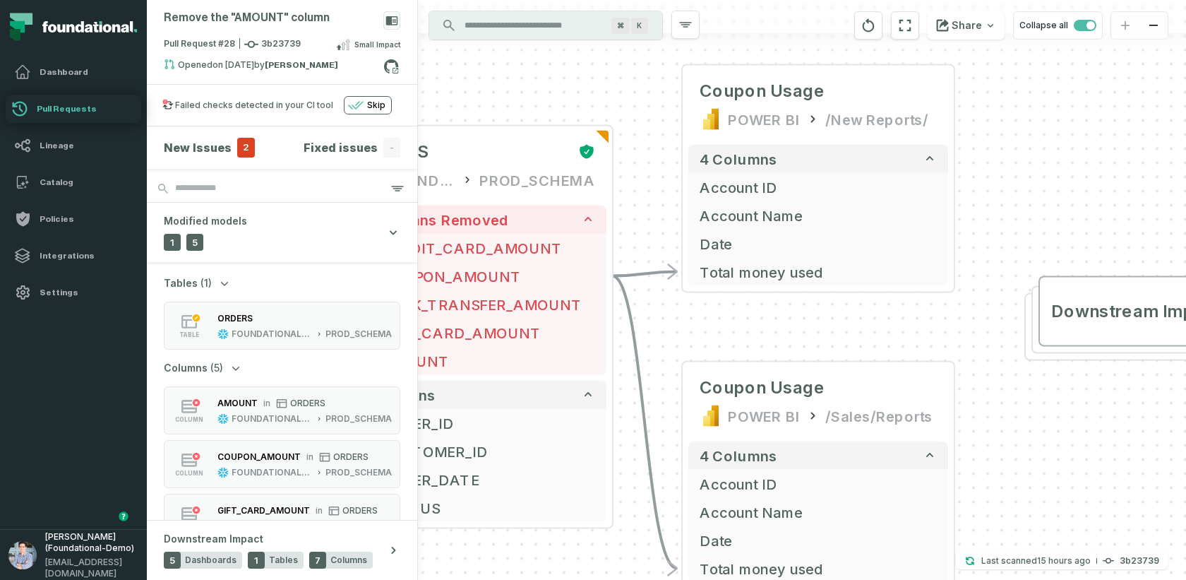
drag, startPoint x: 999, startPoint y: 373, endPoint x: 1017, endPoint y: 261, distance: 113.0
click at [1017, 261] on div "+ Coupon Usage POWER BI /New Reports/ 4 columns + Account ID + Account Name + D…" at bounding box center [802, 290] width 768 height 580
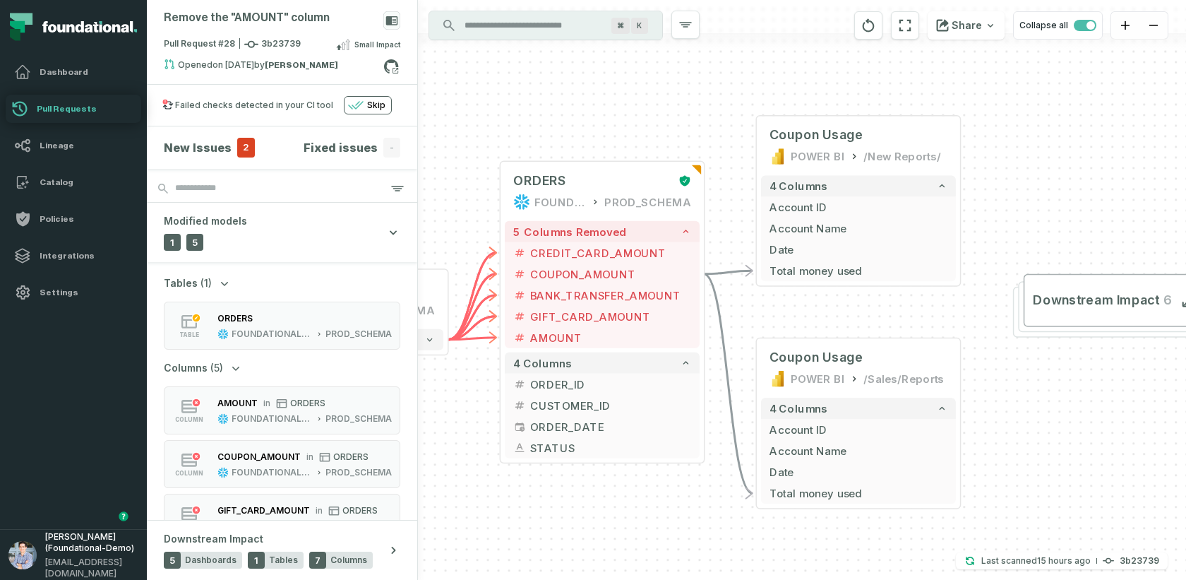
drag, startPoint x: 1005, startPoint y: 392, endPoint x: 999, endPoint y: 387, distance: 8.0
click at [999, 387] on div "+ Coupon Usage POWER BI /New Reports/ 4 columns + Account ID + Account Name + D…" at bounding box center [802, 290] width 768 height 580
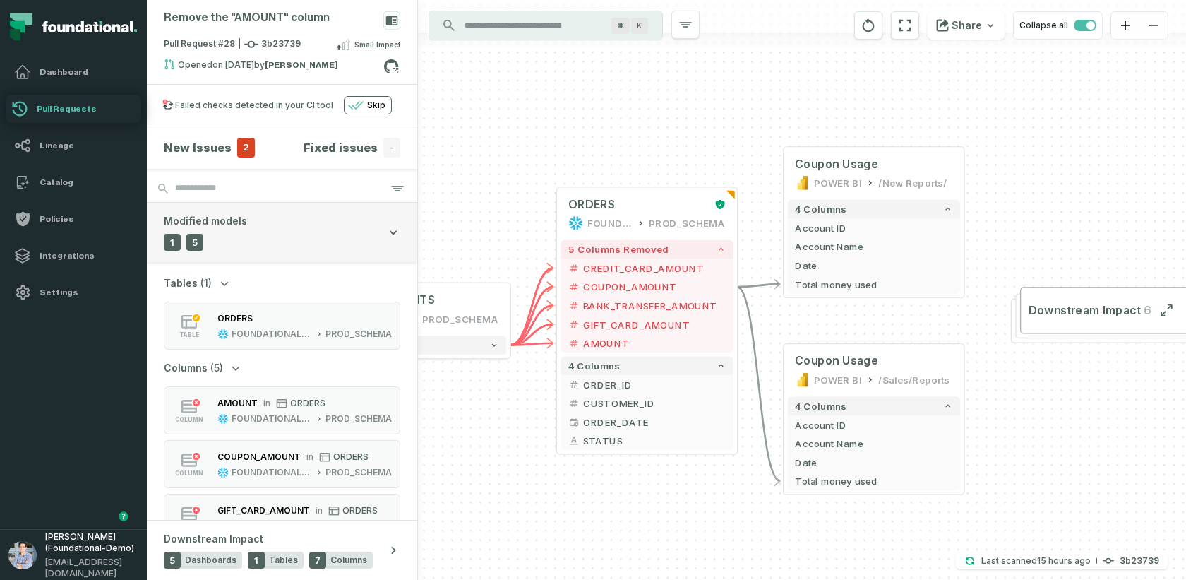
click at [288, 233] on button "Modified models 1 Tables 5 Columns" at bounding box center [282, 232] width 270 height 59
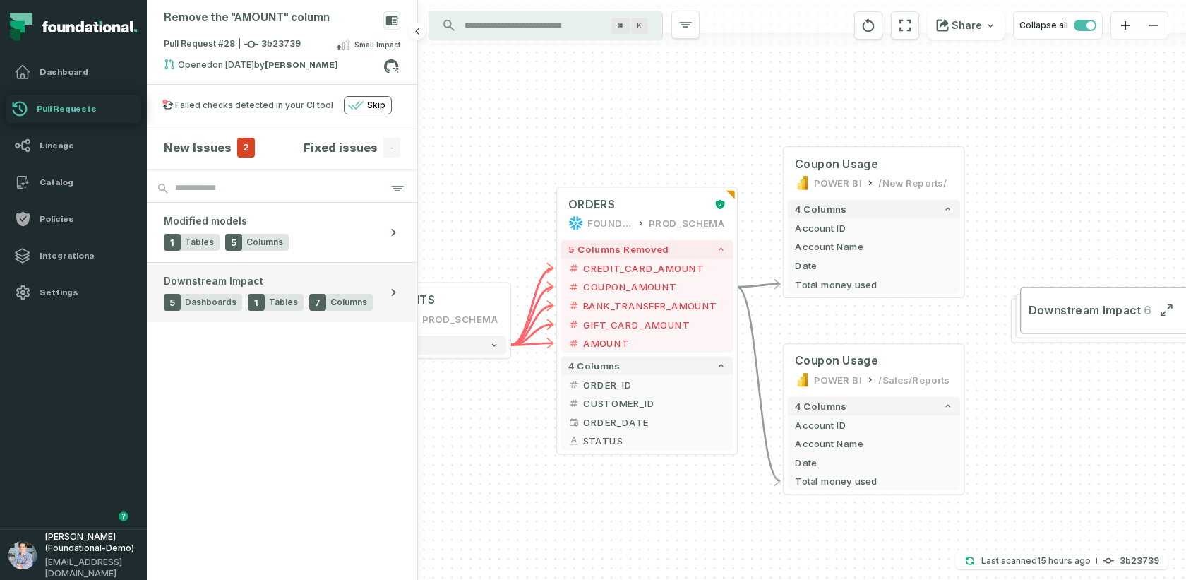
click at [272, 277] on div "Downstream Impact 5 Dashboards 1 Tables 7 Columns" at bounding box center [268, 292] width 209 height 37
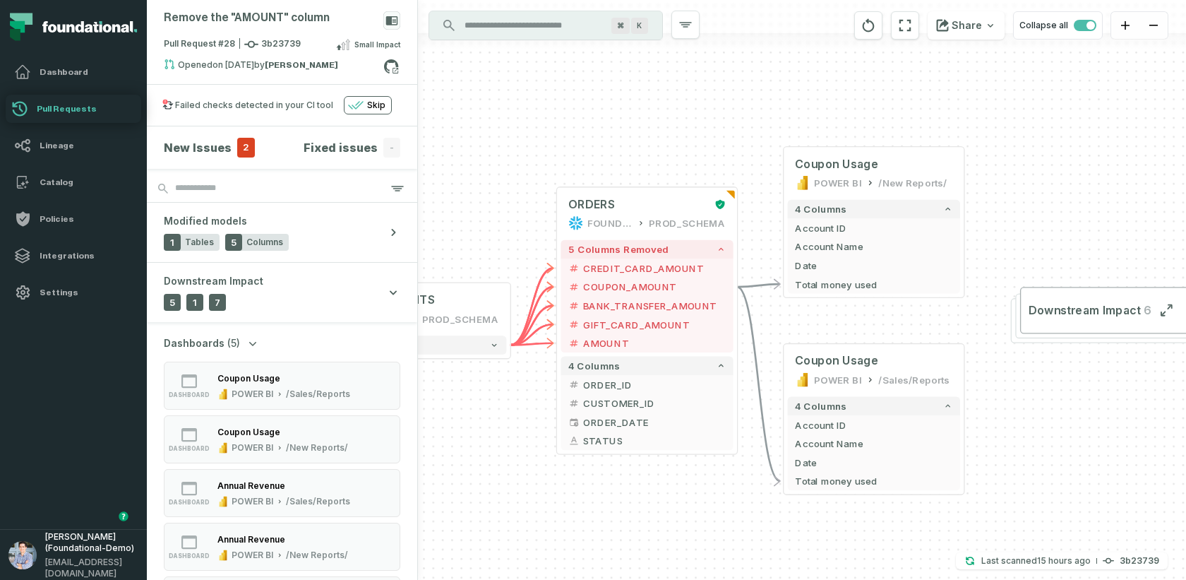
click at [216, 139] on h4 "New Issues" at bounding box center [198, 147] width 68 height 17
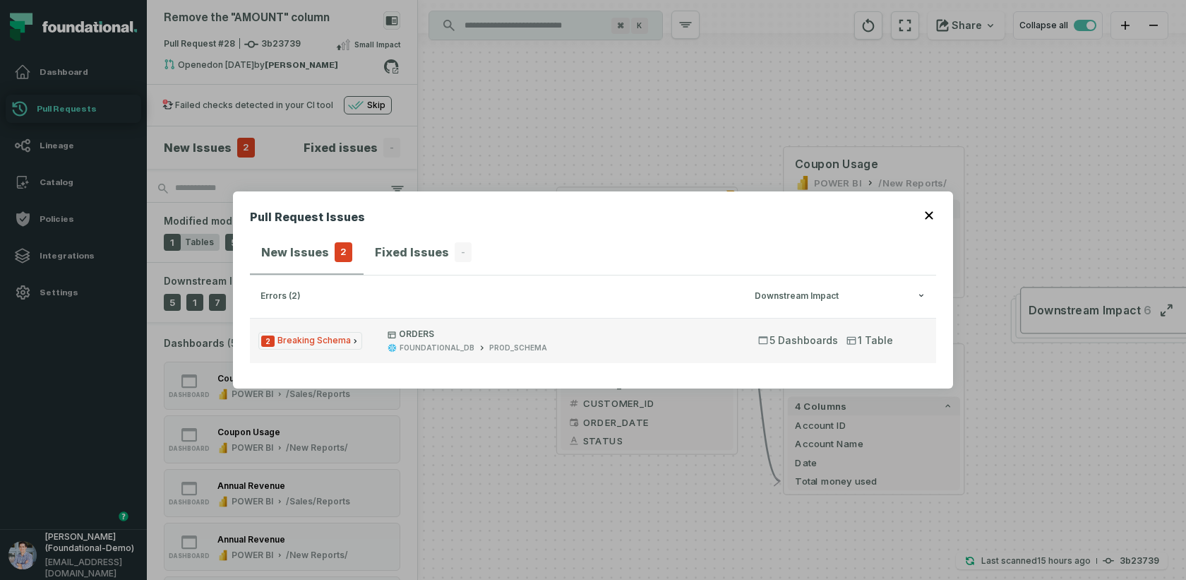
drag, startPoint x: 260, startPoint y: 336, endPoint x: 367, endPoint y: 340, distance: 106.6
click at [367, 340] on button "2 Breaking Schema ORDERS FOUNDATIONAL_DB PROD_SCHEMA 5 Dashboards 1 Table" at bounding box center [593, 340] width 686 height 45
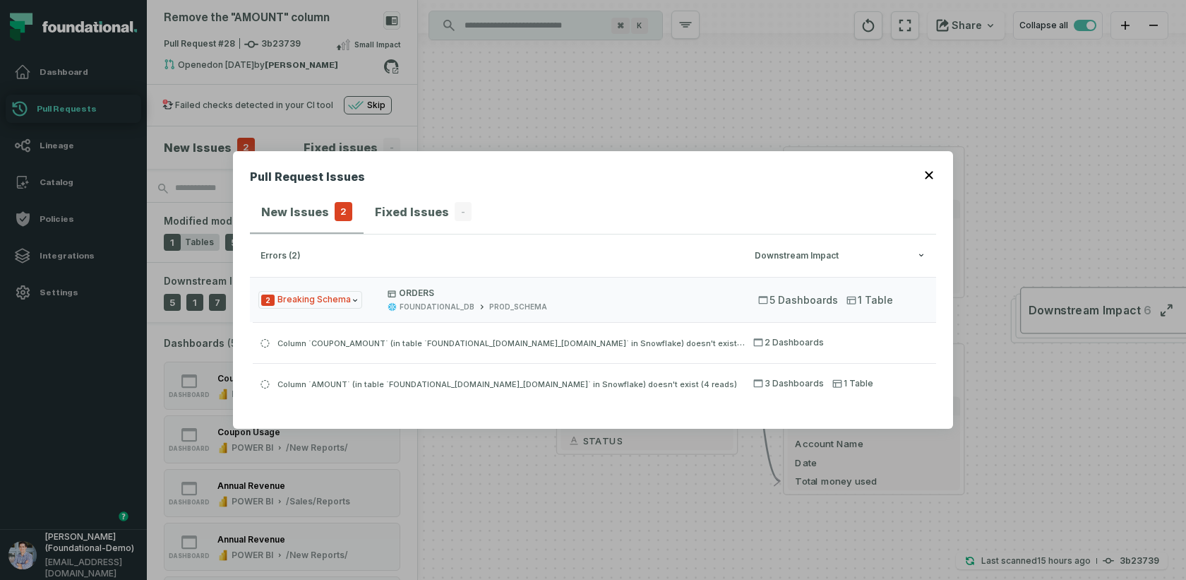
click at [930, 180] on header "Pull Request Issues" at bounding box center [593, 179] width 686 height 23
click at [925, 167] on div "Pull Request Issues New Issues 2 Fixed Issues - errors (2) Downstream Impact 2 …" at bounding box center [593, 290] width 720 height 278
click at [929, 174] on icon "button" at bounding box center [929, 175] width 8 height 8
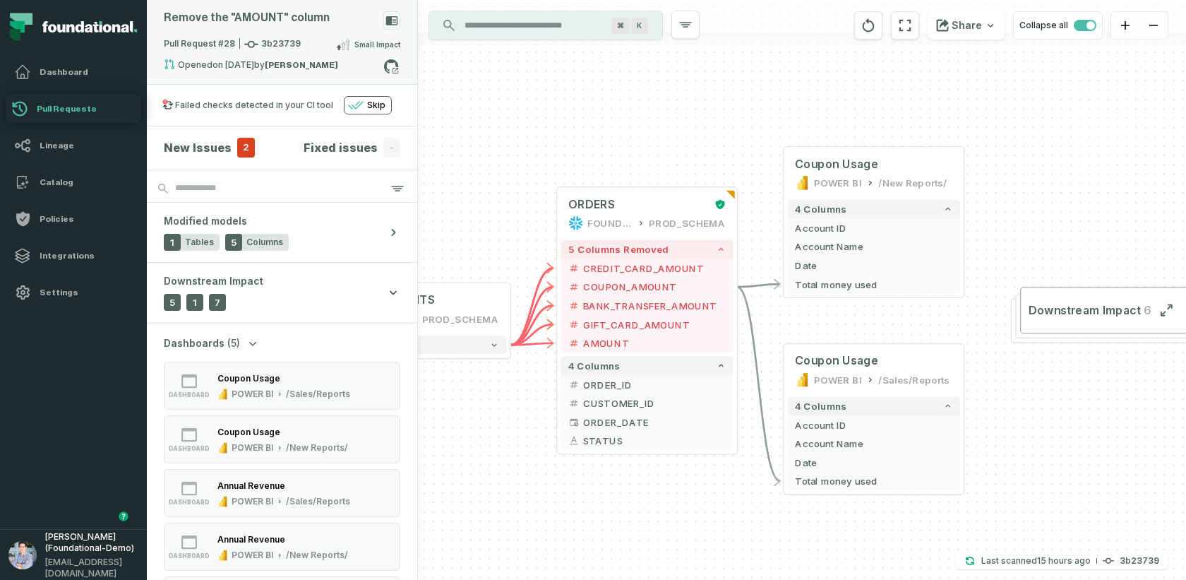
click at [197, 26] on div "Remove the "AMOUNT" column" at bounding box center [282, 23] width 236 height 25
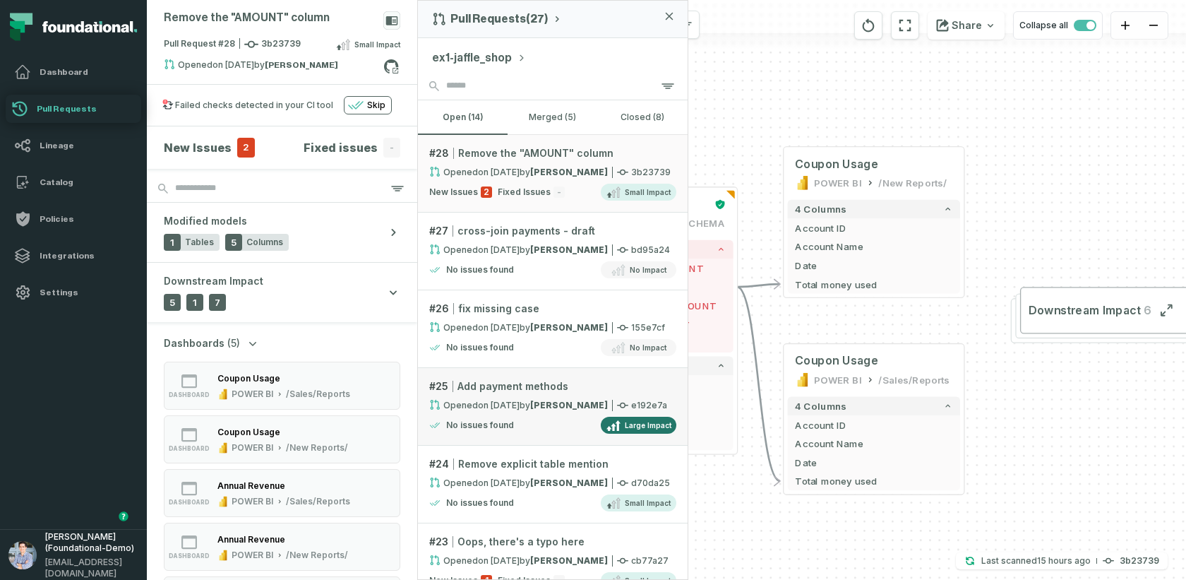
click at [541, 431] on link "# 25 Add payment methods Opened 1/3/2025, 1:15:22 PM by Omri Ildis e192e7a No i…" at bounding box center [553, 407] width 270 height 78
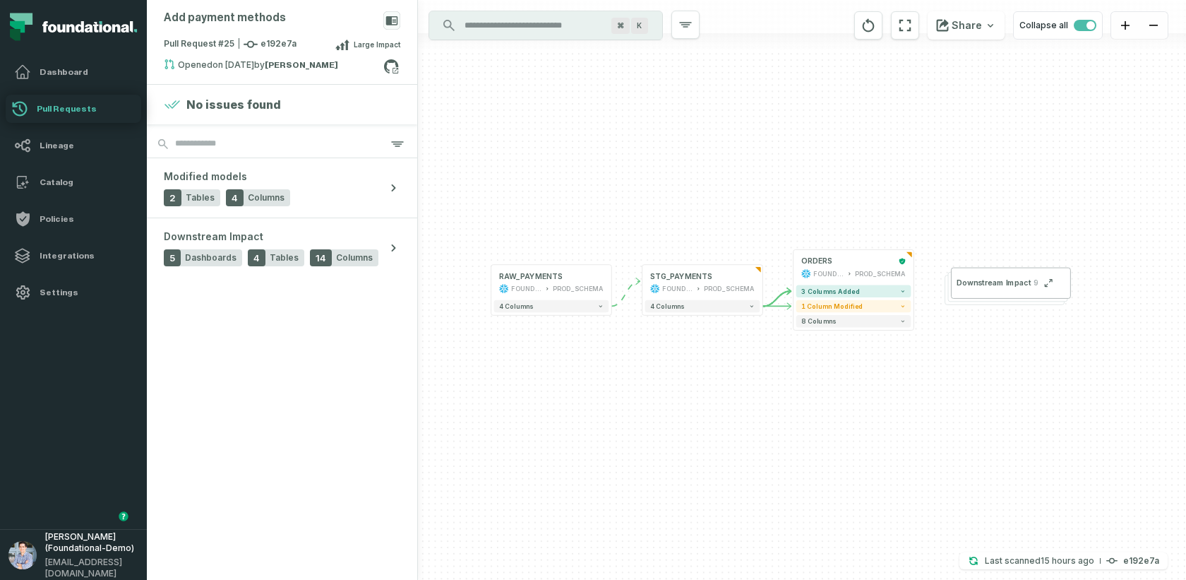
drag, startPoint x: 1023, startPoint y: 339, endPoint x: 950, endPoint y: 338, distance: 72.7
click at [950, 338] on div "+ RAW_PAYMENTS FOUNDATIONAL_DB PROD_SCHEMA + 4 columns + STG_PAYMENTS FOUNDATIO…" at bounding box center [802, 290] width 768 height 580
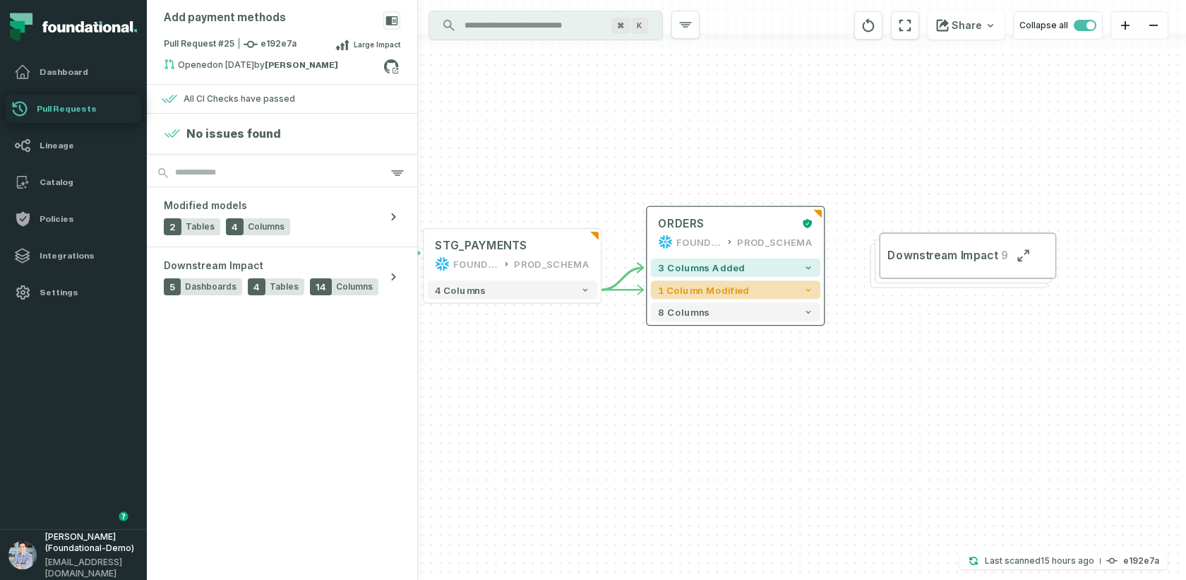
click at [794, 289] on button "1 column modified" at bounding box center [735, 289] width 169 height 18
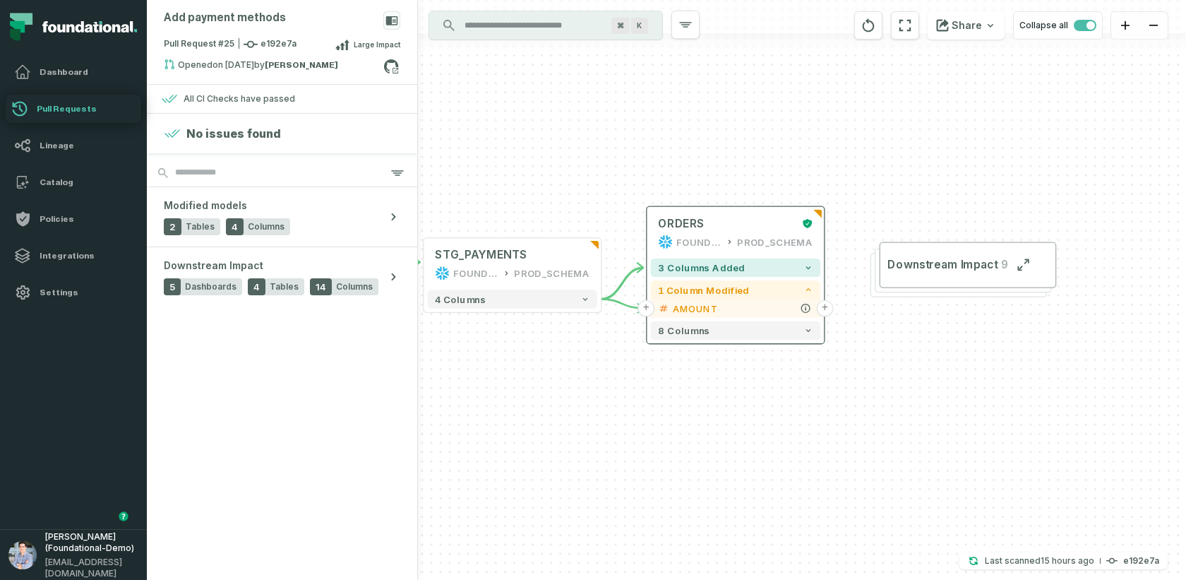
click at [824, 311] on button "+" at bounding box center [825, 308] width 17 height 17
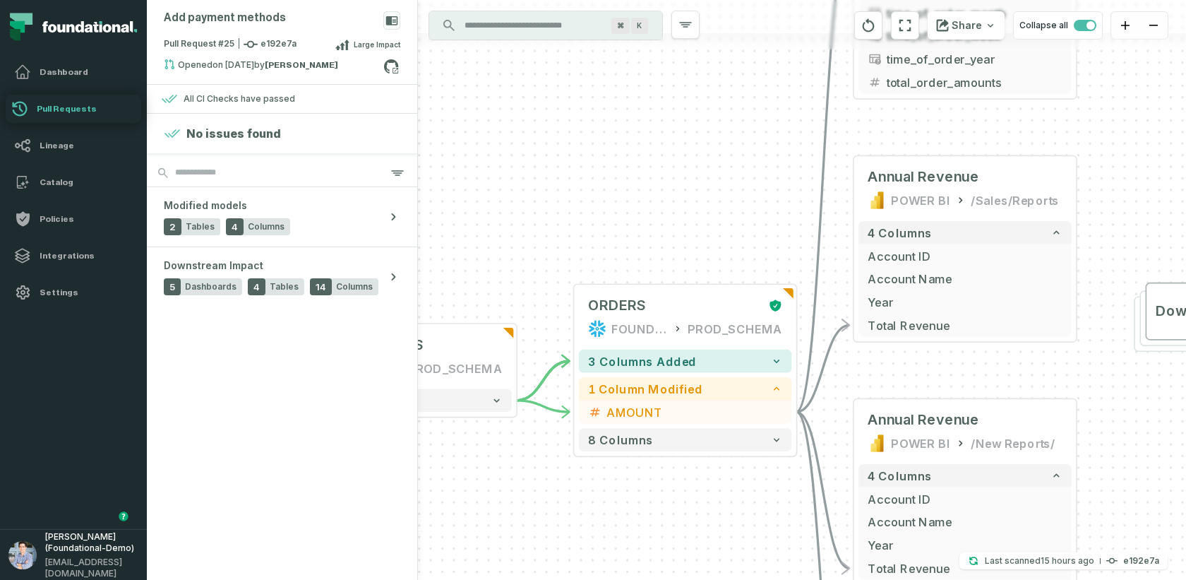
drag, startPoint x: 509, startPoint y: 430, endPoint x: 676, endPoint y: 171, distance: 308.0
click at [676, 171] on div "+ orders foundational view + 8 columns + id - order_amount + time_of_order + ti…" at bounding box center [802, 290] width 768 height 580
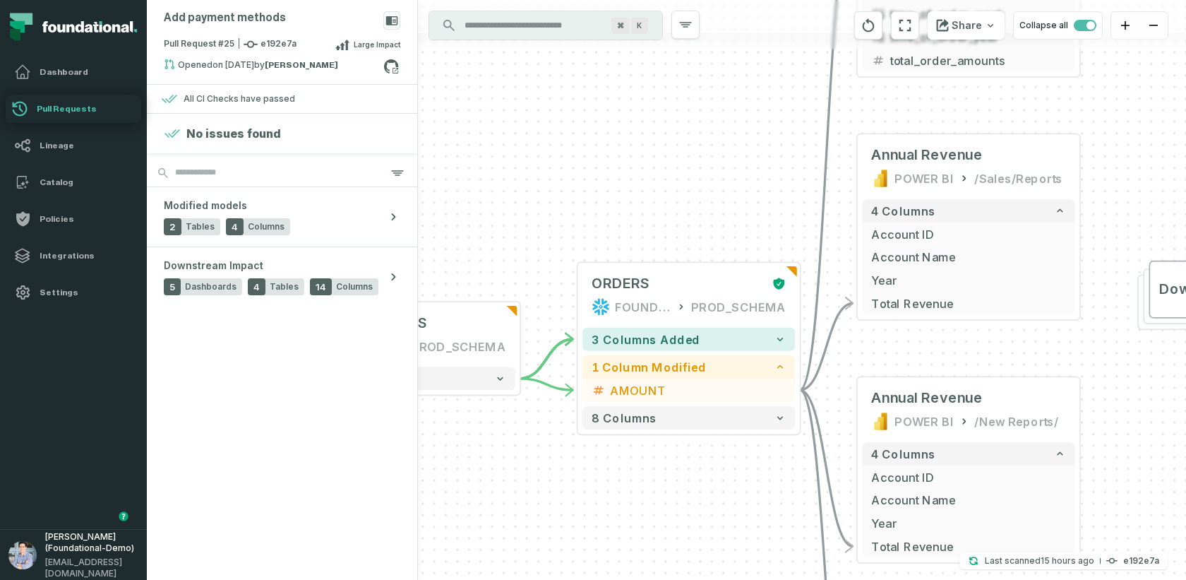
drag, startPoint x: 652, startPoint y: 482, endPoint x: 652, endPoint y: 404, distance: 77.6
click at [652, 404] on div "+ orders foundational view + 8 columns + id - order_amount + time_of_order + ti…" at bounding box center [802, 290] width 768 height 580
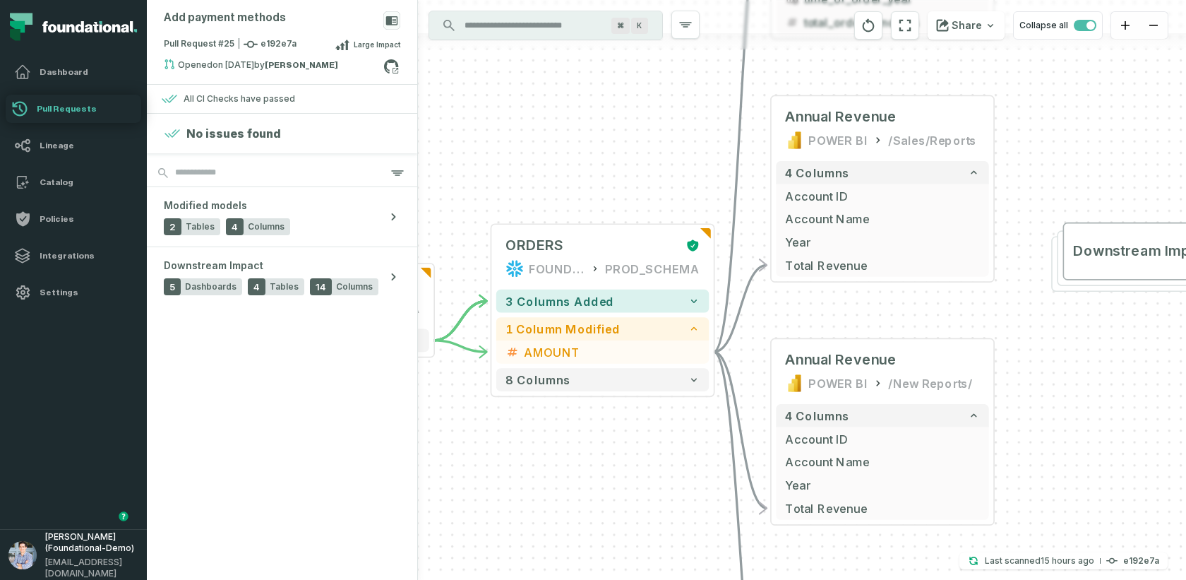
drag, startPoint x: 748, startPoint y: 440, endPoint x: 661, endPoint y: 465, distance: 90.3
click at [661, 465] on div "+ orders foundational view + 8 columns + id - order_amount + time_of_order + ti…" at bounding box center [802, 290] width 768 height 580
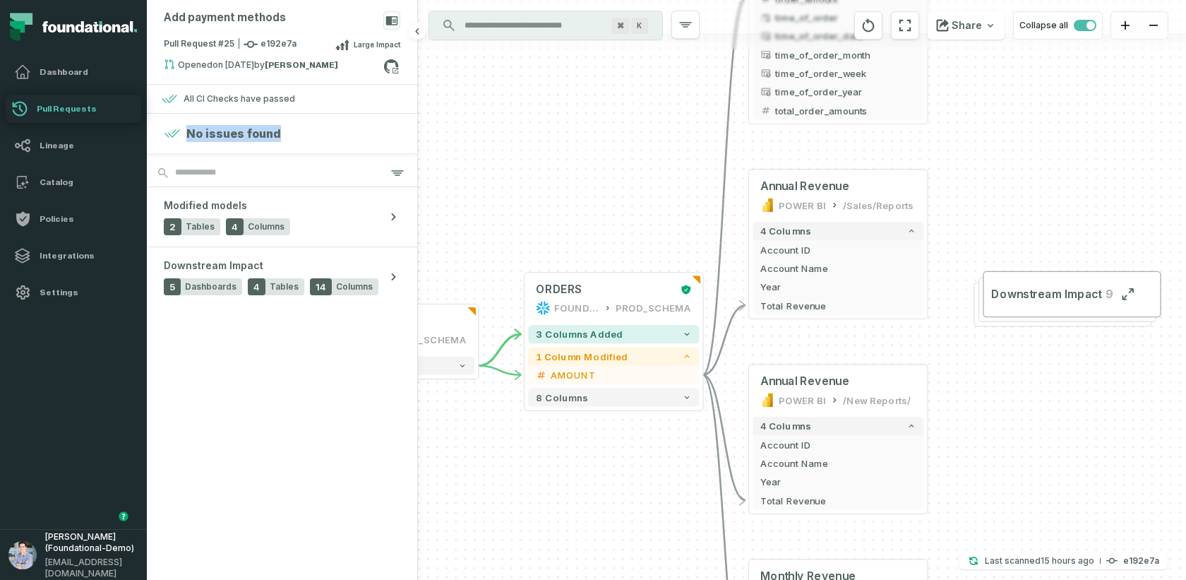
drag, startPoint x: 186, startPoint y: 130, endPoint x: 314, endPoint y: 126, distance: 127.8
click at [314, 126] on div "No issues found" at bounding box center [282, 133] width 236 height 17
click at [391, 67] on icon at bounding box center [391, 66] width 18 height 18
drag, startPoint x: 494, startPoint y: 235, endPoint x: 535, endPoint y: 168, distance: 78.6
click at [535, 168] on div "+ orders foundational view + 8 columns + id - order_amount + time_of_order + ti…" at bounding box center [802, 290] width 768 height 580
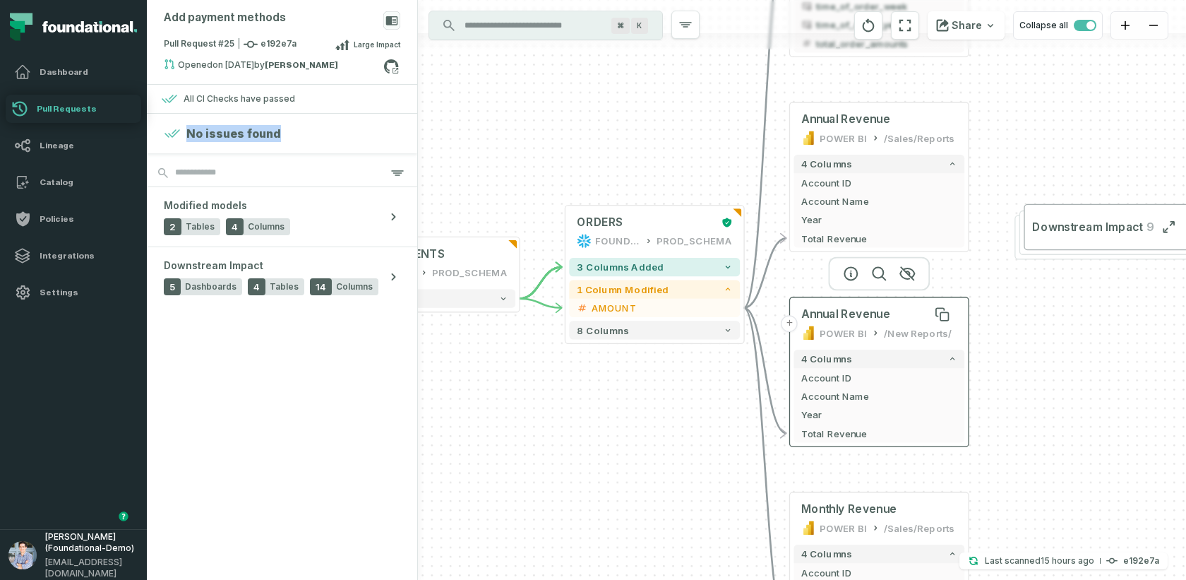
click at [895, 319] on div "Annual Revenue" at bounding box center [879, 314] width 156 height 15
click at [55, 219] on h4 "Policies" at bounding box center [86, 218] width 99 height 11
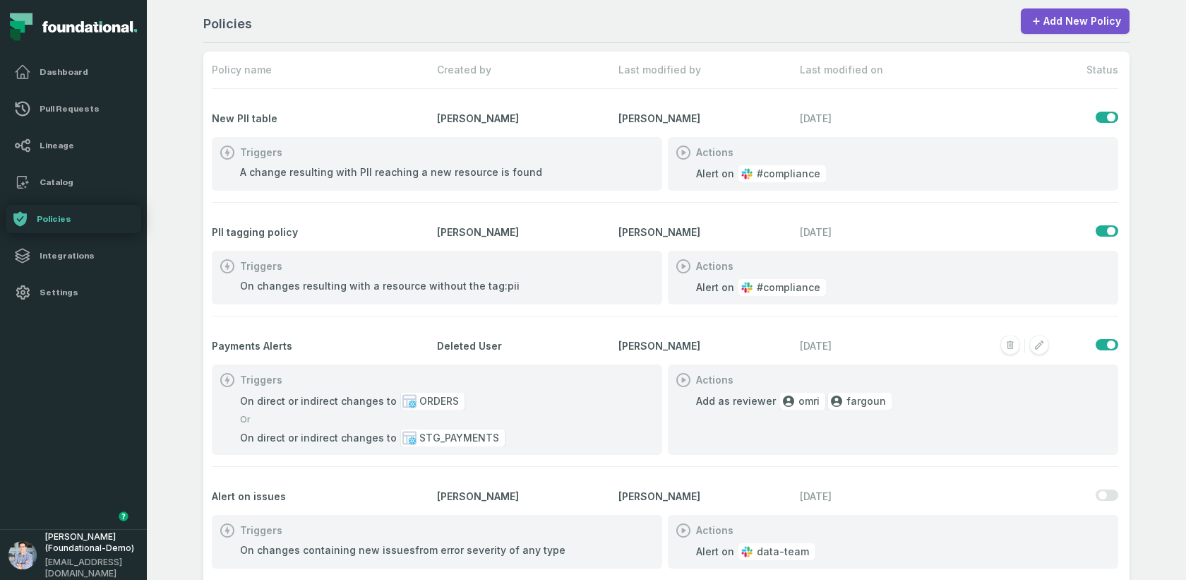
scroll to position [104, 0]
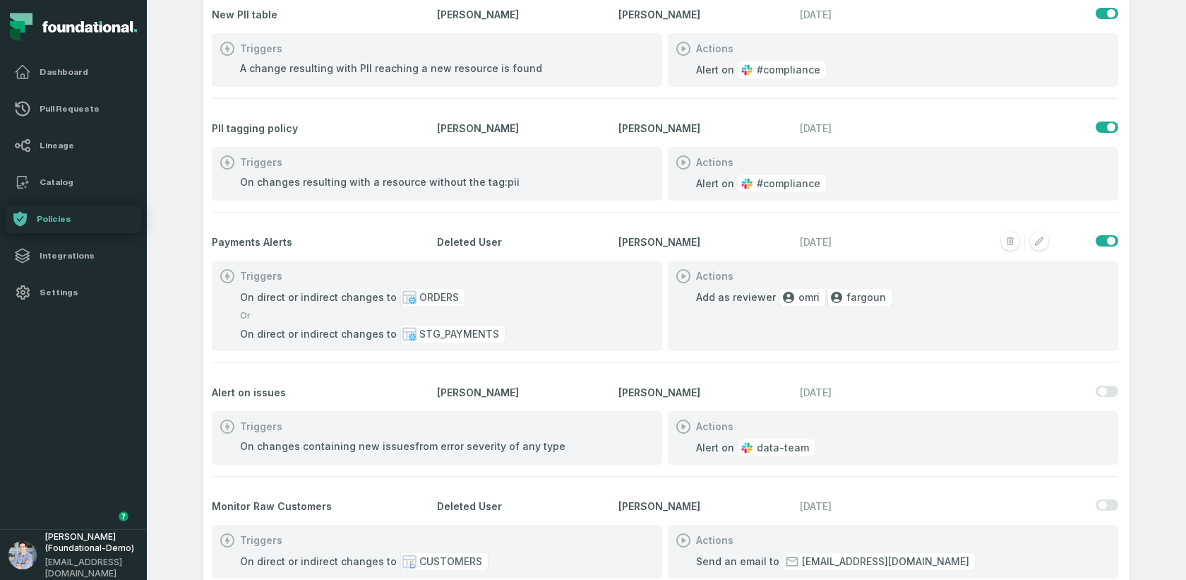
drag, startPoint x: 242, startPoint y: 292, endPoint x: 380, endPoint y: 286, distance: 137.8
click at [380, 286] on div "Triggers On direct or indirect changes to ORDERS Or On direct or indirect chang…" at bounding box center [437, 305] width 450 height 90
drag, startPoint x: 691, startPoint y: 298, endPoint x: 914, endPoint y: 298, distance: 223.1
click at [914, 298] on ol "Add as reviewer omri fargoun" at bounding box center [892, 297] width 433 height 17
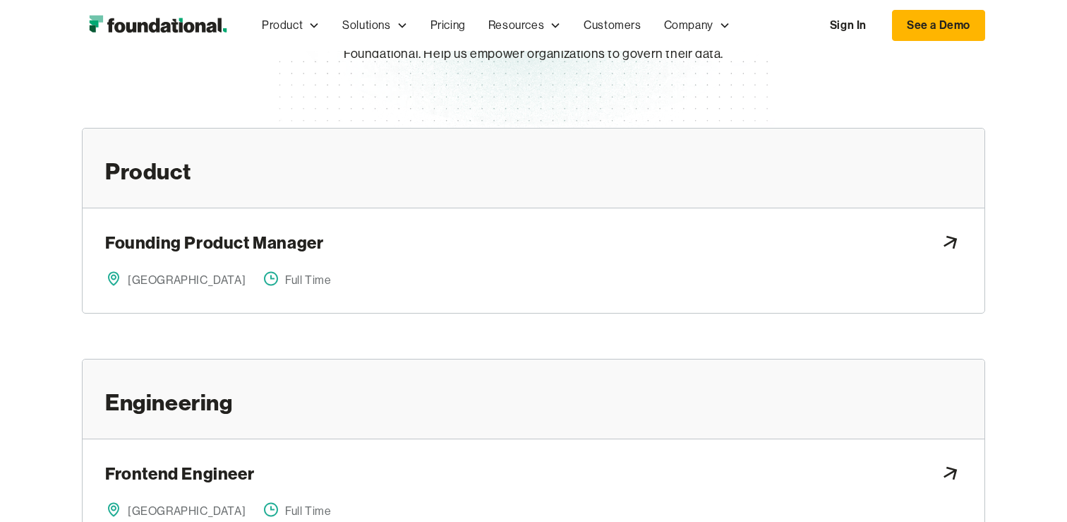
scroll to position [153, 0]
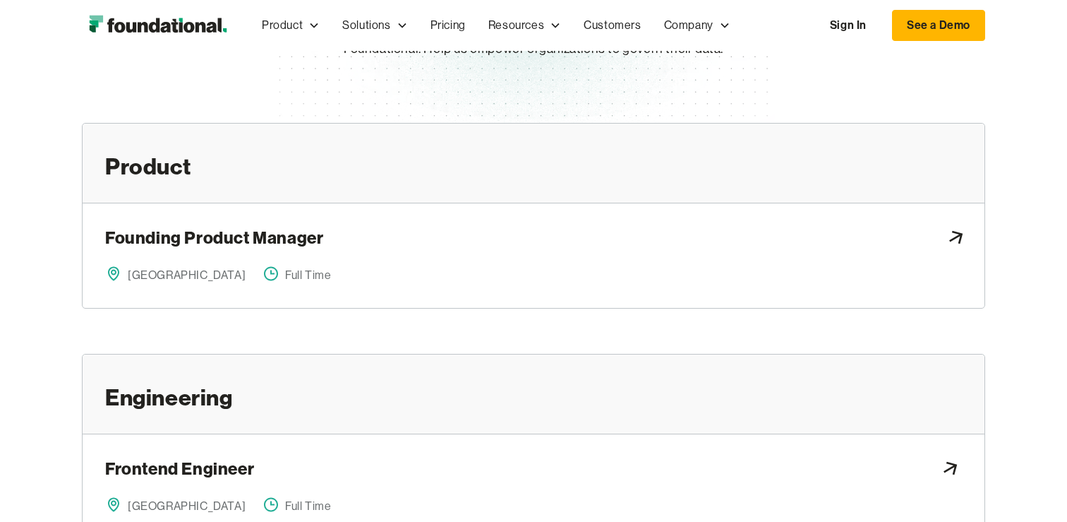
click at [395, 245] on div "Founding Product Manager" at bounding box center [533, 240] width 857 height 28
